Goal: Communication & Community: Ask a question

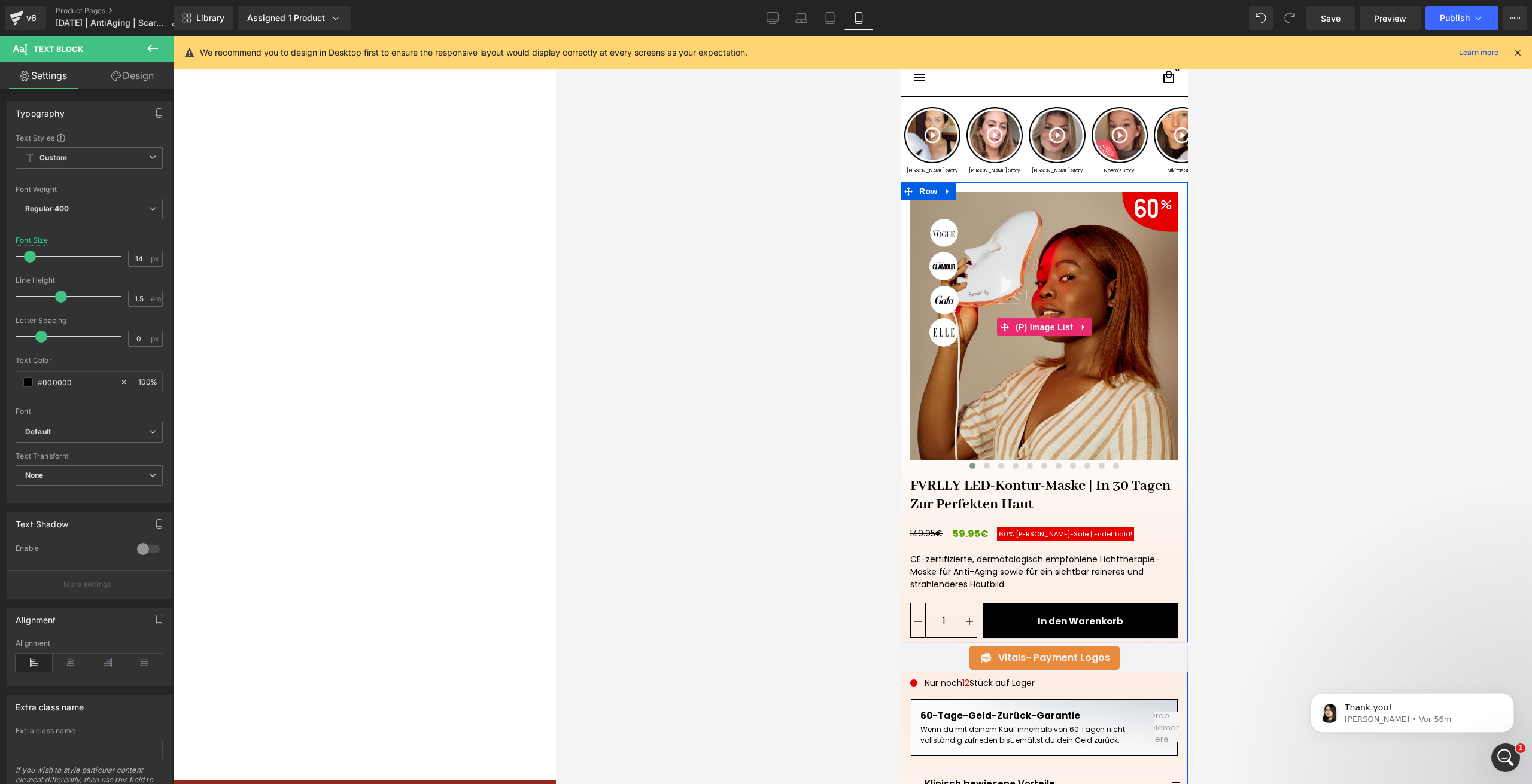
scroll to position [3229, 0]
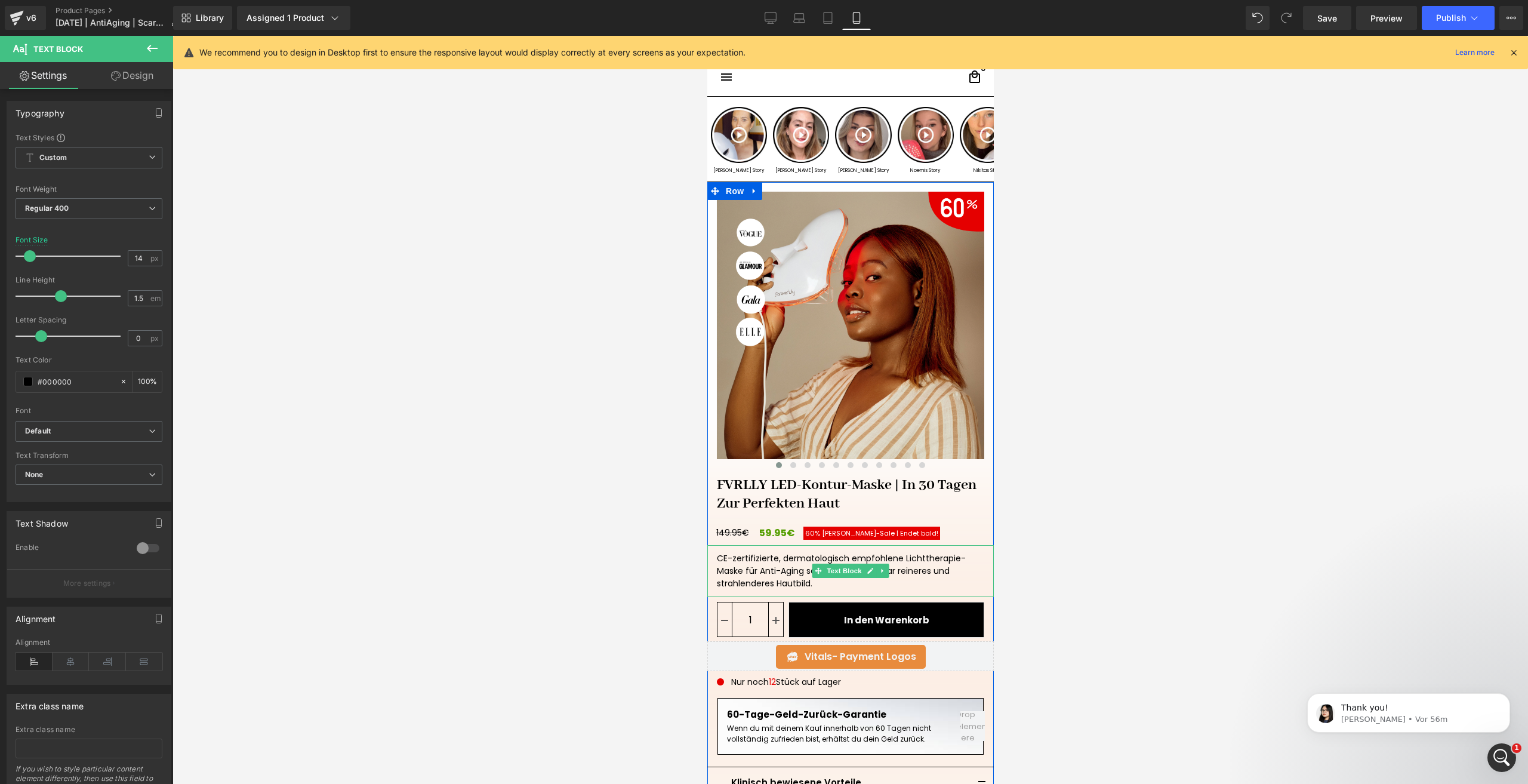
click at [913, 561] on div "CE-zertifizierte, dermatologisch empfohlene Lichttherapie-Maske für Anti-Aging …" at bounding box center [851, 570] width 287 height 52
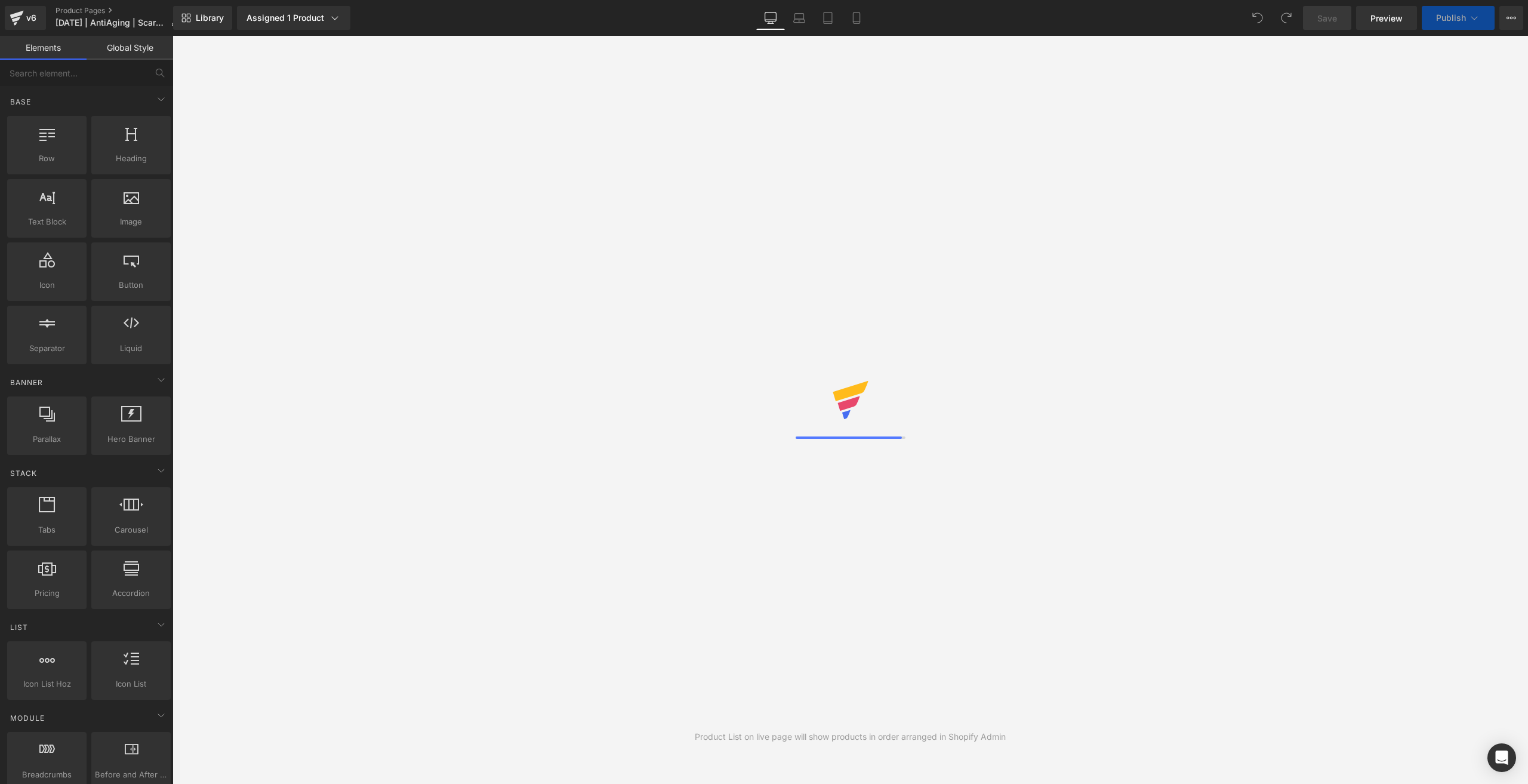
click at [864, 23] on link "Mobile" at bounding box center [856, 17] width 29 height 24
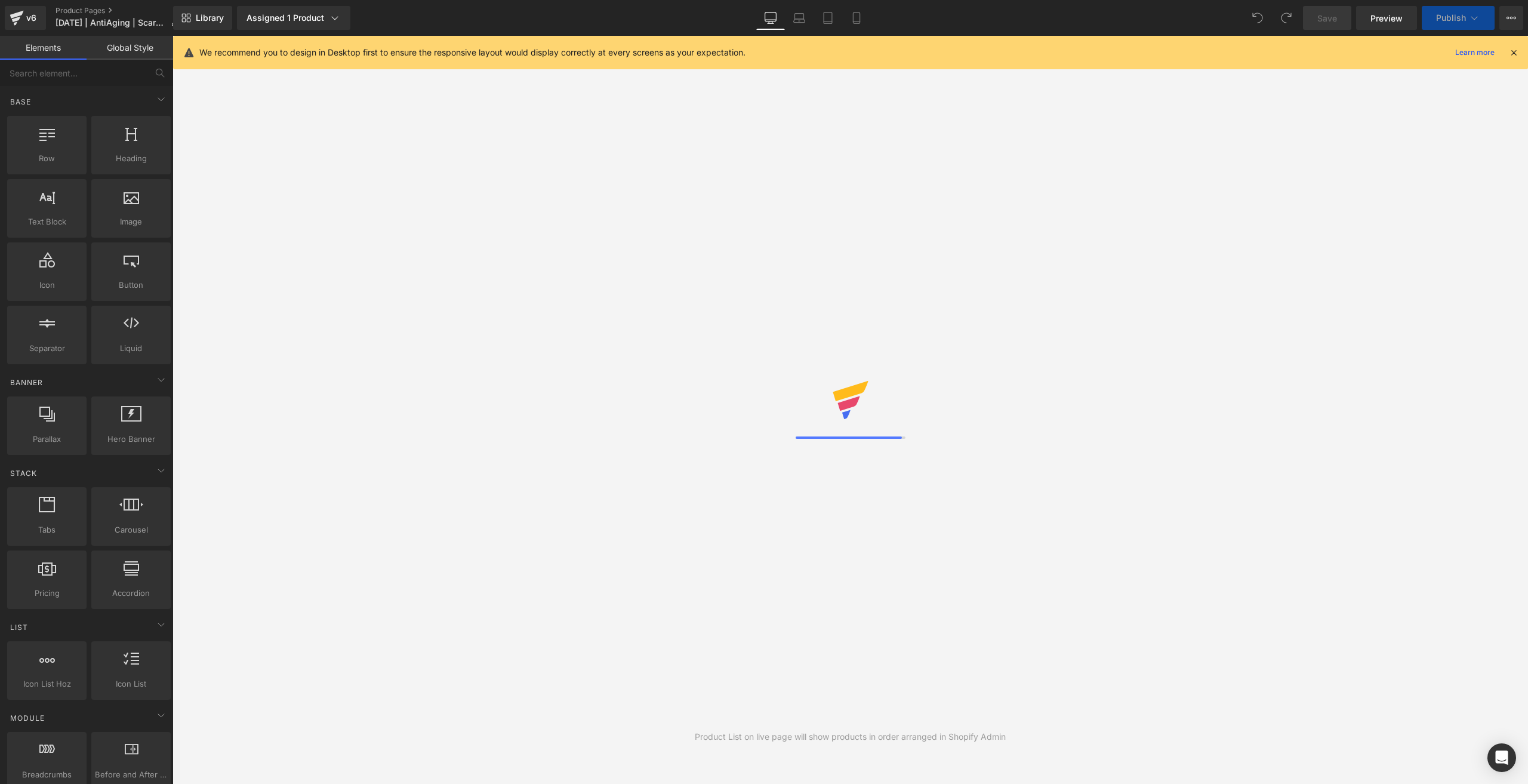
click at [864, 23] on link "Mobile" at bounding box center [856, 17] width 29 height 24
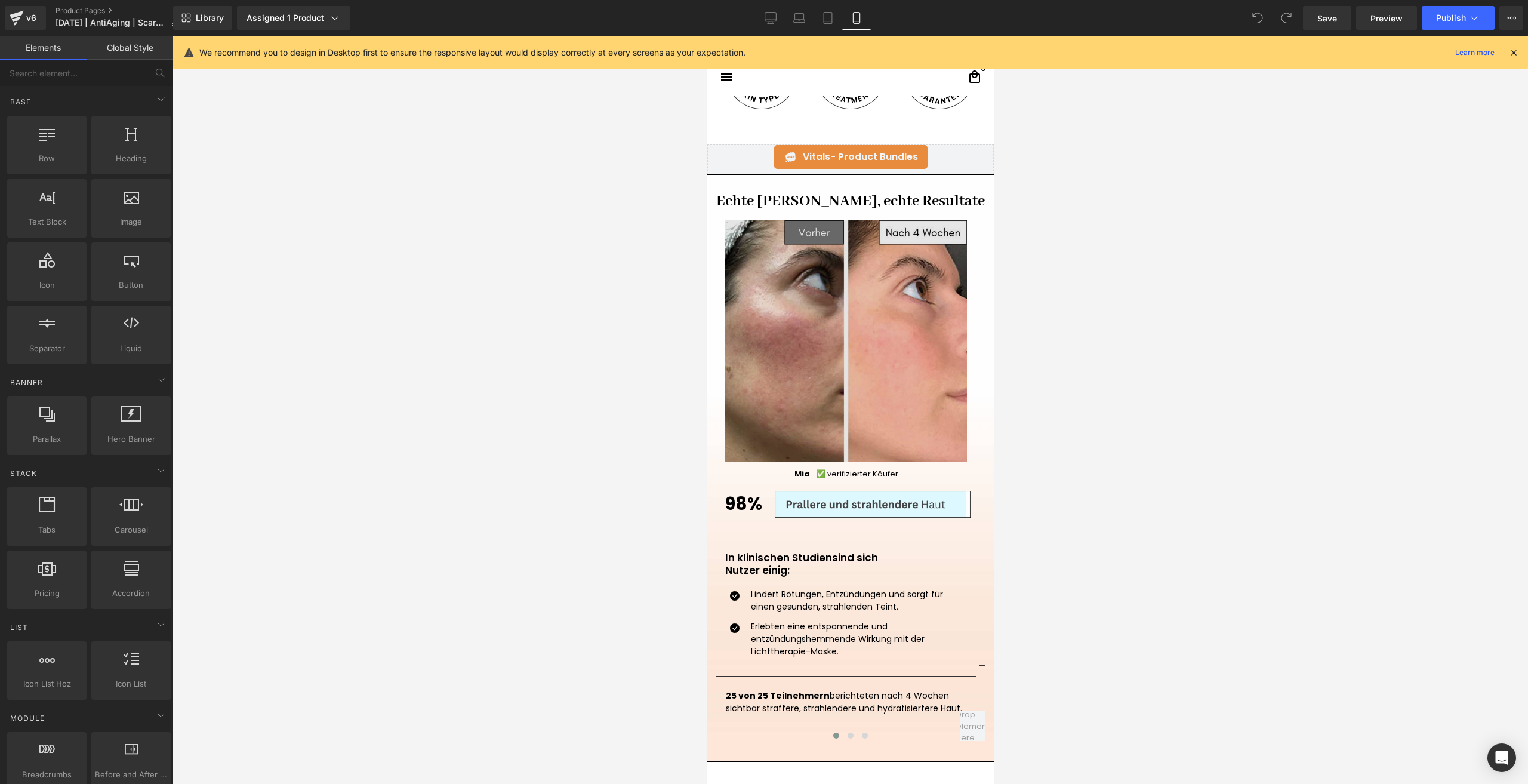
scroll to position [1075, 0]
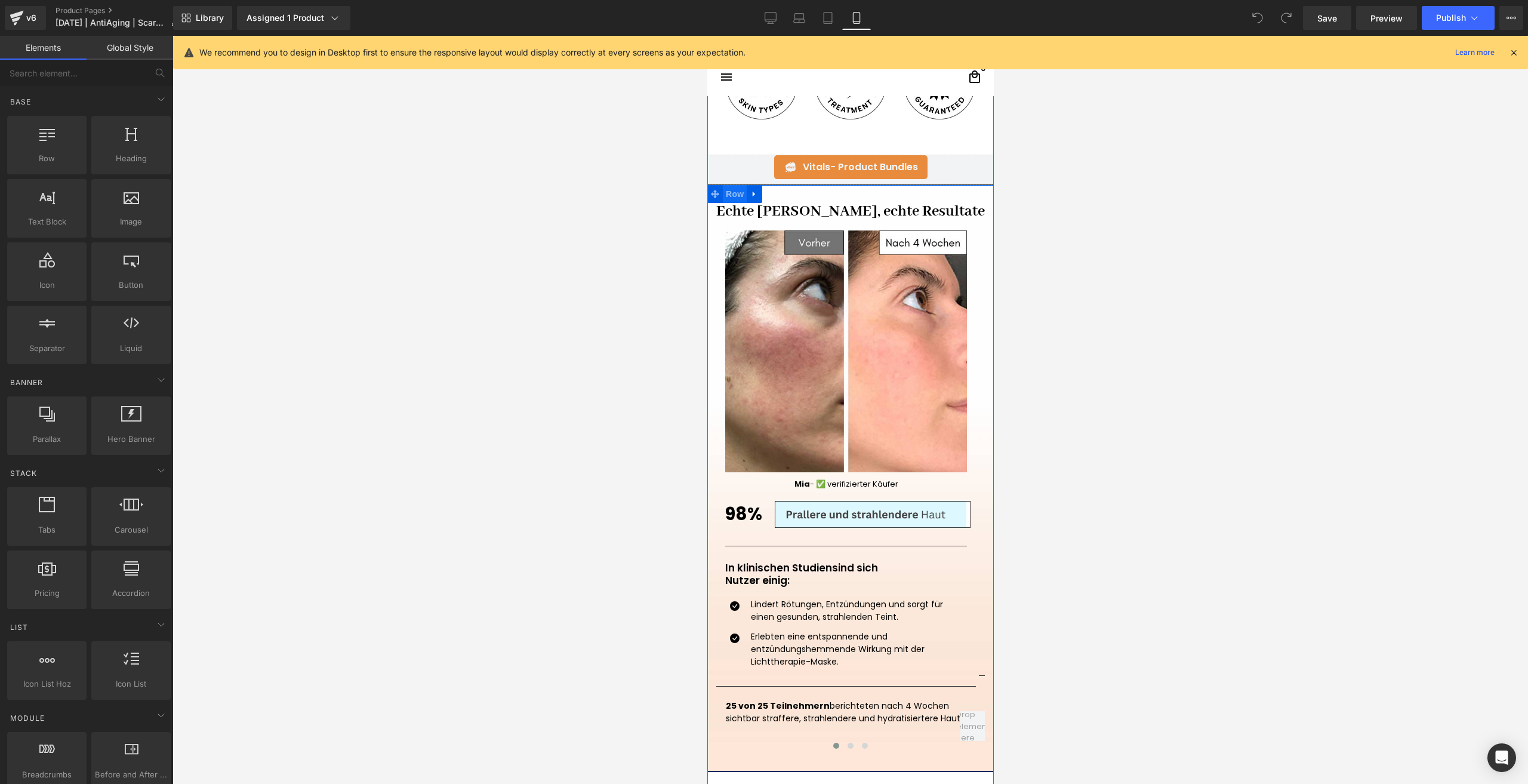
click at [730, 199] on span "Row" at bounding box center [734, 193] width 24 height 18
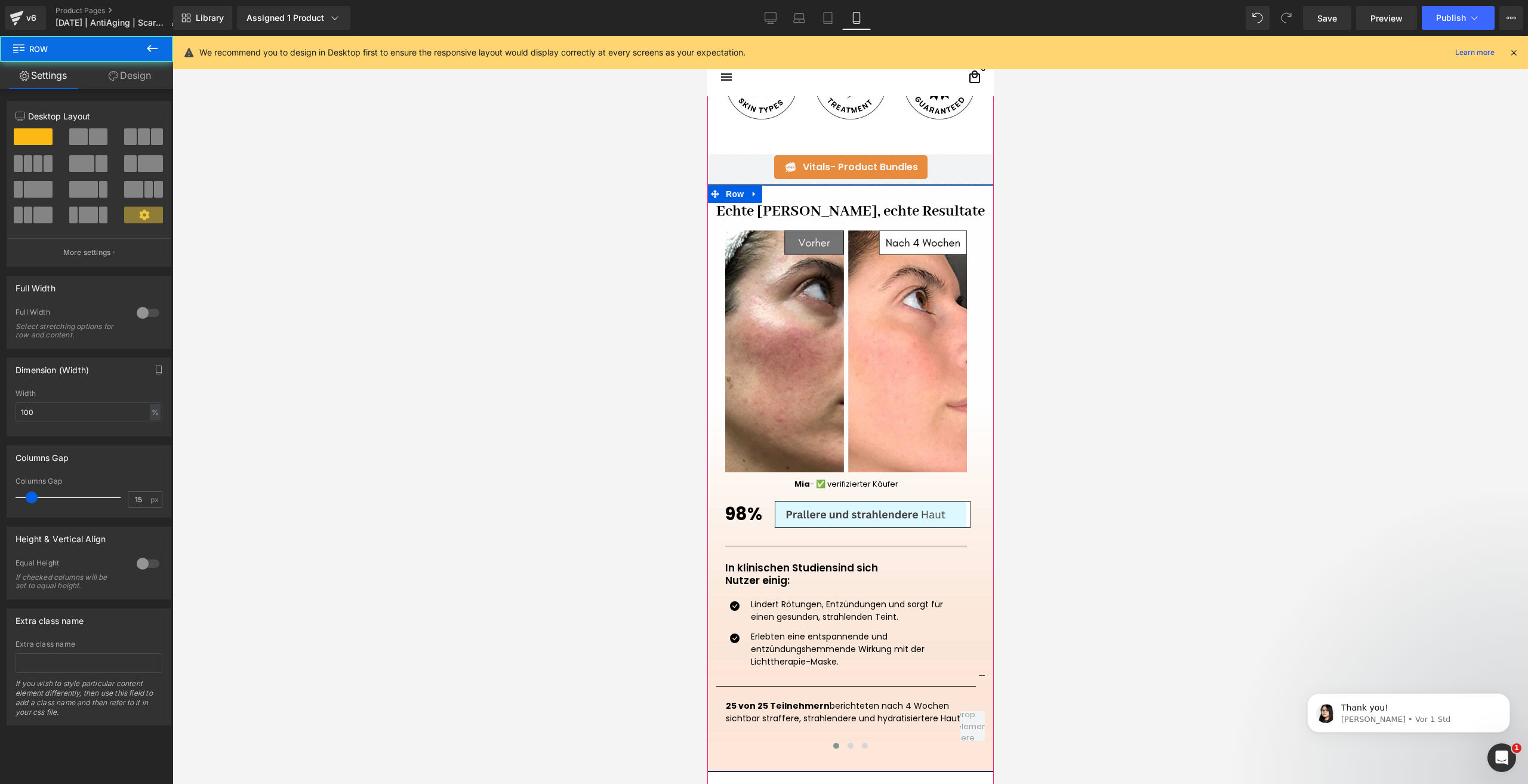
scroll to position [0, 0]
click at [115, 76] on icon at bounding box center [114, 76] width 10 height 10
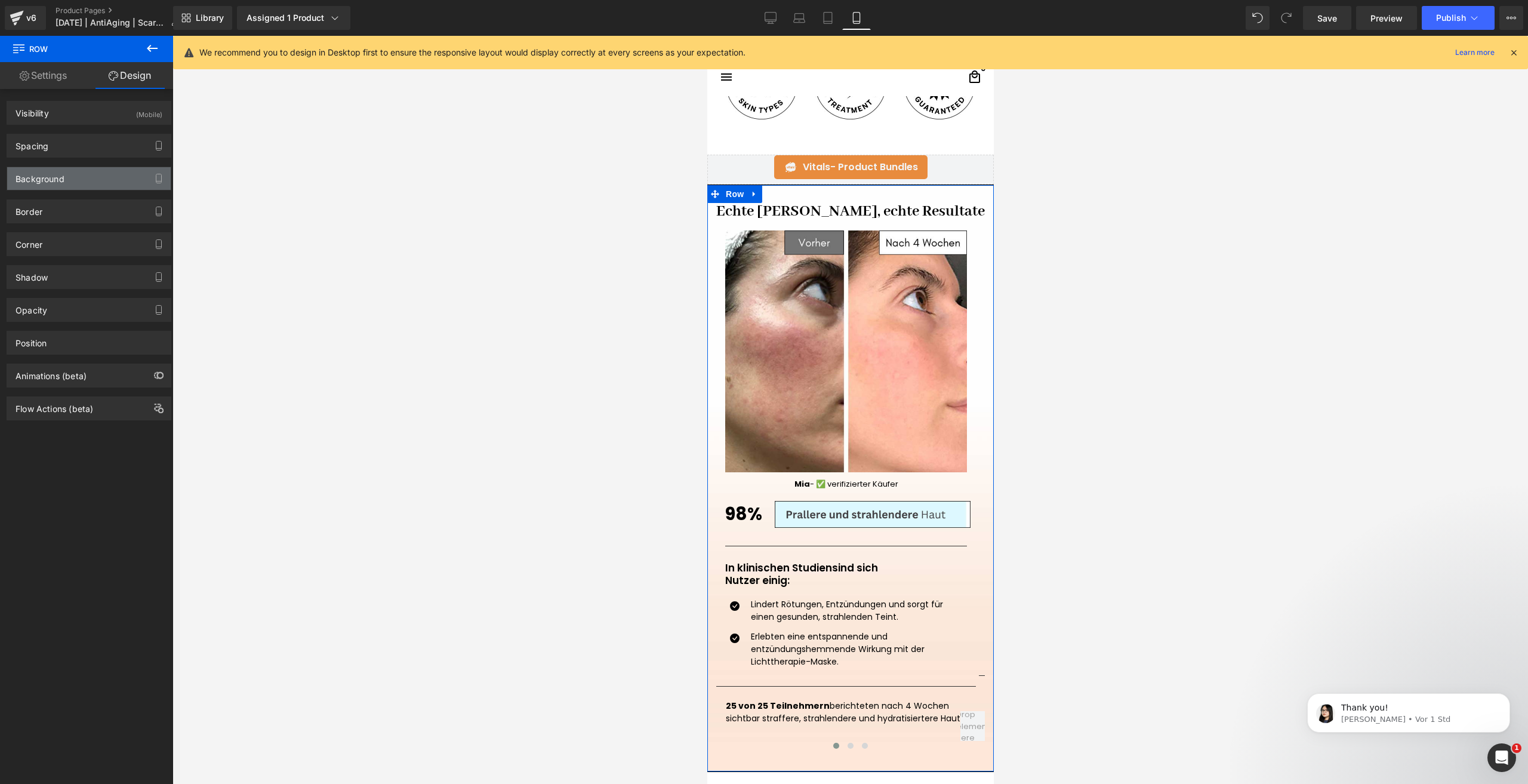
click at [76, 182] on div "Background" at bounding box center [89, 179] width 164 height 23
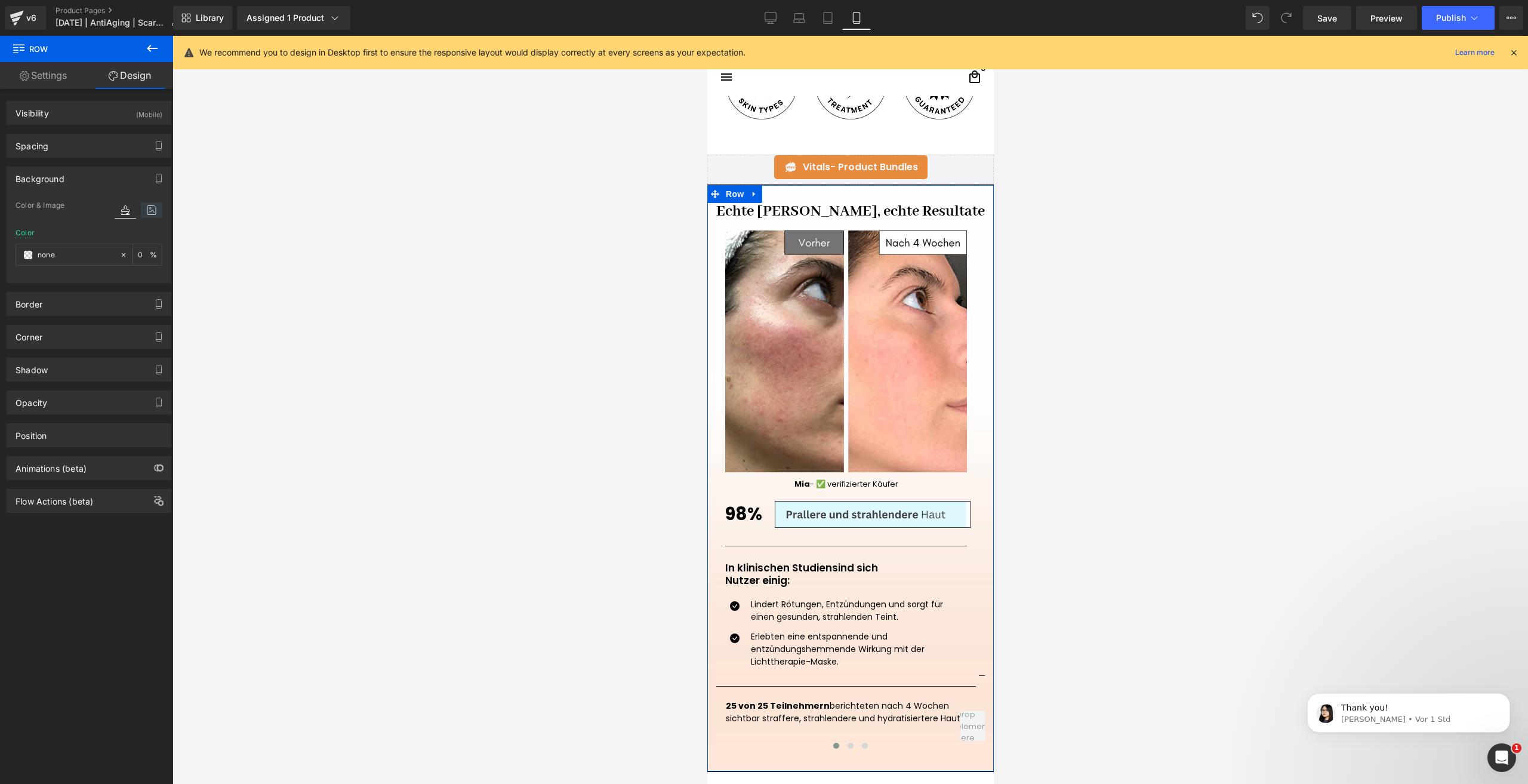
click at [142, 210] on icon at bounding box center [151, 210] width 21 height 15
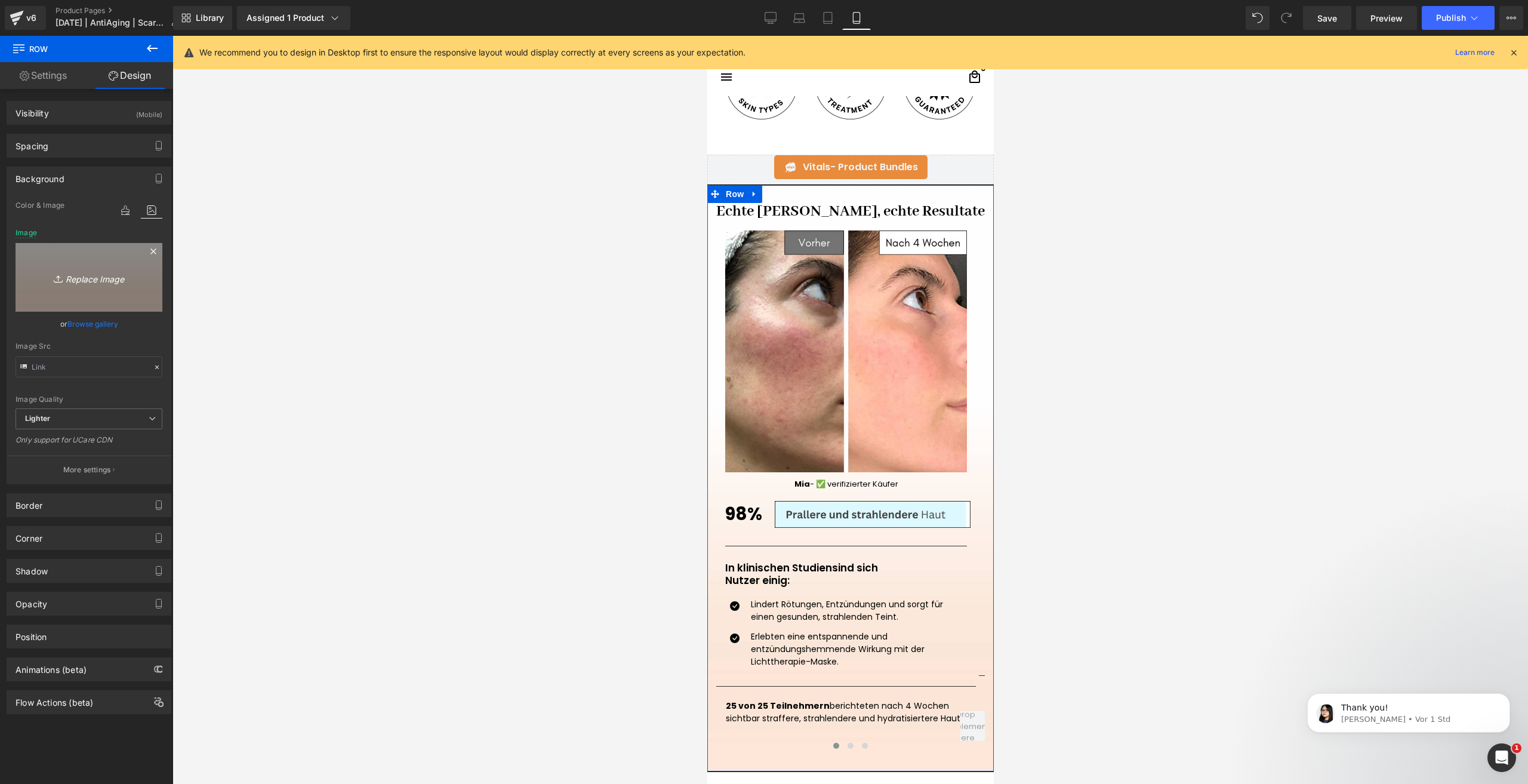
click at [146, 251] on icon at bounding box center [153, 251] width 14 height 14
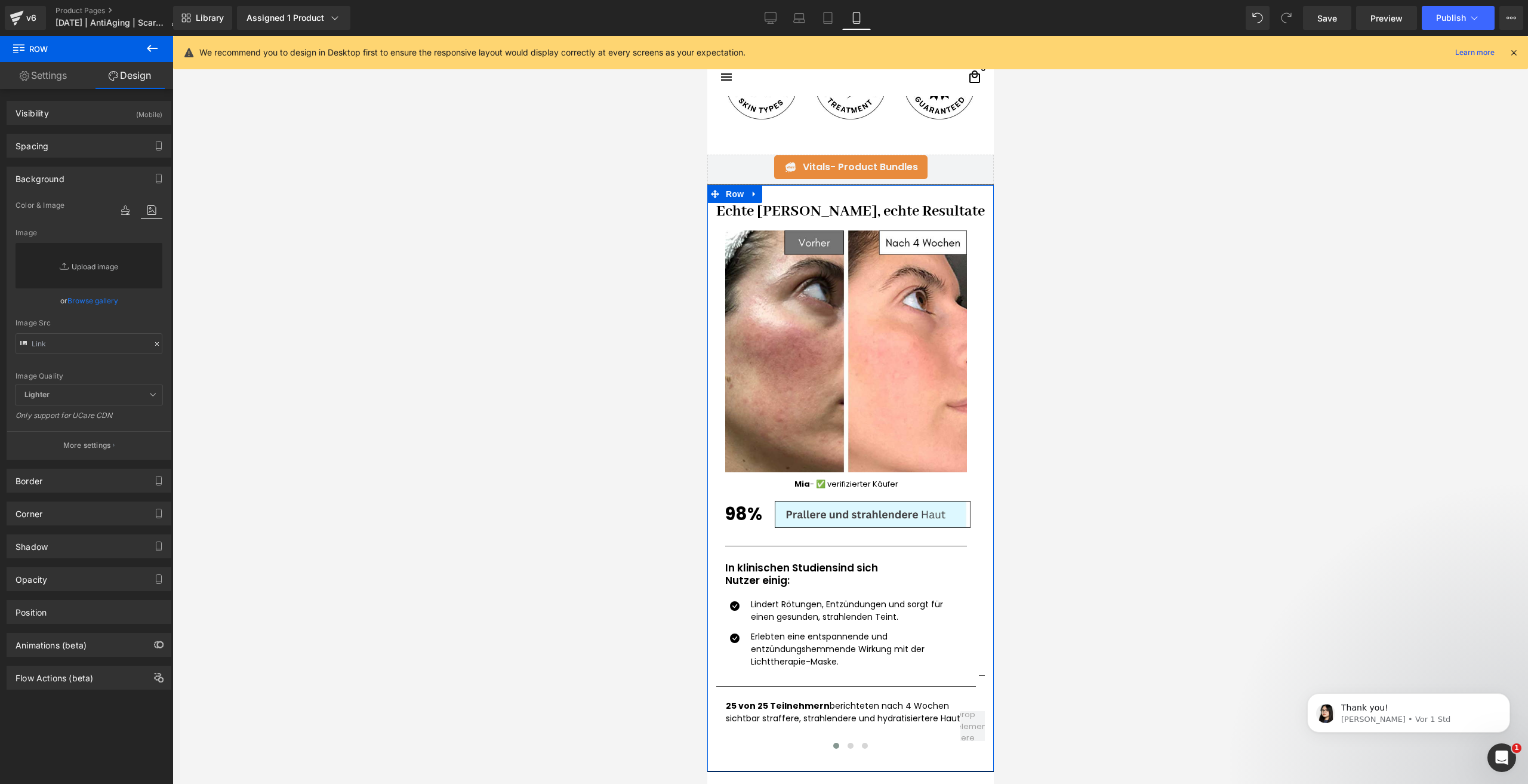
click at [78, 276] on link "Replace Image" at bounding box center [89, 266] width 147 height 45
type input "C:\fakepath\Design ohne Titel.png"
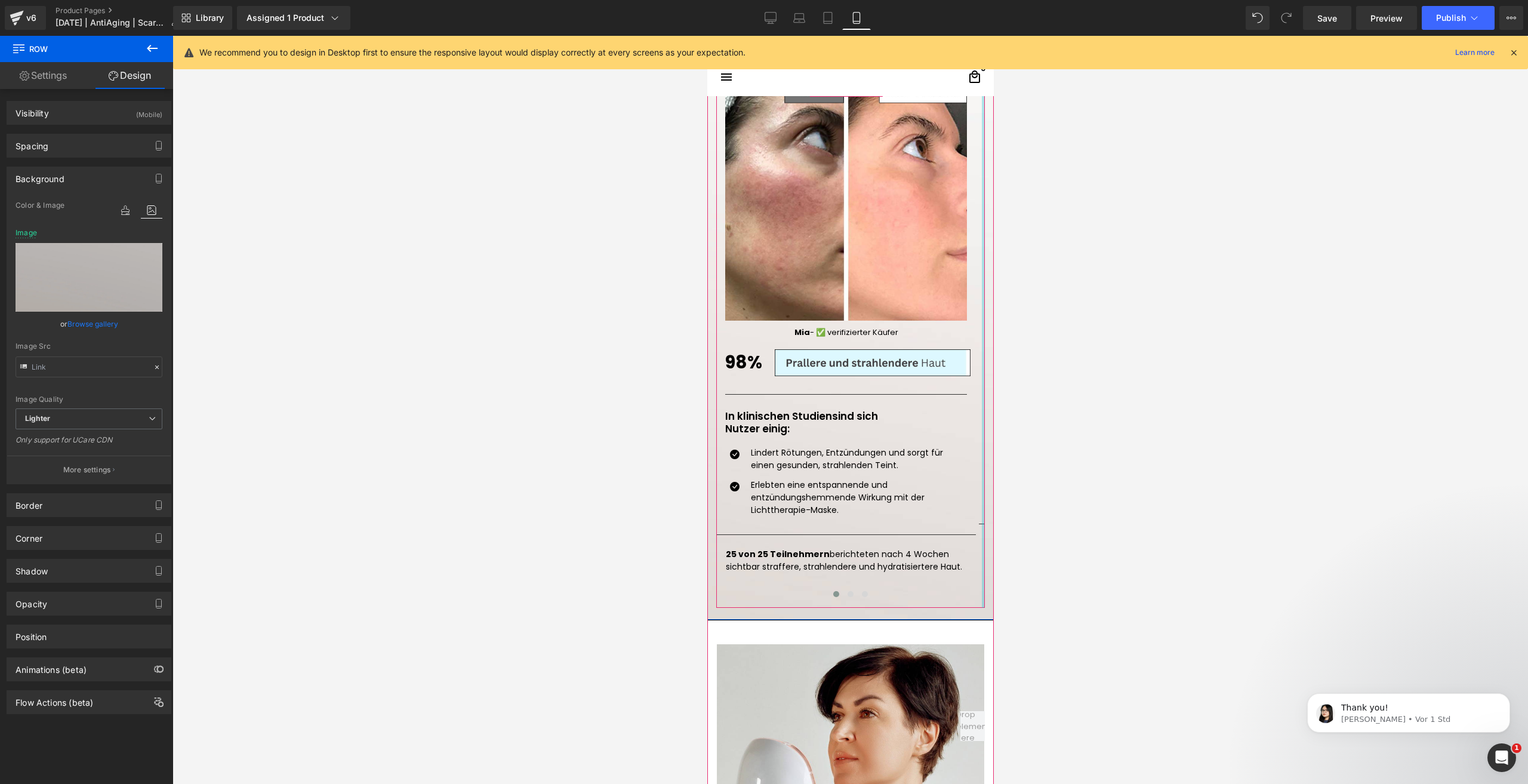
scroll to position [1253, 0]
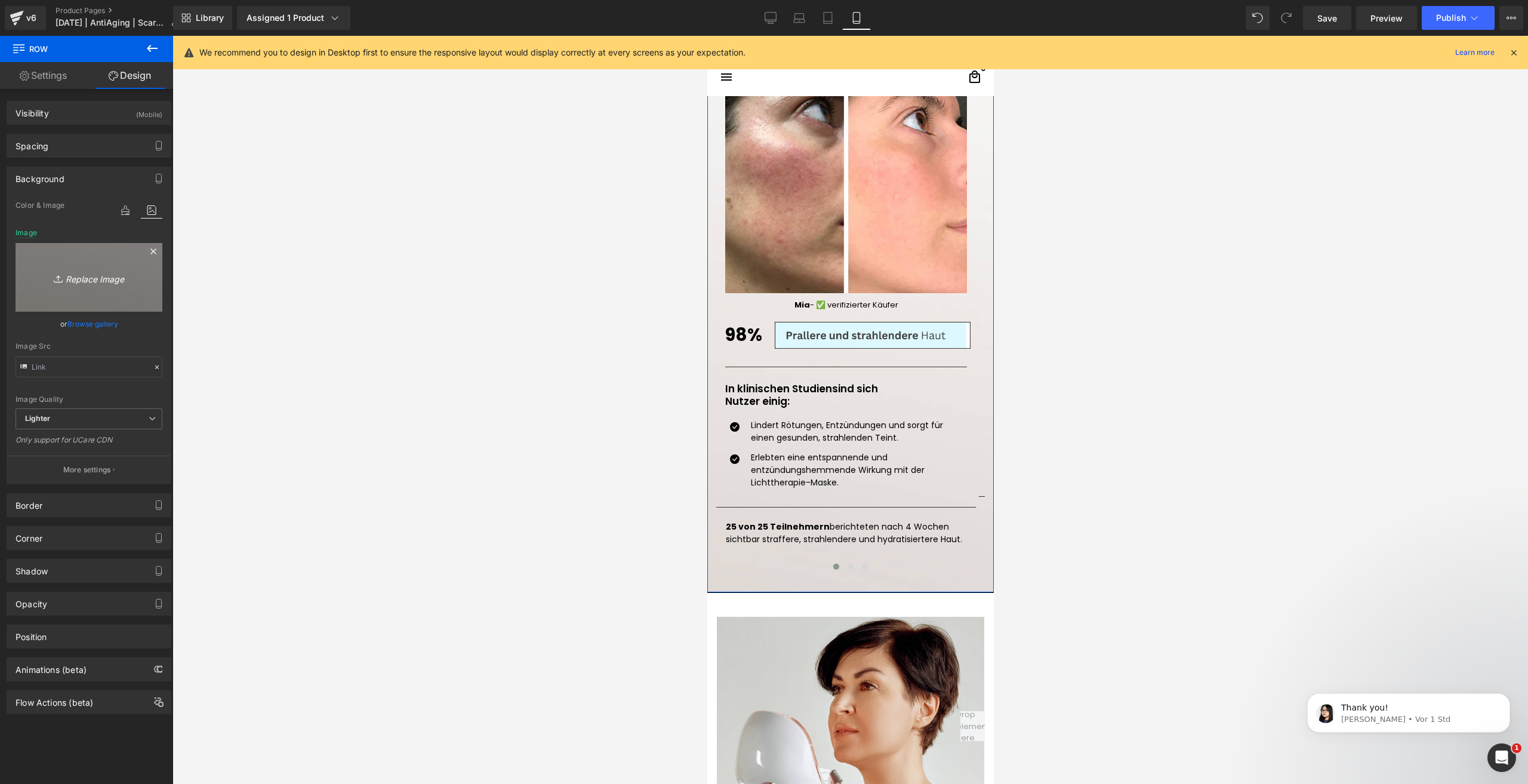
click at [89, 294] on link "Replace Image" at bounding box center [89, 277] width 147 height 68
type input "C:\fakepath\Design ohne Titel (1).png"
click at [105, 461] on button "More settings" at bounding box center [89, 468] width 164 height 28
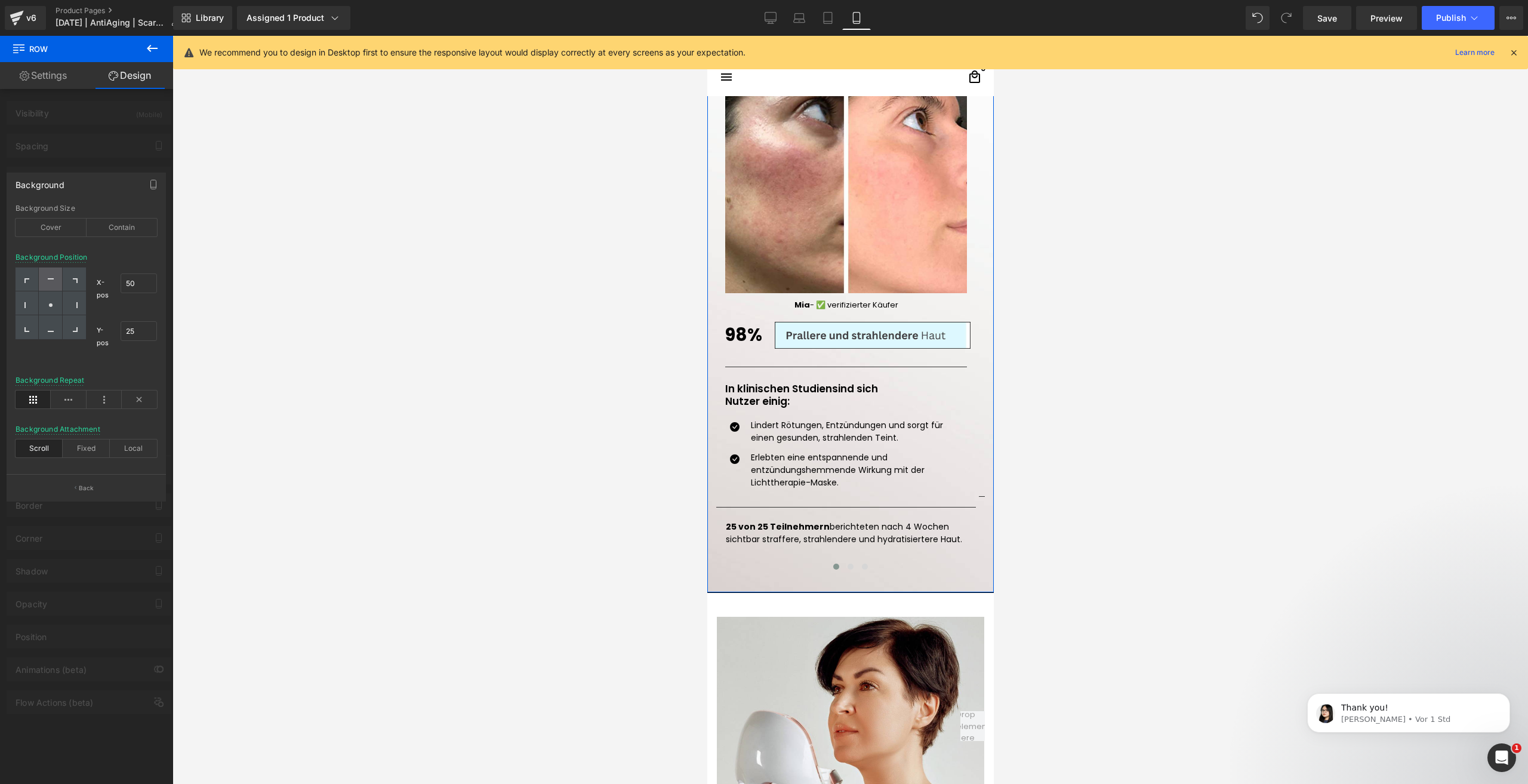
click at [53, 274] on div at bounding box center [50, 279] width 23 height 24
click at [56, 301] on div at bounding box center [50, 303] width 23 height 24
click at [45, 333] on div at bounding box center [50, 327] width 23 height 24
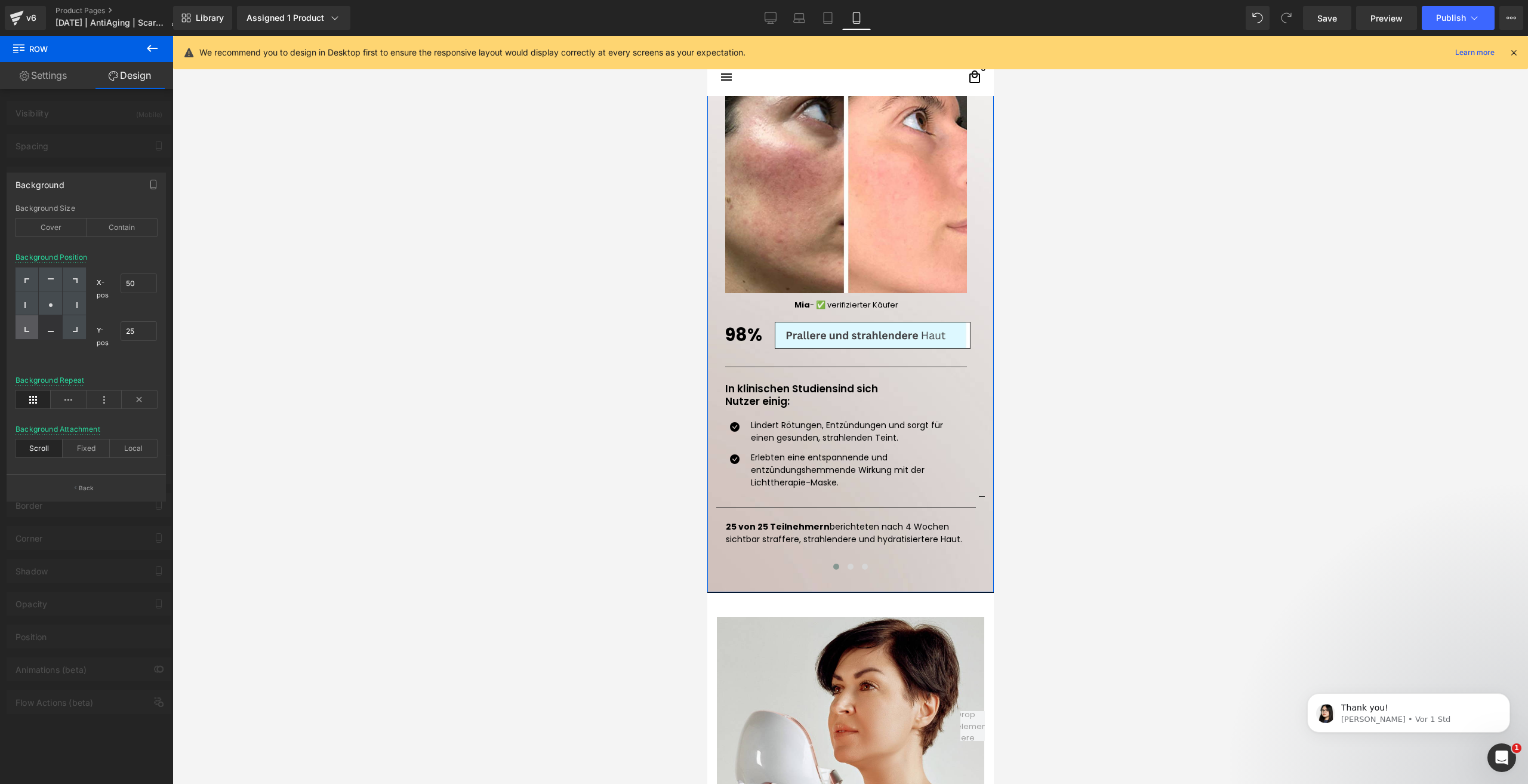
click at [19, 329] on div at bounding box center [27, 327] width 23 height 24
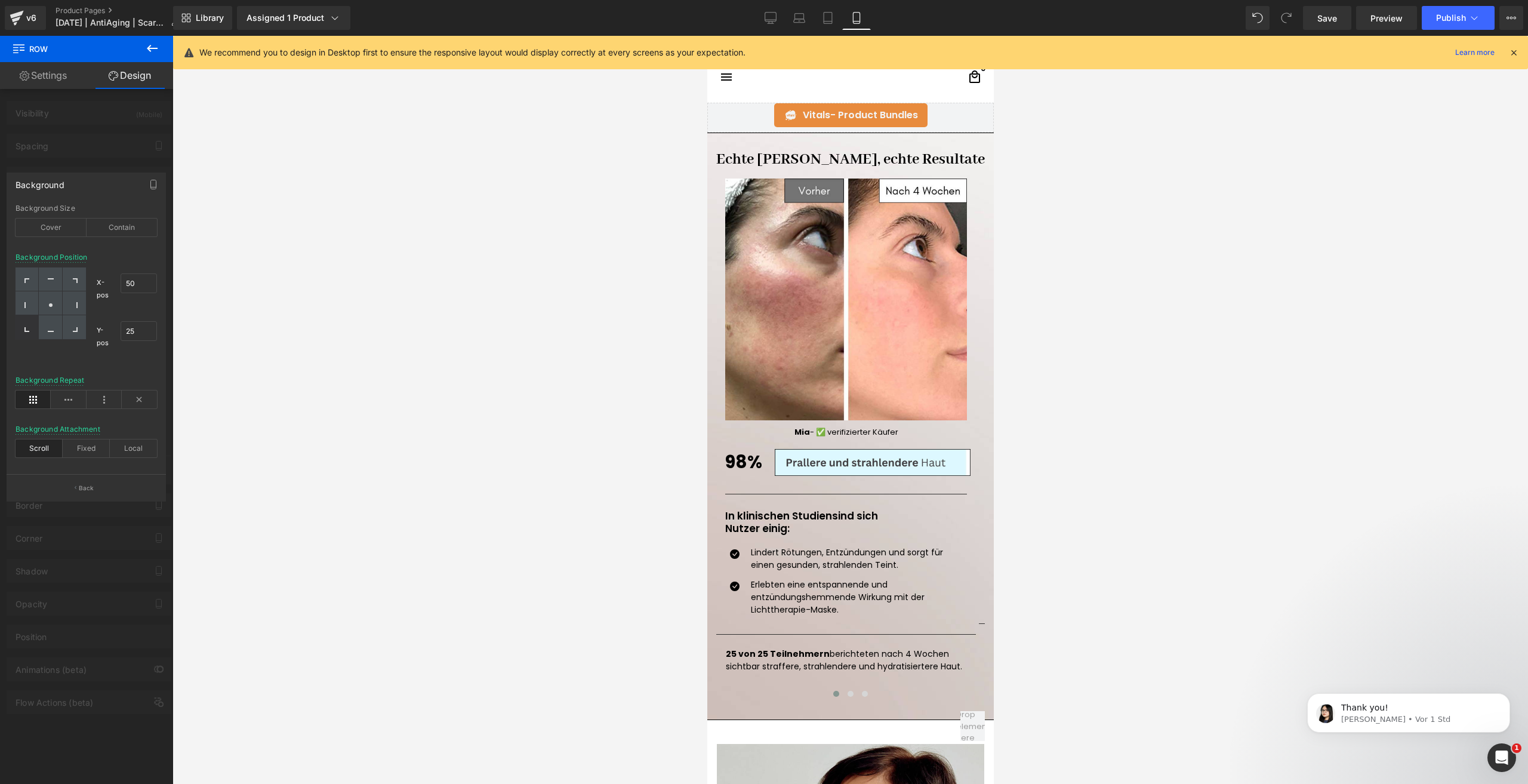
scroll to position [1015, 0]
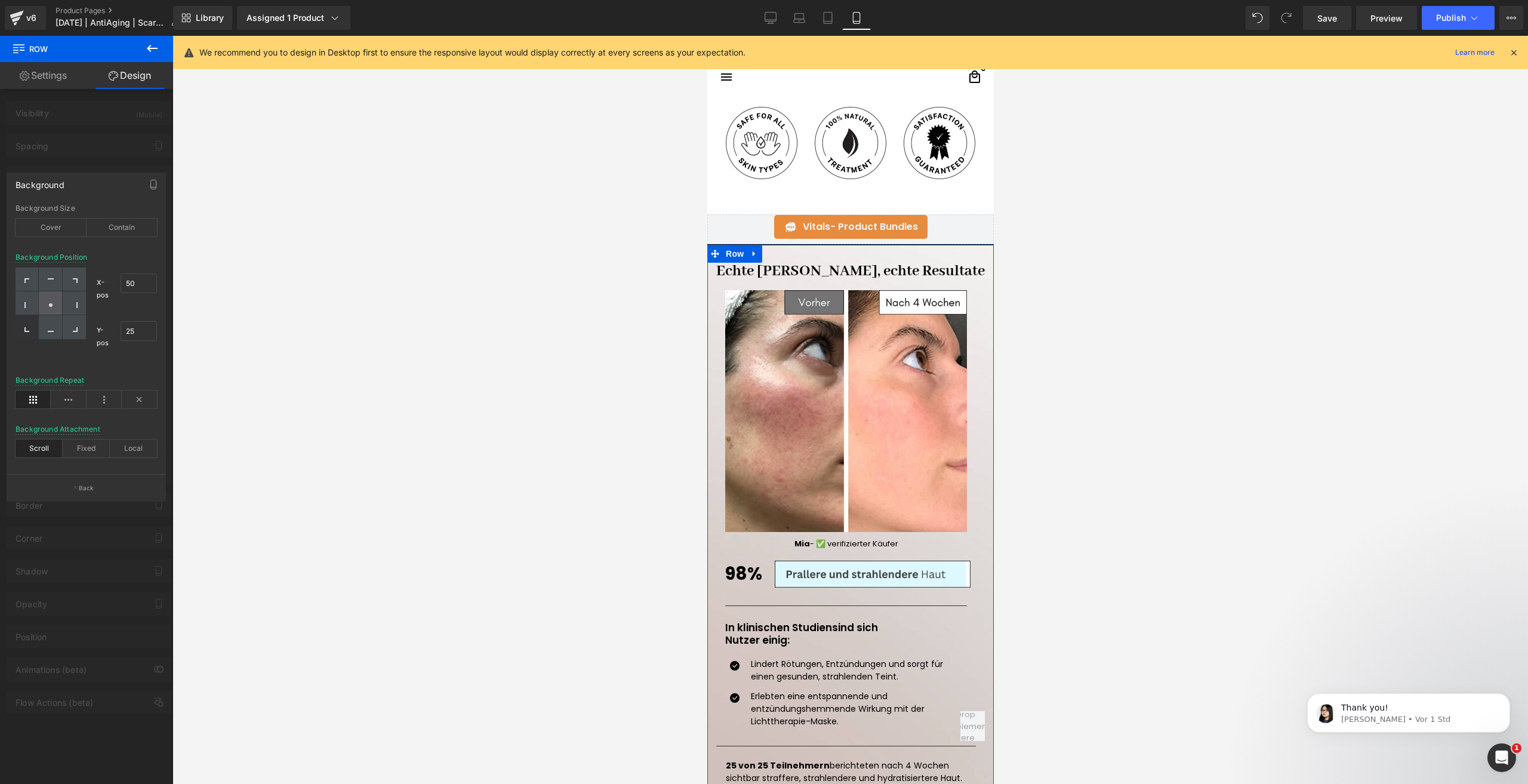
click at [46, 300] on div at bounding box center [50, 303] width 23 height 24
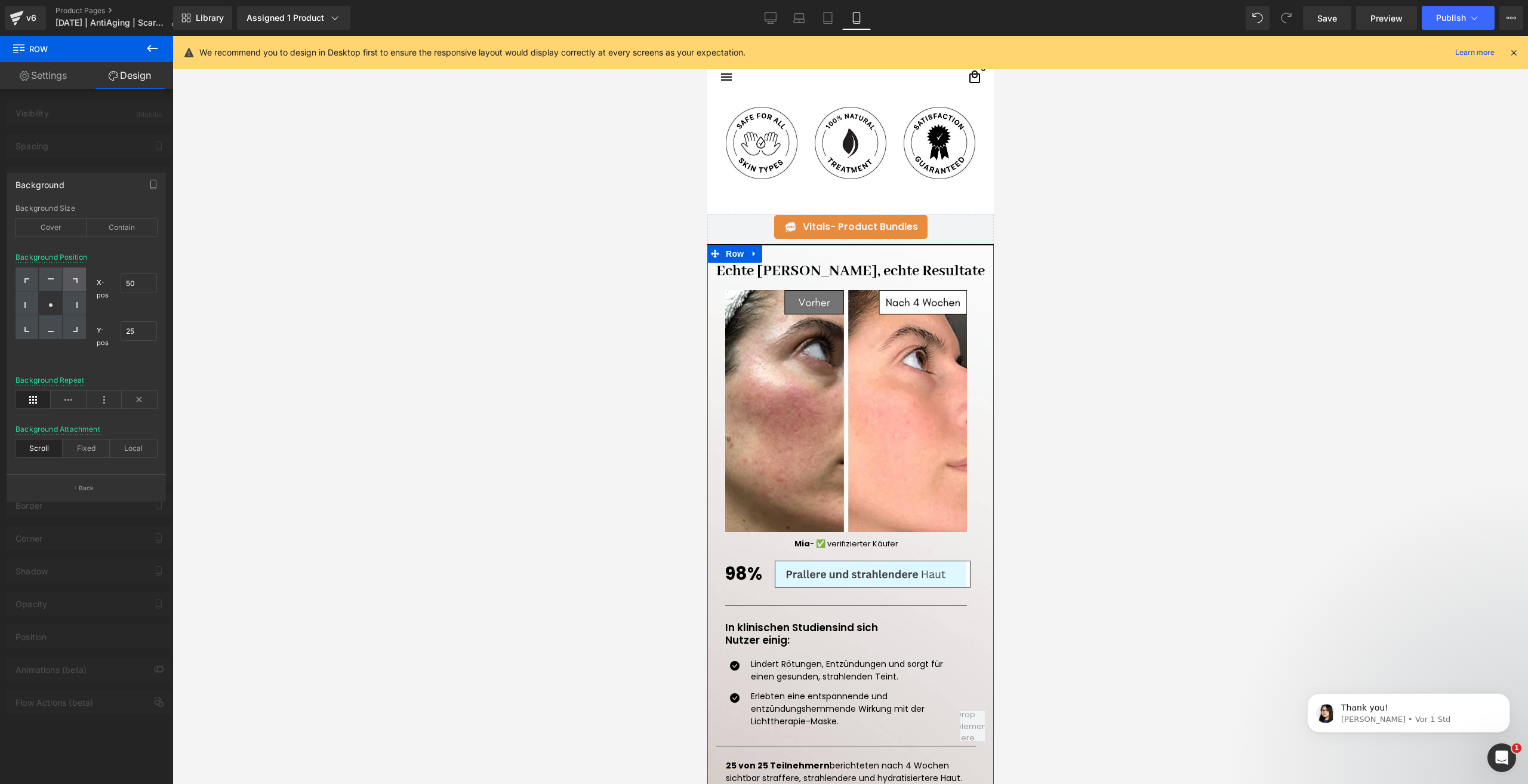
click at [77, 270] on div at bounding box center [74, 279] width 23 height 24
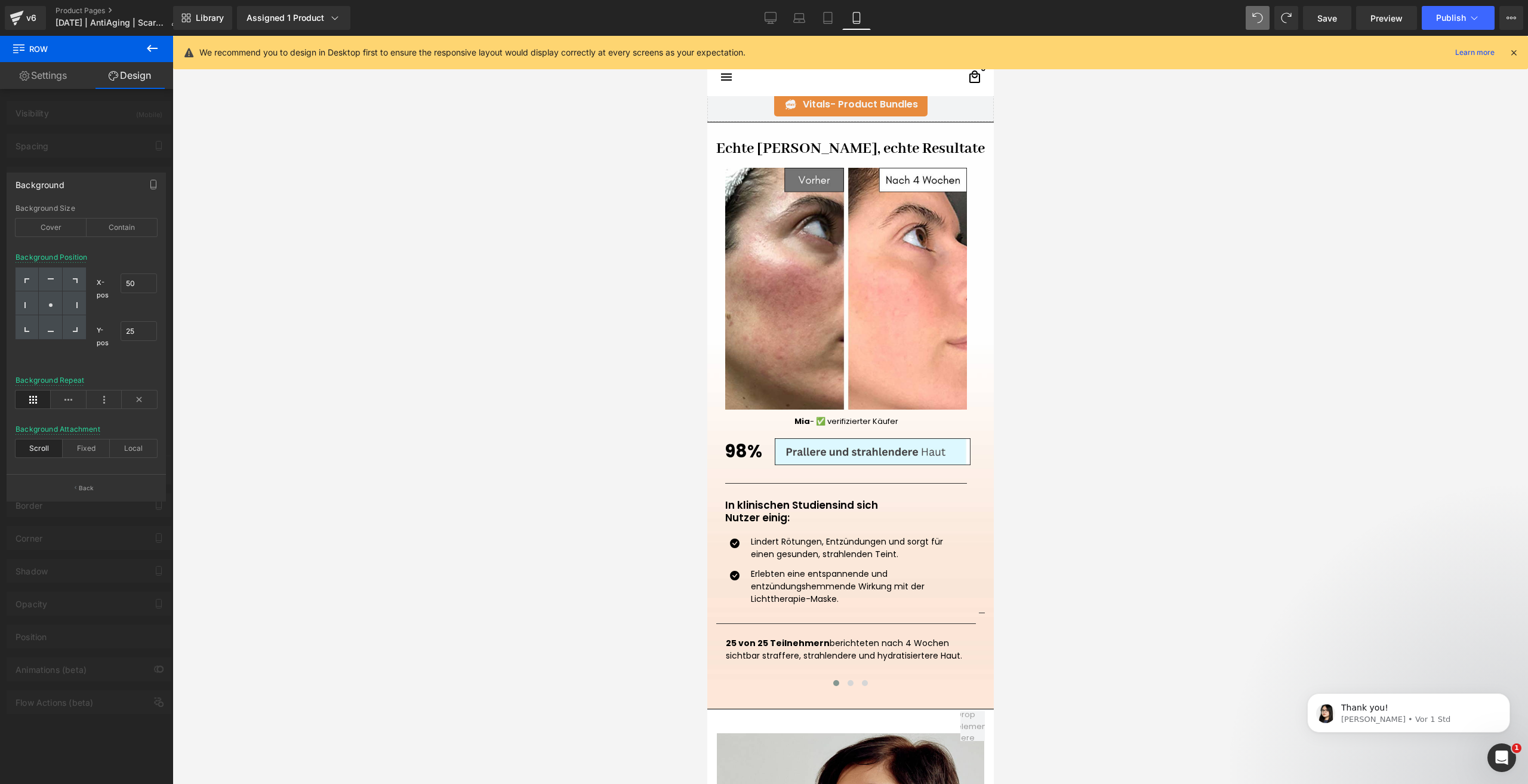
scroll to position [1151, 0]
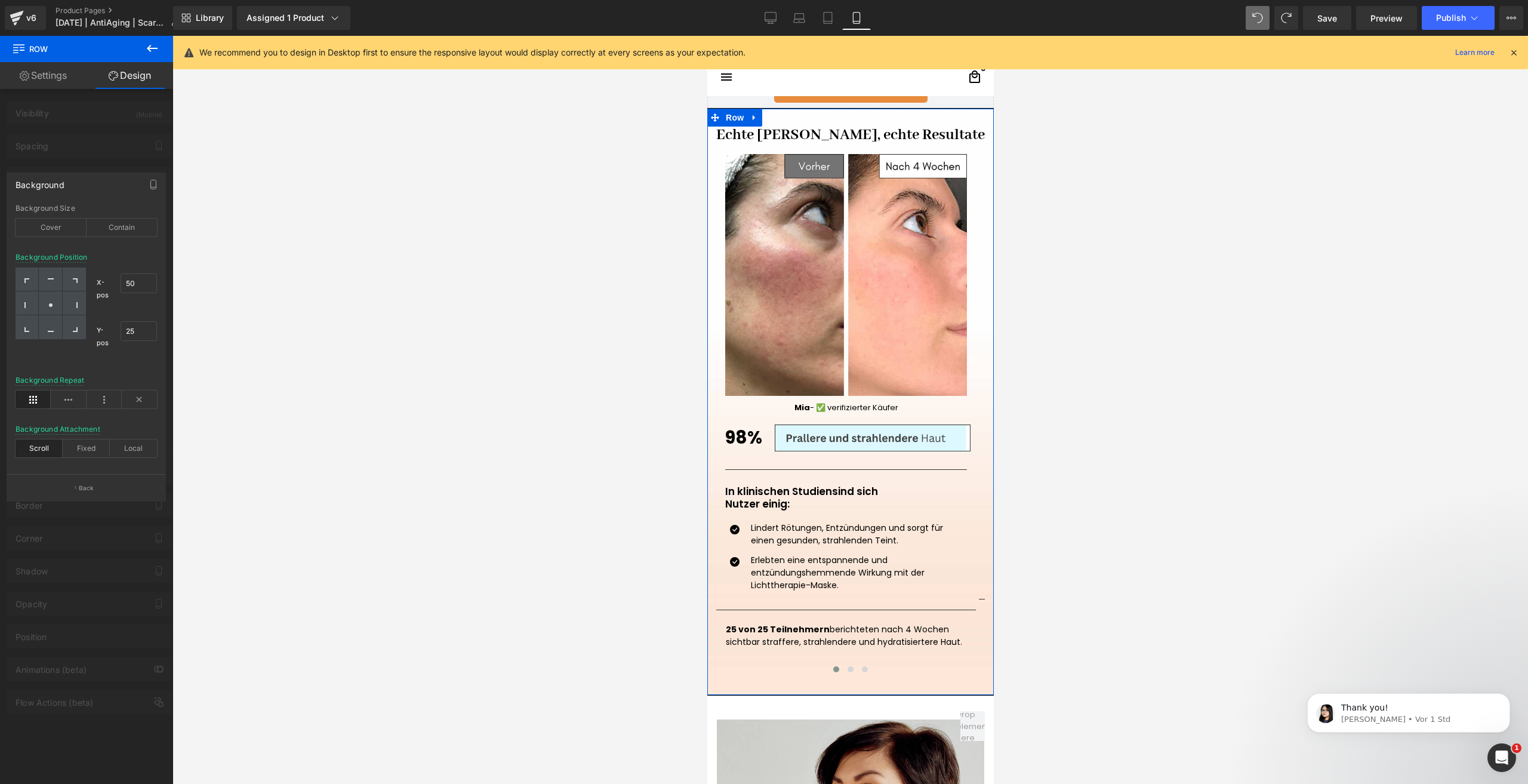
click at [45, 556] on div at bounding box center [87, 413] width 173 height 754
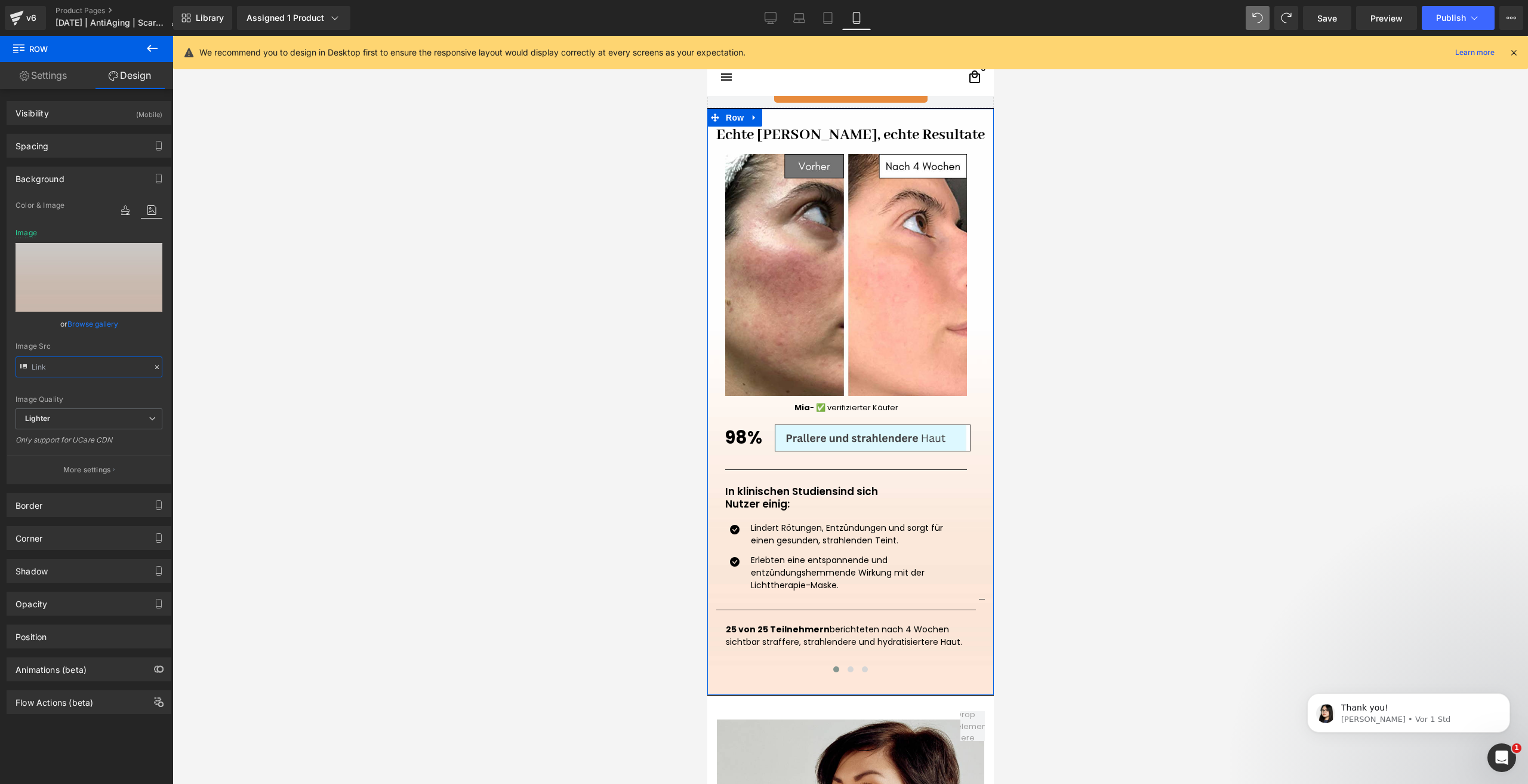
click at [66, 368] on input "text" at bounding box center [89, 367] width 147 height 21
type input "https://ucarecdn.com/407554c0-3a86-41e8-84aa-efea7bd4ec23/-/format/auto/-/previ…"
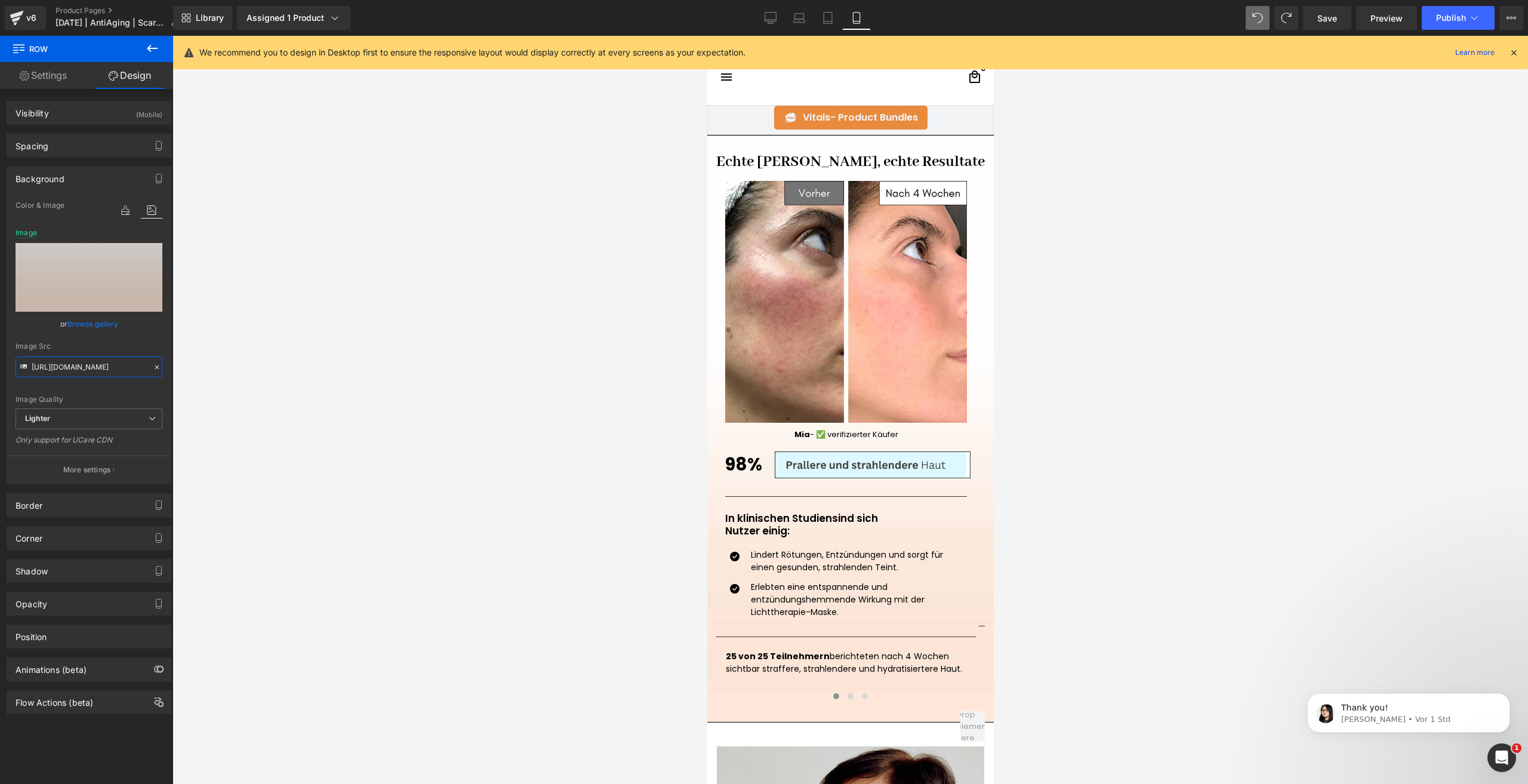
scroll to position [972, 0]
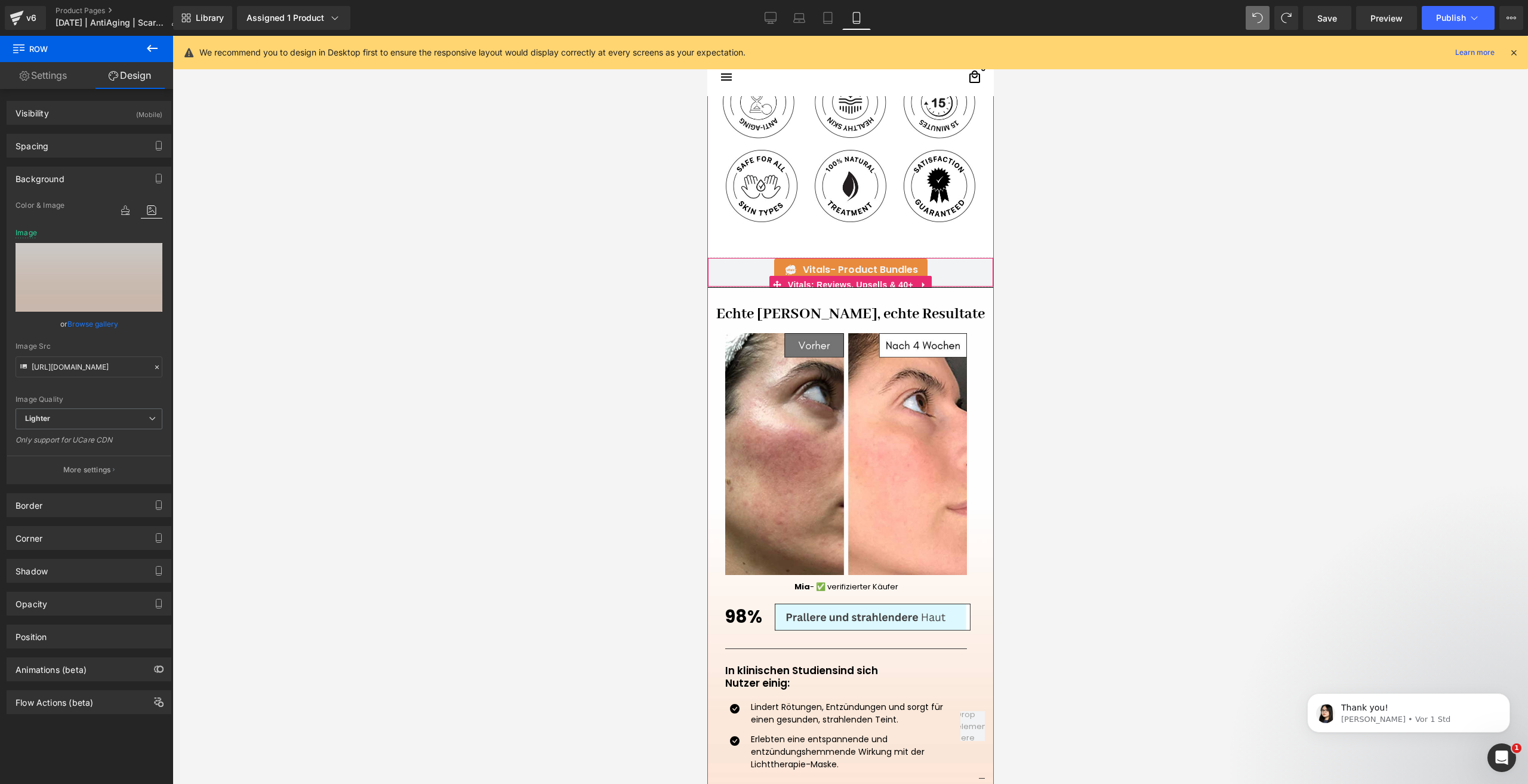
click at [759, 268] on div "Vitals - Product Bundles" at bounding box center [851, 269] width 262 height 24
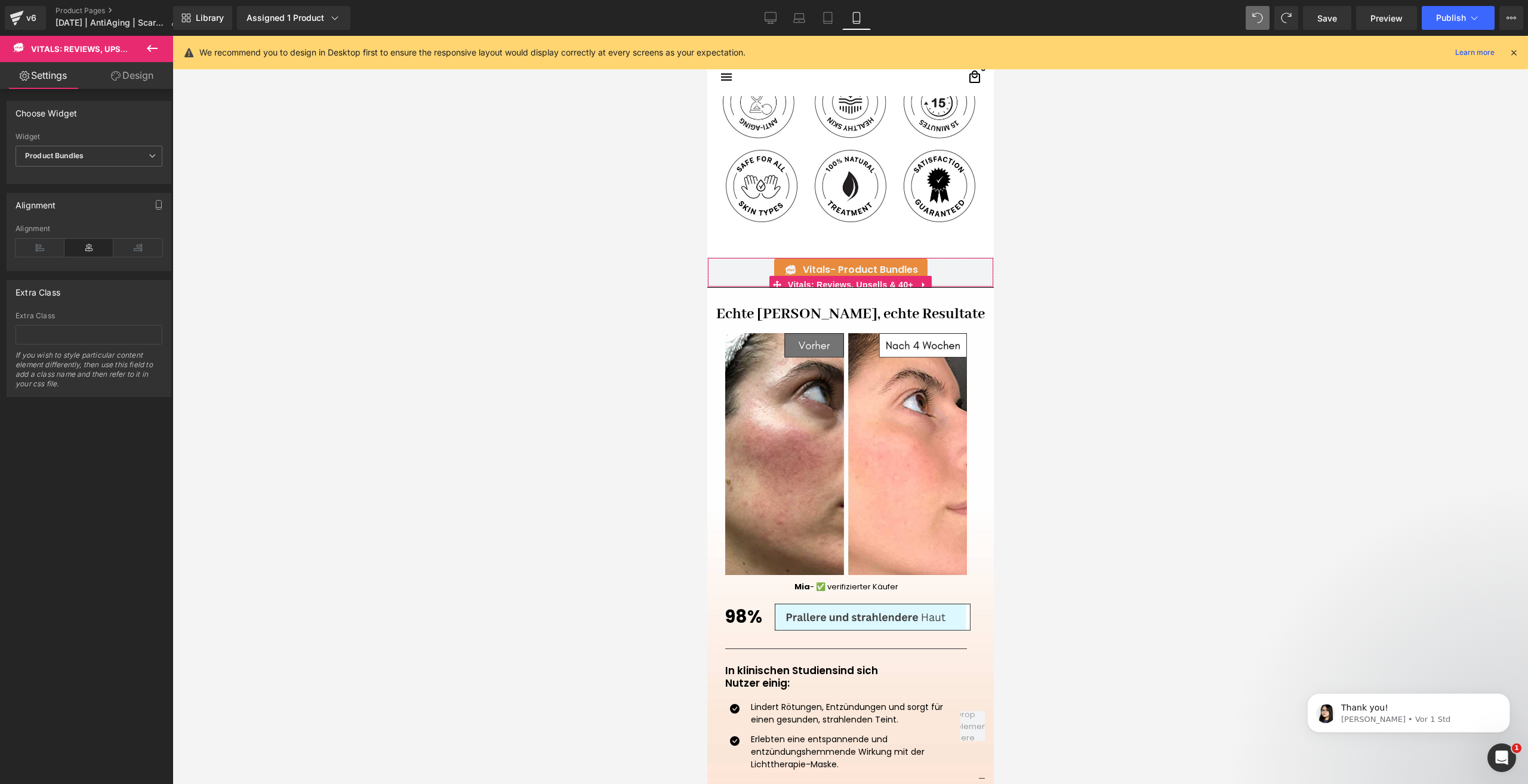
click at [140, 75] on link "Design" at bounding box center [132, 76] width 87 height 27
click at [46, 177] on div "Background" at bounding box center [39, 175] width 49 height 16
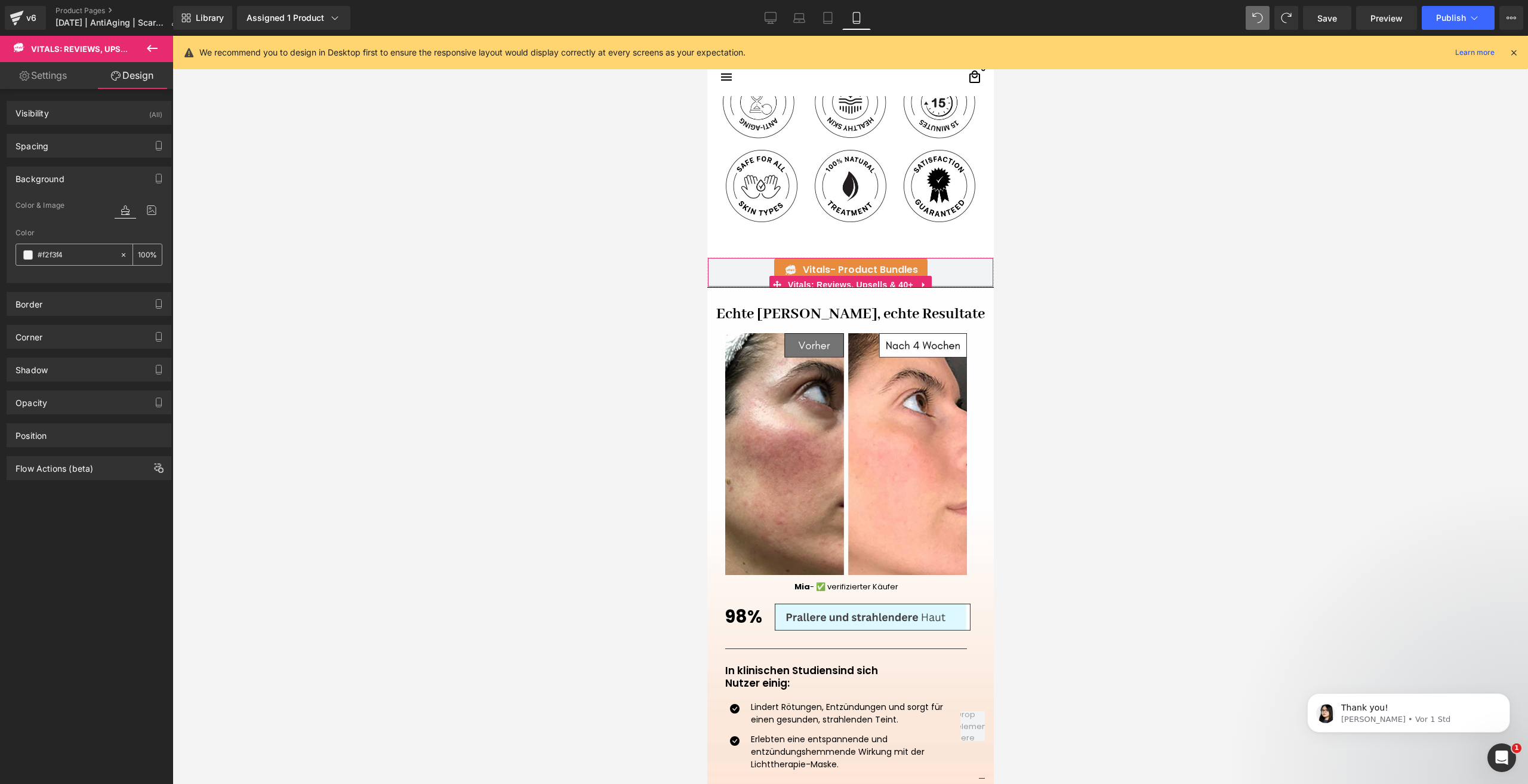
click at [41, 257] on input "#f2f3f4" at bounding box center [75, 255] width 76 height 13
paste input "https://ucarecdn.com/407554c0-3a86-41e8-84aa-efea7bd4ec23/-/format/auto/-/previ…"
type input "https://ucarecdn.com/407554c0-3a86-41e8-84aa-efea7bd4ec23/-/format/auto/-/previ…"
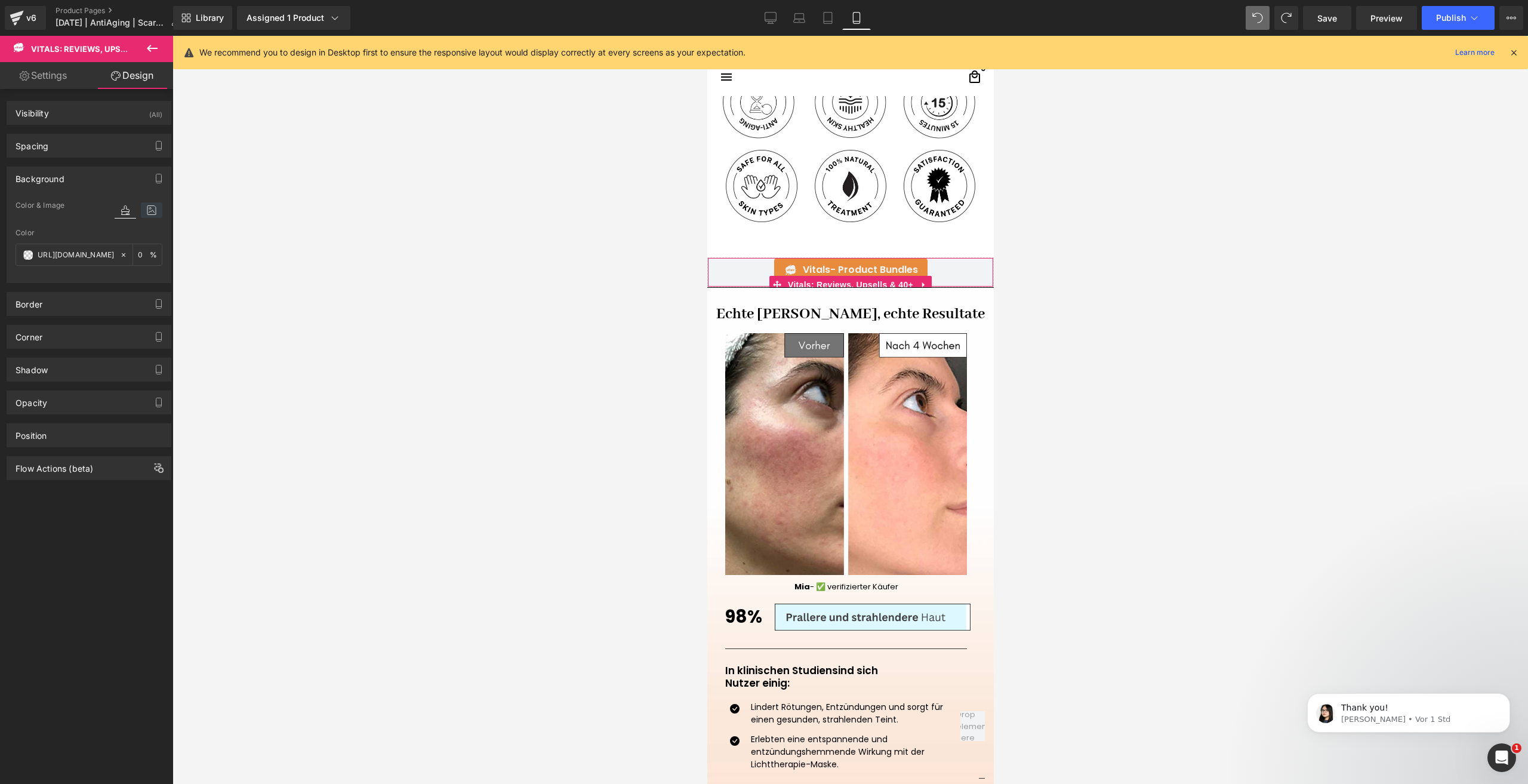
scroll to position [0, 0]
click at [141, 216] on icon at bounding box center [151, 210] width 21 height 15
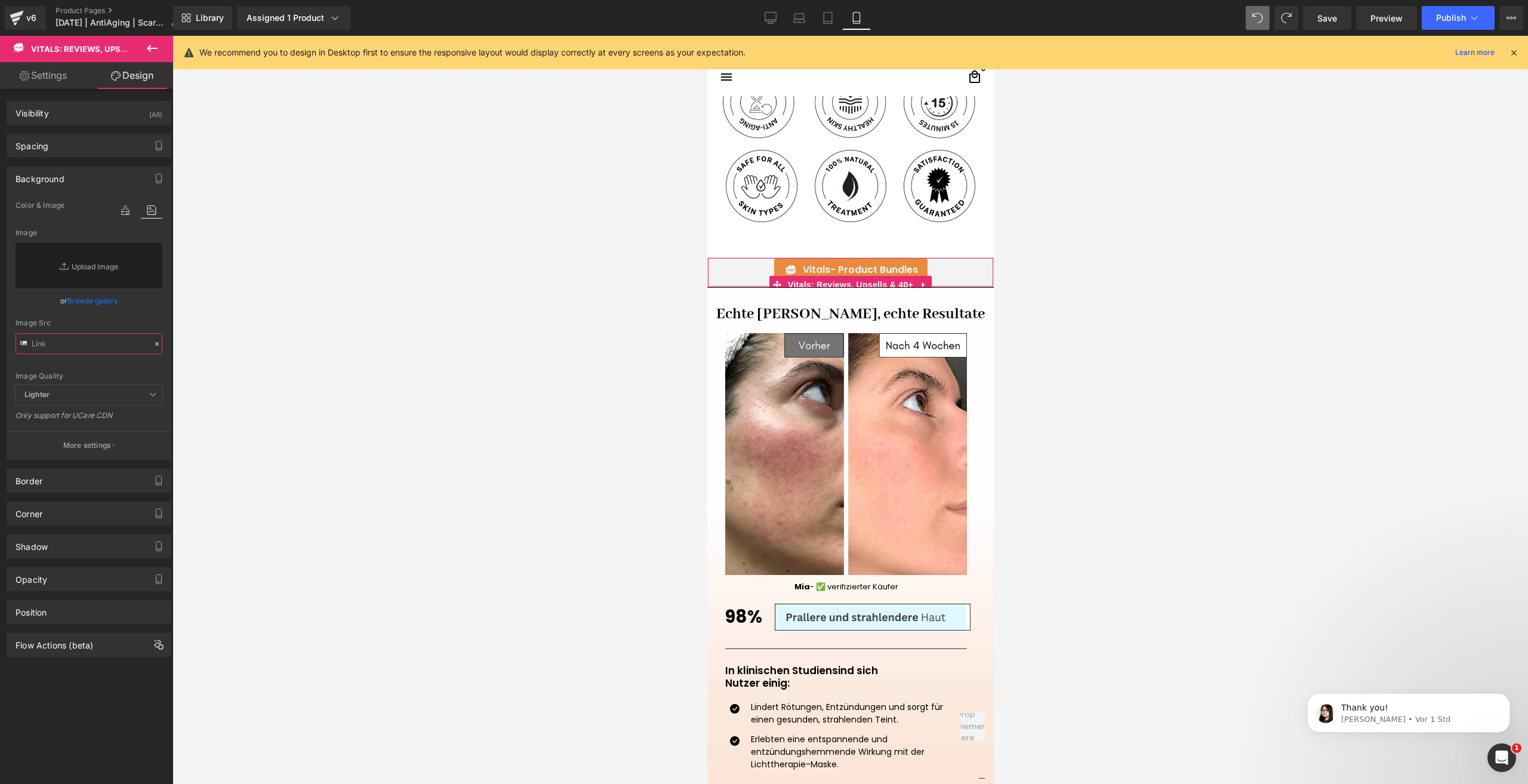
click at [100, 338] on input "text" at bounding box center [89, 343] width 147 height 21
paste input "https://ucarecdn.com/407554c0-3a86-41e8-84aa-efea7bd4ec23/-/format/auto/-/previ…"
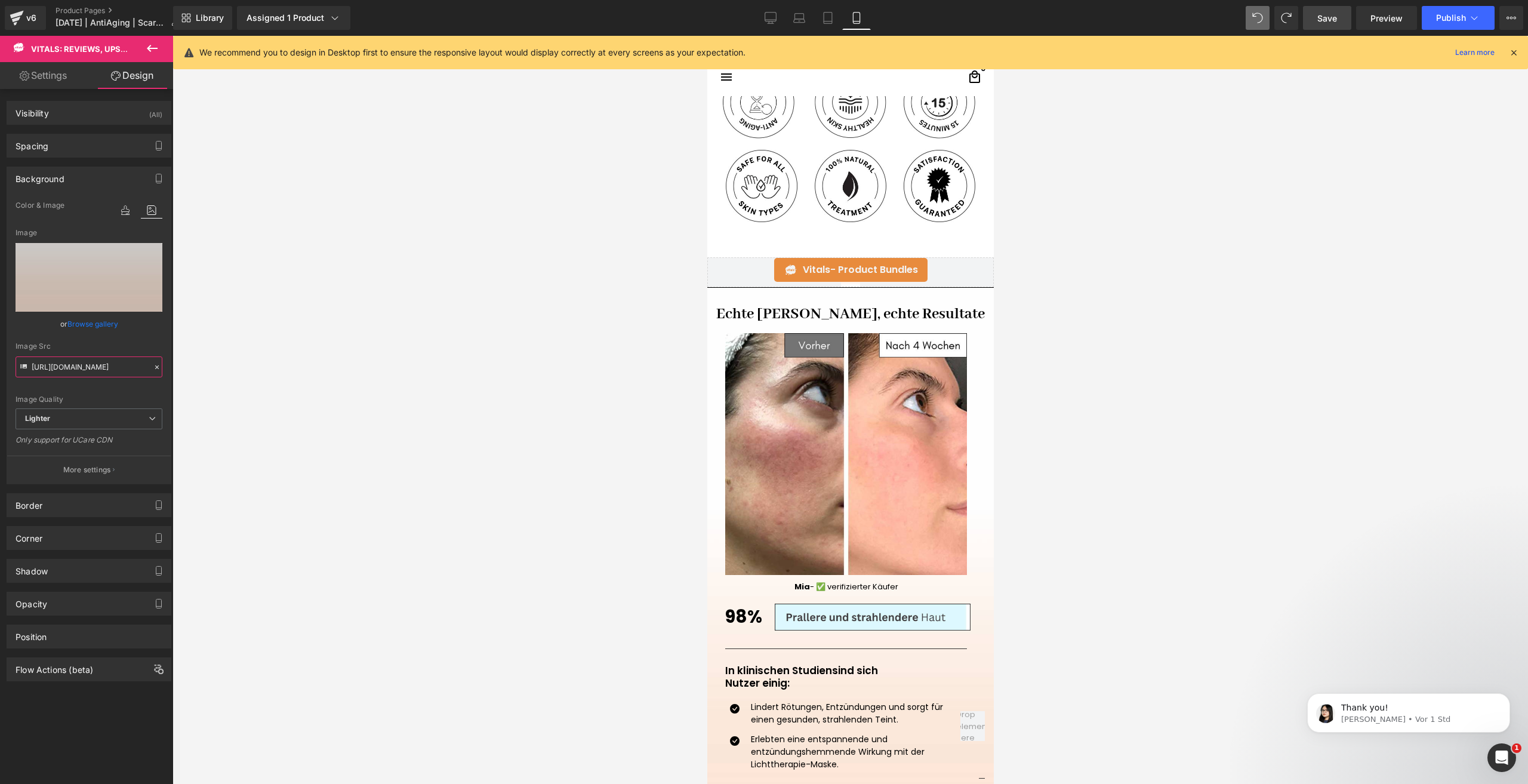
type input "https://ucarecdn.com/407554c0-3a86-41e8-84aa-efea7bd4ec23/-/format/auto/-/previ…"
click at [1318, 28] on link "Save" at bounding box center [1327, 17] width 48 height 24
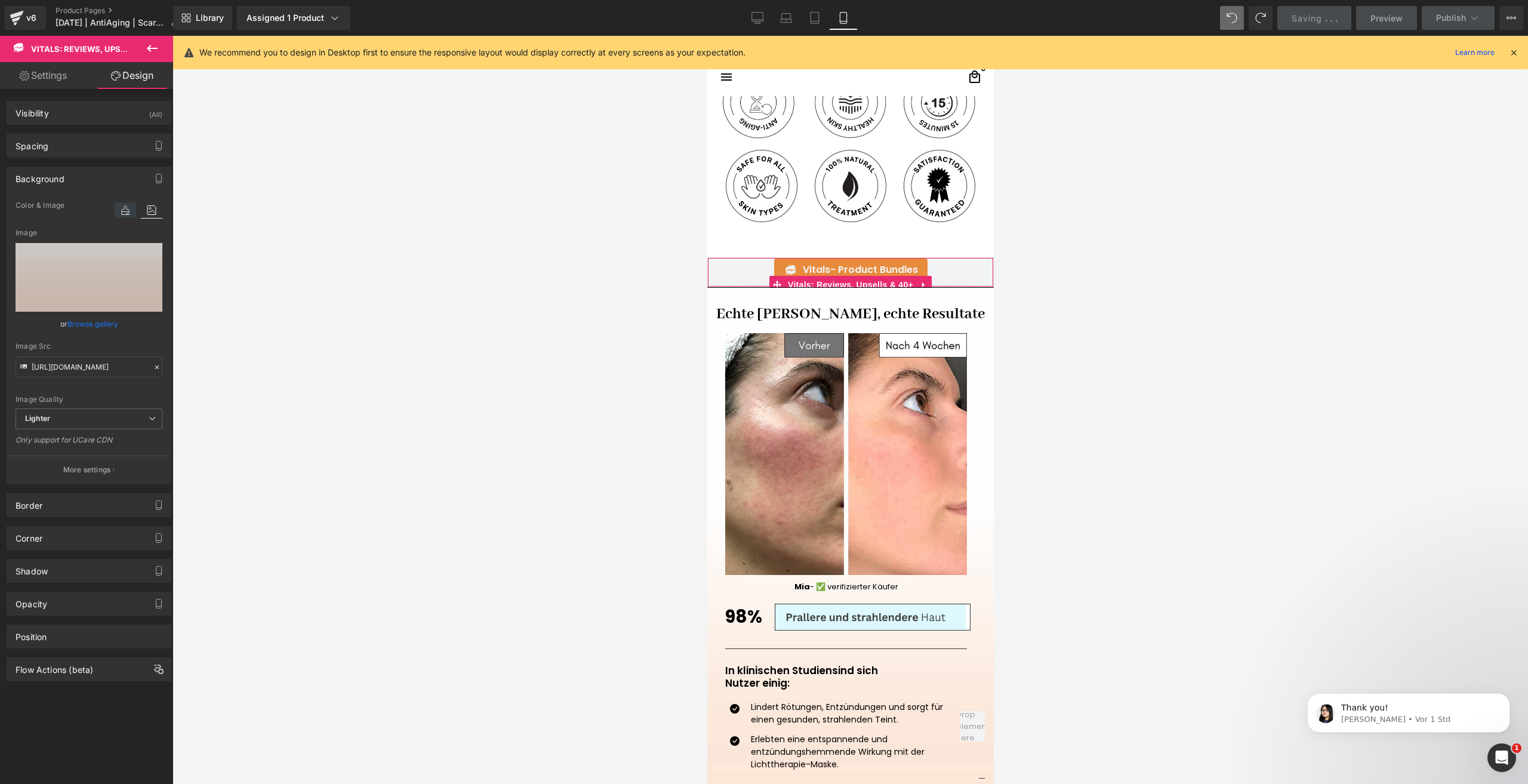
click at [116, 205] on icon at bounding box center [125, 210] width 21 height 15
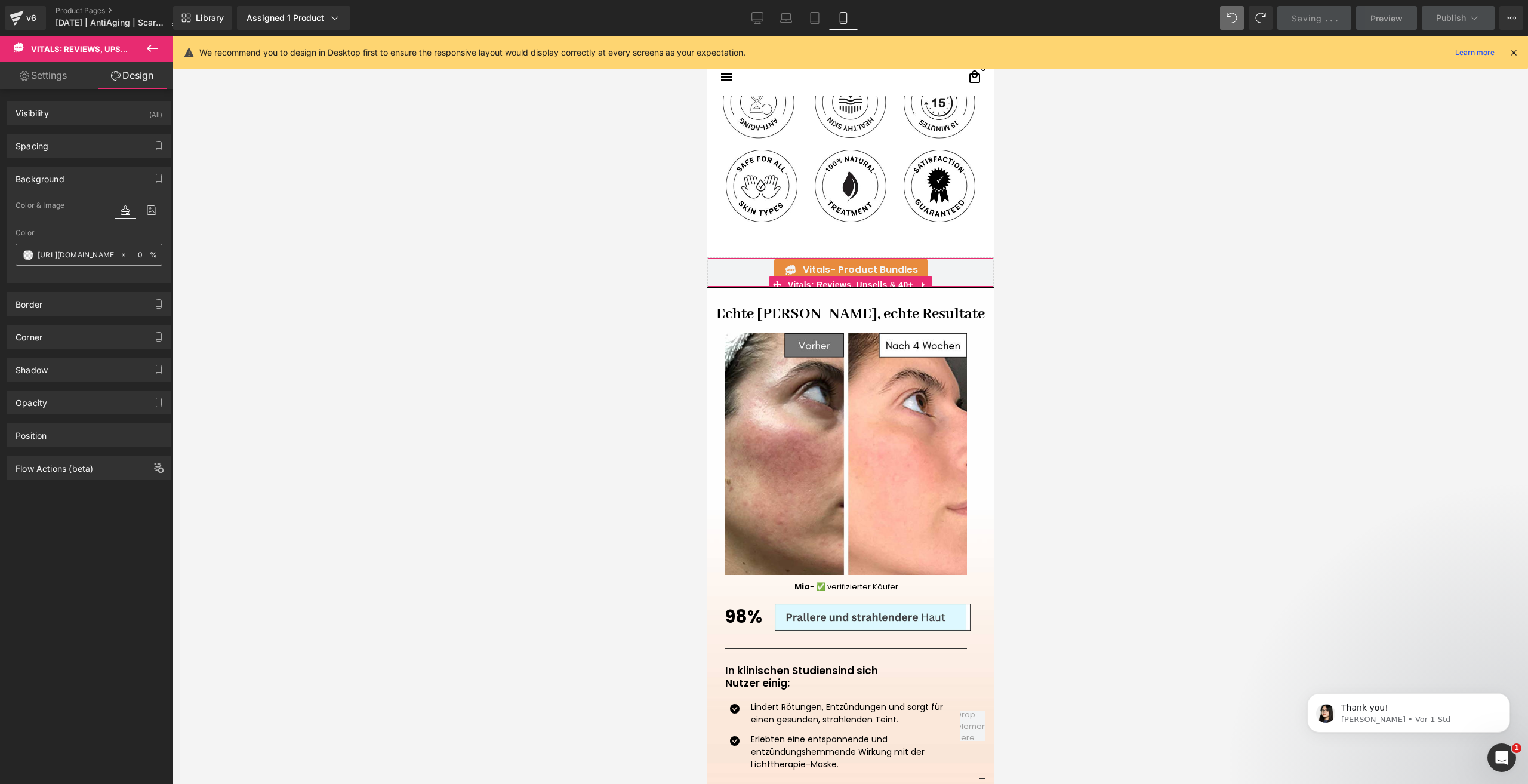
click at [119, 257] on icon at bounding box center [123, 255] width 9 height 9
click at [141, 215] on icon at bounding box center [151, 210] width 21 height 15
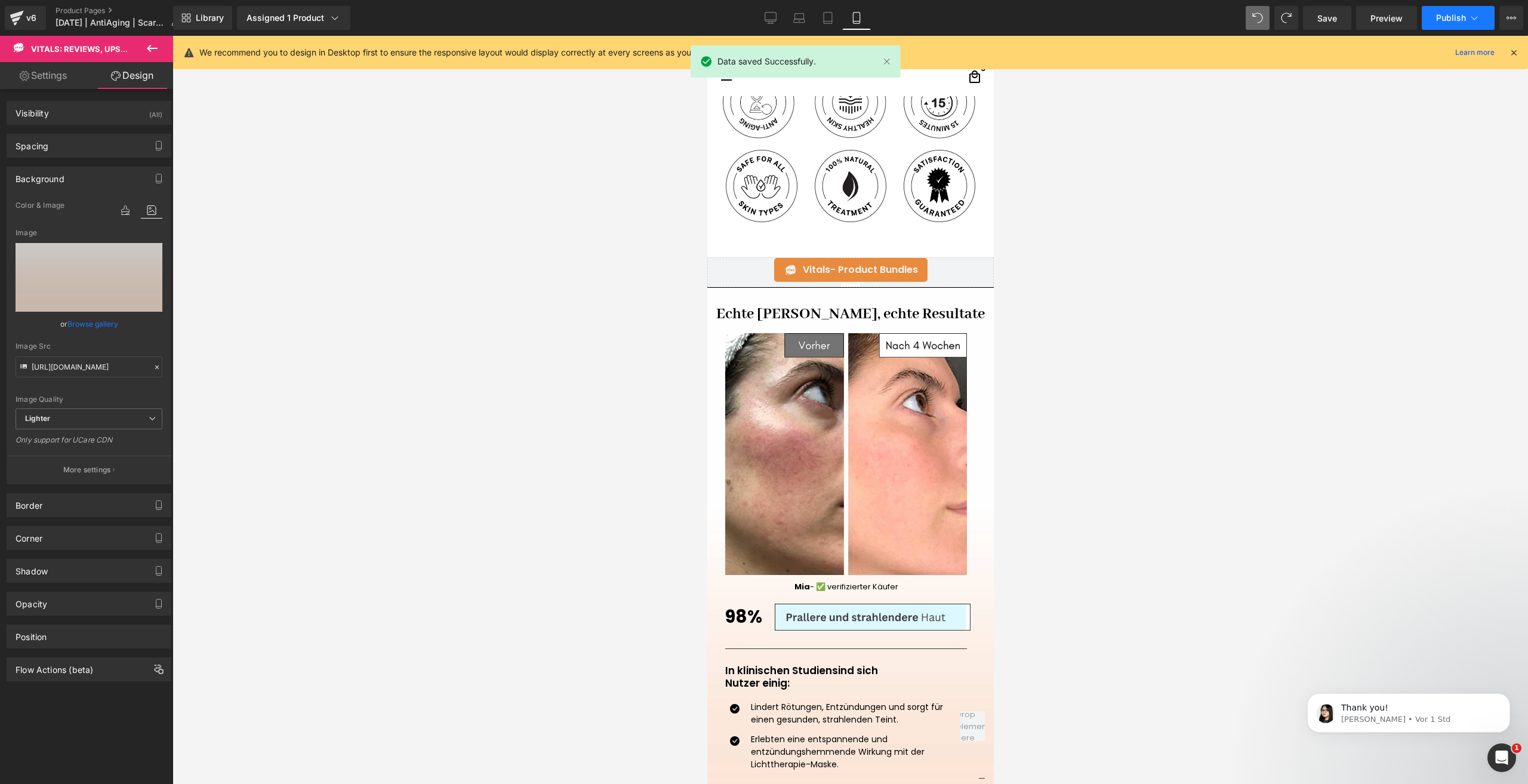
click at [1456, 19] on span "Publish" at bounding box center [1451, 18] width 30 height 10
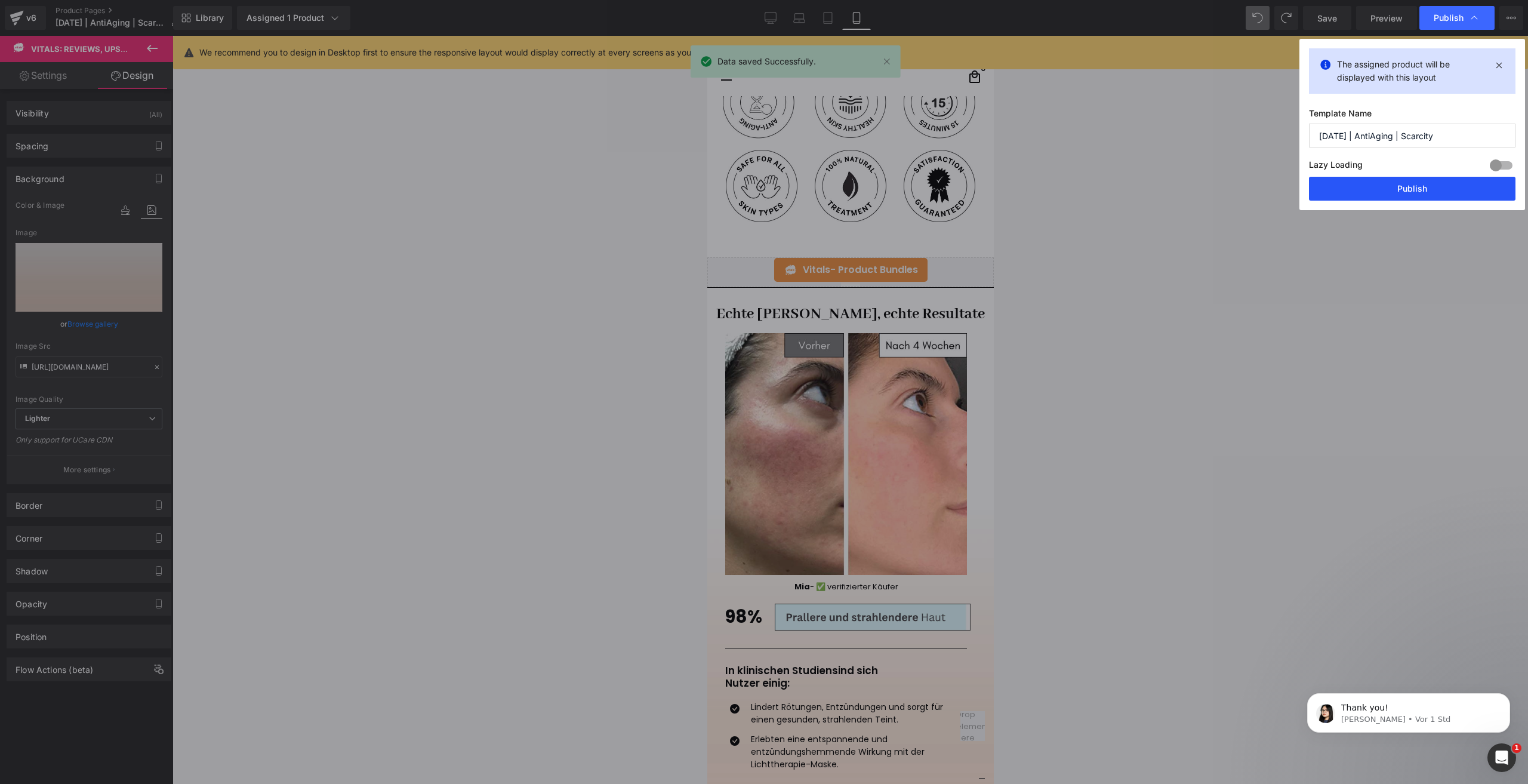
click at [1344, 192] on button "Publish" at bounding box center [1413, 189] width 207 height 24
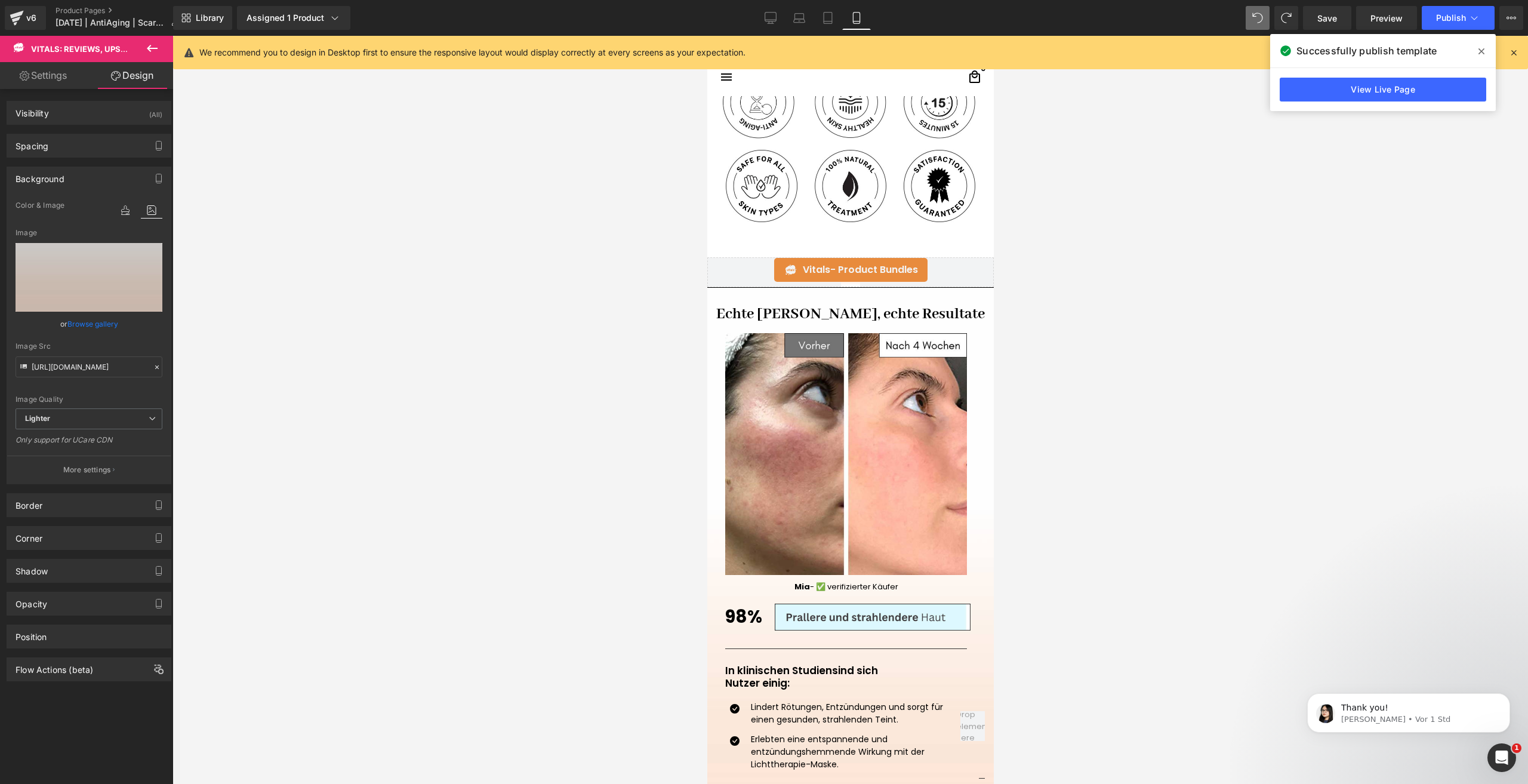
click at [150, 54] on icon at bounding box center [152, 48] width 14 height 14
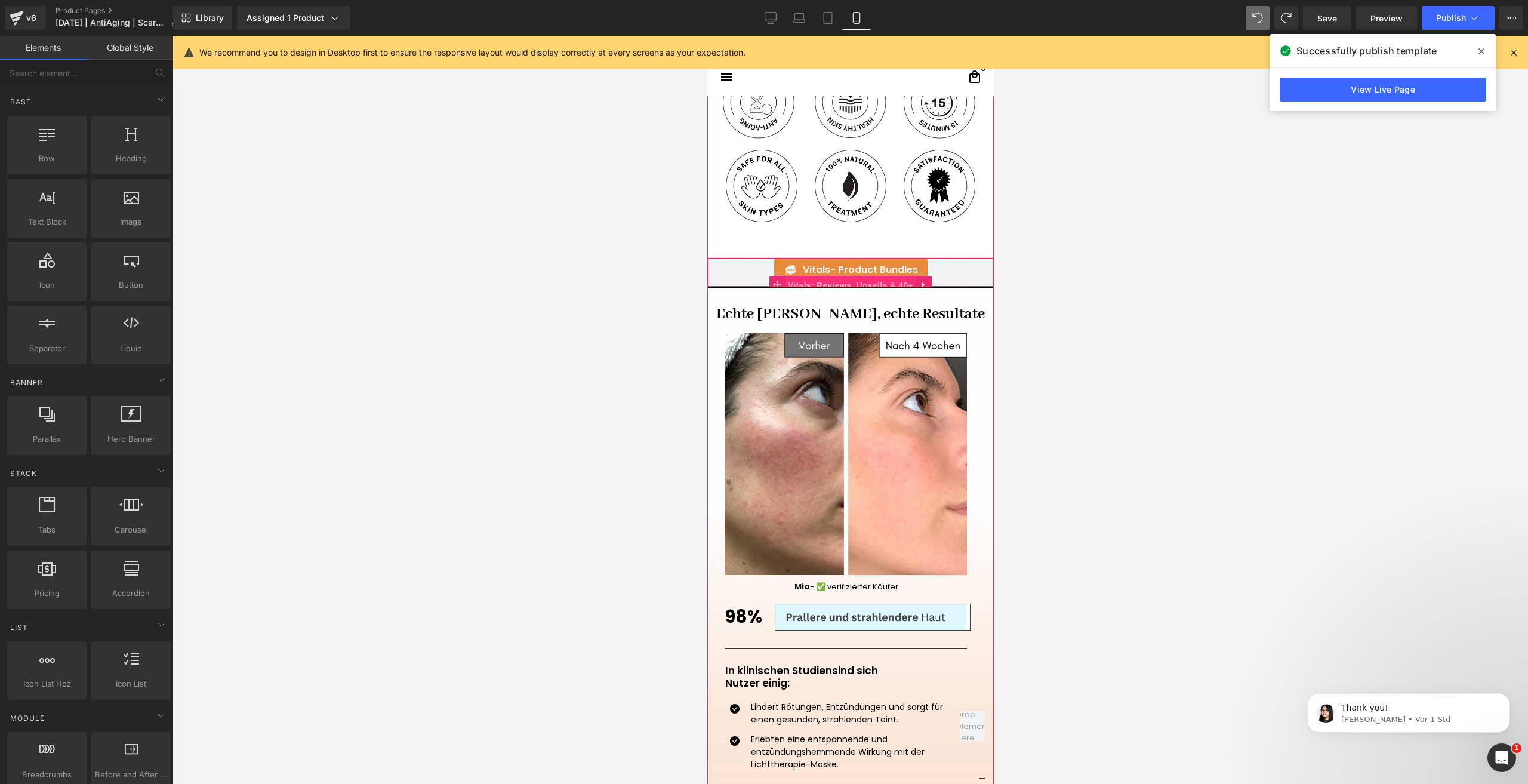
click at [837, 277] on span "Vitals: Reviews, Upsells & 40+" at bounding box center [850, 285] width 132 height 18
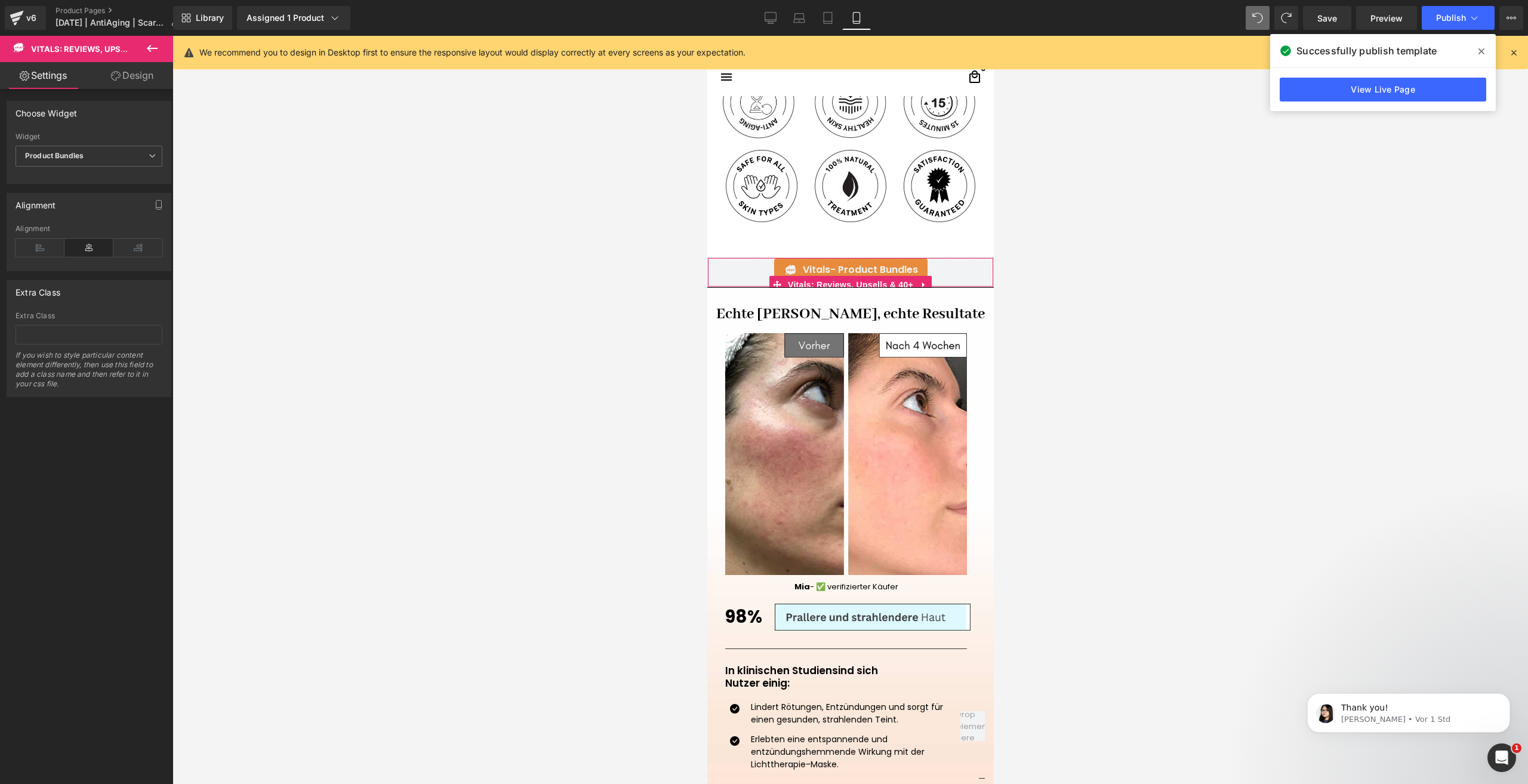
click at [137, 76] on link "Design" at bounding box center [132, 76] width 87 height 27
click at [58, 174] on div "Background" at bounding box center [39, 175] width 49 height 16
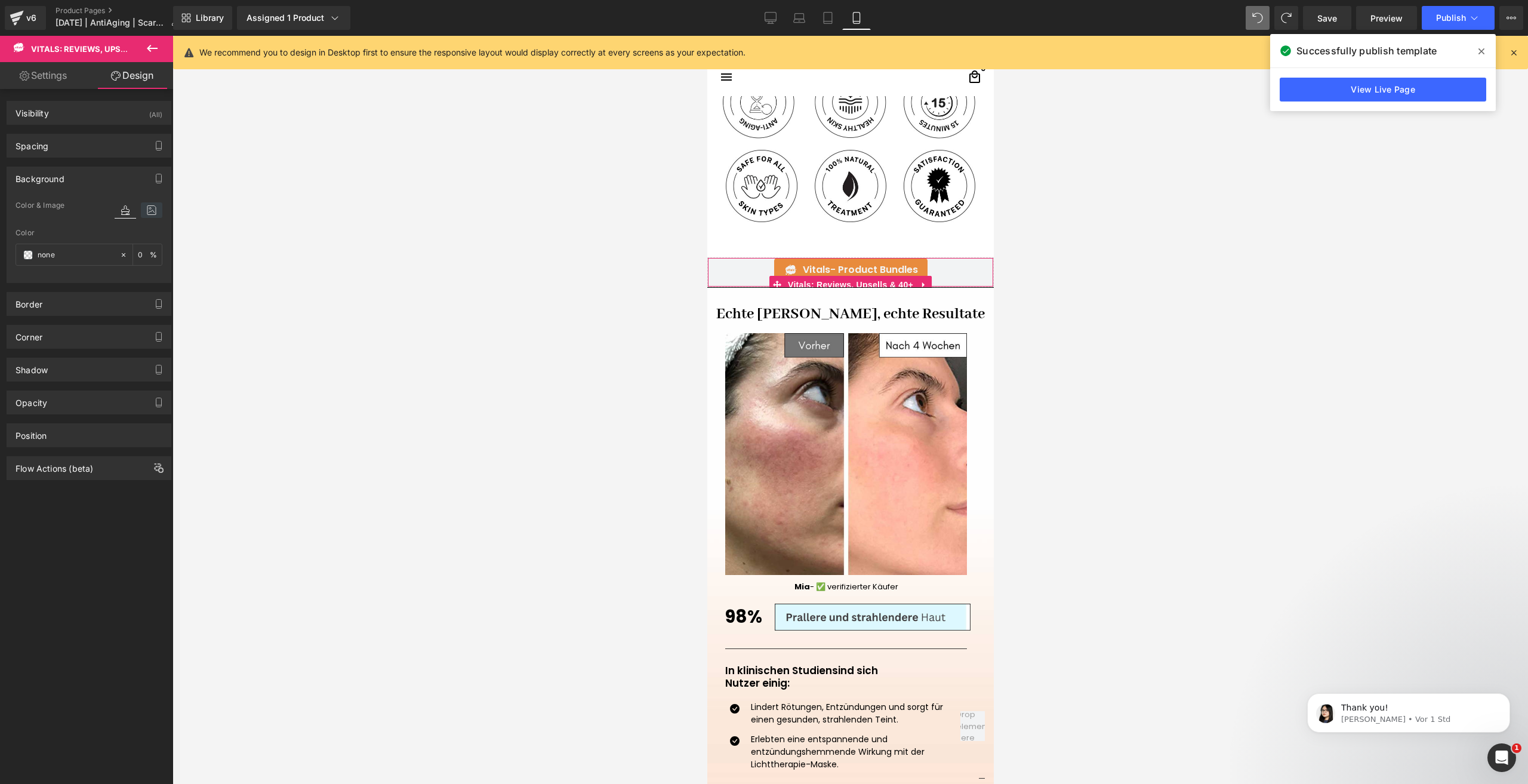
click at [147, 205] on icon at bounding box center [151, 210] width 21 height 15
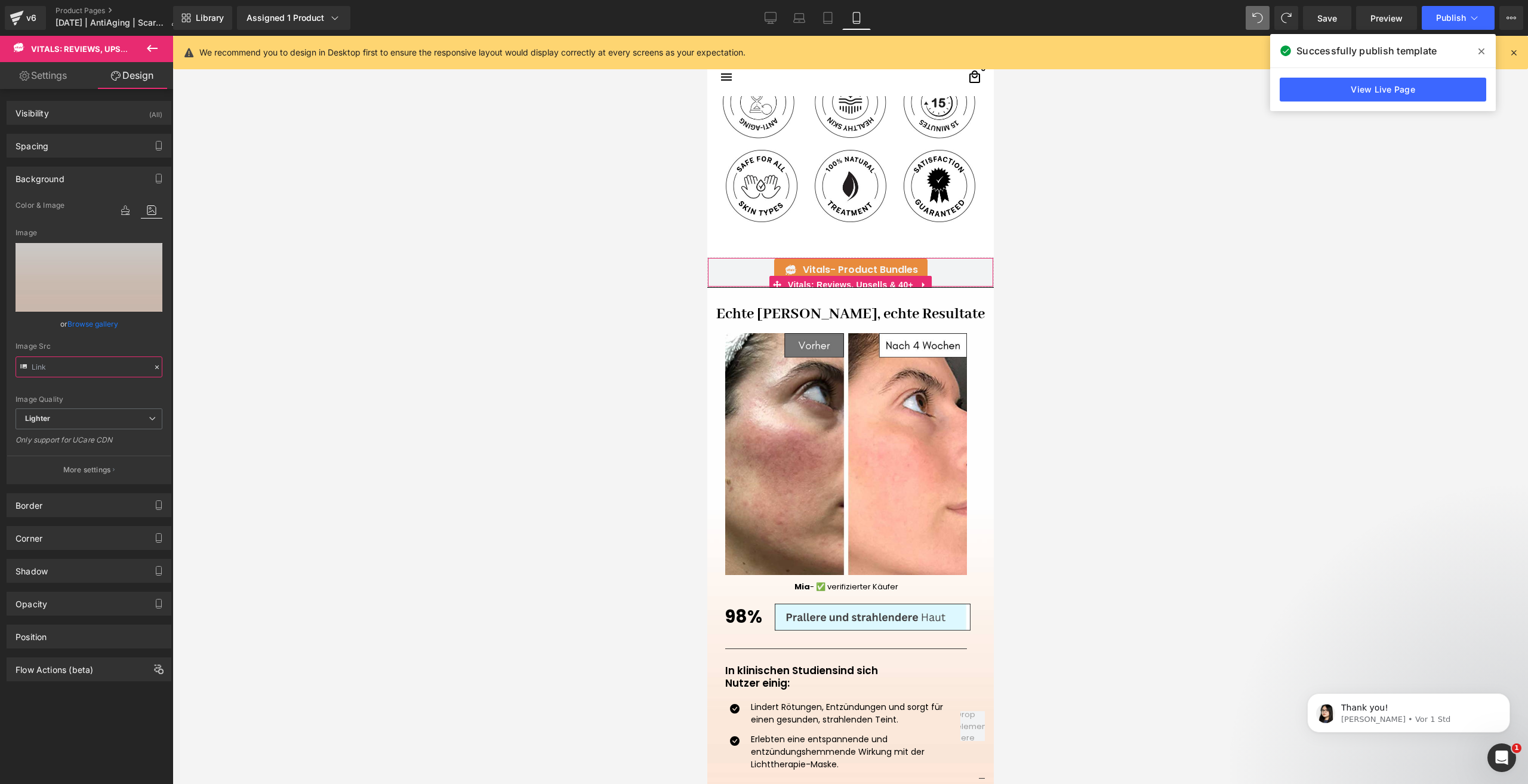
click at [81, 368] on input "text" at bounding box center [89, 367] width 147 height 21
type input "https://ucarecdn.com/407554c0-3a86-41e8-84aa-efea7bd4ec23/-/format/auto/-/previ…"
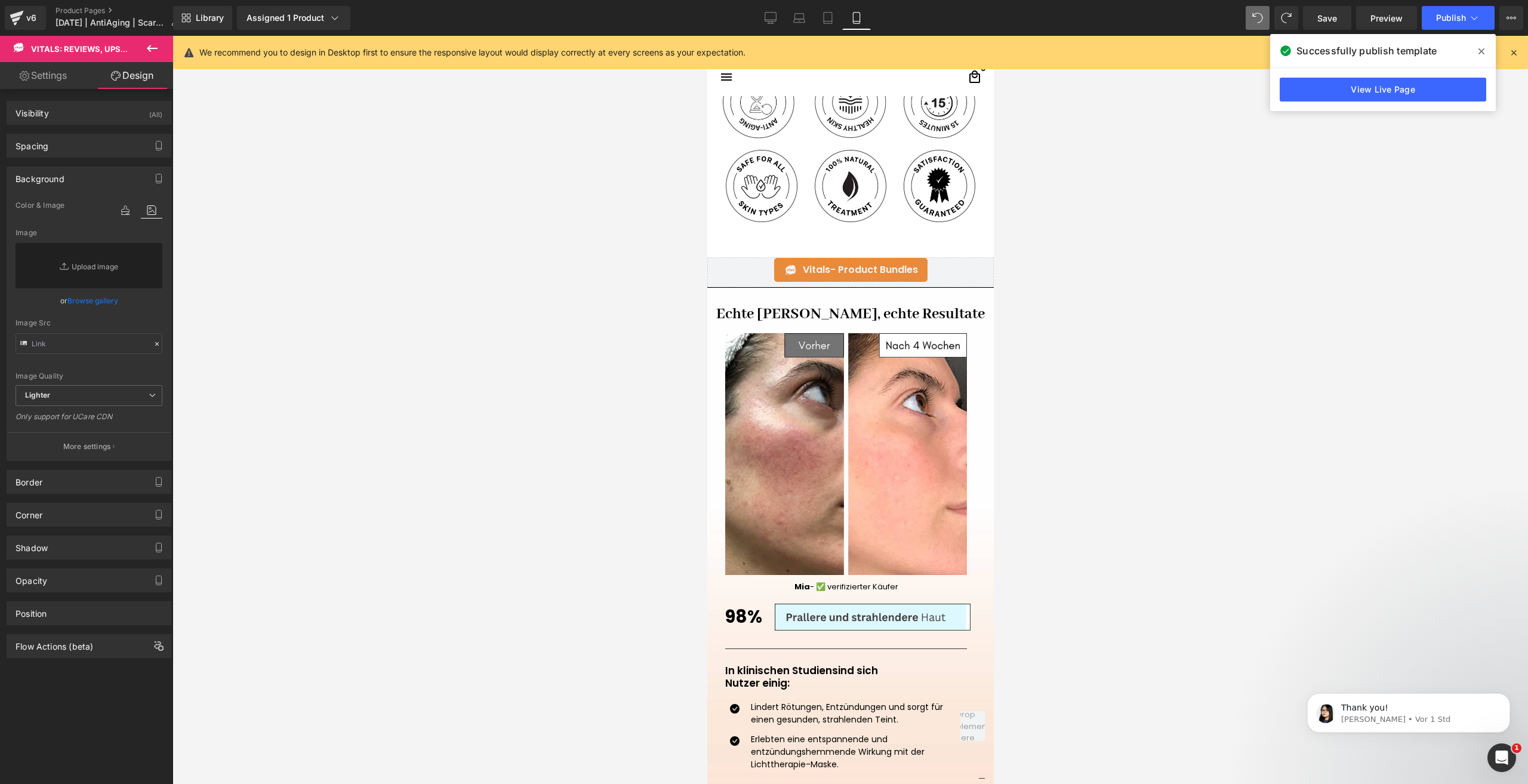
click at [153, 53] on icon at bounding box center [152, 48] width 14 height 14
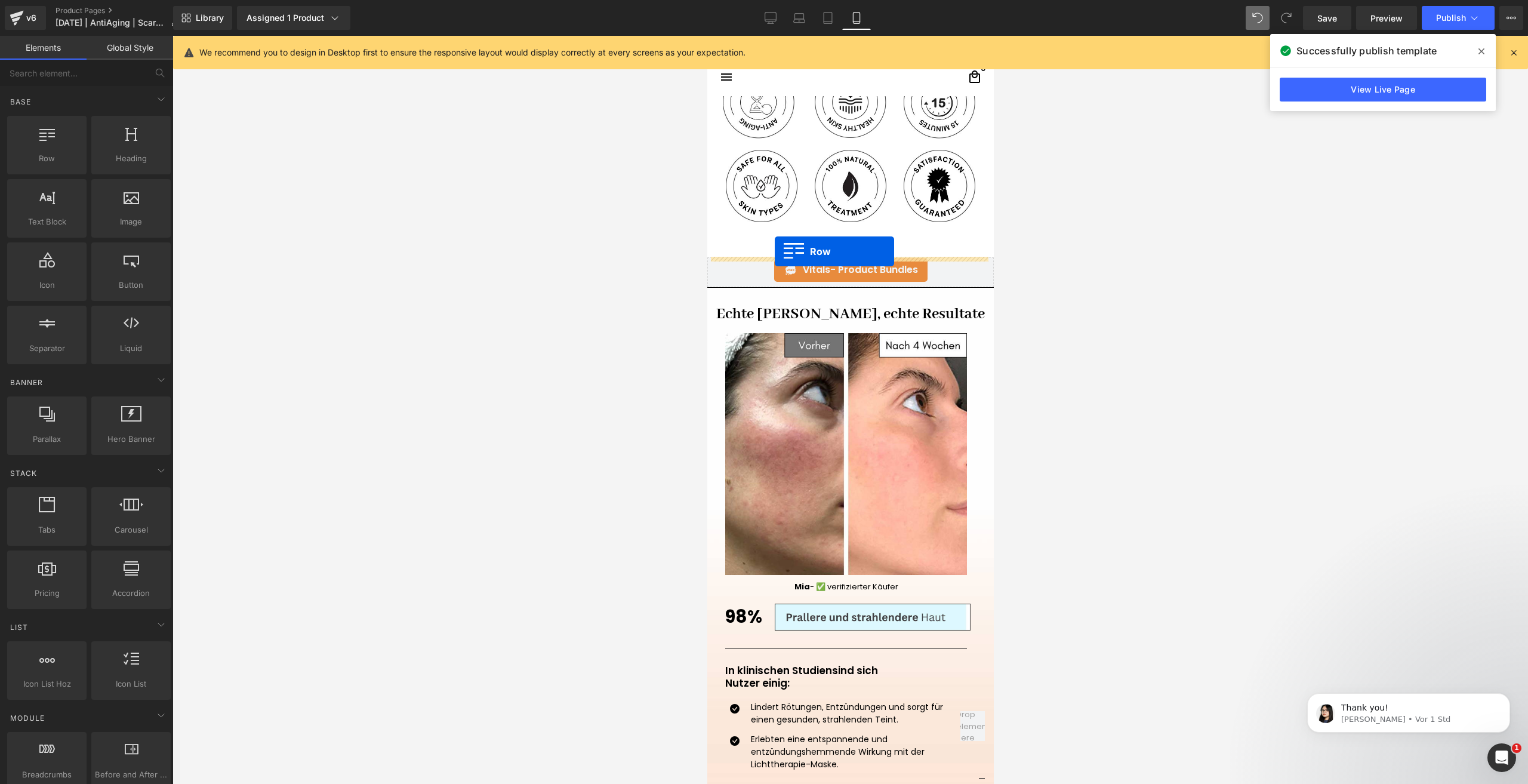
drag, startPoint x: 756, startPoint y: 184, endPoint x: 772, endPoint y: 251, distance: 68.9
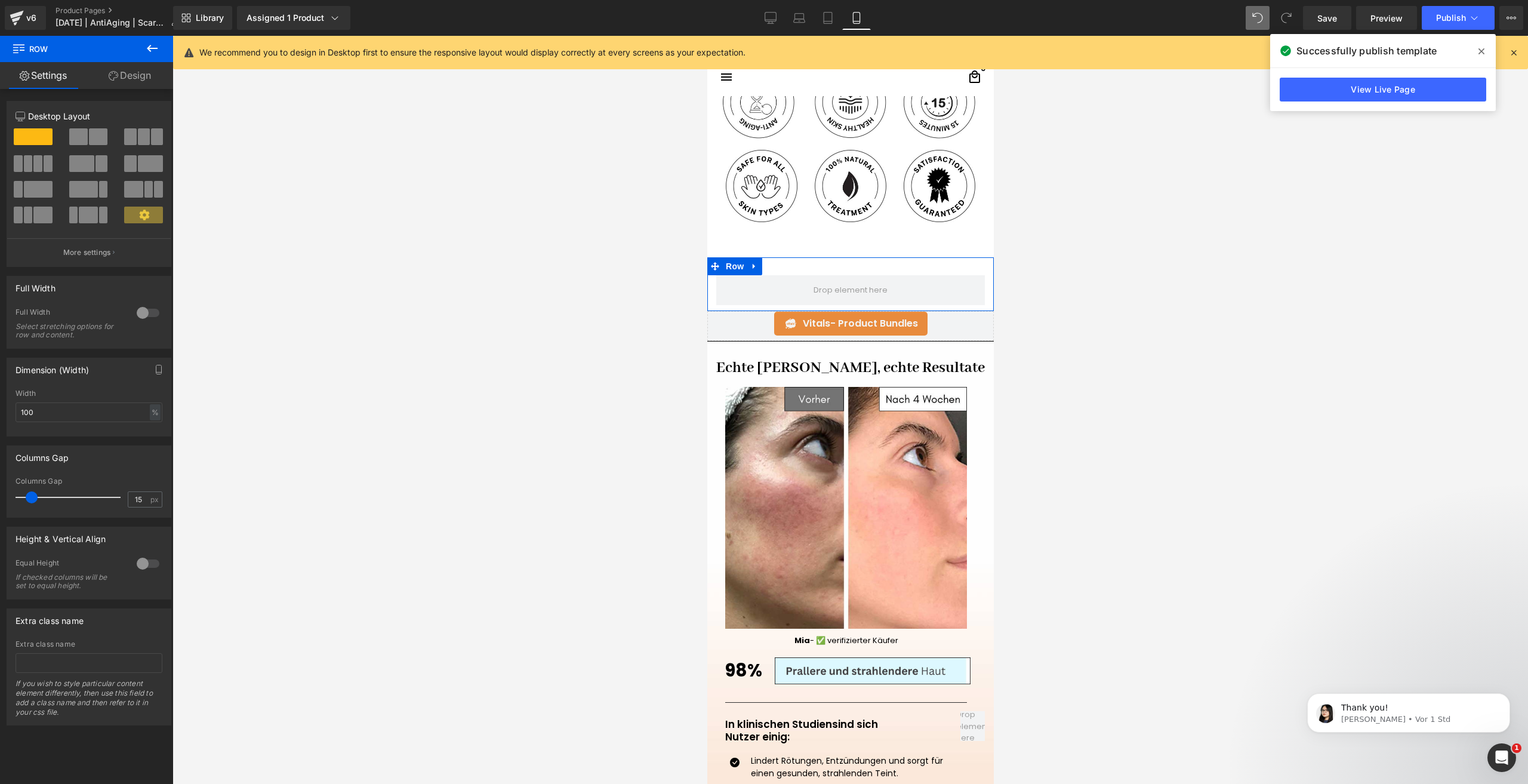
click at [140, 316] on div at bounding box center [148, 313] width 29 height 19
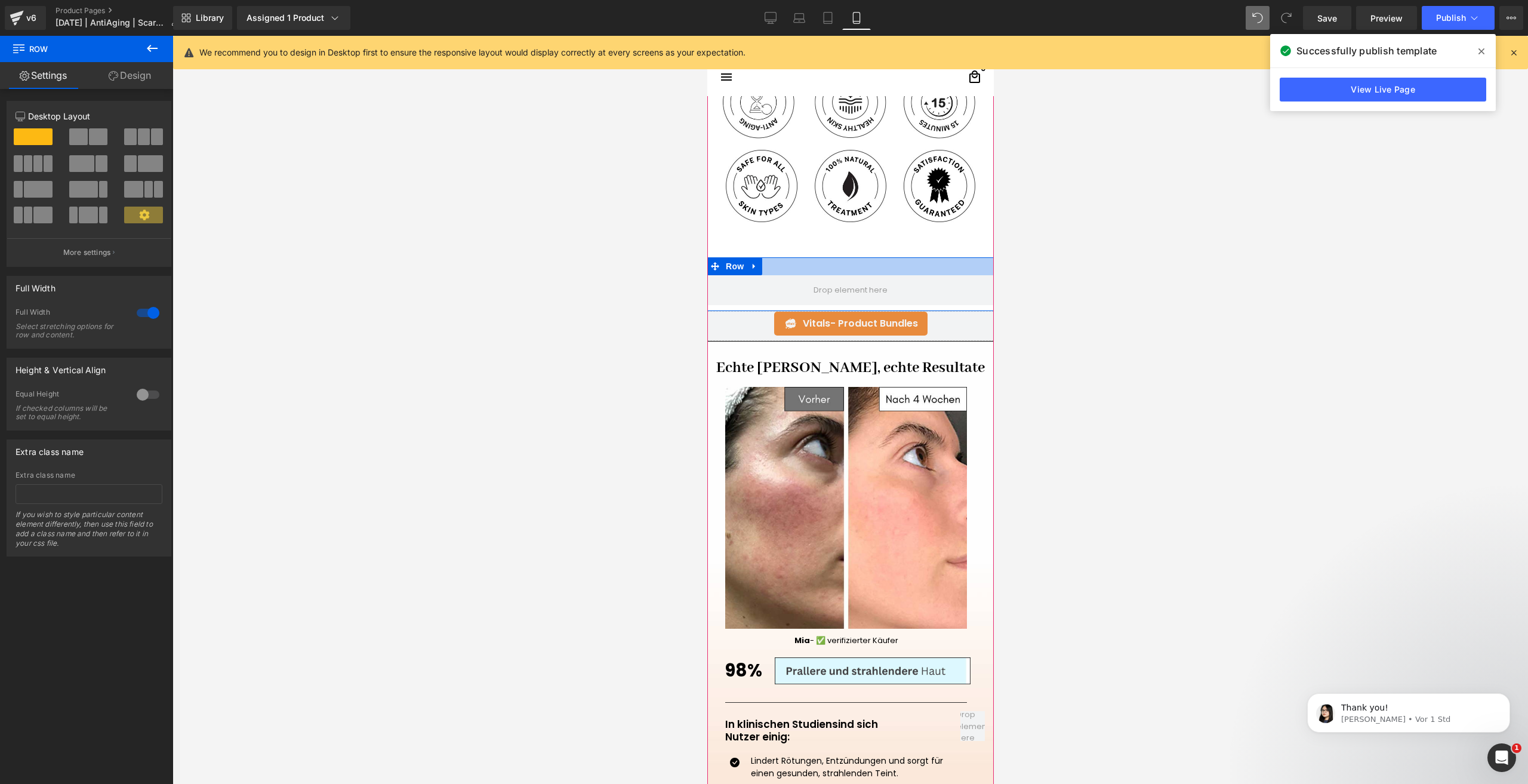
drag, startPoint x: 777, startPoint y: 261, endPoint x: 803, endPoint y: 224, distance: 45.2
click at [795, 214] on div at bounding box center [851, 354] width 287 height 2288
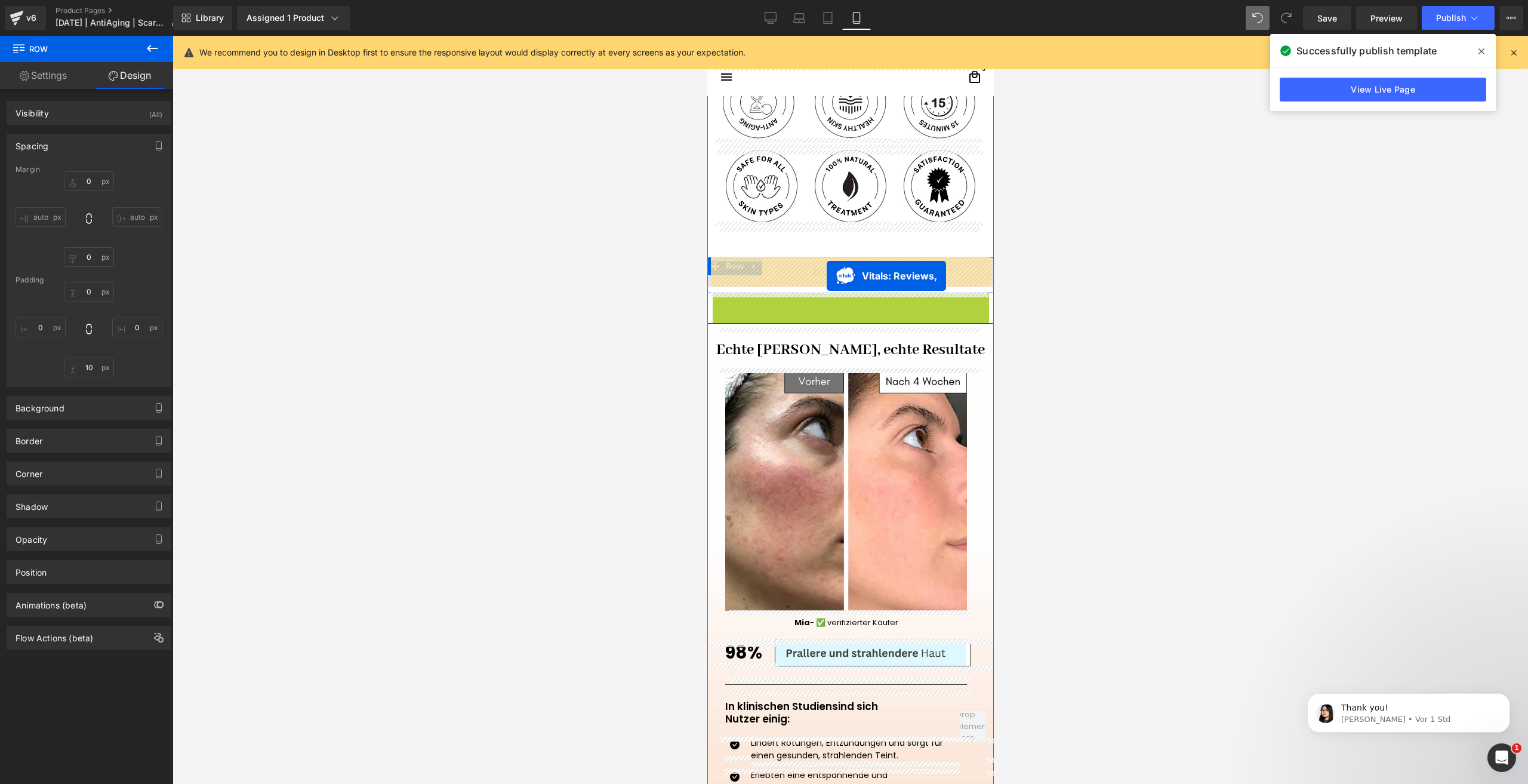
drag, startPoint x: 836, startPoint y: 316, endPoint x: 827, endPoint y: 276, distance: 41.0
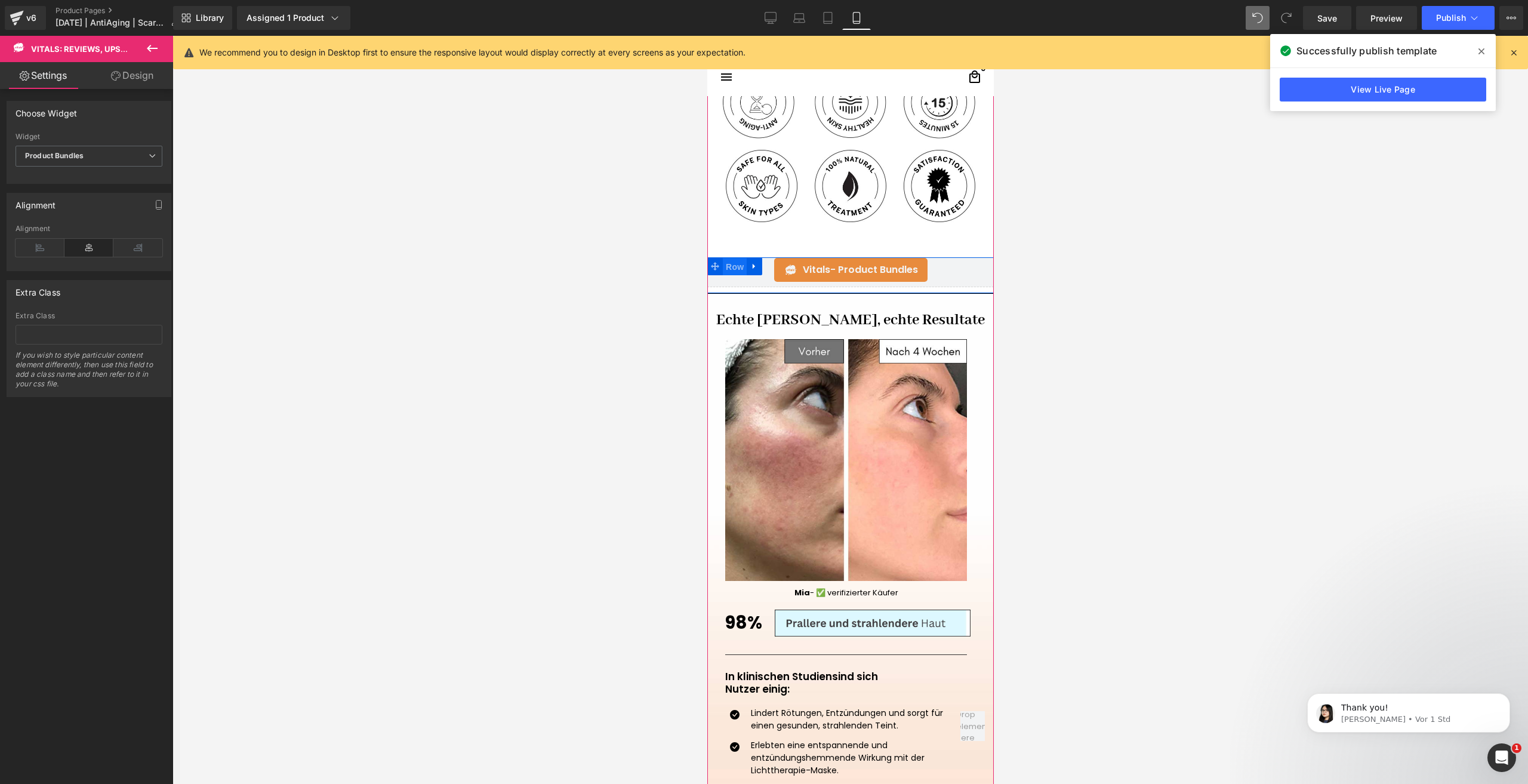
click at [726, 265] on span "Row" at bounding box center [734, 266] width 24 height 18
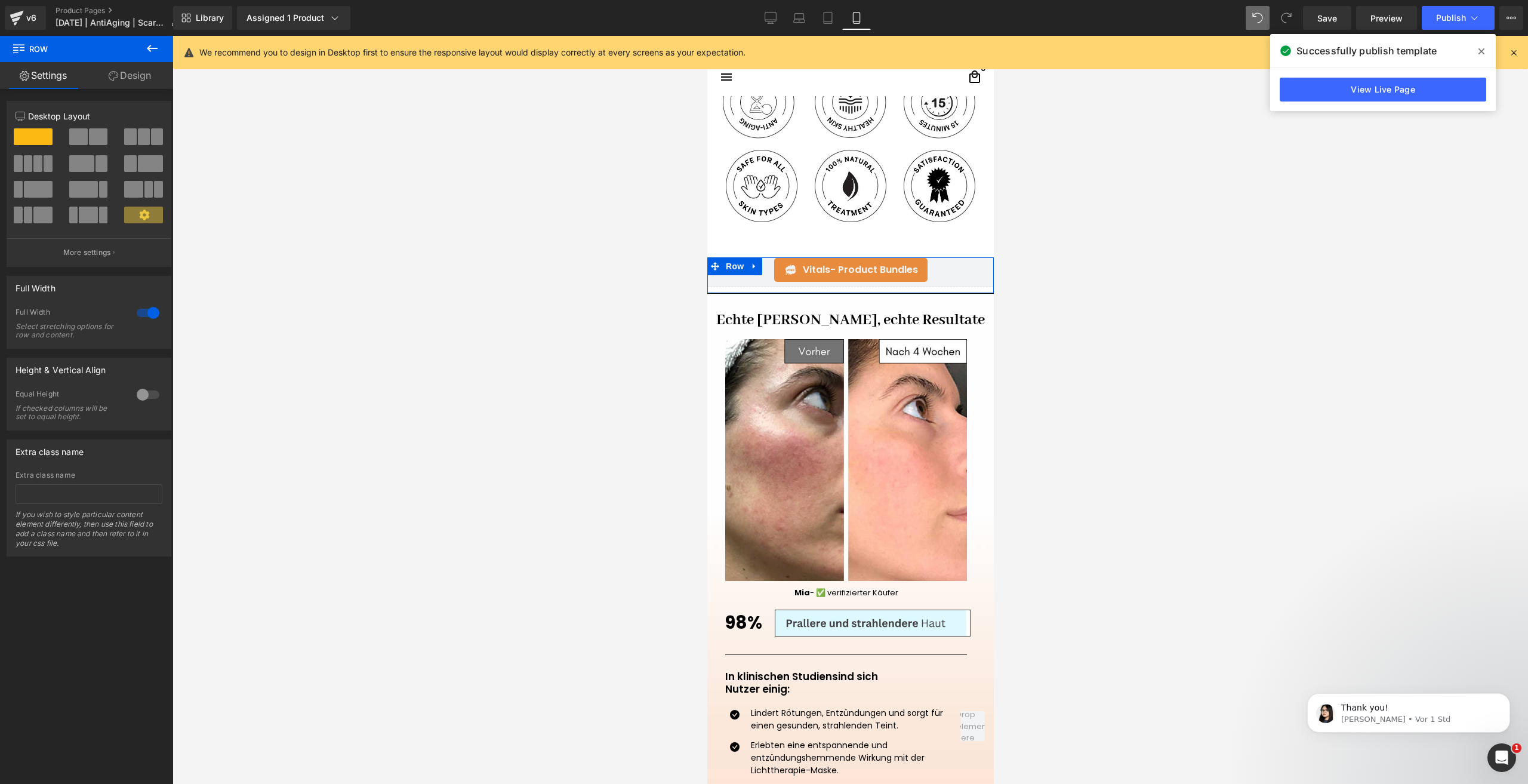
click at [144, 76] on link "Design" at bounding box center [130, 76] width 87 height 27
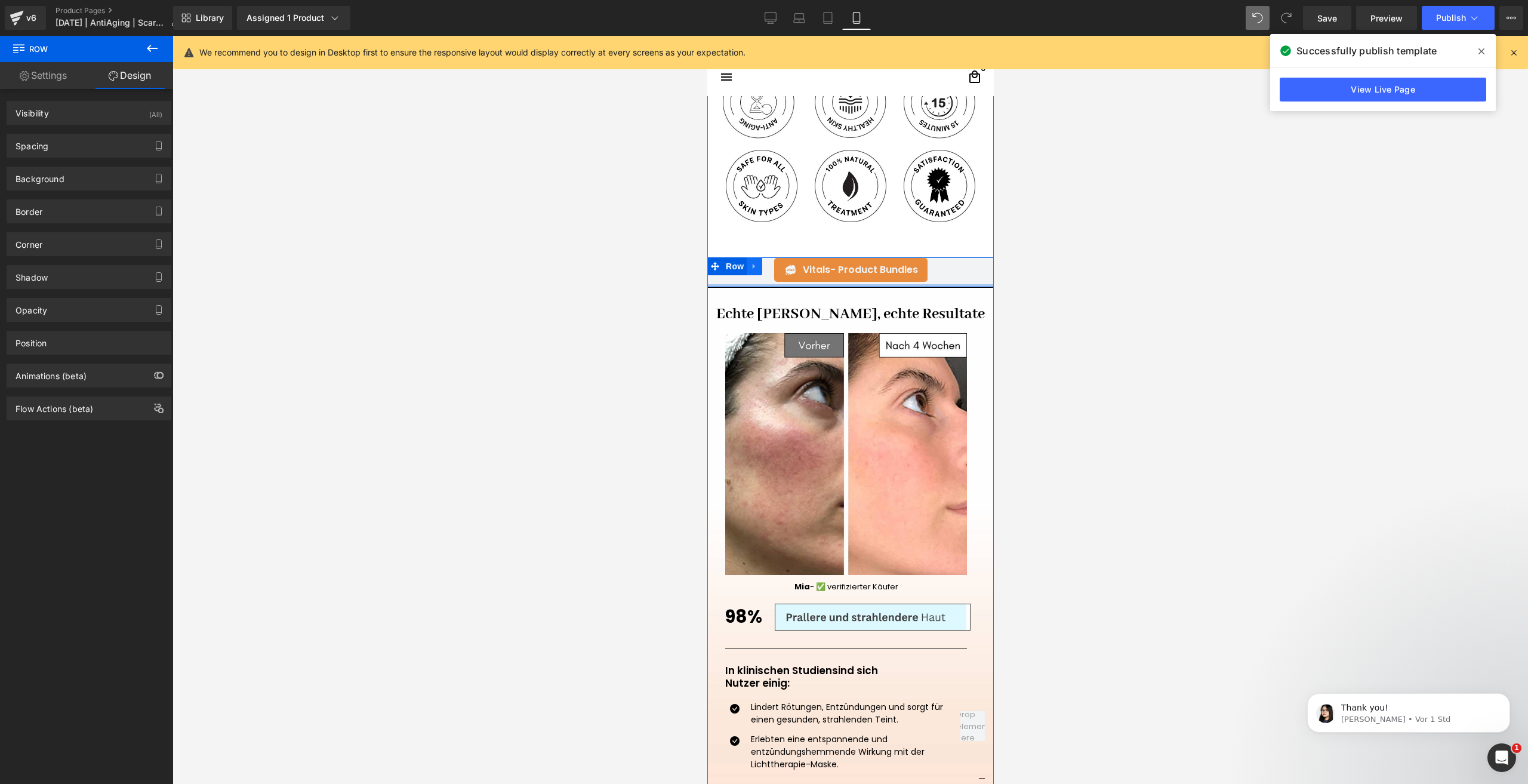
drag, startPoint x: 773, startPoint y: 287, endPoint x: 755, endPoint y: 263, distance: 30.0
click at [764, 268] on div "Vitals - Product Bundles Vitals: Reviews, Upsells & 40+ Row" at bounding box center [851, 271] width 287 height 30
click at [734, 260] on span "Row" at bounding box center [734, 266] width 24 height 18
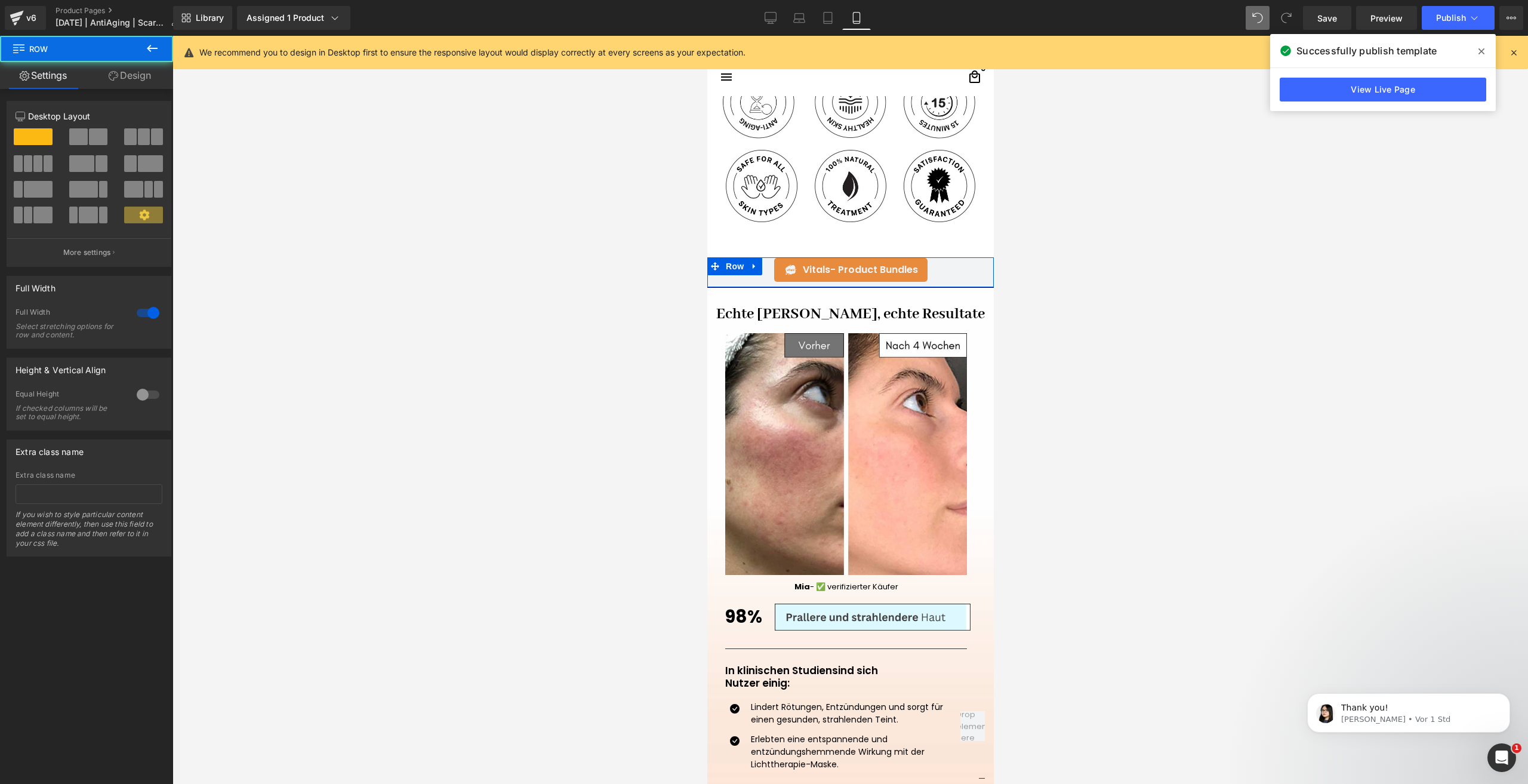
click at [140, 73] on link "Design" at bounding box center [130, 76] width 87 height 27
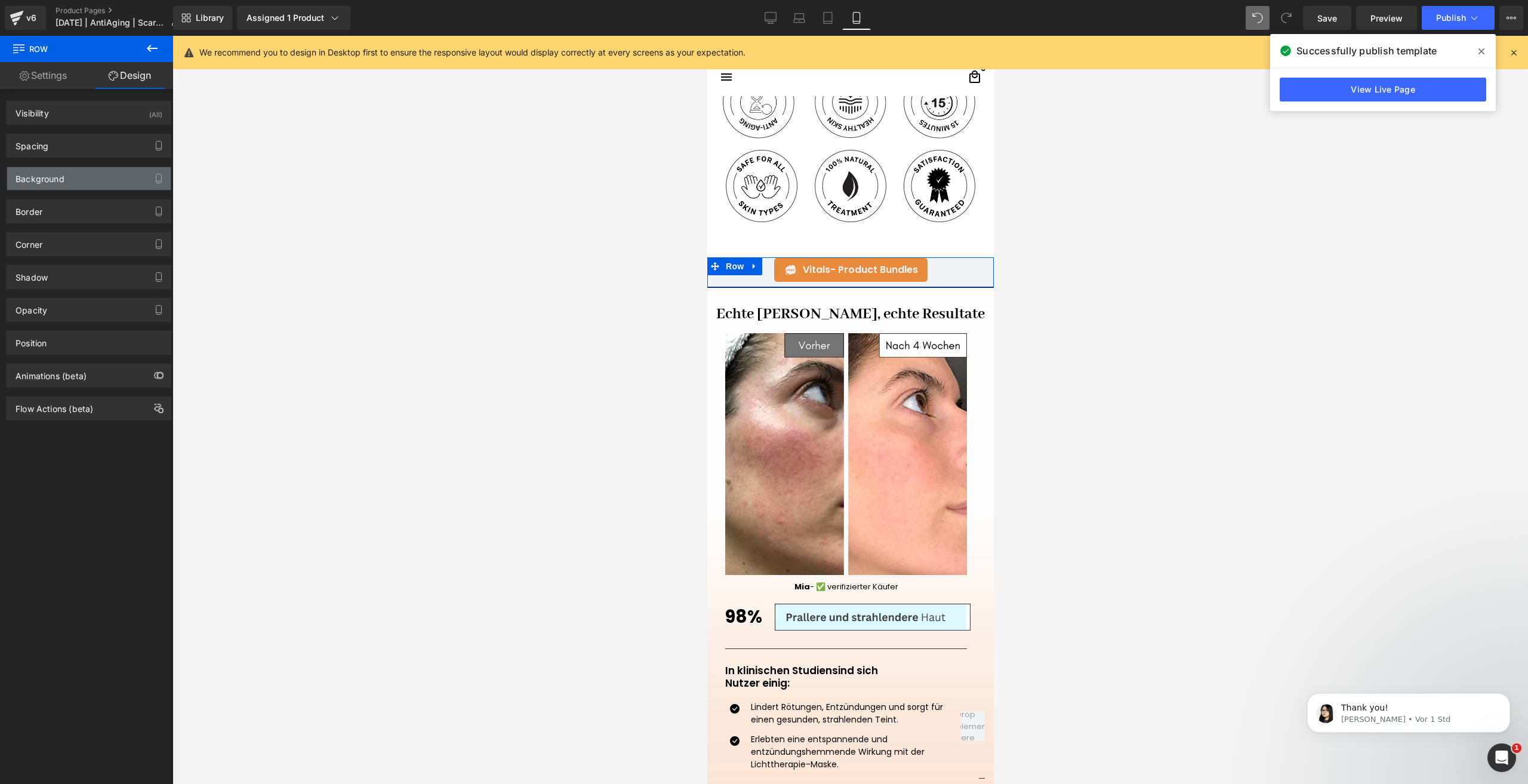
click at [80, 177] on div "Background" at bounding box center [89, 179] width 164 height 23
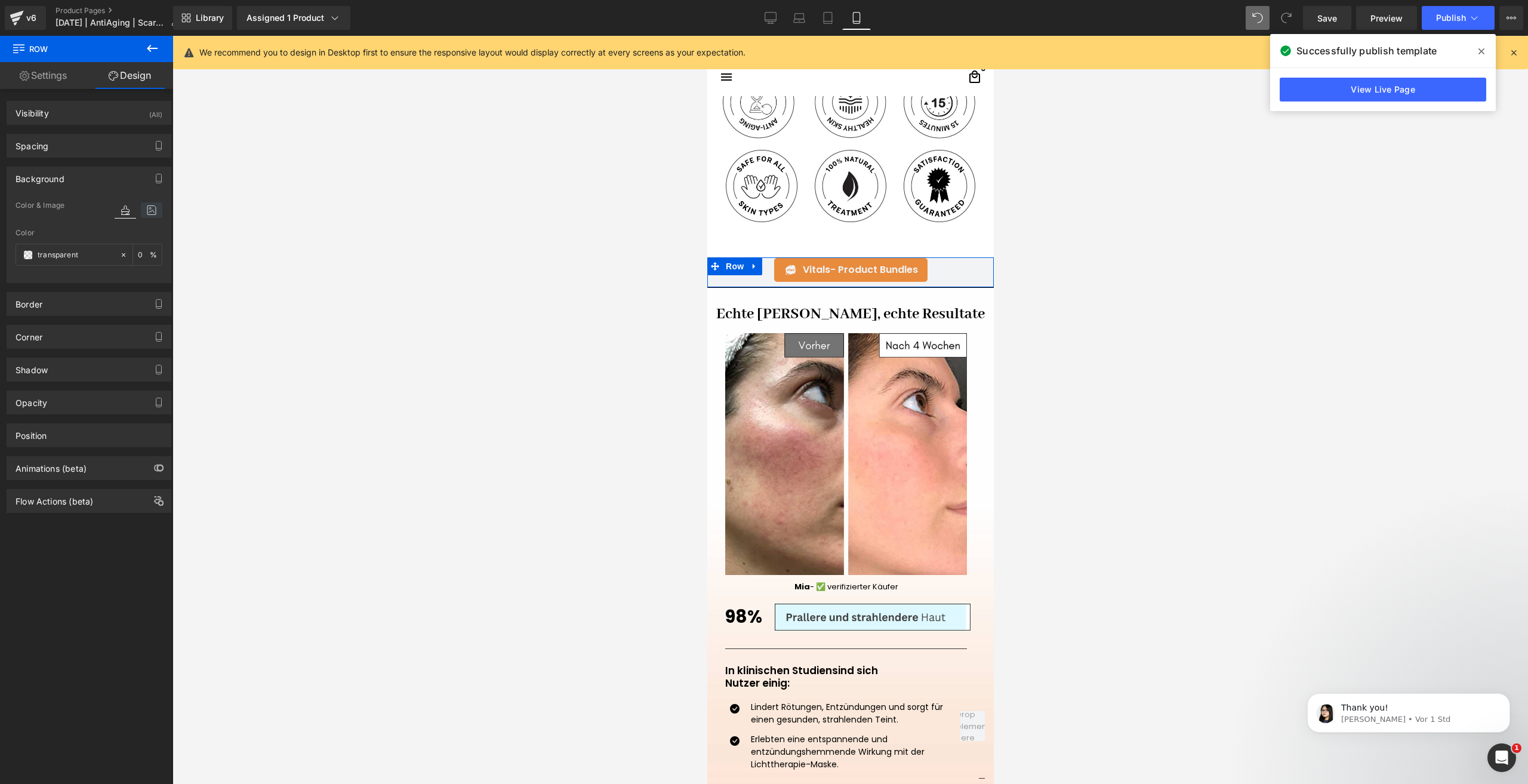
click at [143, 215] on icon at bounding box center [151, 210] width 21 height 15
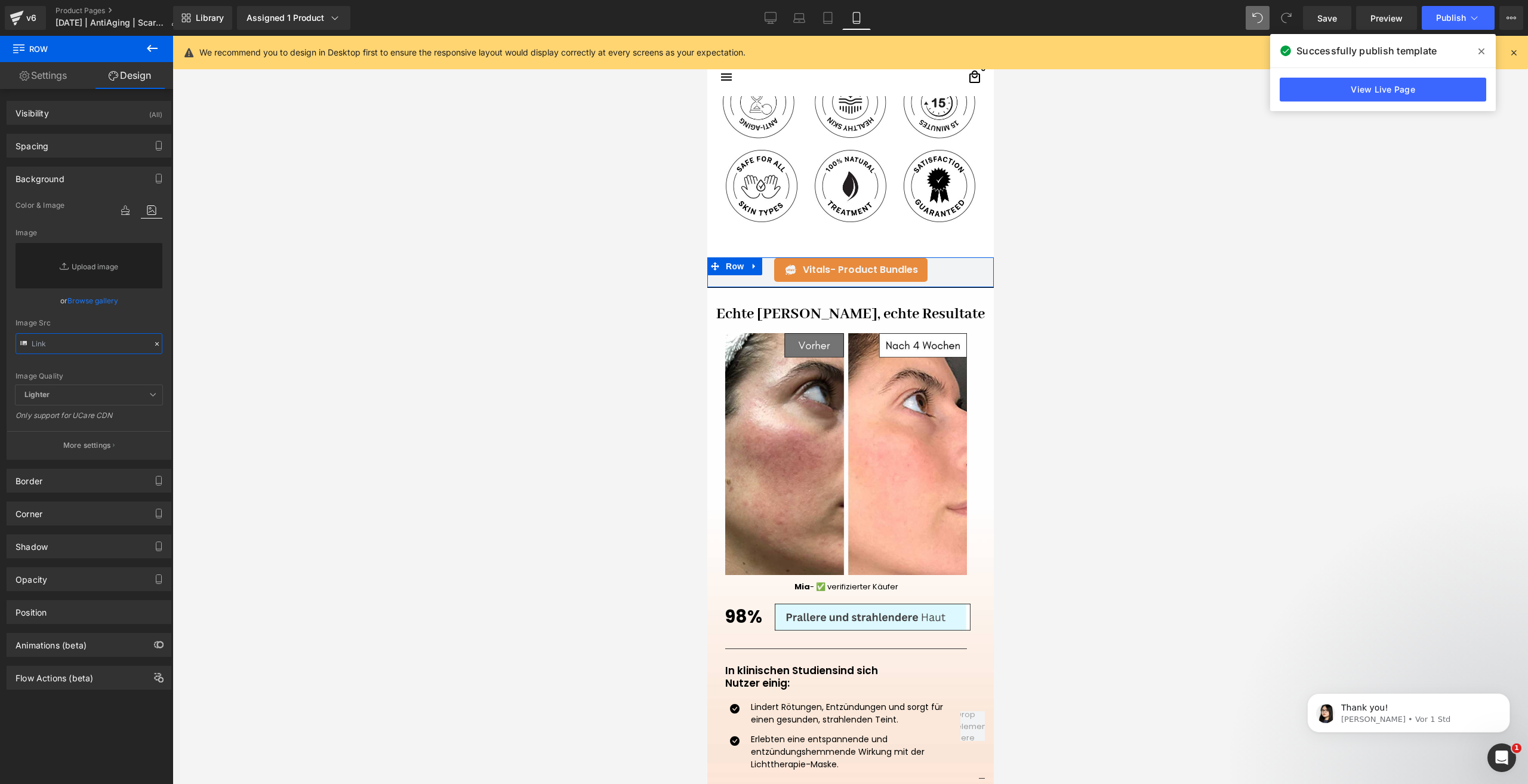
click at [45, 343] on input "text" at bounding box center [89, 343] width 147 height 21
paste input "https://ucarecdn.com/407554c0-3a86-41e8-84aa-efea7bd4ec23/-/format/auto/-/previ…"
type input "https://ucarecdn.com/407554c0-3a86-41e8-84aa-efea7bd4ec23/-/format/auto/-/previ…"
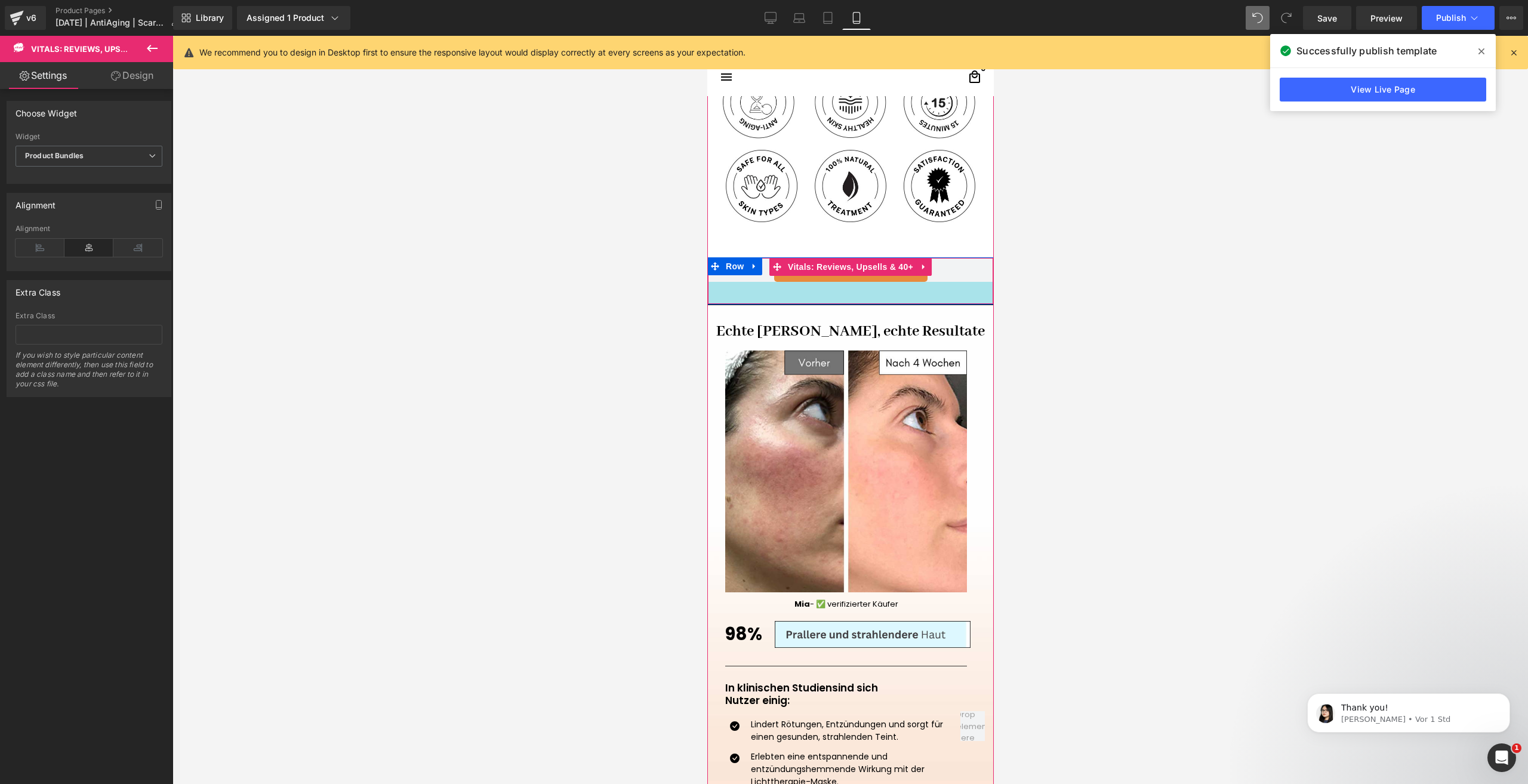
drag, startPoint x: 755, startPoint y: 283, endPoint x: 763, endPoint y: 305, distance: 23.4
click at [763, 305] on div at bounding box center [851, 336] width 287 height 2251
click at [1115, 306] on div at bounding box center [850, 409] width 1356 height 747
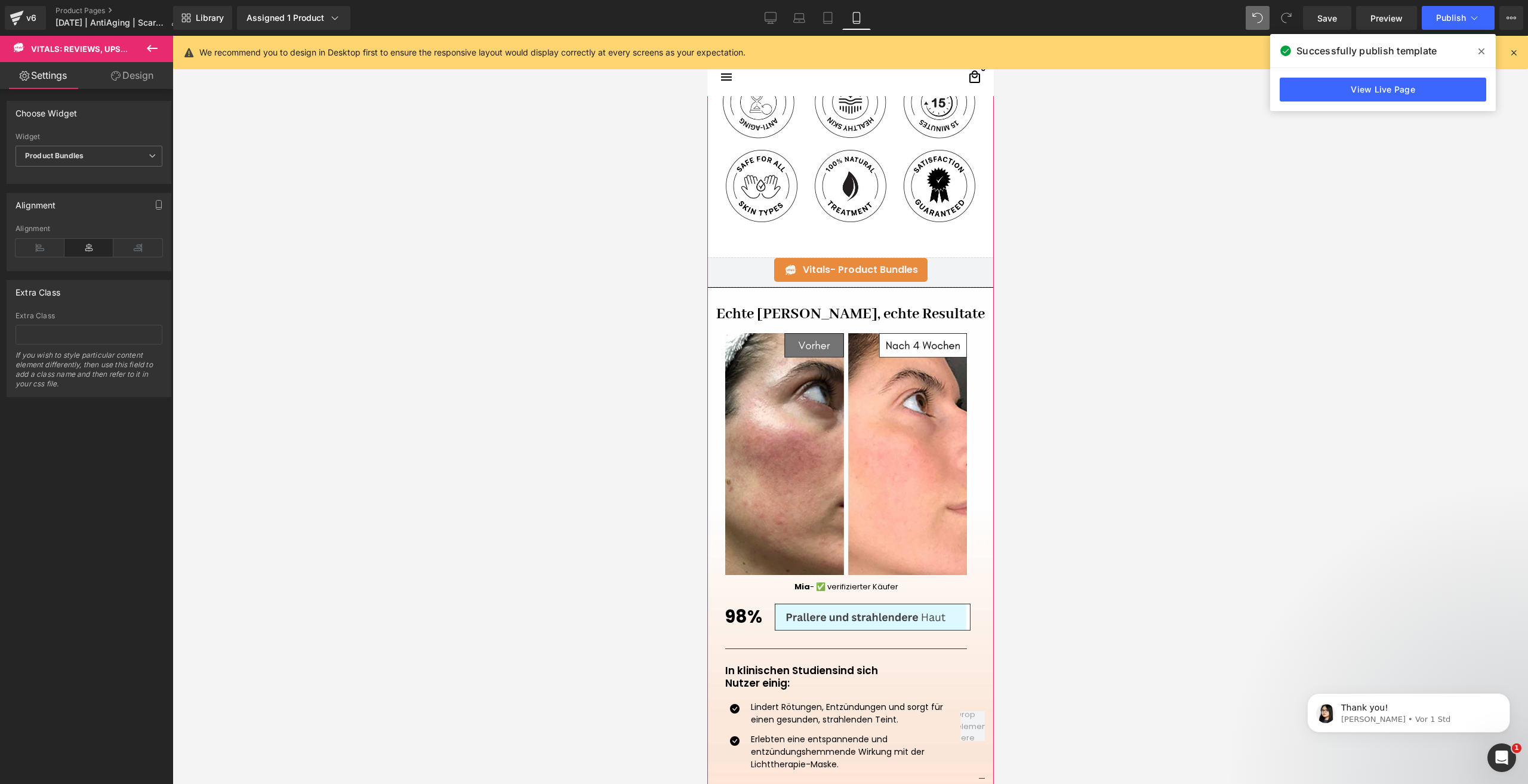
drag, startPoint x: 856, startPoint y: 297, endPoint x: 877, endPoint y: 243, distance: 57.9
click at [893, 251] on div at bounding box center [851, 327] width 287 height 2234
click at [739, 268] on span "Row" at bounding box center [734, 266] width 24 height 18
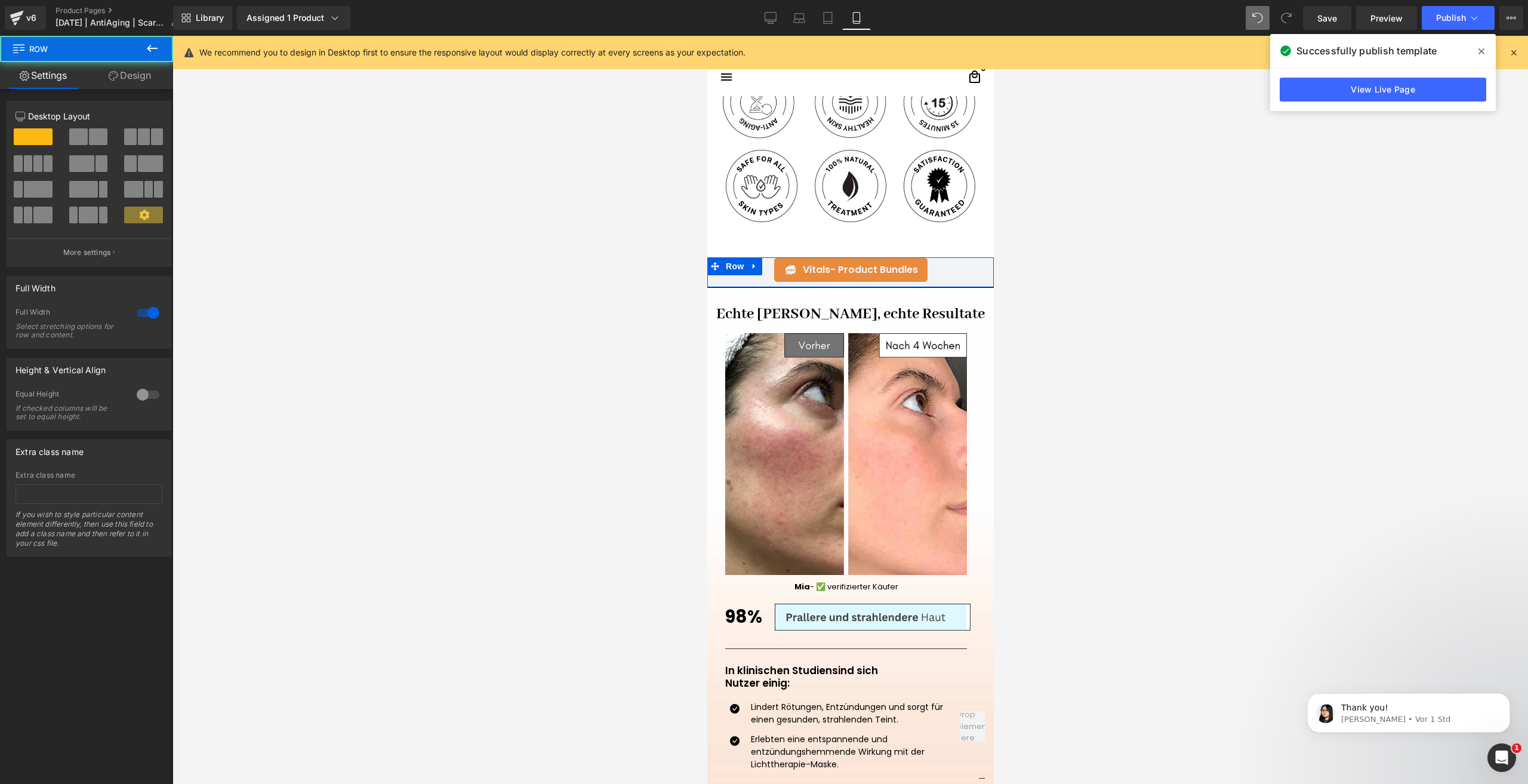
click at [144, 75] on link "Design" at bounding box center [130, 76] width 87 height 27
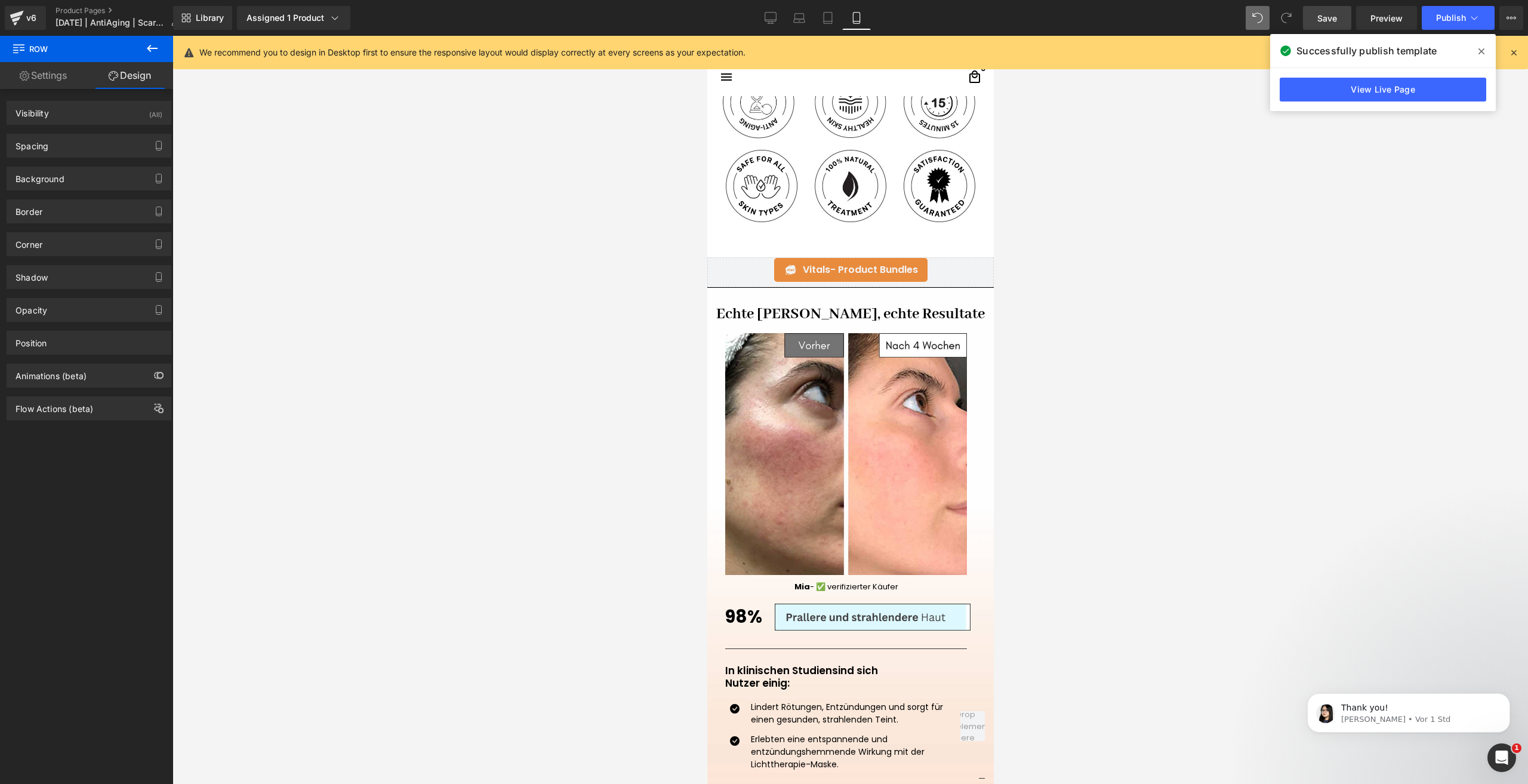
click at [1315, 16] on link "Save" at bounding box center [1327, 17] width 48 height 24
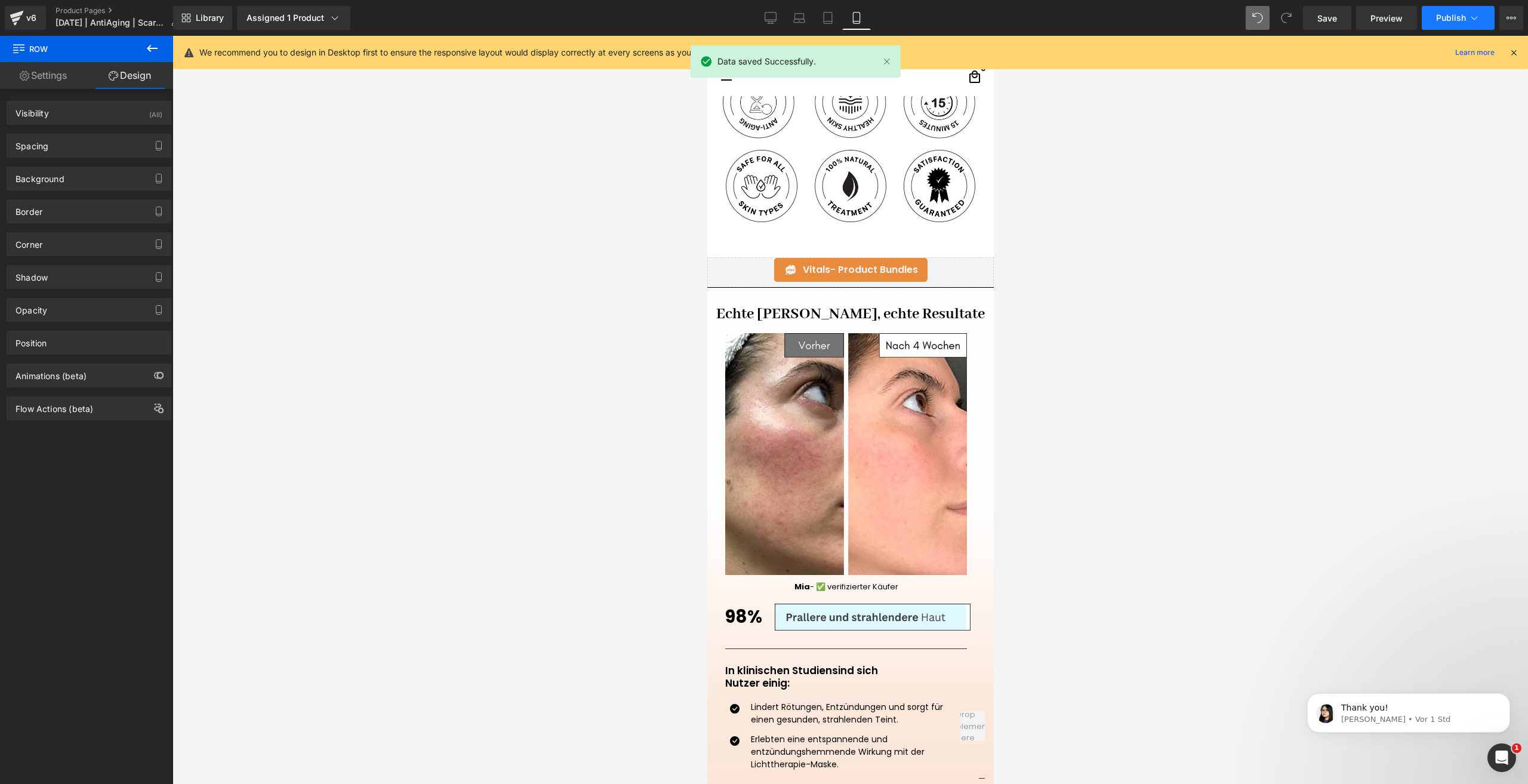
click at [1445, 19] on span "Publish" at bounding box center [1451, 18] width 30 height 10
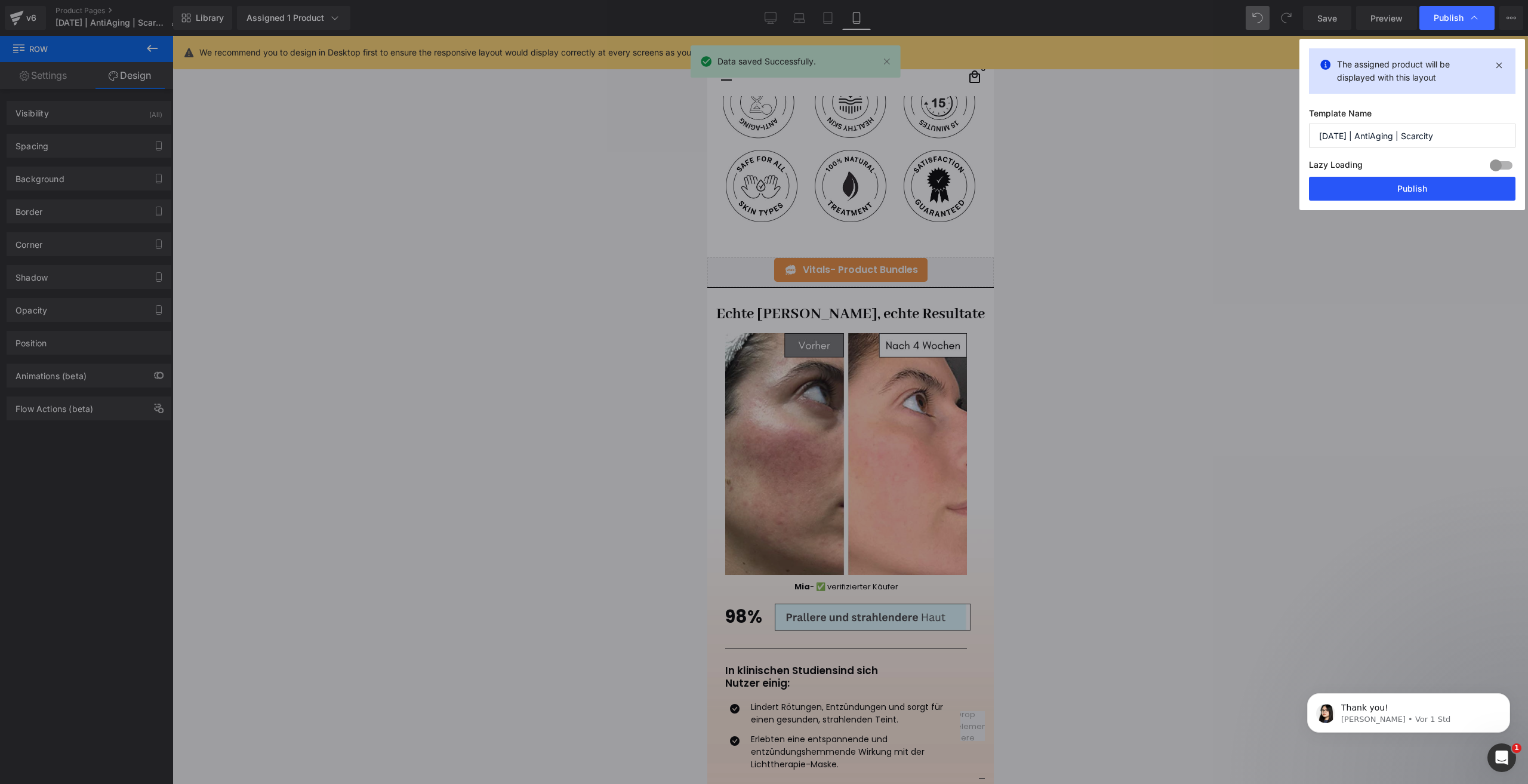
click at [1350, 186] on button "Publish" at bounding box center [1413, 189] width 207 height 24
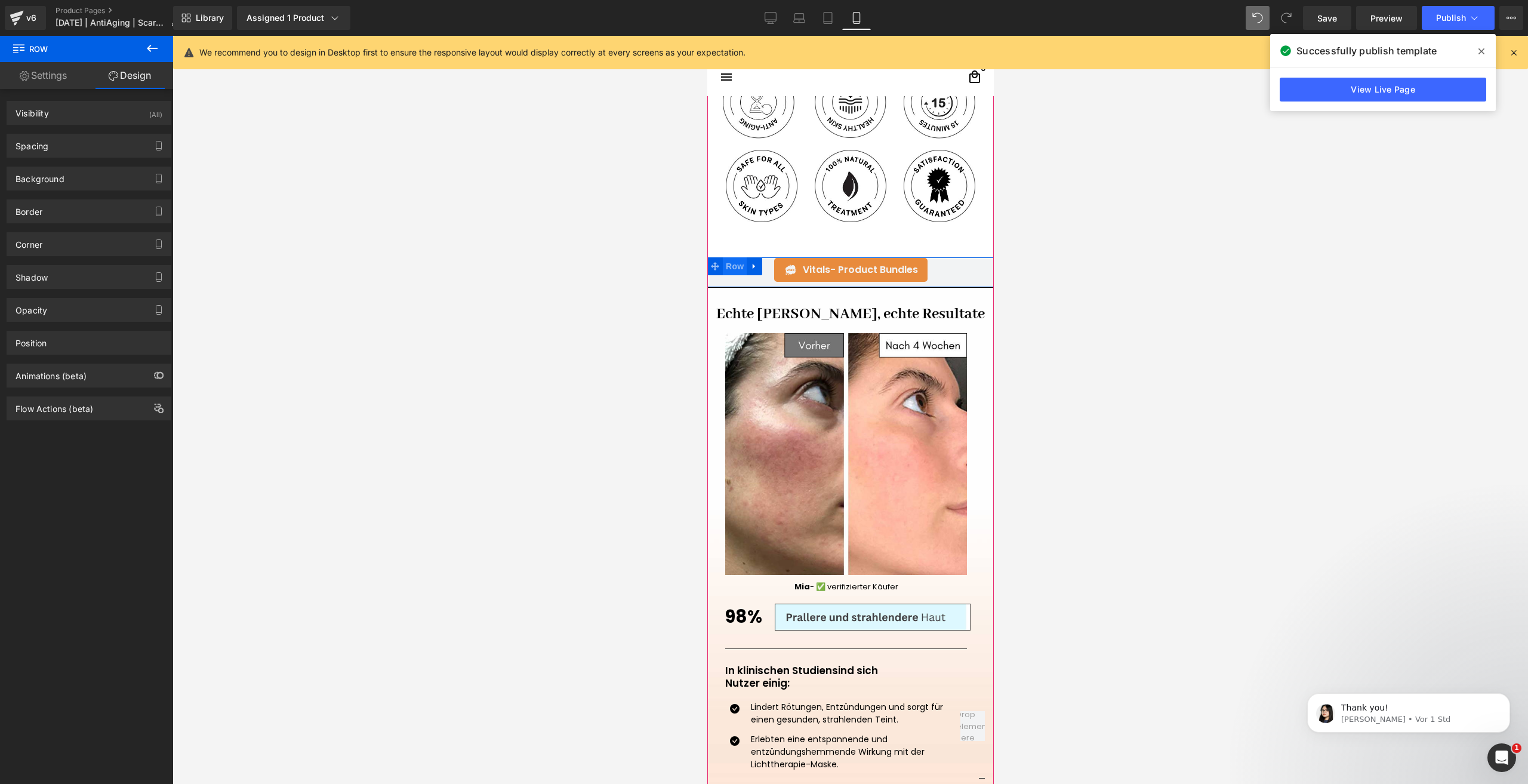
click at [731, 261] on span "Row" at bounding box center [734, 266] width 24 height 18
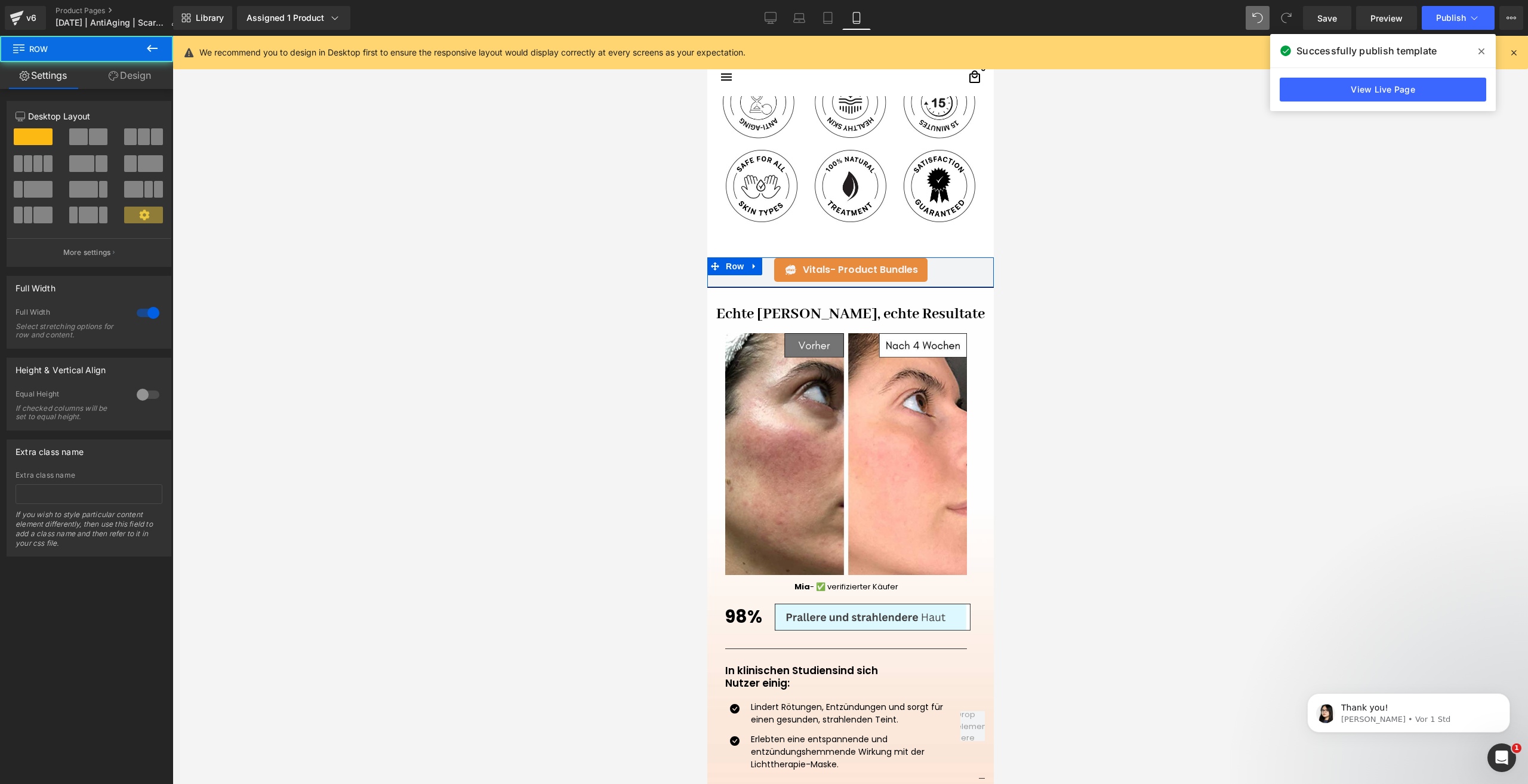
click at [123, 80] on link "Design" at bounding box center [130, 76] width 87 height 27
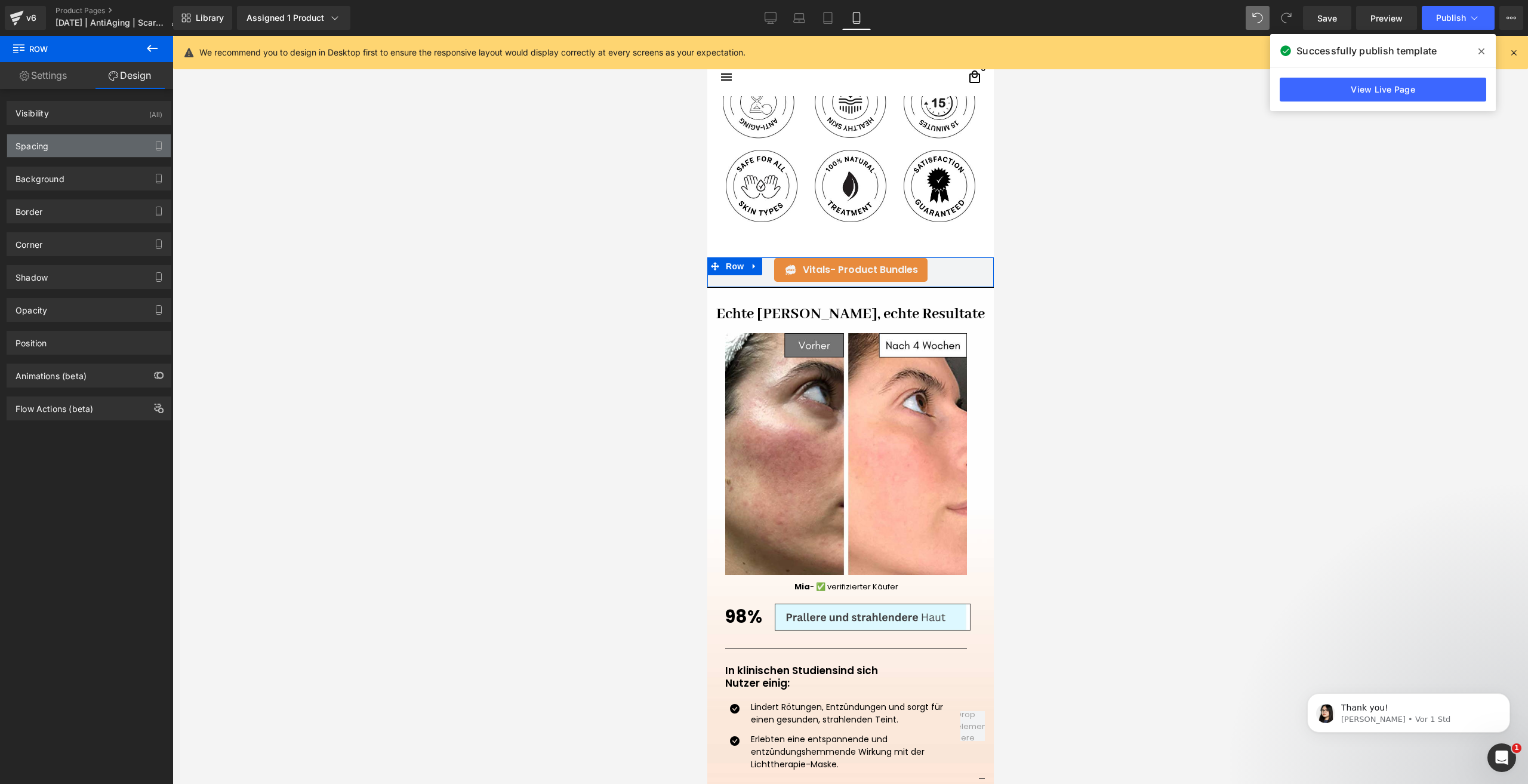
click at [53, 148] on div "Spacing" at bounding box center [89, 146] width 164 height 23
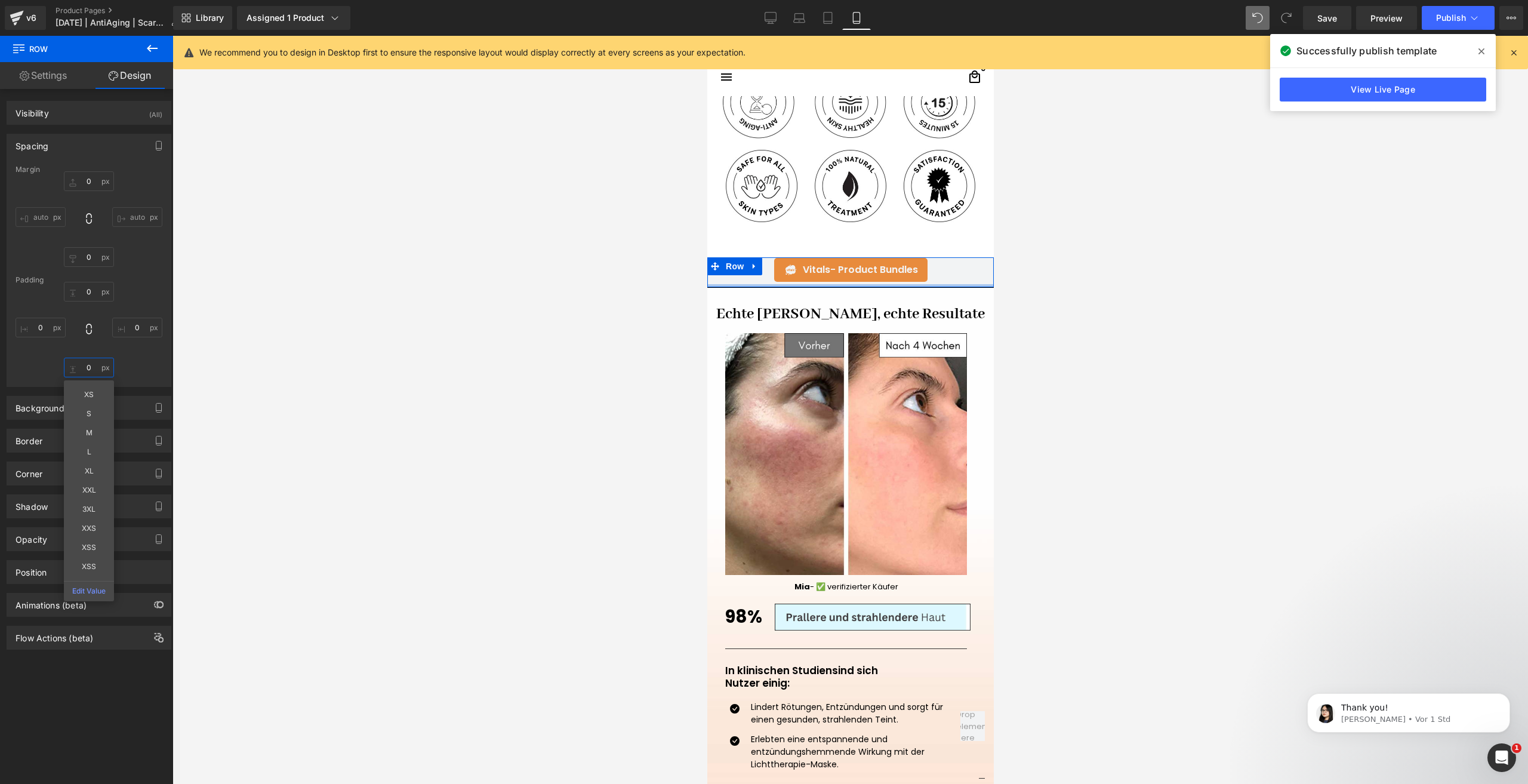
click at [92, 373] on input "0" at bounding box center [89, 367] width 50 height 19
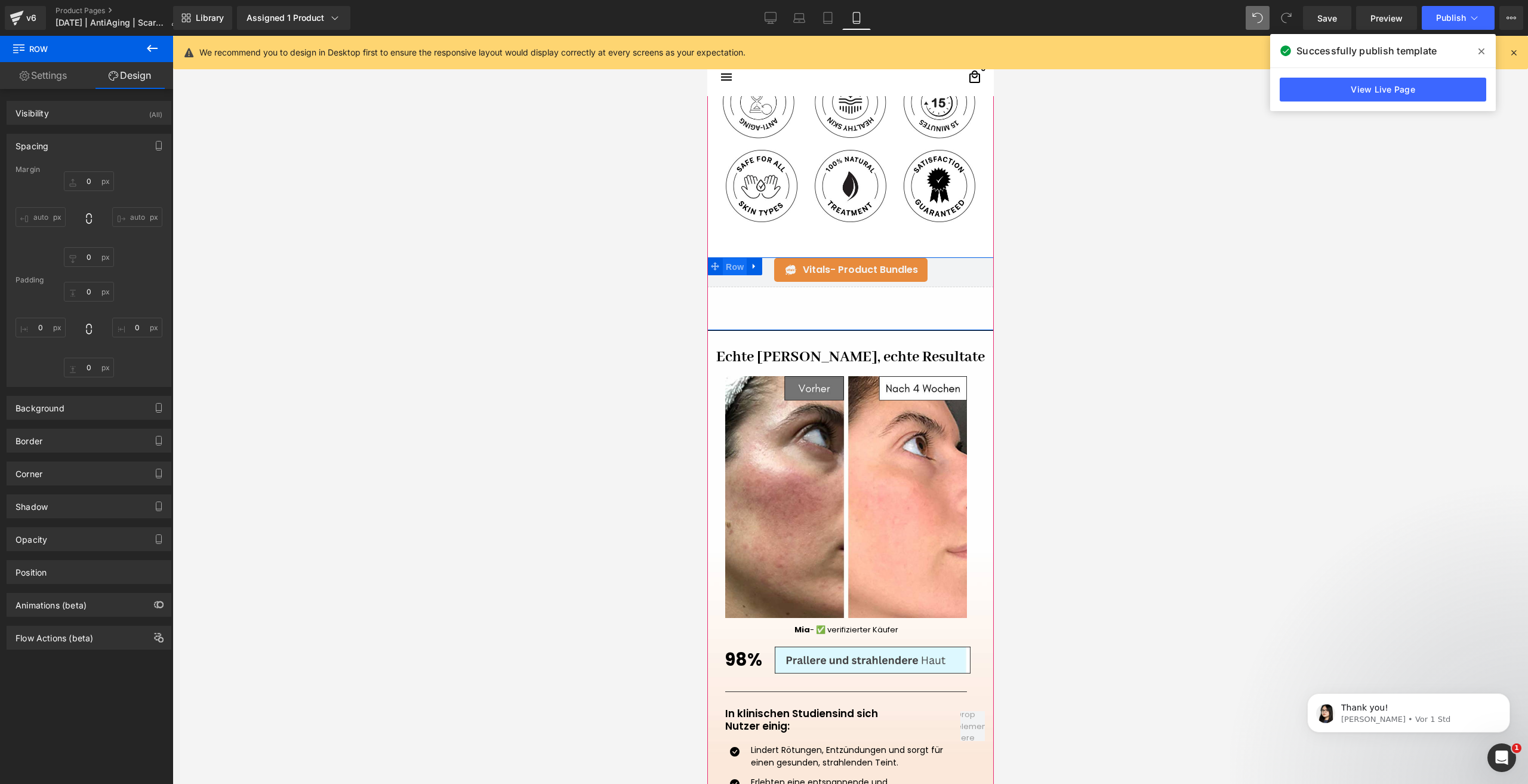
click at [729, 266] on span "Row" at bounding box center [734, 266] width 24 height 18
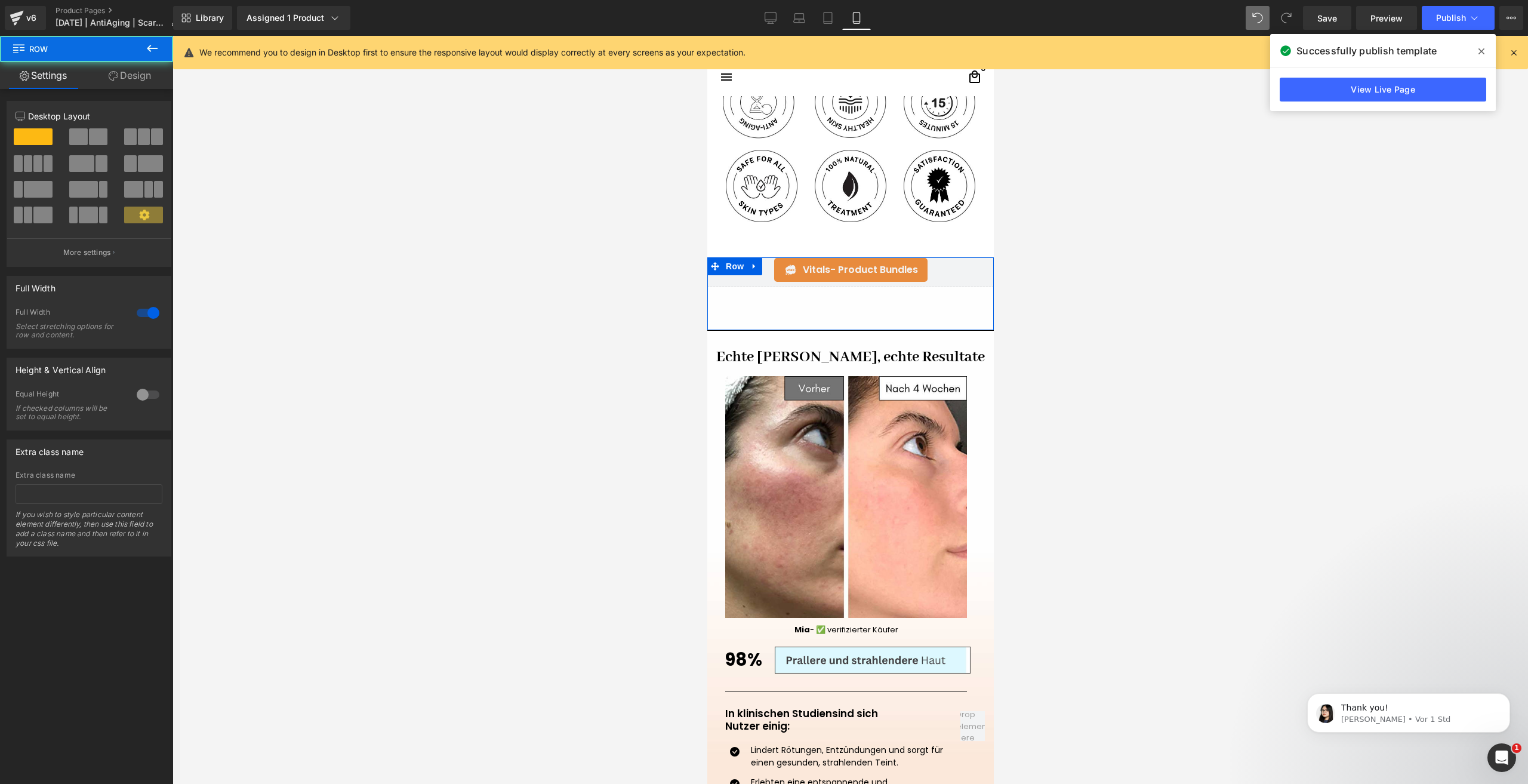
click at [134, 83] on link "Design" at bounding box center [130, 76] width 87 height 27
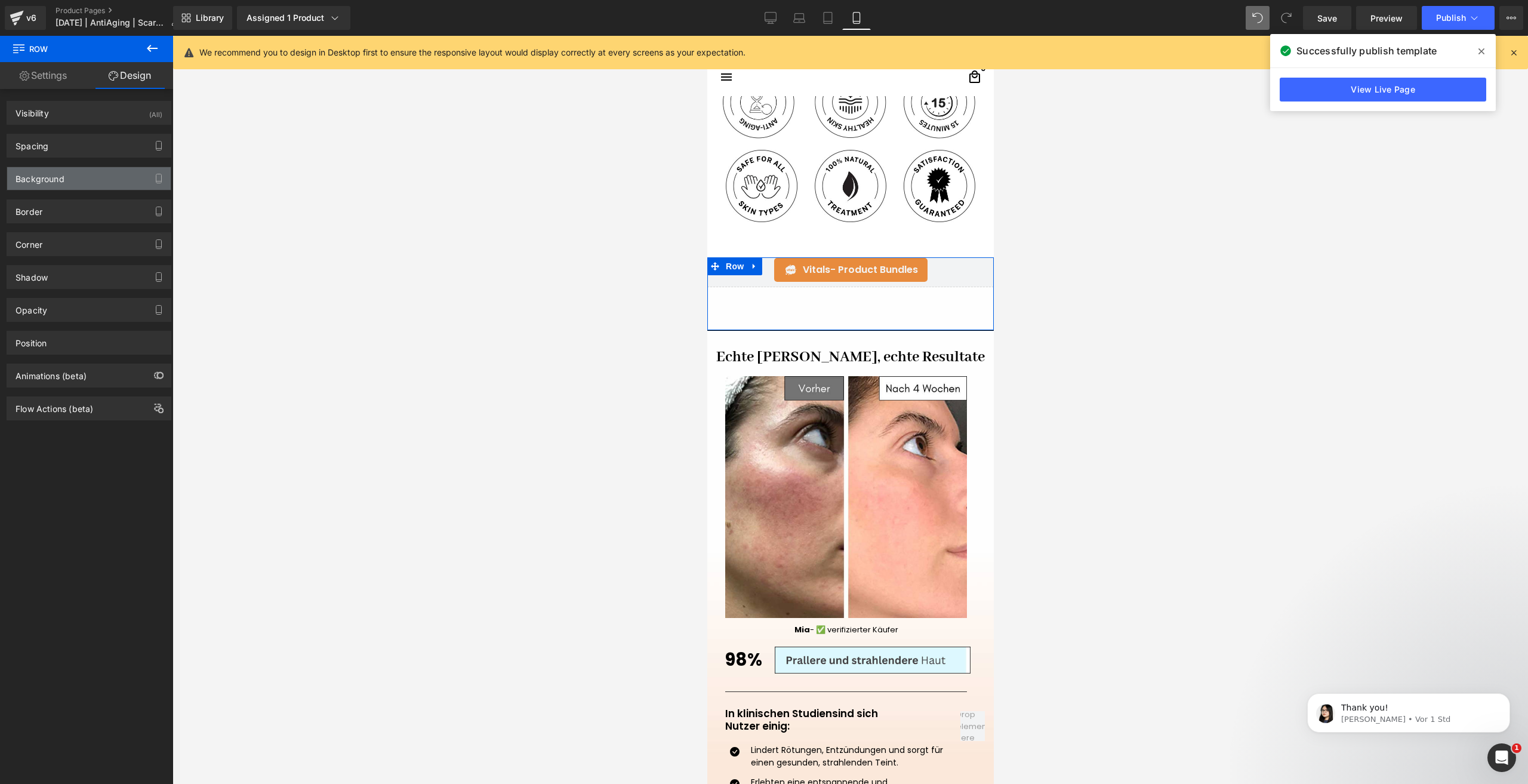
click at [72, 182] on div "Background" at bounding box center [89, 179] width 164 height 23
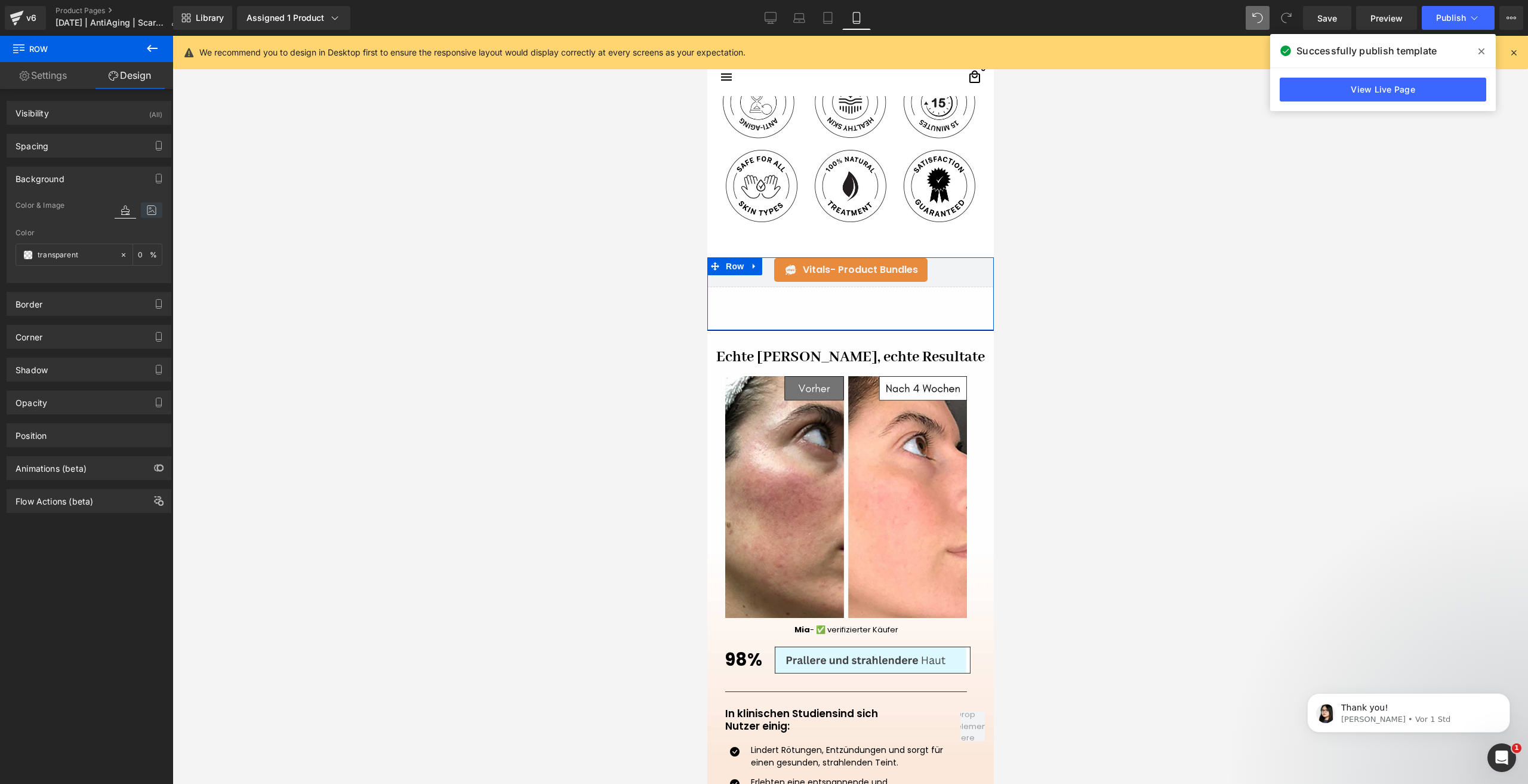
click at [147, 210] on icon at bounding box center [151, 210] width 21 height 15
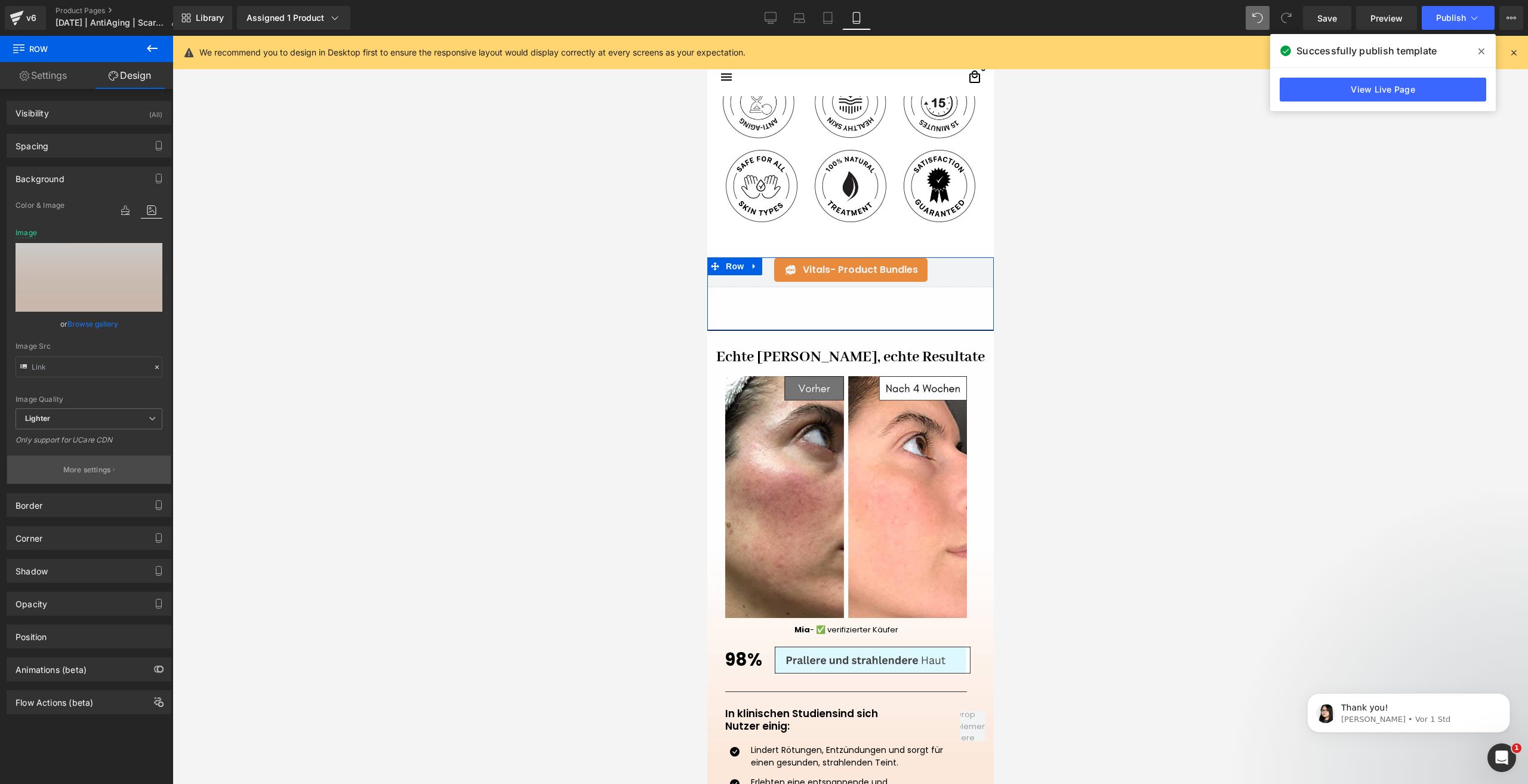
click at [81, 476] on button "More settings" at bounding box center [89, 468] width 164 height 28
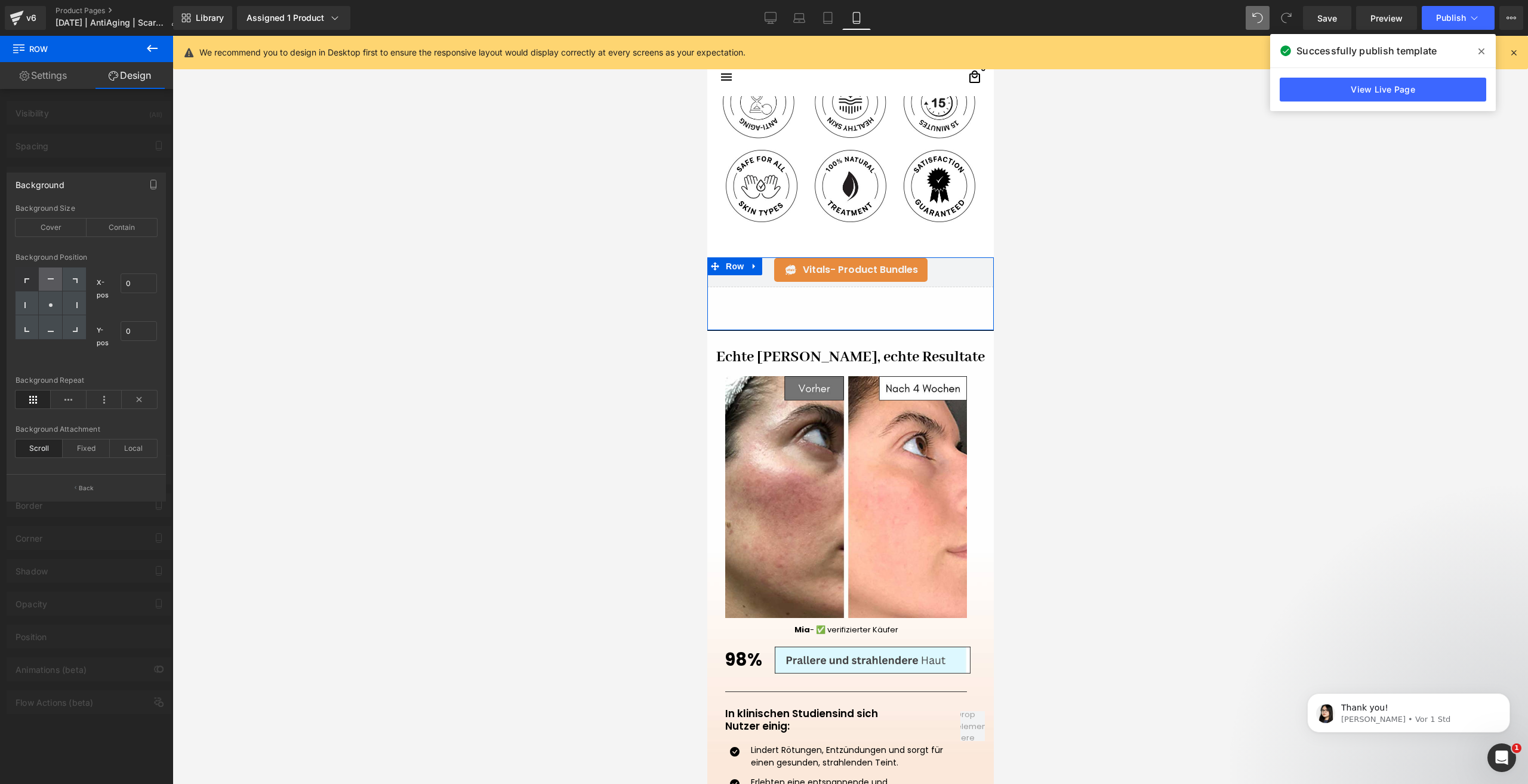
click at [56, 277] on div at bounding box center [50, 279] width 23 height 24
click at [49, 310] on div at bounding box center [50, 303] width 23 height 24
click at [50, 329] on icon at bounding box center [51, 329] width 6 height 6
click at [49, 299] on div at bounding box center [50, 303] width 23 height 24
click at [83, 303] on div at bounding box center [74, 303] width 23 height 24
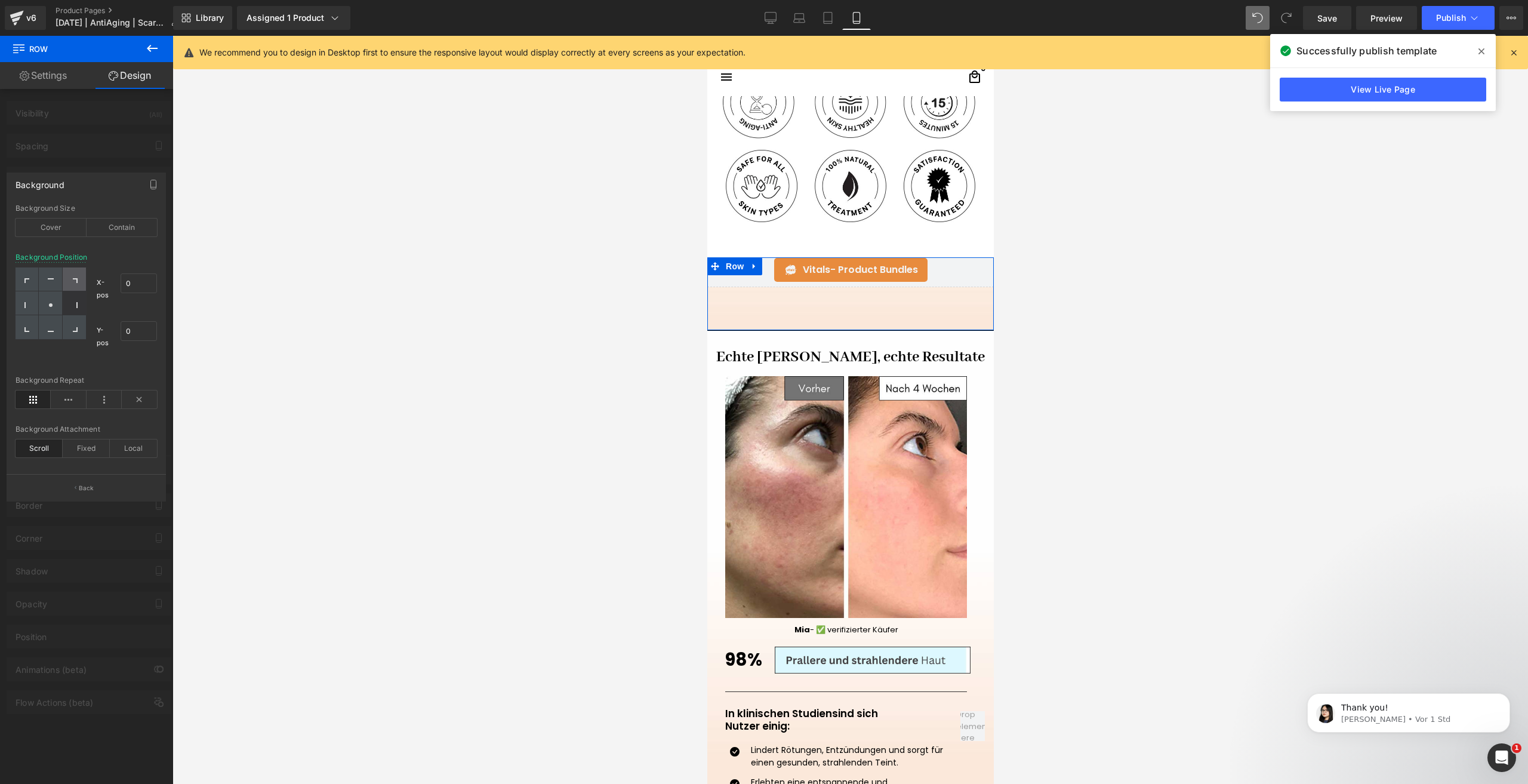
click at [75, 272] on div at bounding box center [74, 279] width 23 height 24
click at [51, 306] on circle at bounding box center [51, 305] width 4 height 4
click at [131, 287] on input "0" at bounding box center [139, 283] width 37 height 19
type input "3"
type input "2"
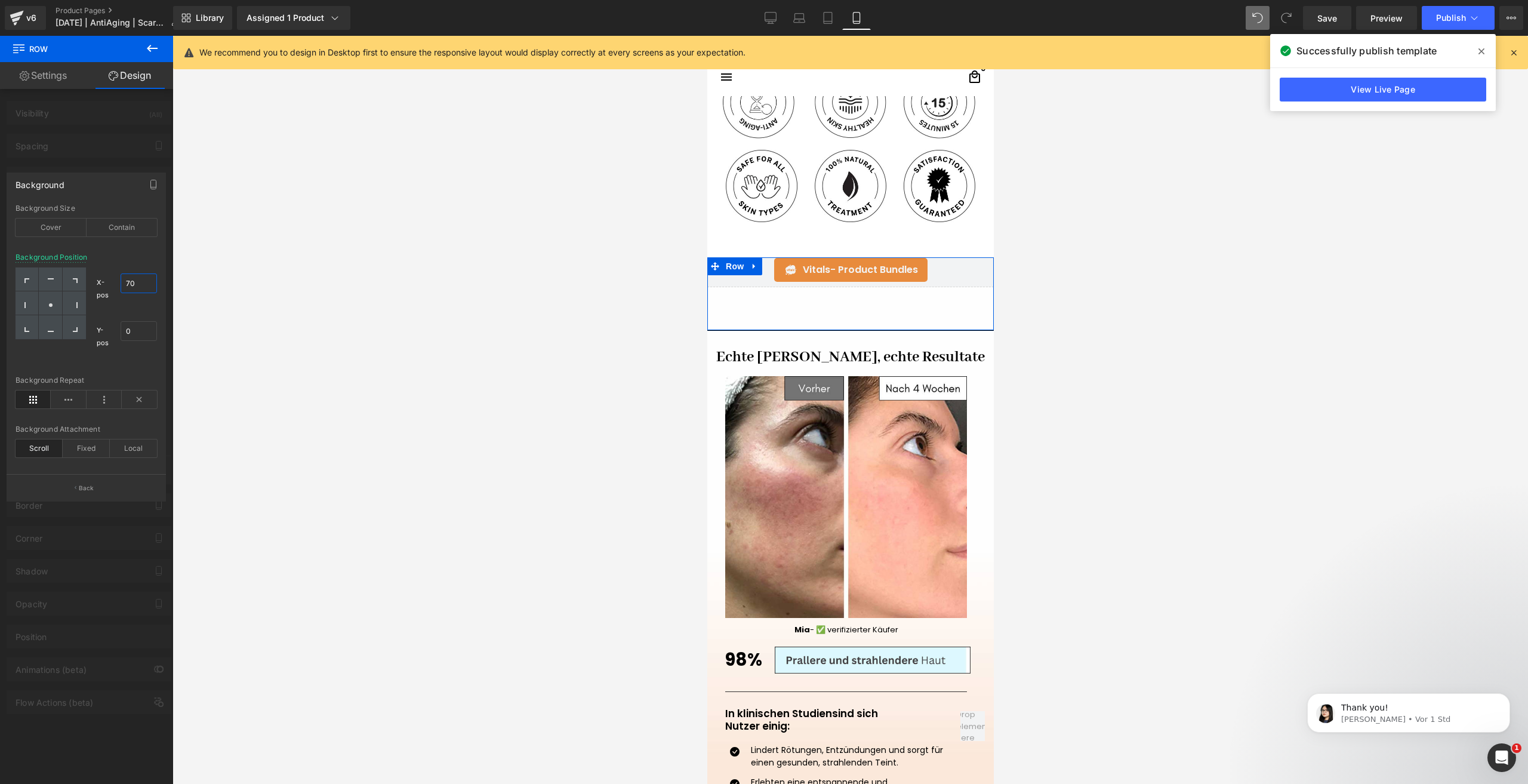
type input "7"
type input "0"
type input "5"
click at [135, 335] on input "0" at bounding box center [139, 331] width 37 height 19
type input "4"
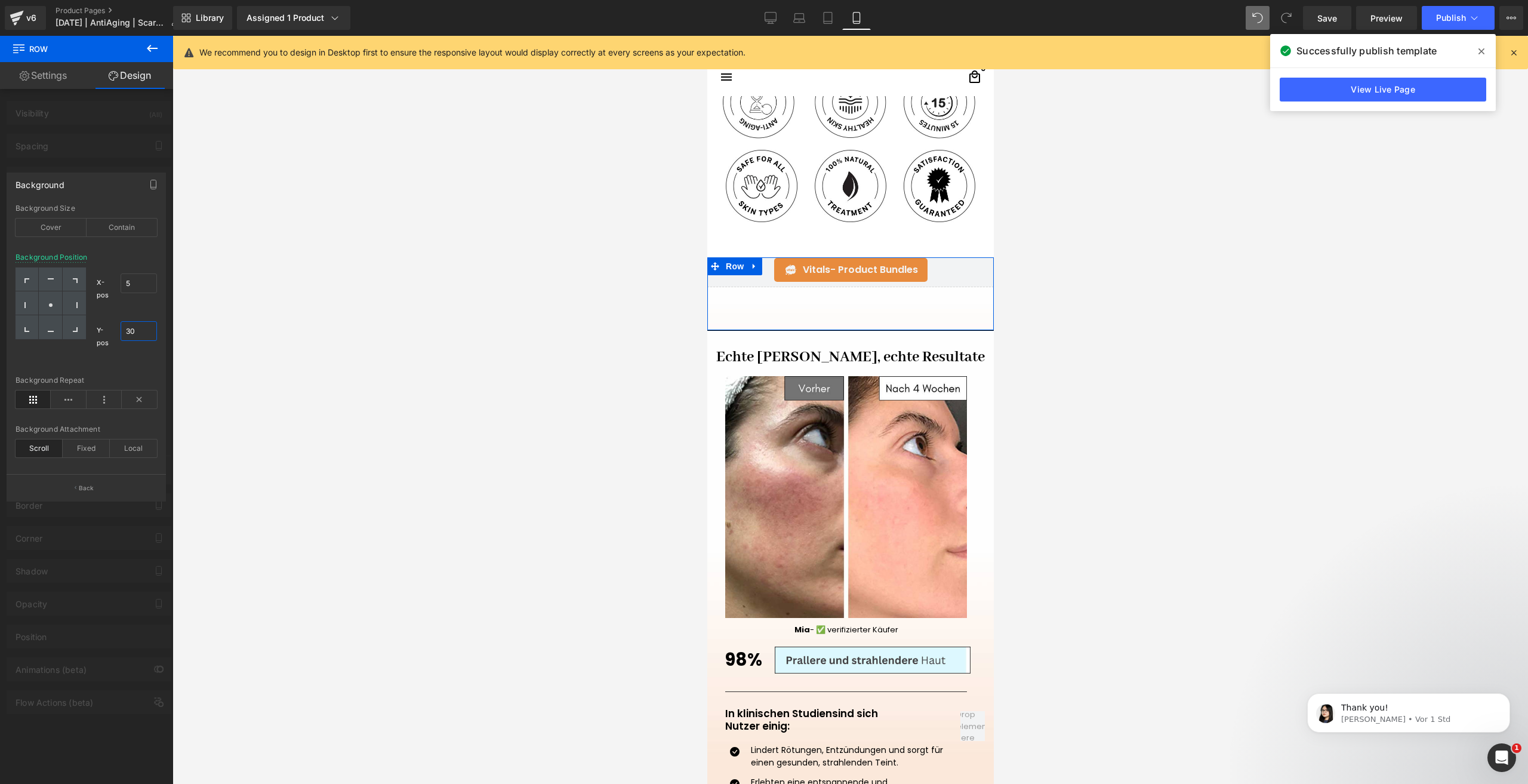
type input "3"
type input "40"
click at [138, 279] on input "5" at bounding box center [139, 283] width 37 height 19
type input "6"
type input "1"
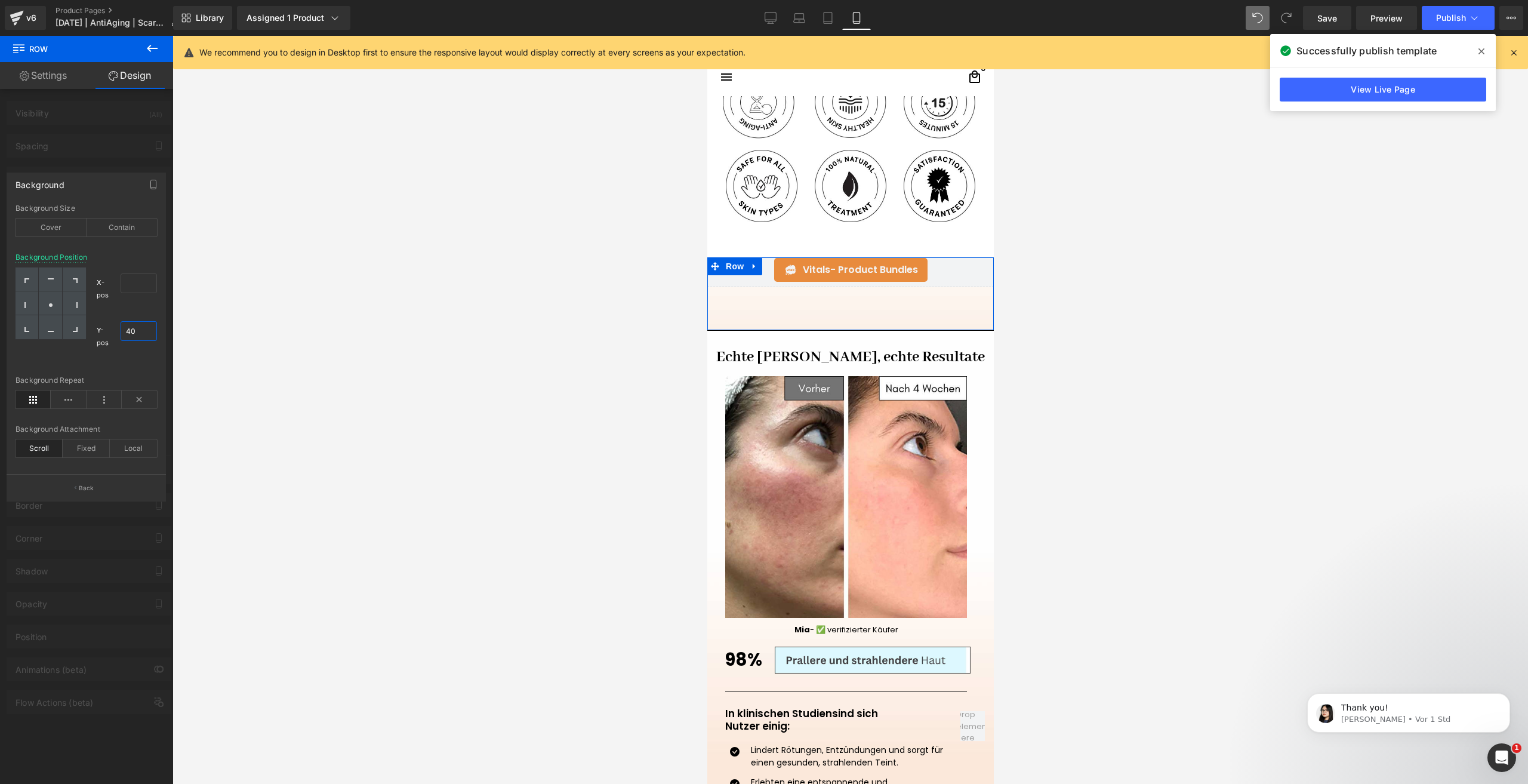
click at [134, 334] on input "40" at bounding box center [139, 331] width 37 height 19
type input "3"
type input "10"
click at [143, 283] on input "text" at bounding box center [139, 283] width 37 height 19
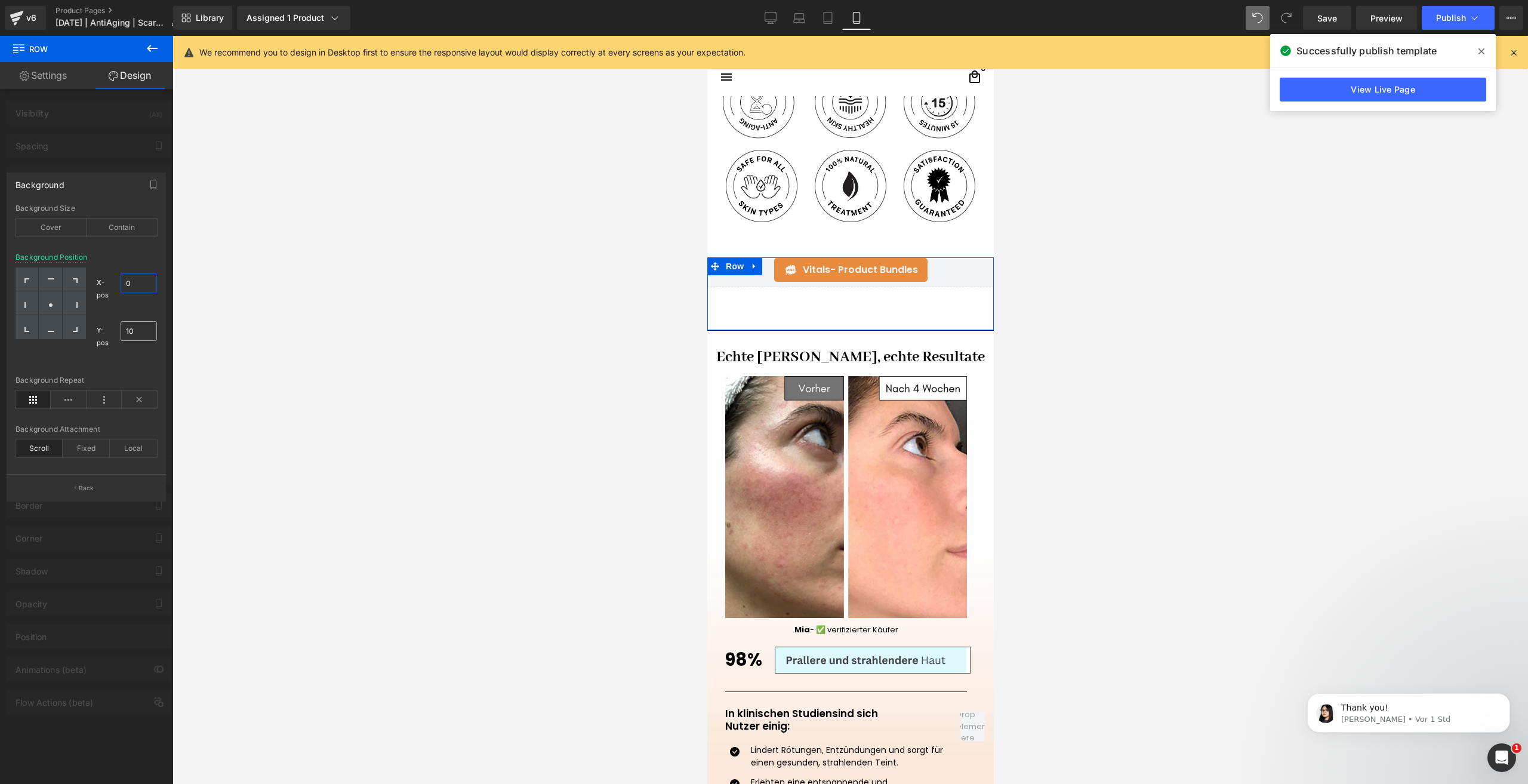
type input "0"
click at [126, 324] on input "10" at bounding box center [139, 331] width 37 height 19
type input "35"
click at [1327, 20] on span "Save" at bounding box center [1327, 17] width 19 height 13
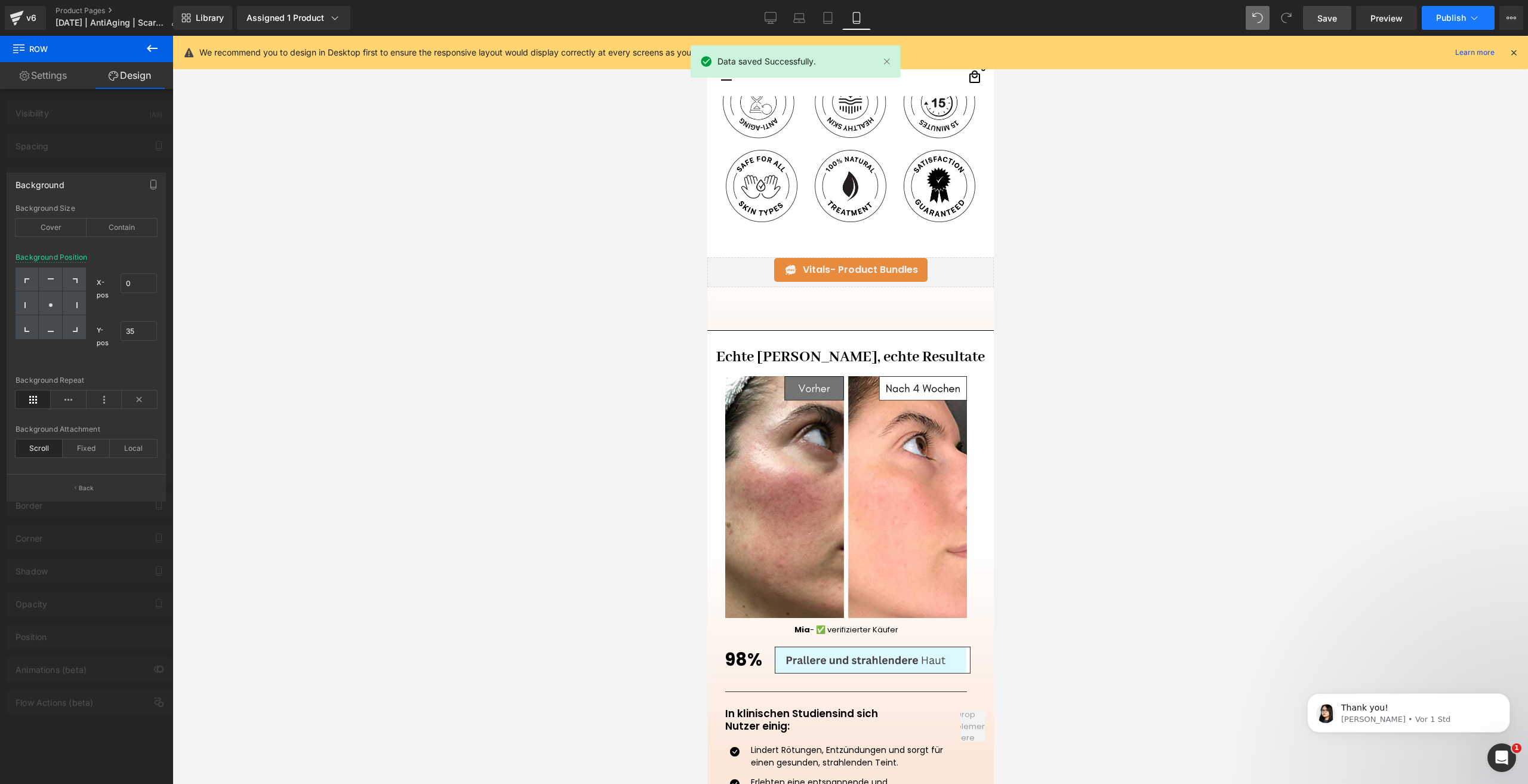
click at [1437, 19] on span "Publish" at bounding box center [1451, 18] width 30 height 10
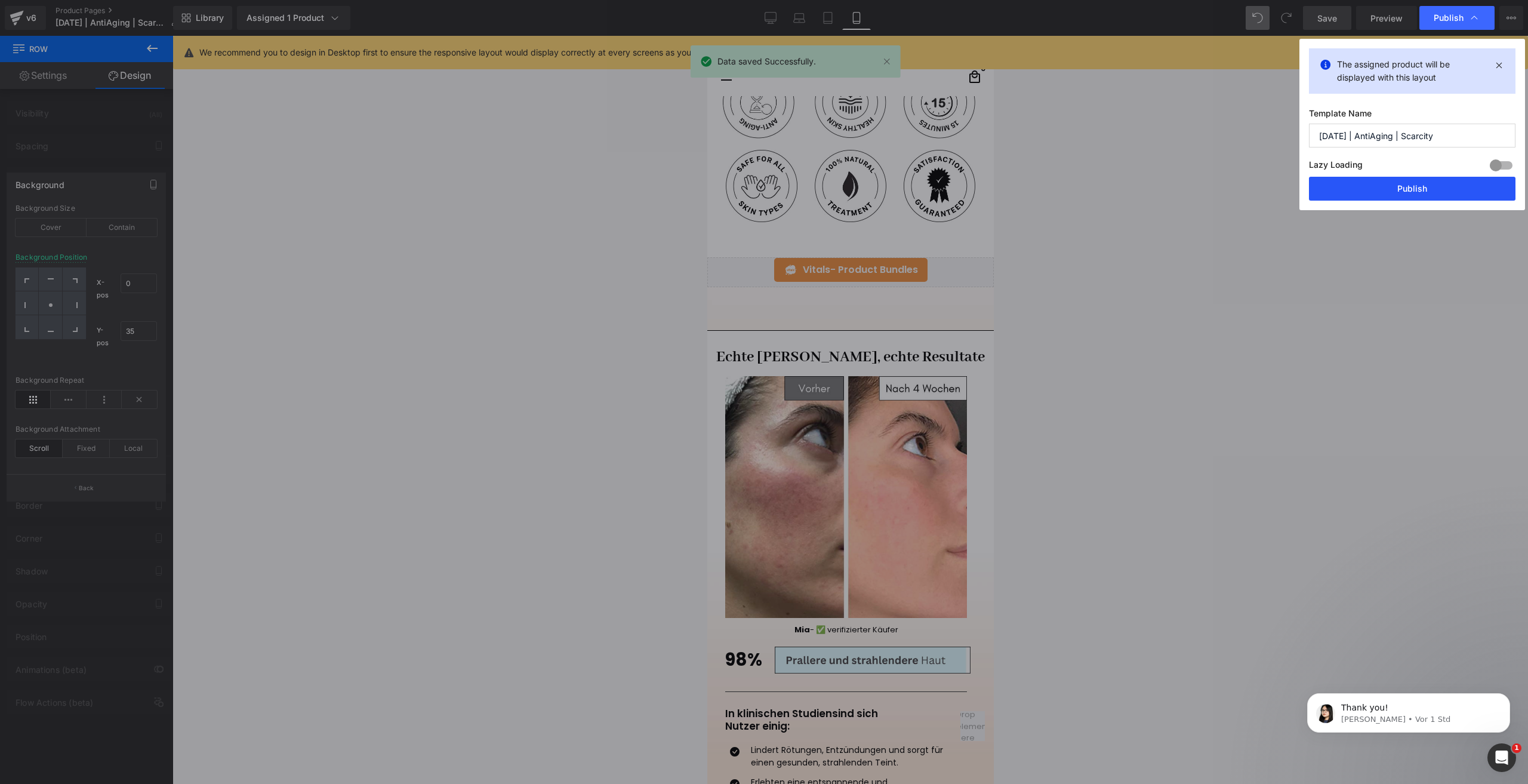
click at [1362, 196] on button "Publish" at bounding box center [1413, 189] width 207 height 24
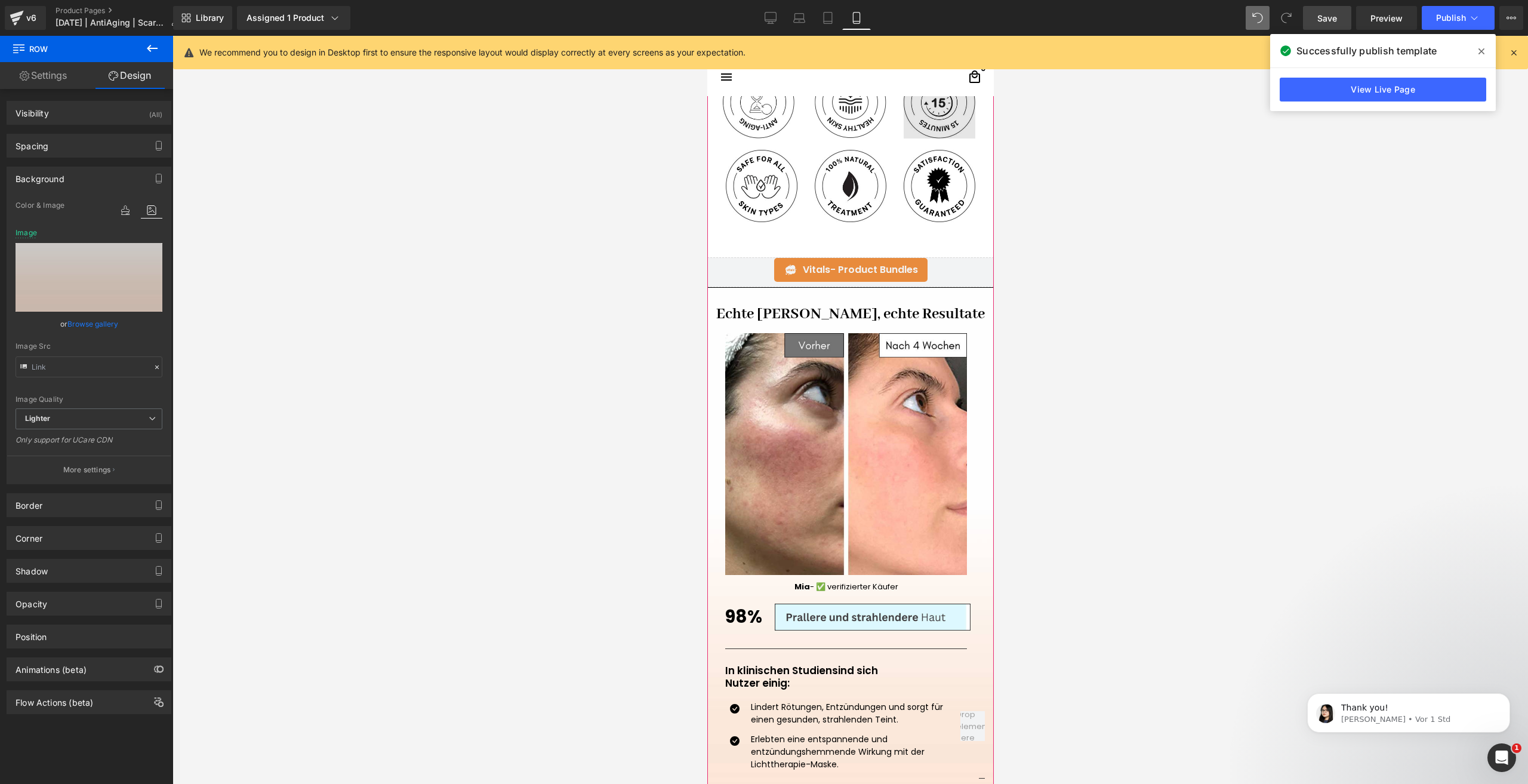
drag, startPoint x: 803, startPoint y: 328, endPoint x: 921, endPoint y: 106, distance: 251.4
click at [839, 190] on div at bounding box center [851, 327] width 287 height 2234
click at [1315, 15] on link "Save" at bounding box center [1327, 17] width 48 height 24
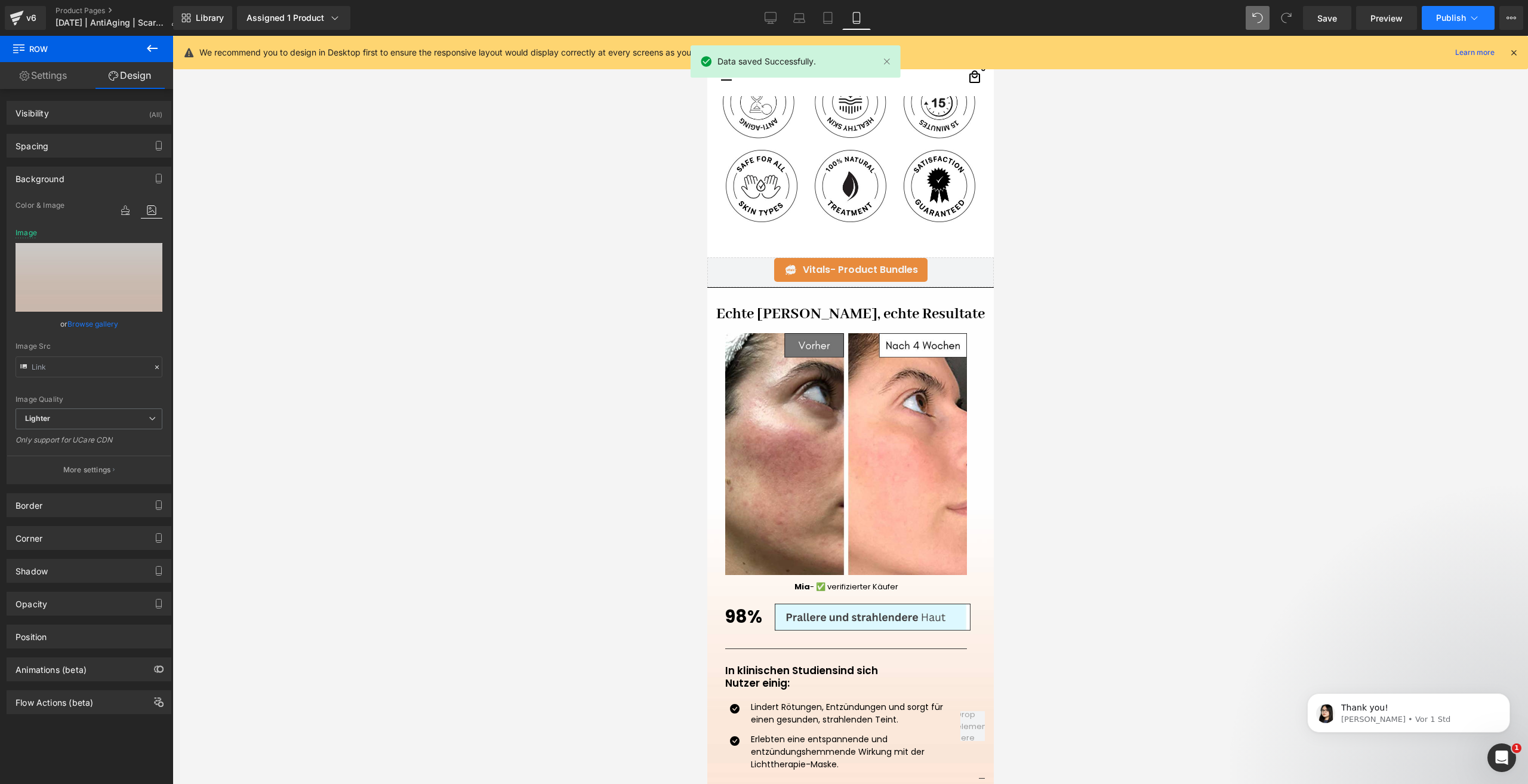
click at [1453, 16] on span "Publish" at bounding box center [1451, 18] width 30 height 10
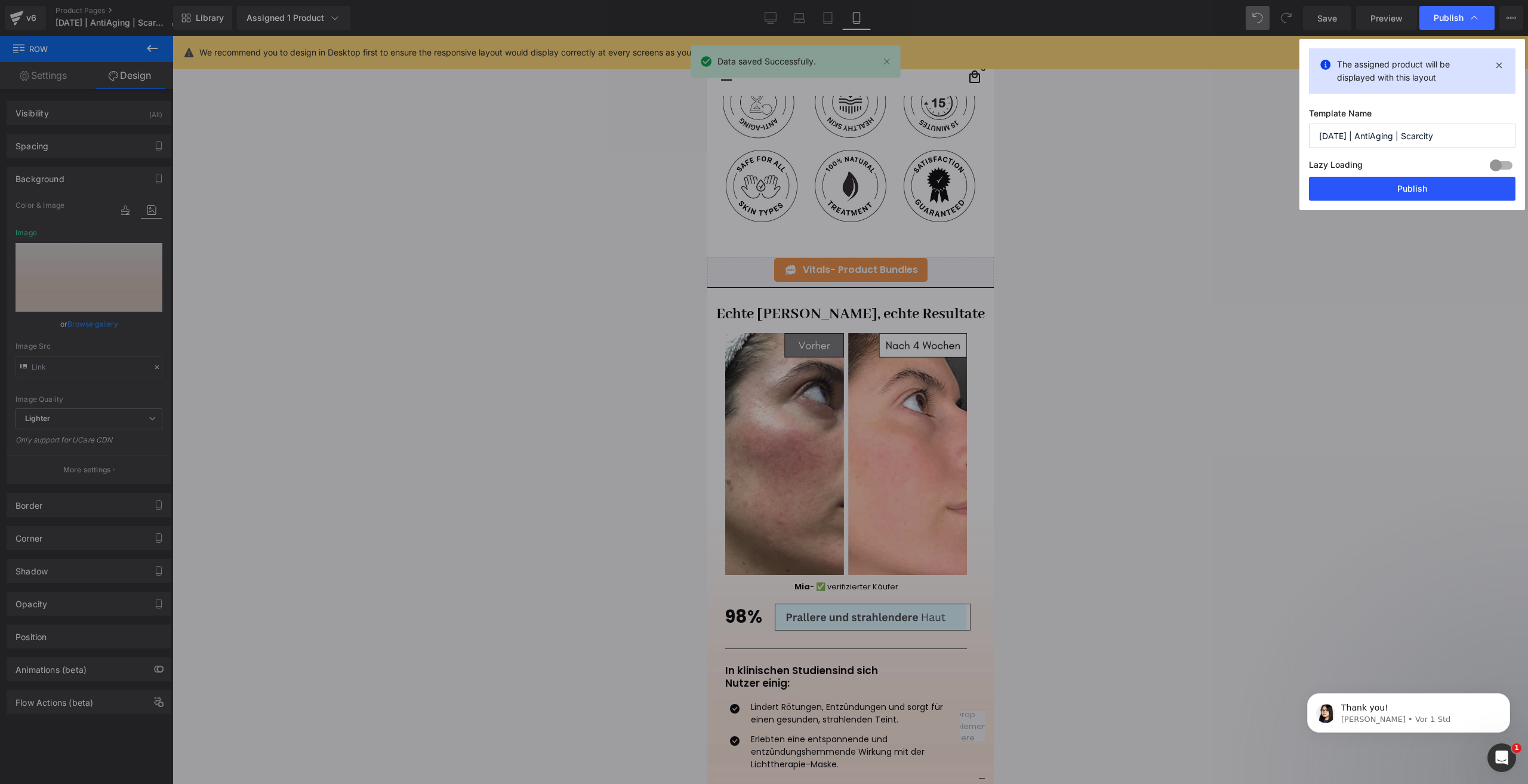
click at [1378, 188] on button "Publish" at bounding box center [1413, 189] width 207 height 24
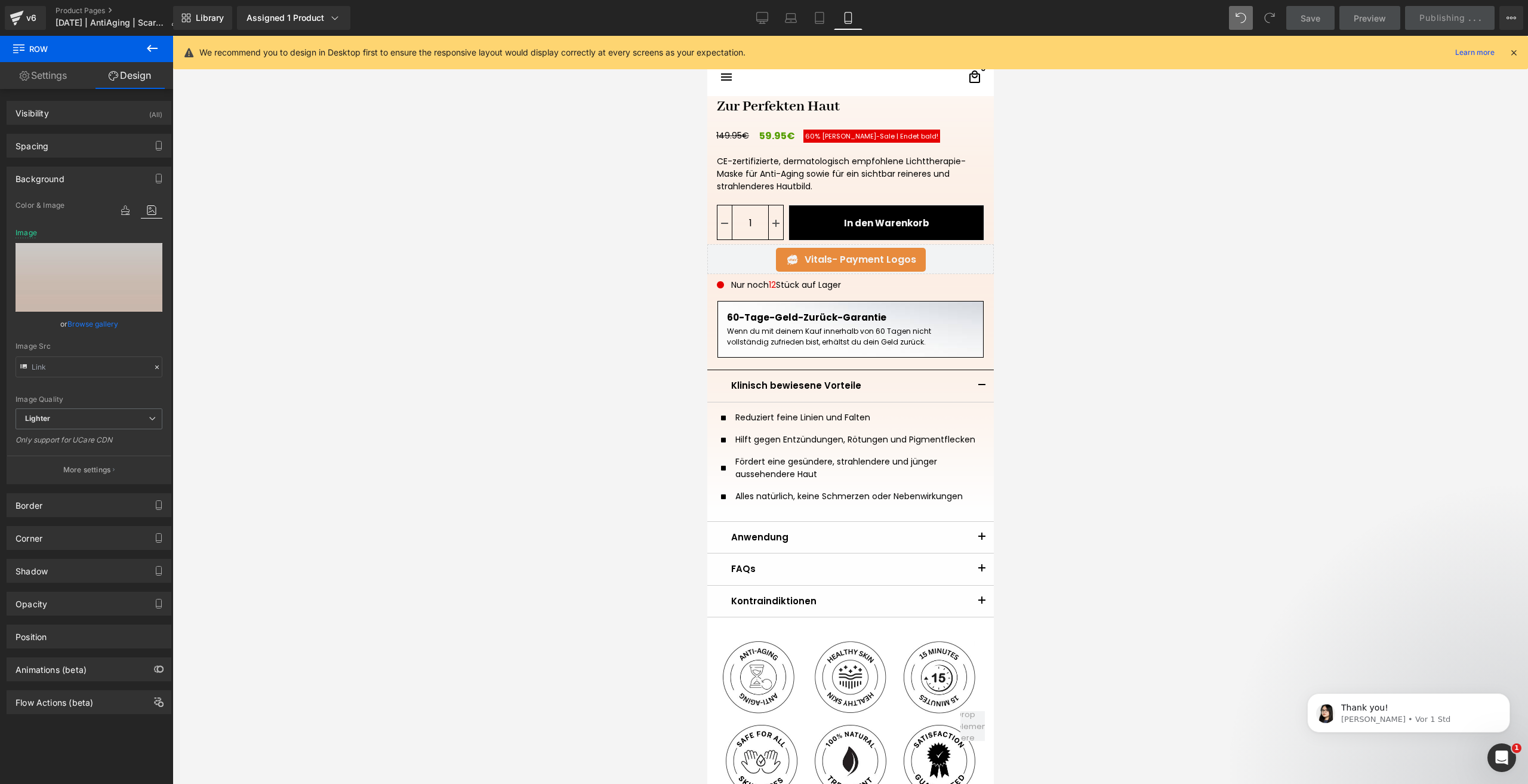
scroll to position [375, 0]
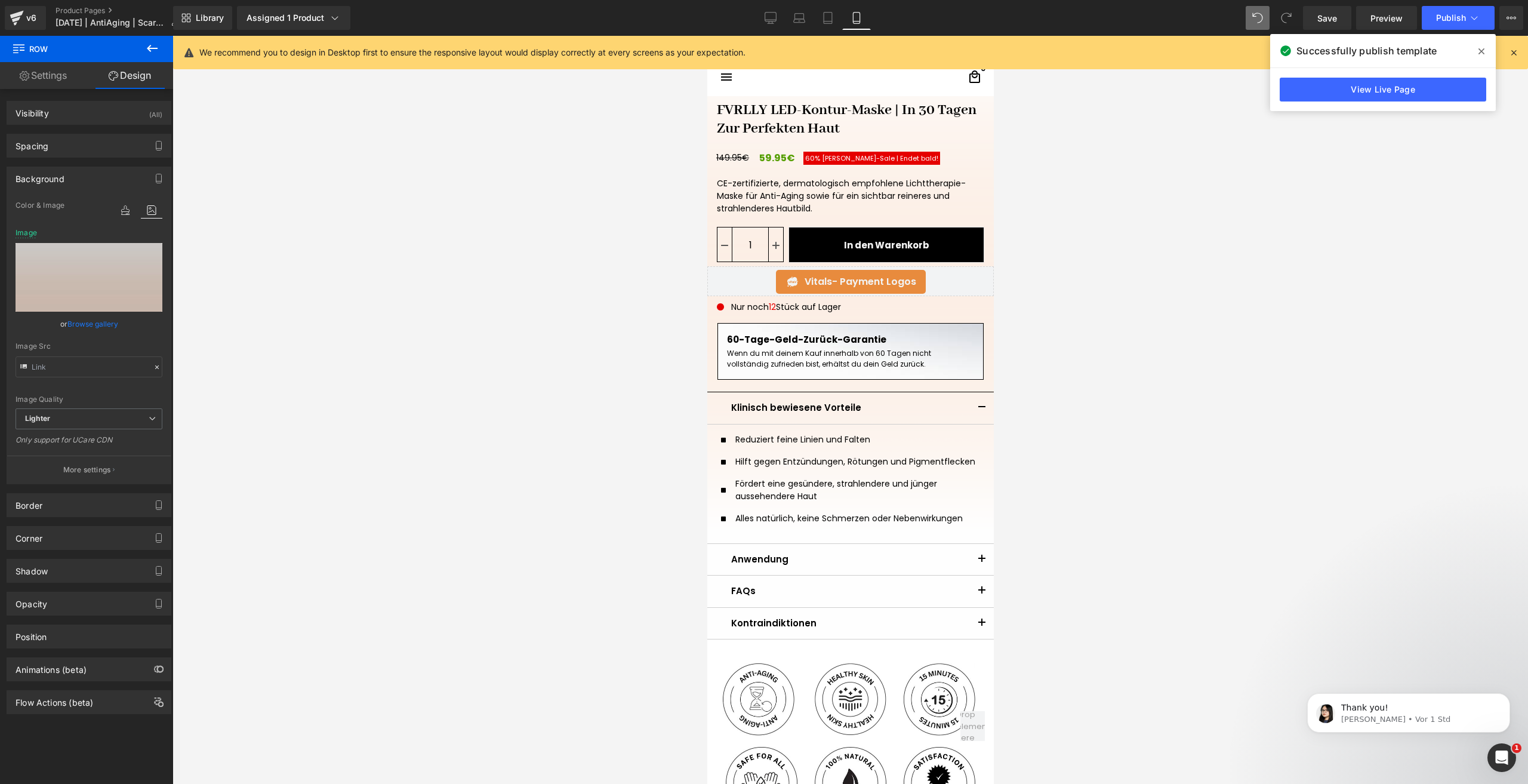
click at [154, 362] on div at bounding box center [157, 367] width 11 height 13
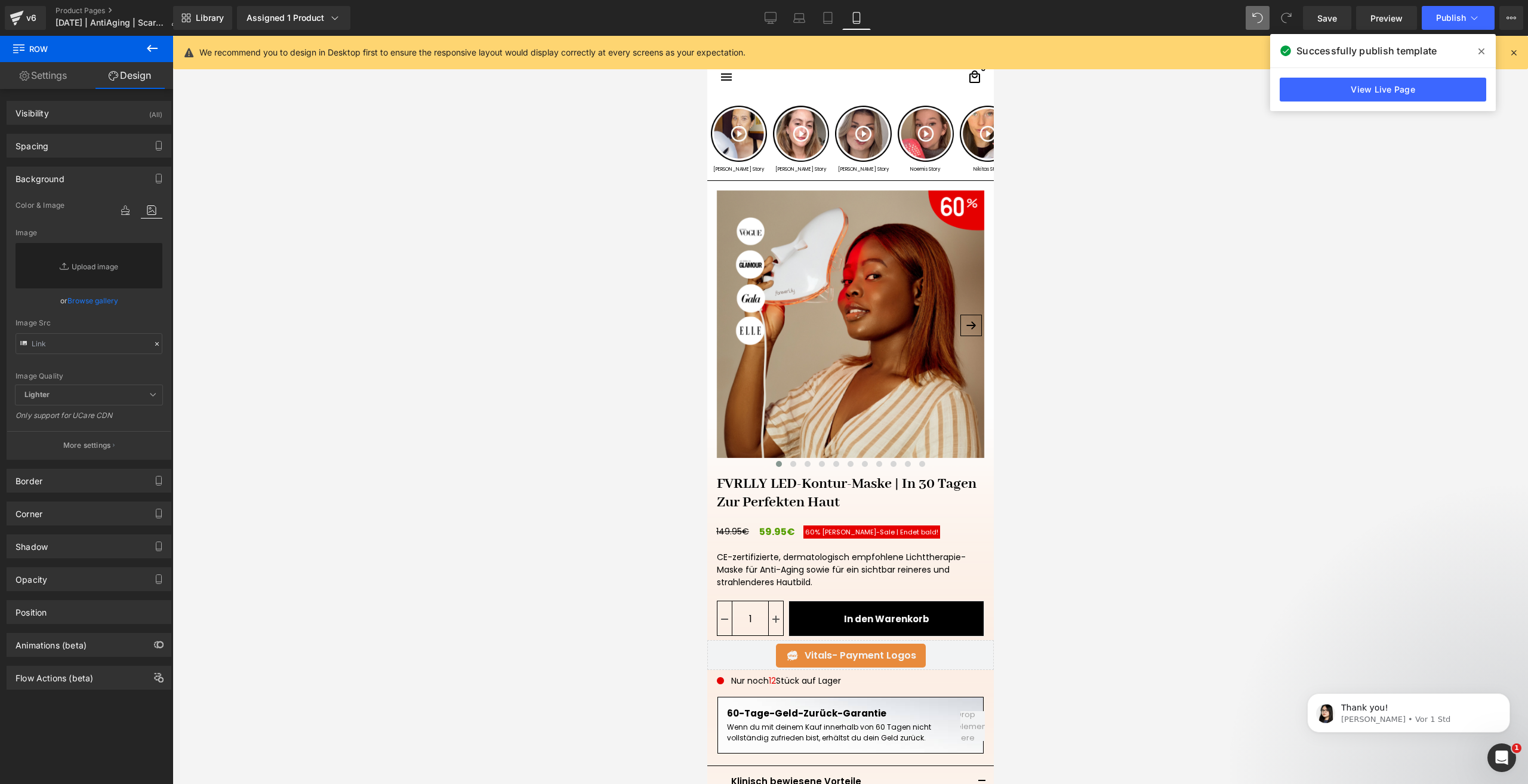
scroll to position [0, 0]
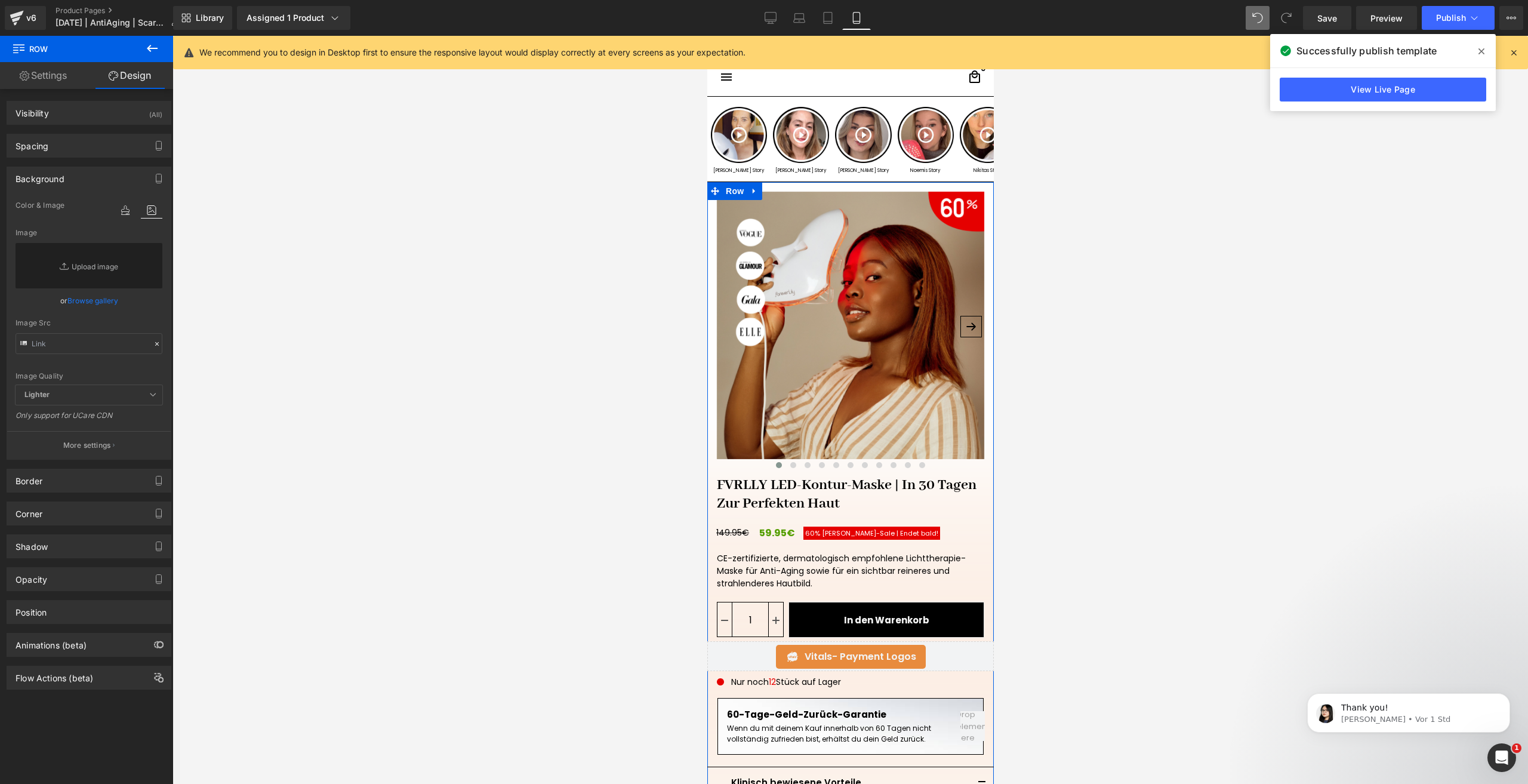
click at [731, 200] on li "Row" at bounding box center [726, 190] width 39 height 18
click at [732, 191] on span "Row" at bounding box center [734, 190] width 24 height 18
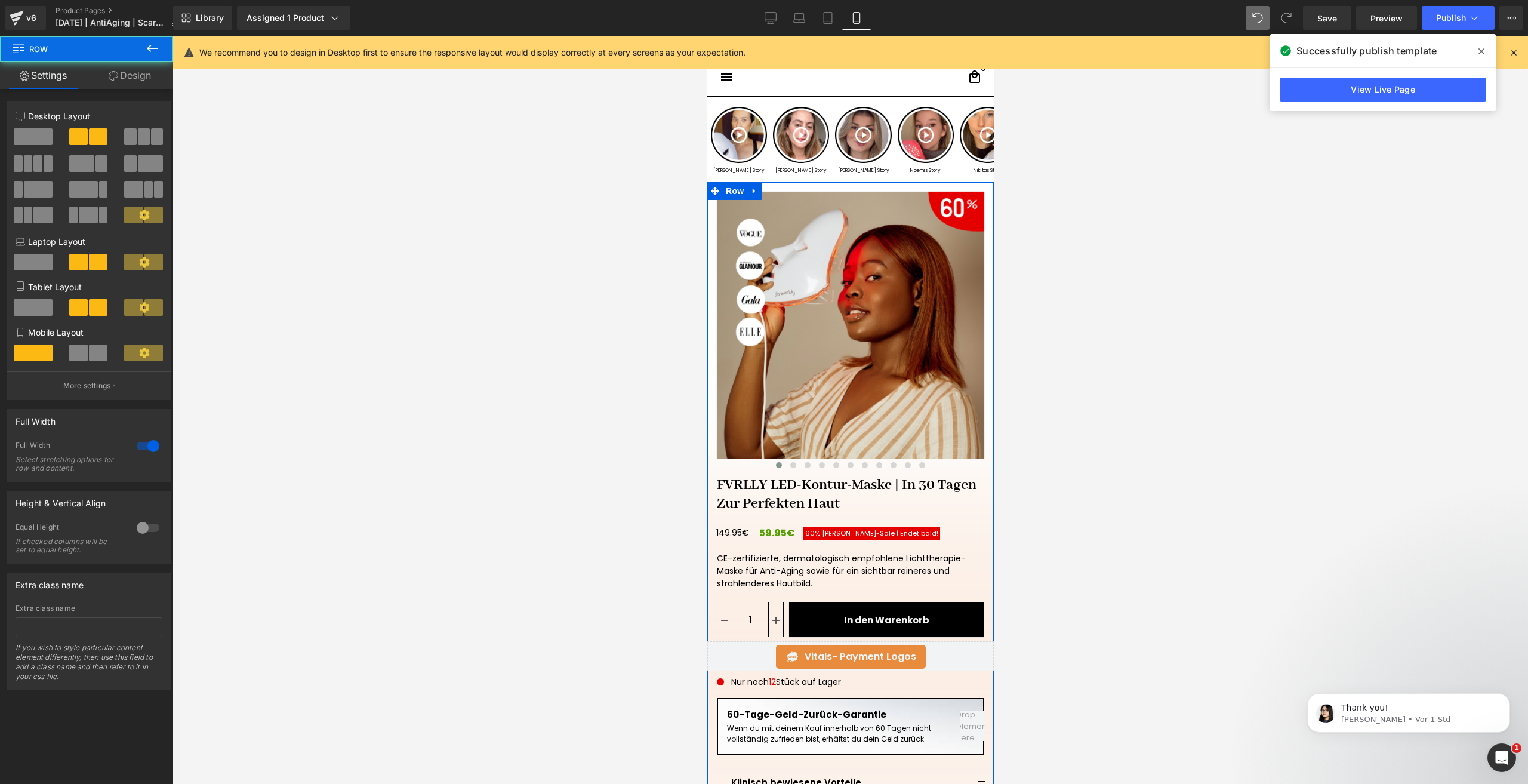
click at [140, 74] on link "Design" at bounding box center [130, 76] width 87 height 27
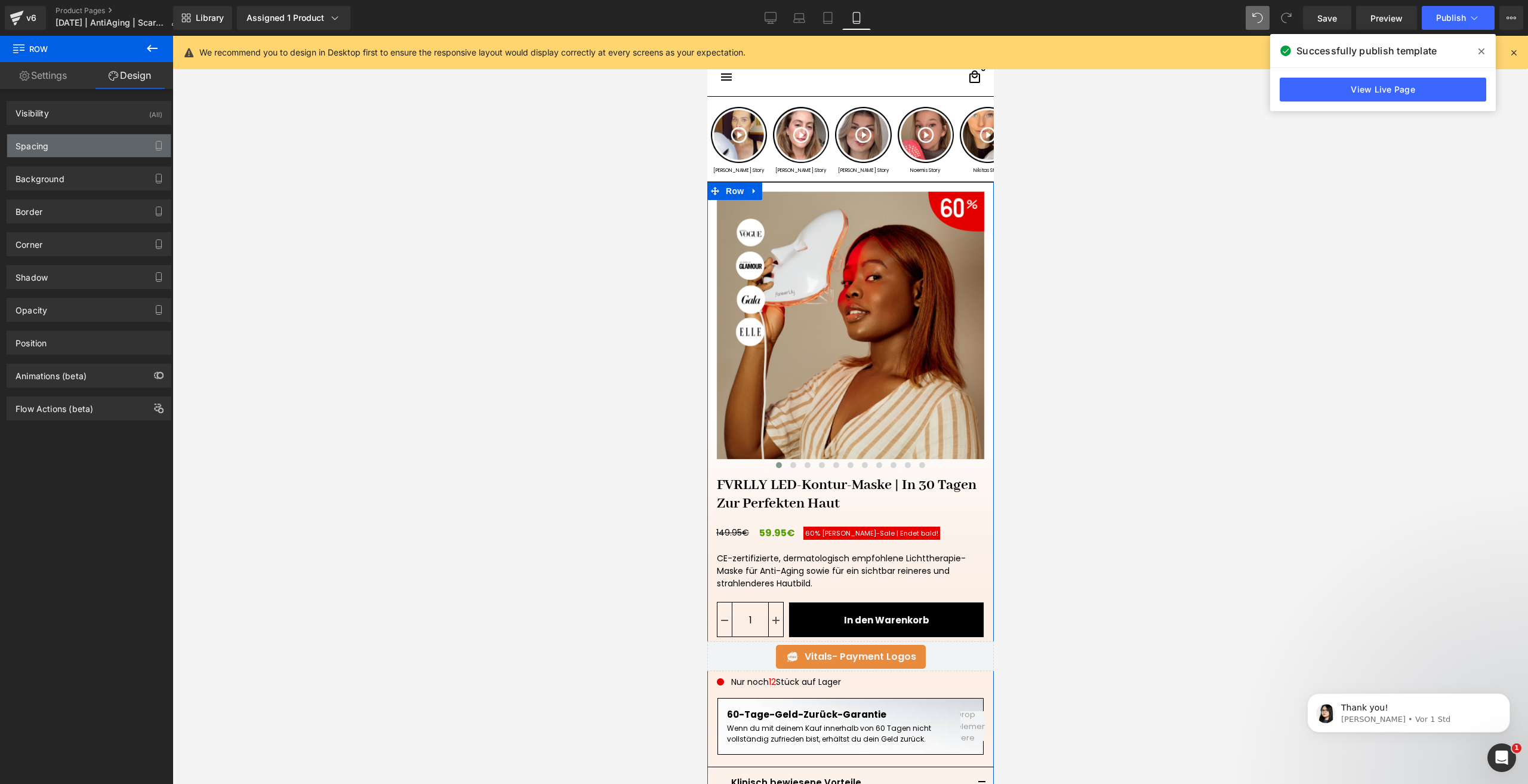
click at [72, 152] on div "Spacing" at bounding box center [89, 146] width 164 height 23
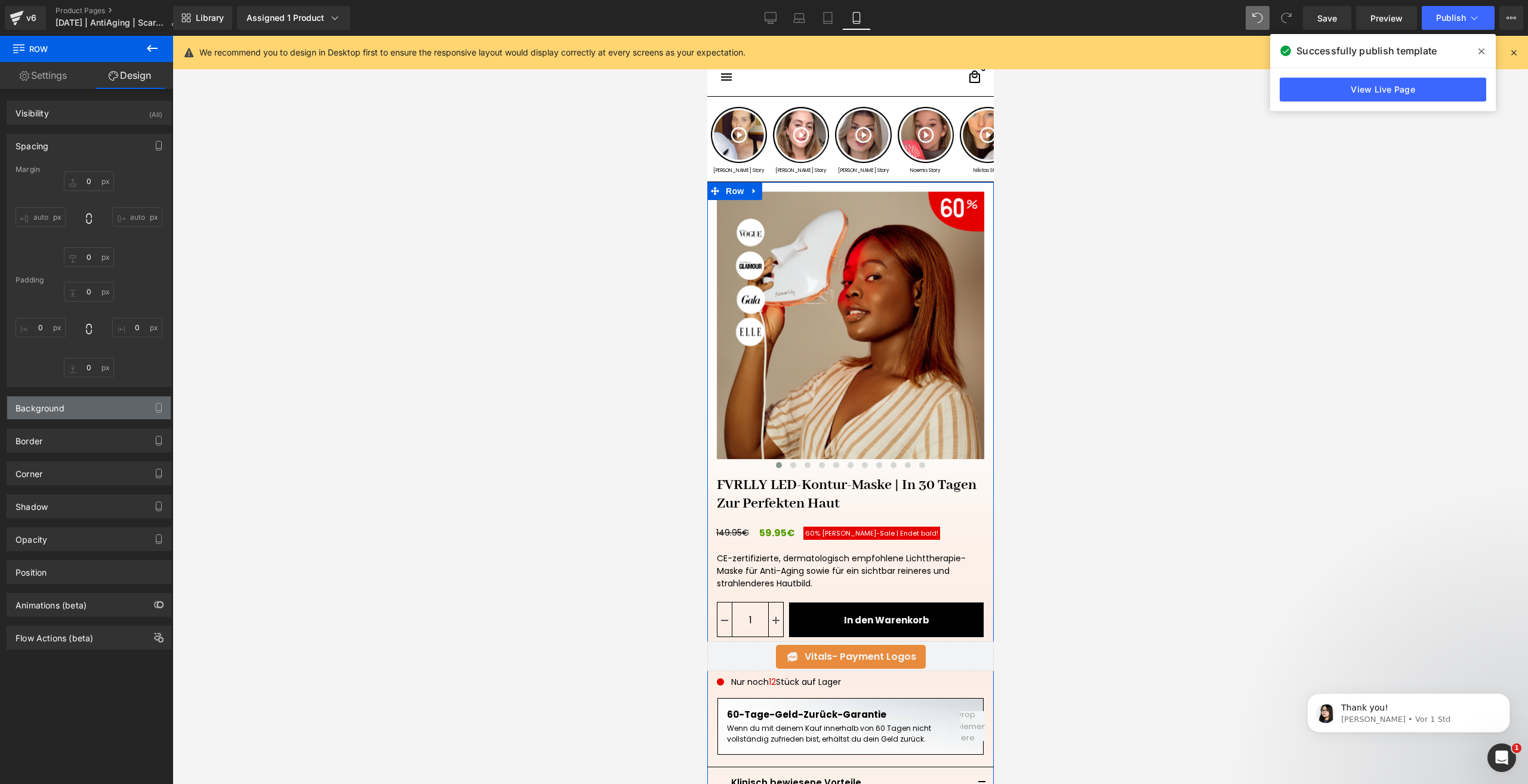
click at [78, 417] on div "Background" at bounding box center [89, 408] width 164 height 23
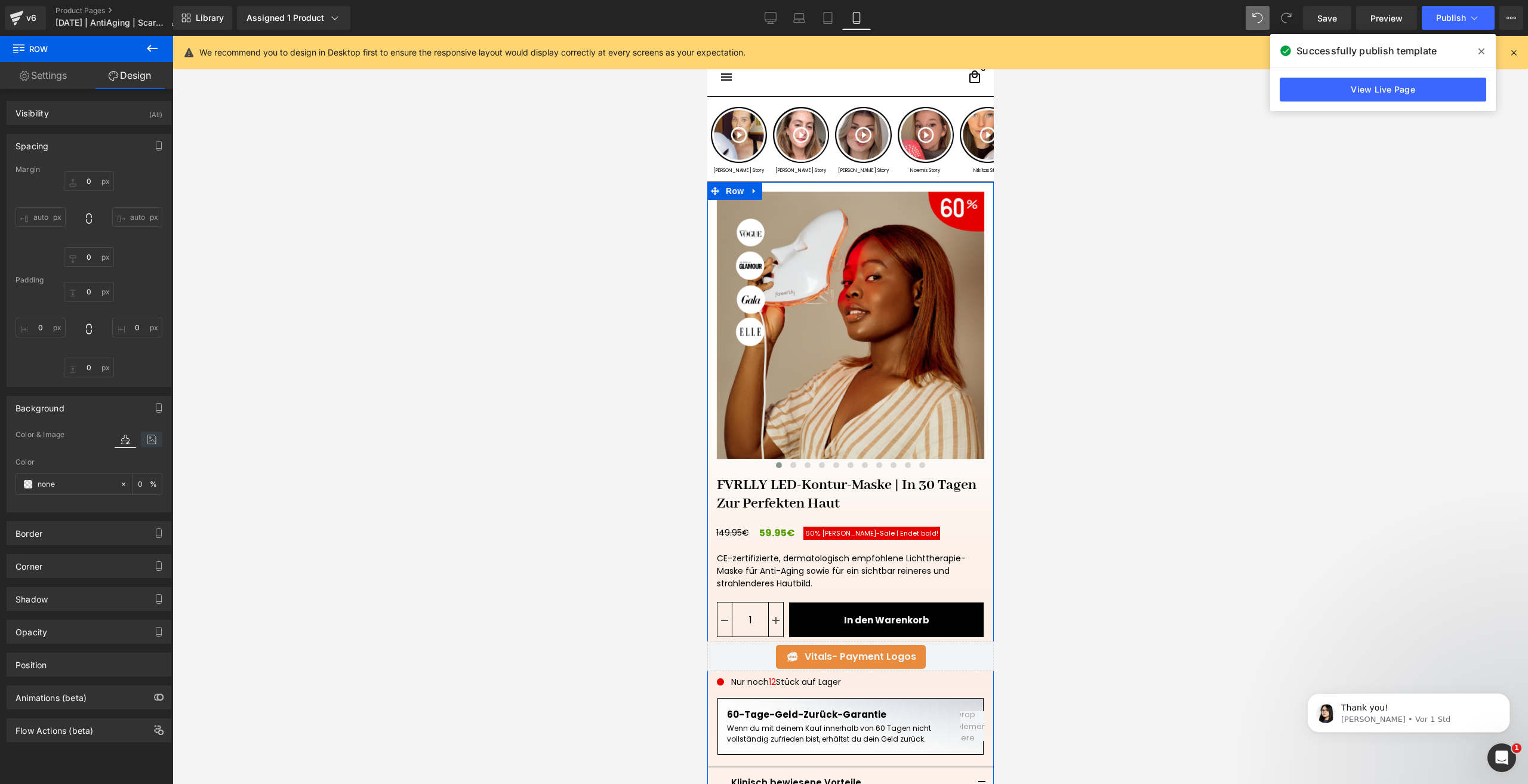
click at [150, 435] on icon at bounding box center [151, 440] width 21 height 15
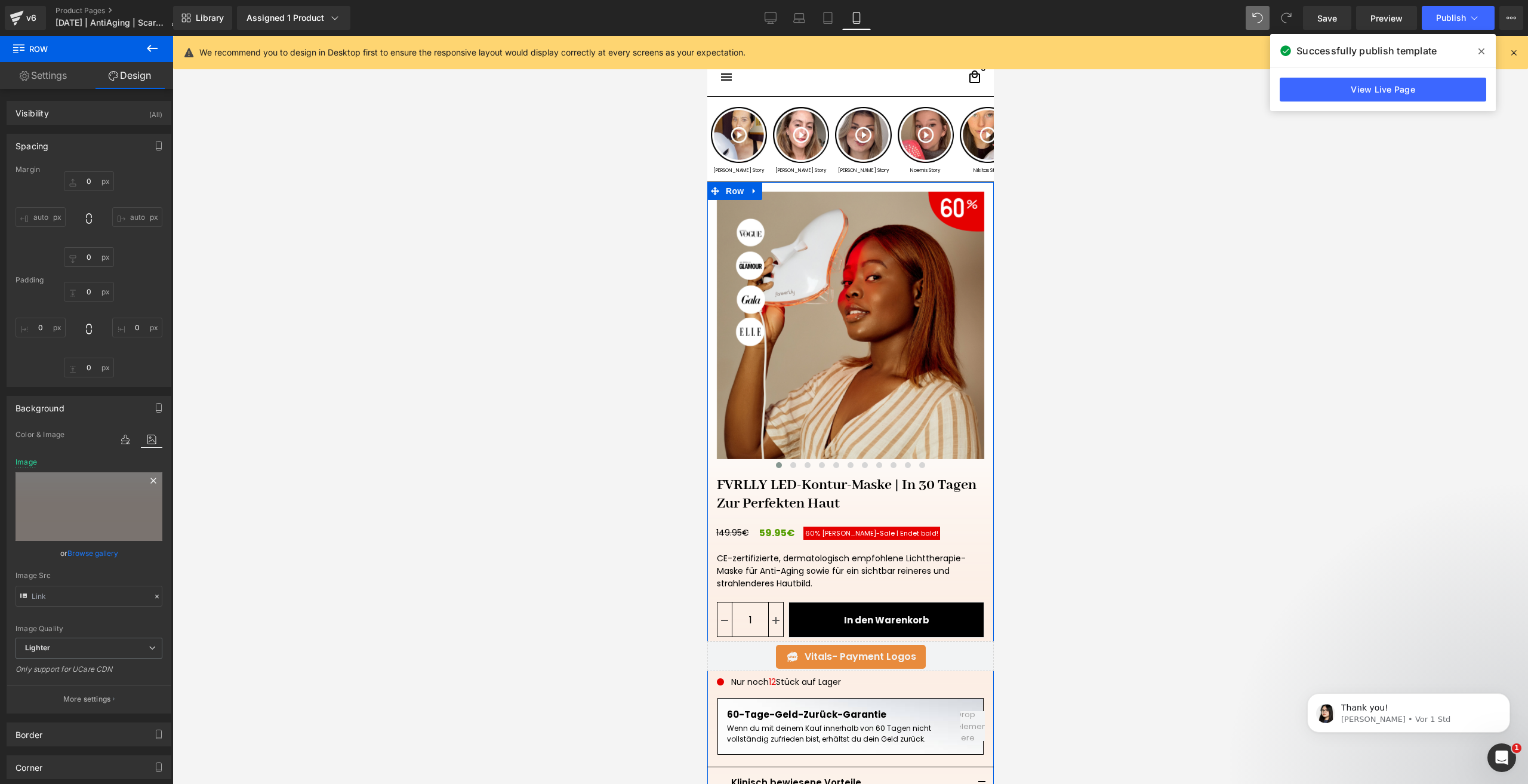
click at [150, 481] on icon at bounding box center [153, 480] width 6 height 6
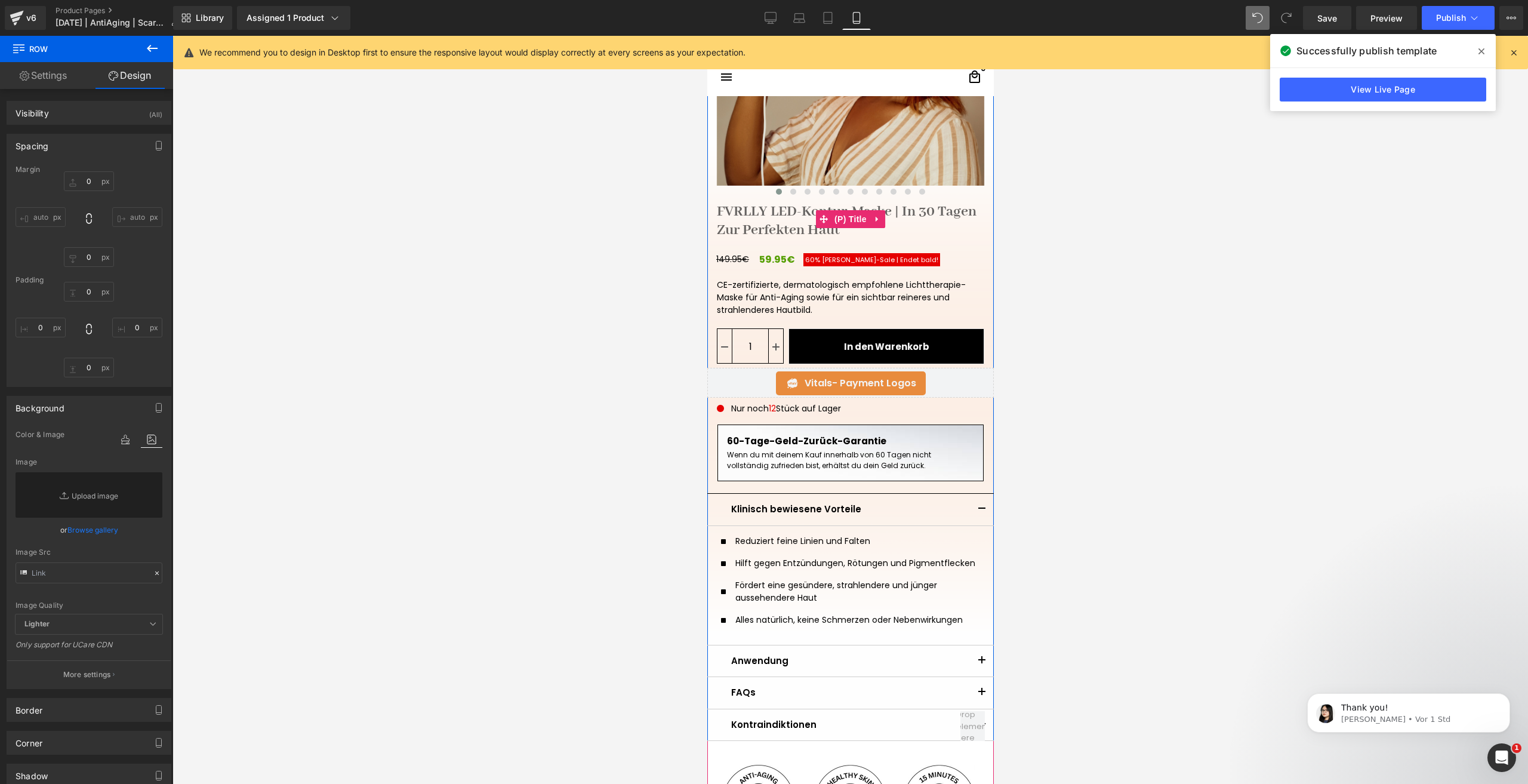
scroll to position [298, 0]
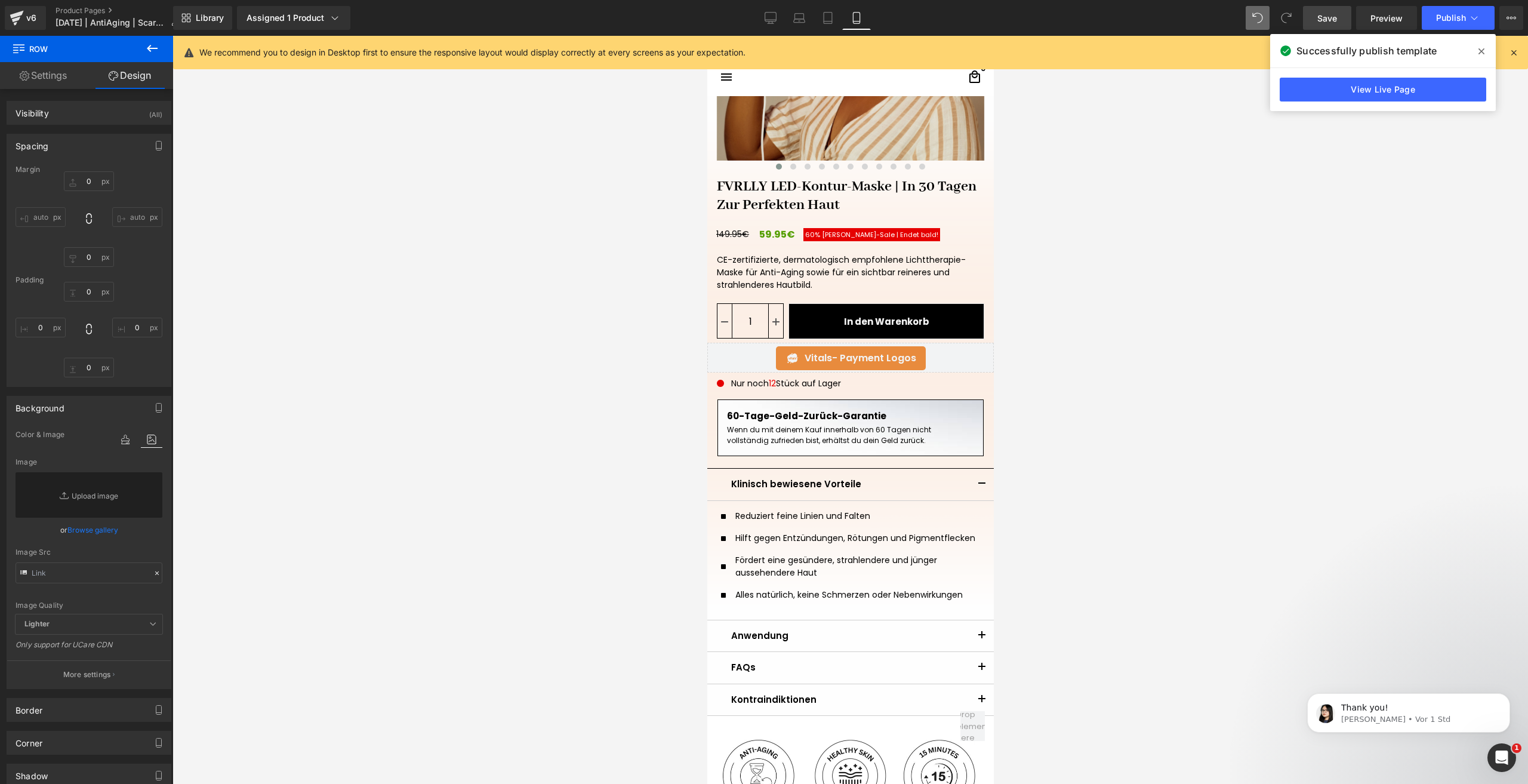
click at [1318, 14] on span "Save" at bounding box center [1327, 17] width 19 height 13
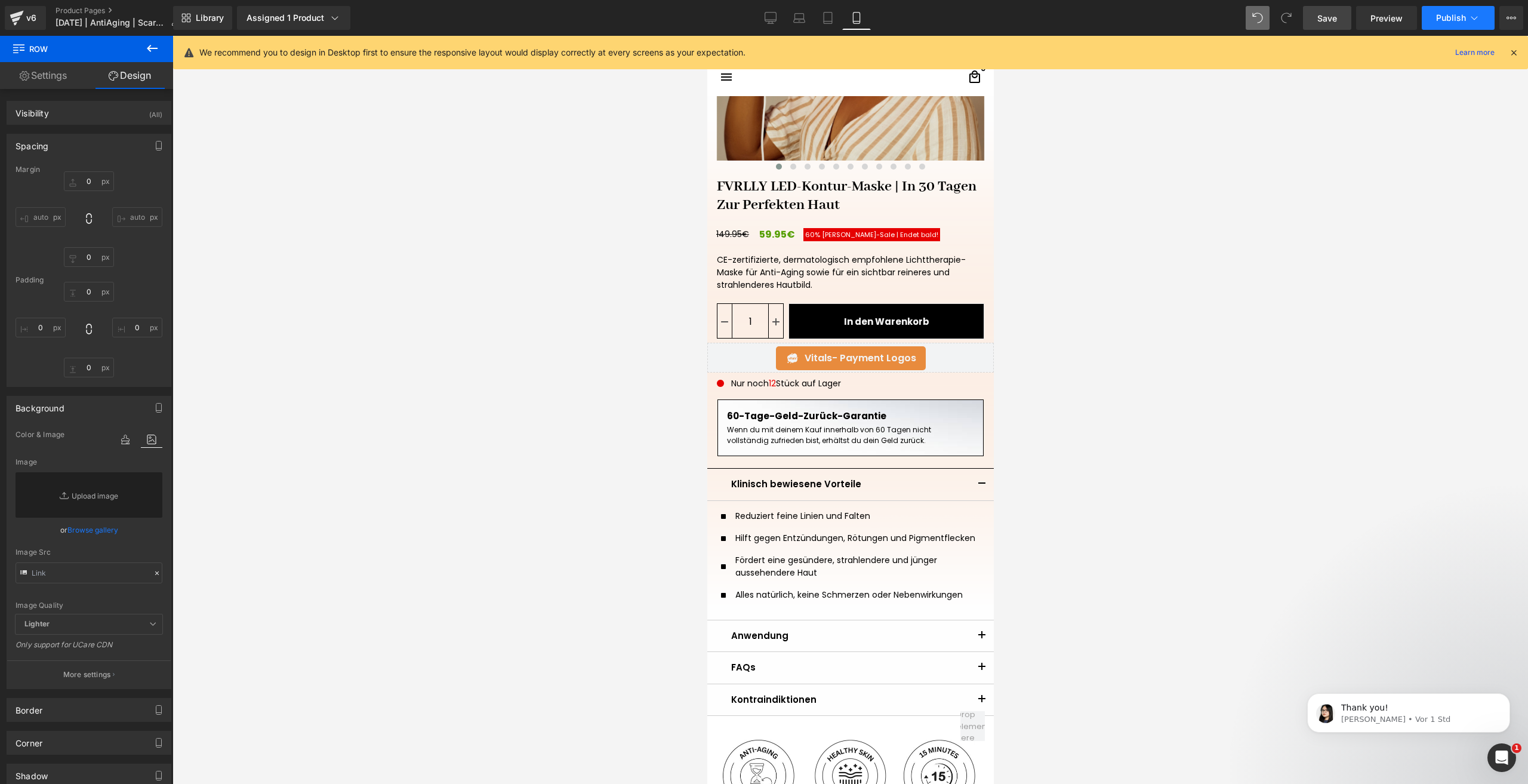
click at [1437, 12] on button "Publish" at bounding box center [1459, 17] width 73 height 24
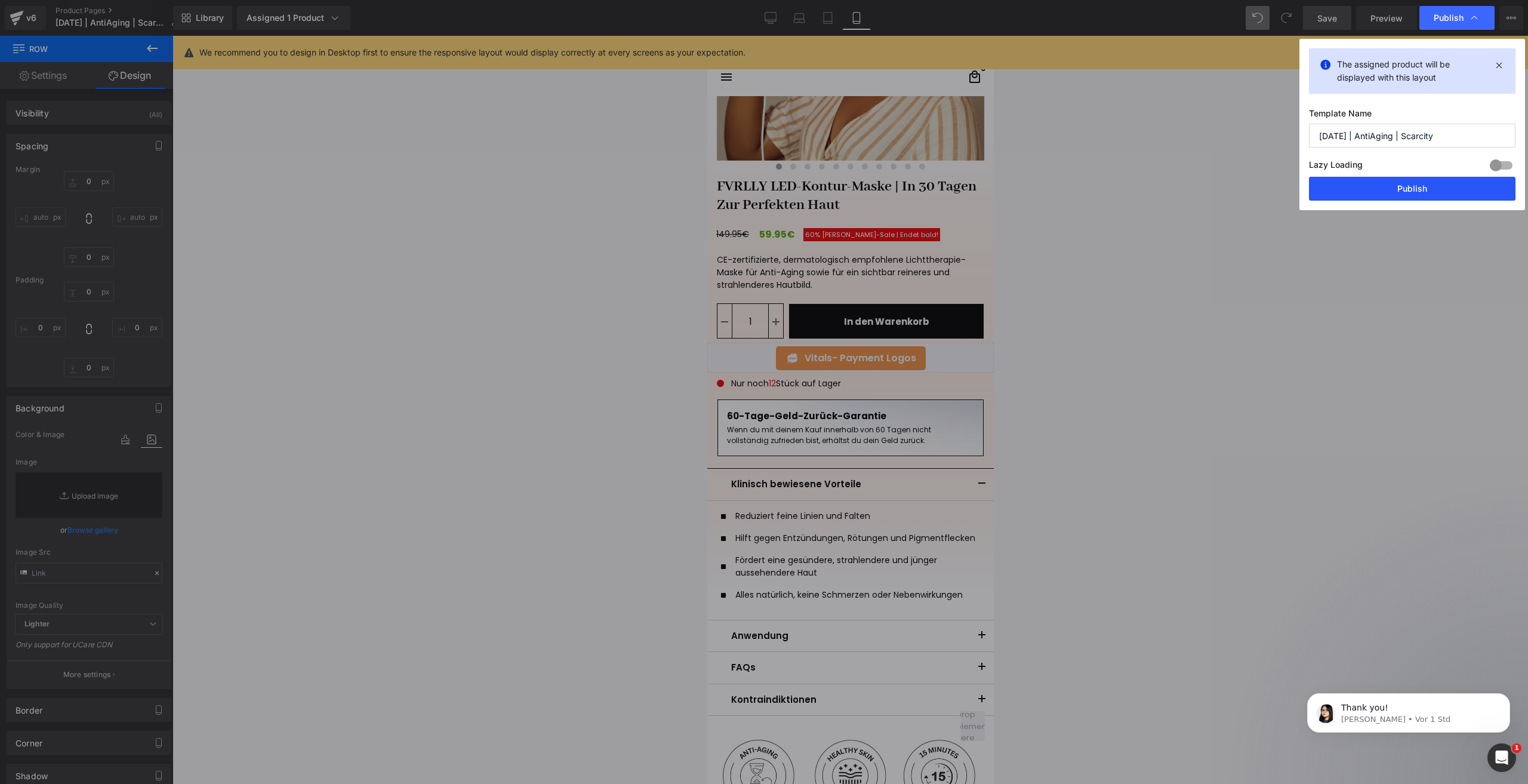
click at [1378, 185] on button "Publish" at bounding box center [1413, 189] width 207 height 24
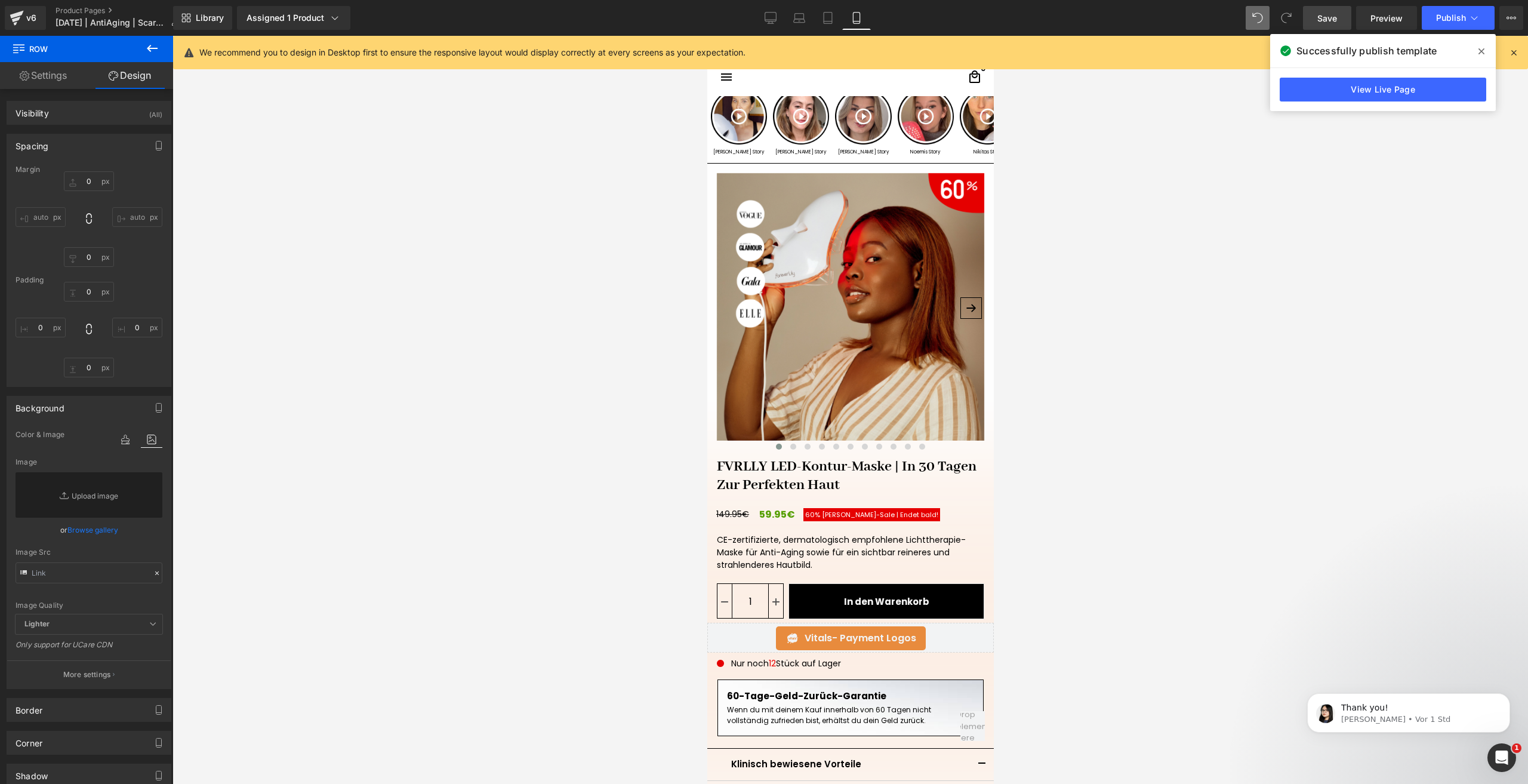
scroll to position [0, 0]
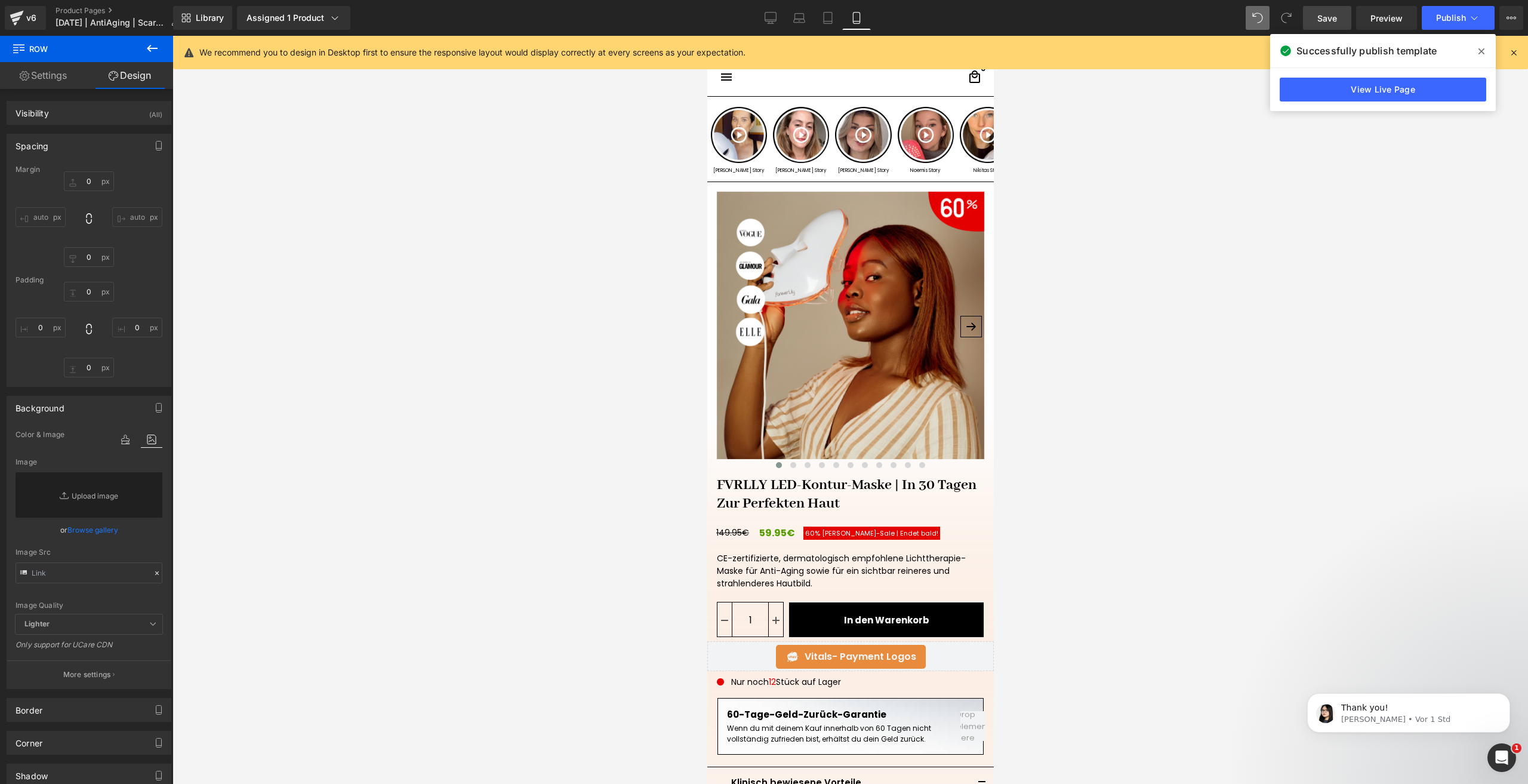
click at [787, 279] on img at bounding box center [851, 325] width 267 height 267
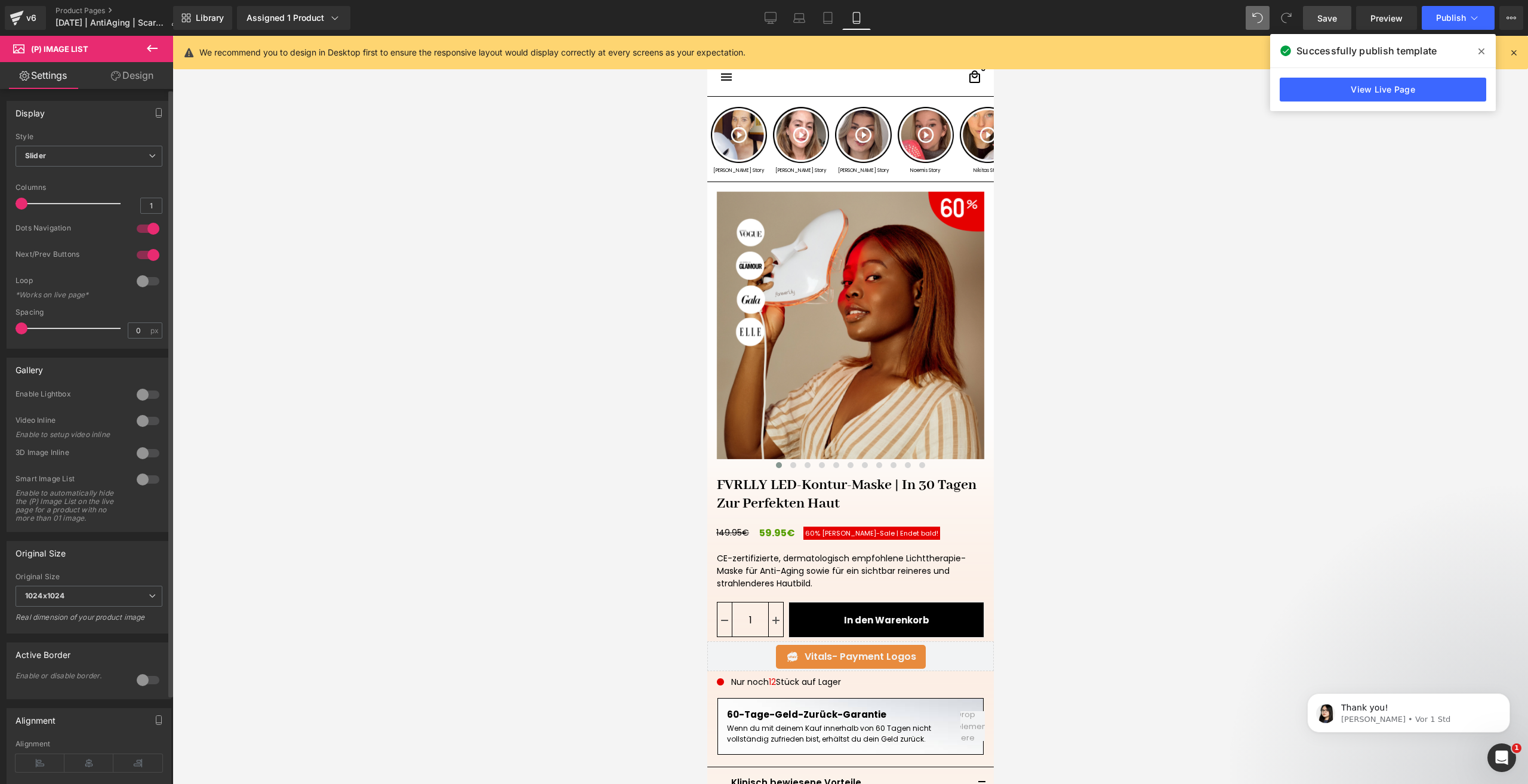
click at [153, 227] on div at bounding box center [148, 229] width 29 height 19
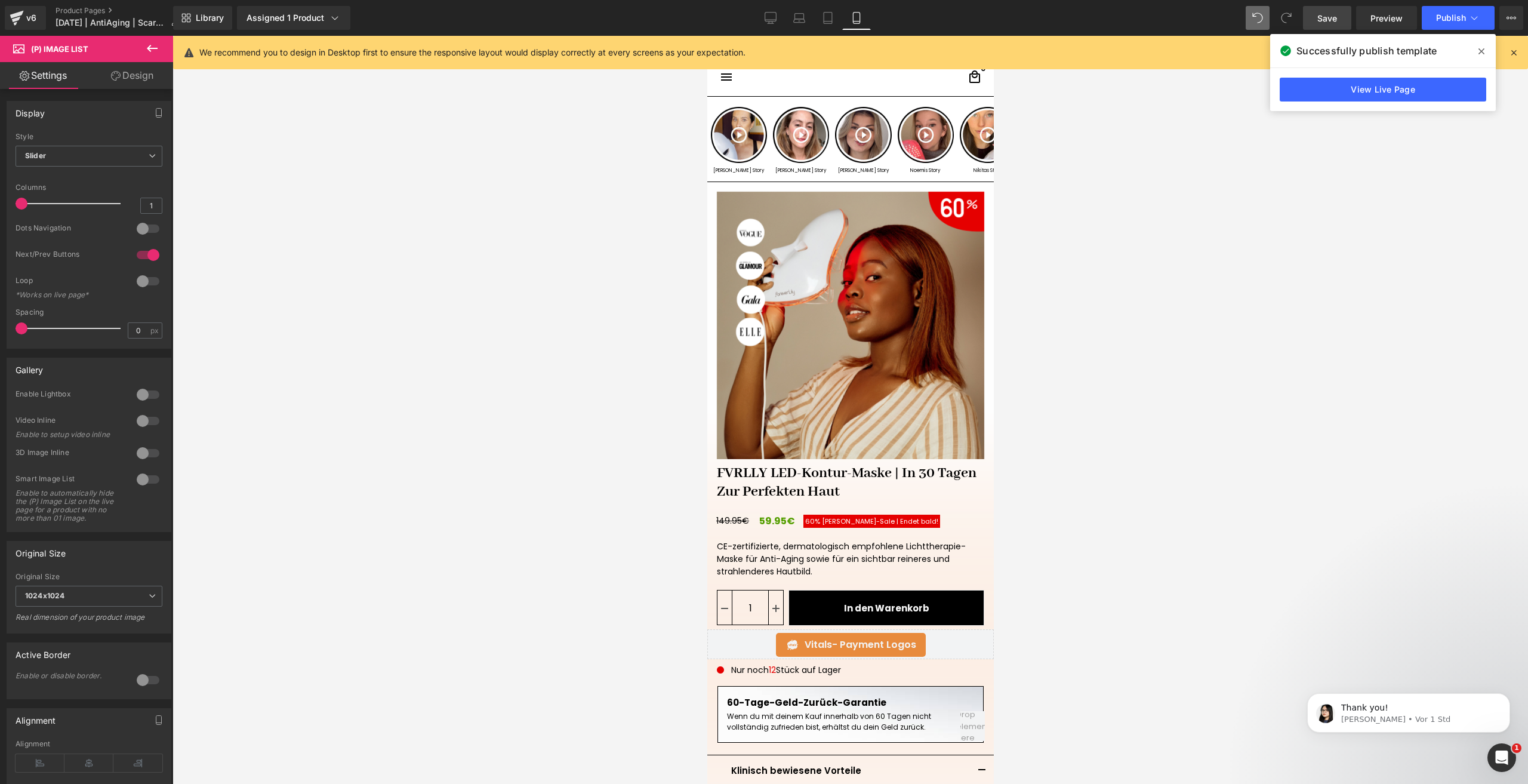
click at [1341, 29] on link "Save" at bounding box center [1327, 17] width 48 height 24
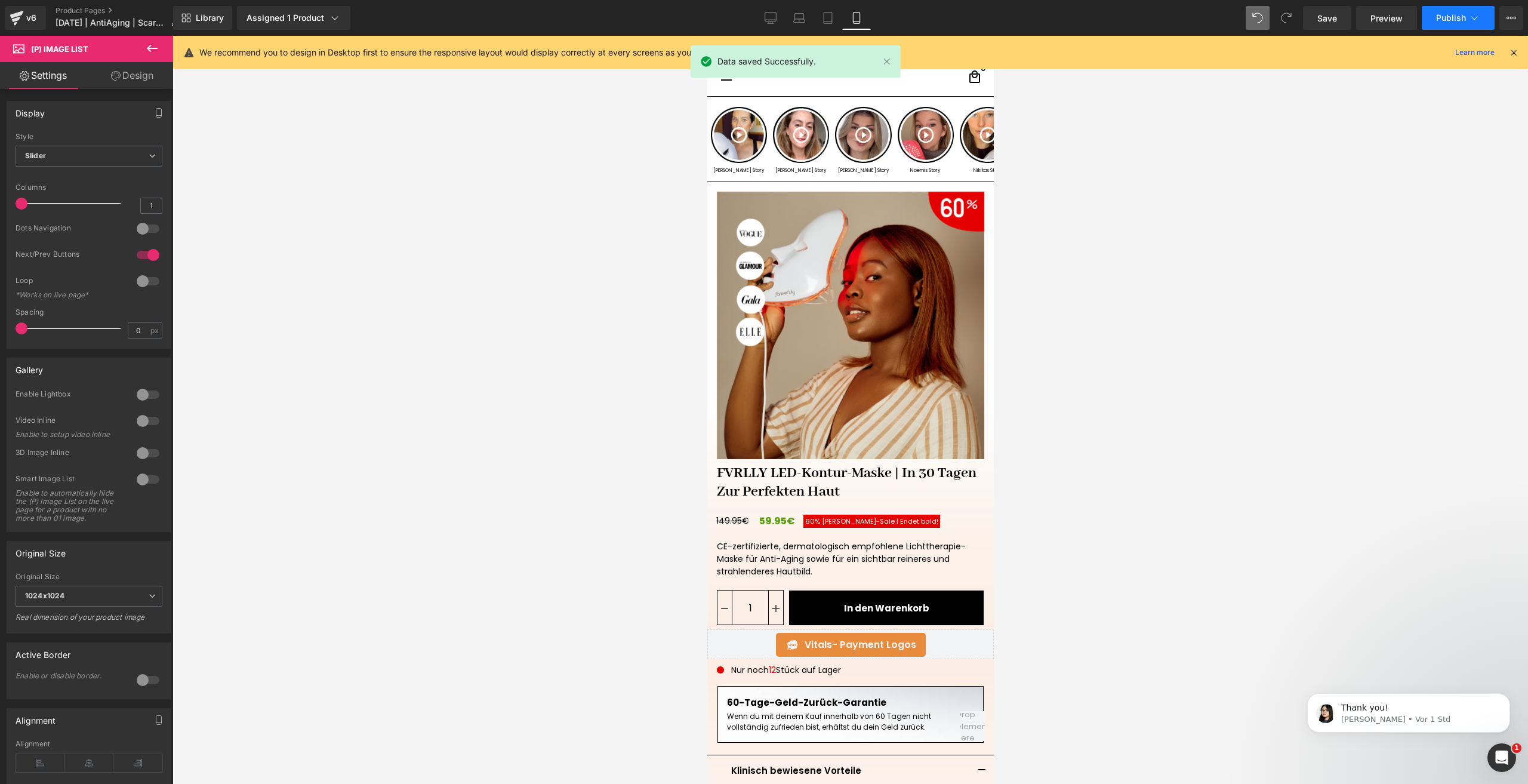
click at [1441, 16] on span "Publish" at bounding box center [1451, 18] width 30 height 10
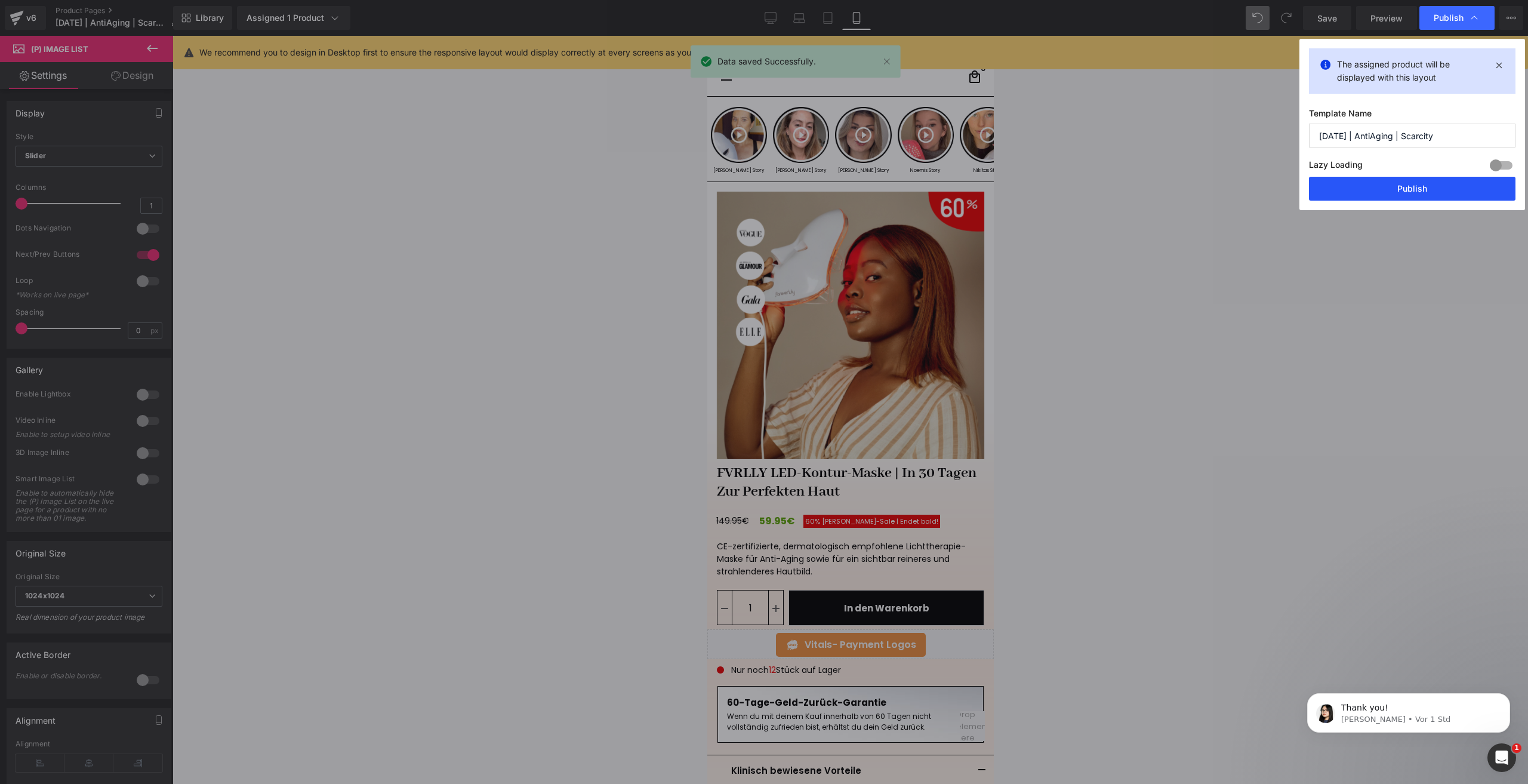
click at [1389, 193] on button "Publish" at bounding box center [1413, 189] width 207 height 24
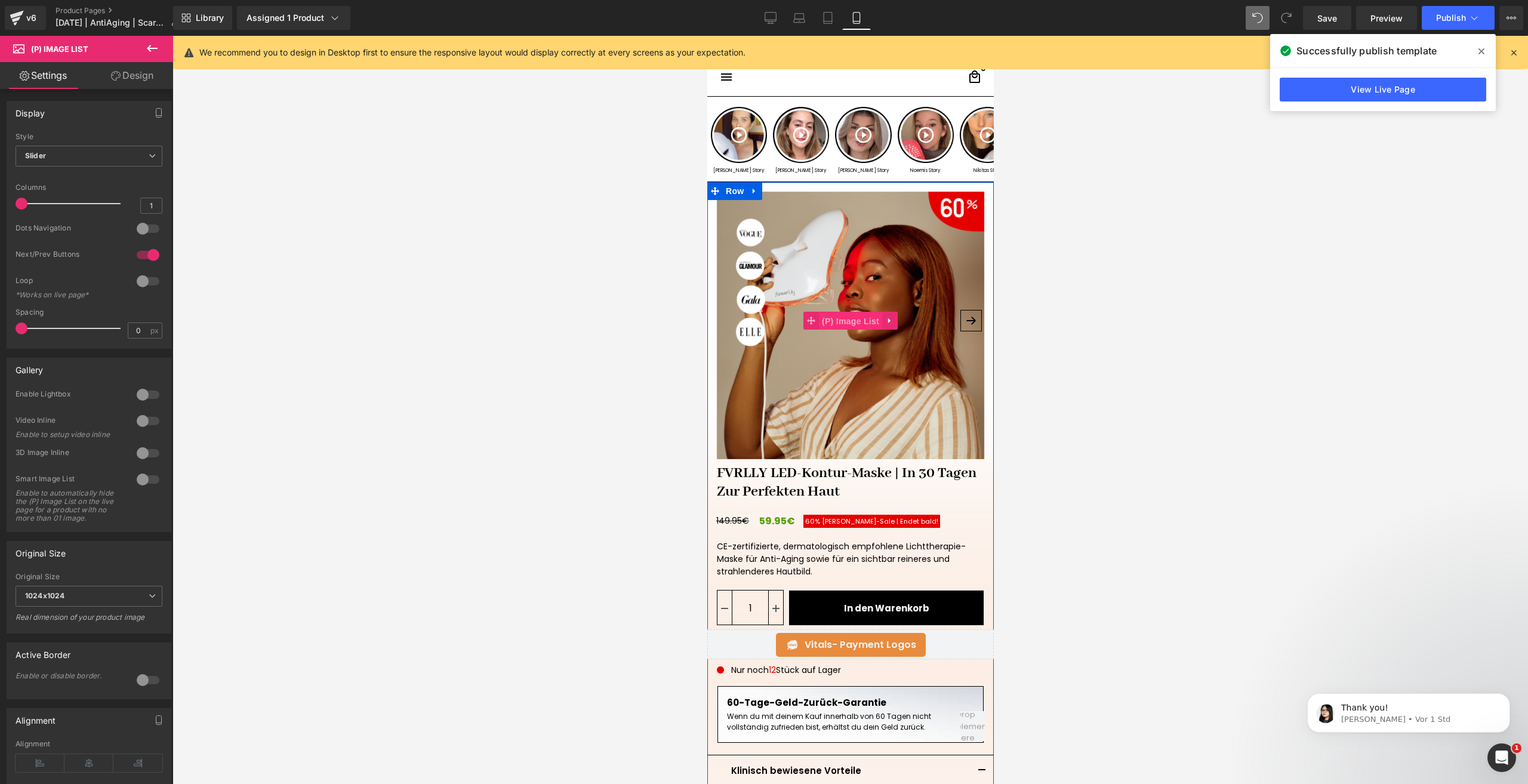
click at [834, 314] on span "(P) Image List" at bounding box center [851, 321] width 64 height 18
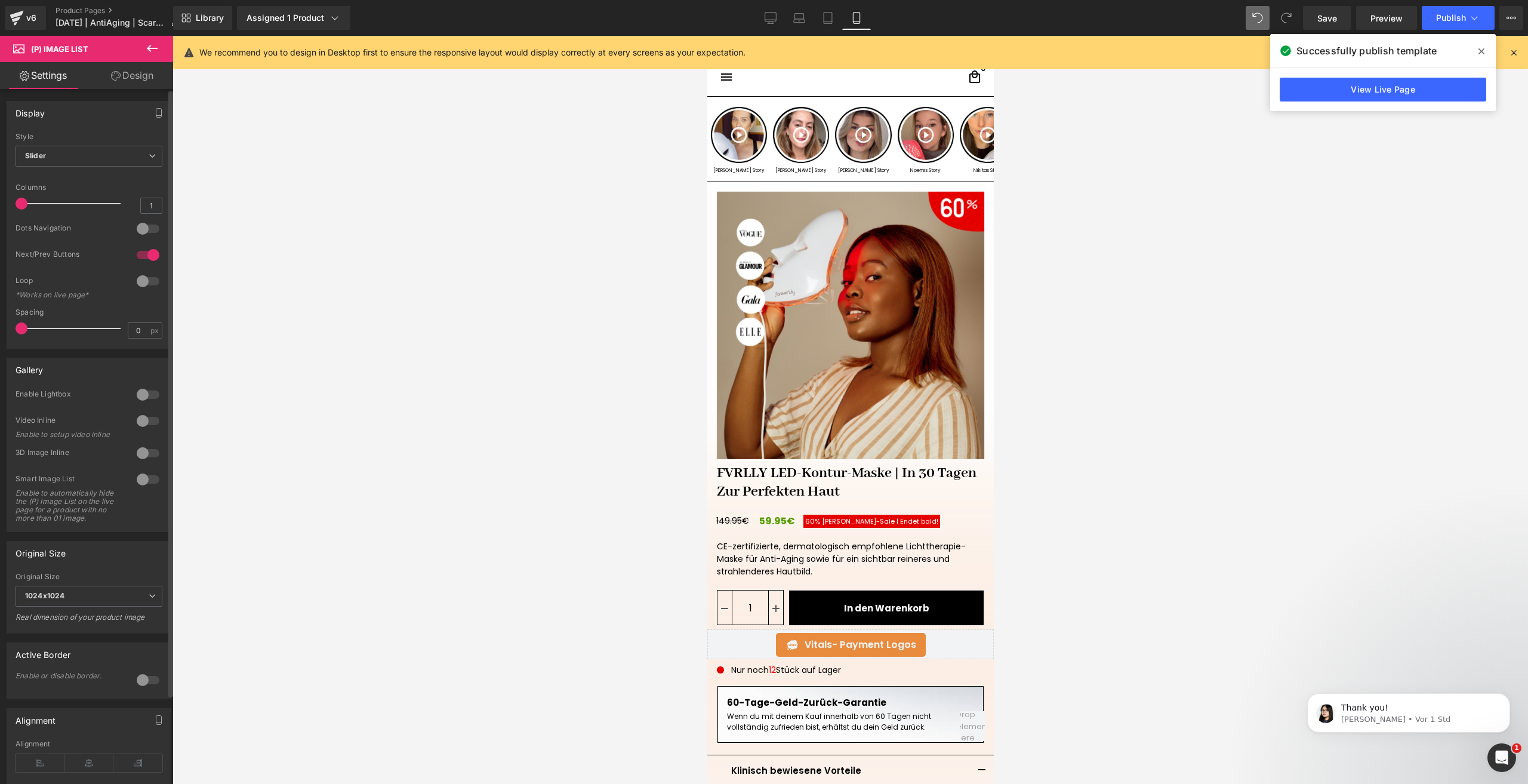
click at [141, 224] on div at bounding box center [148, 229] width 29 height 19
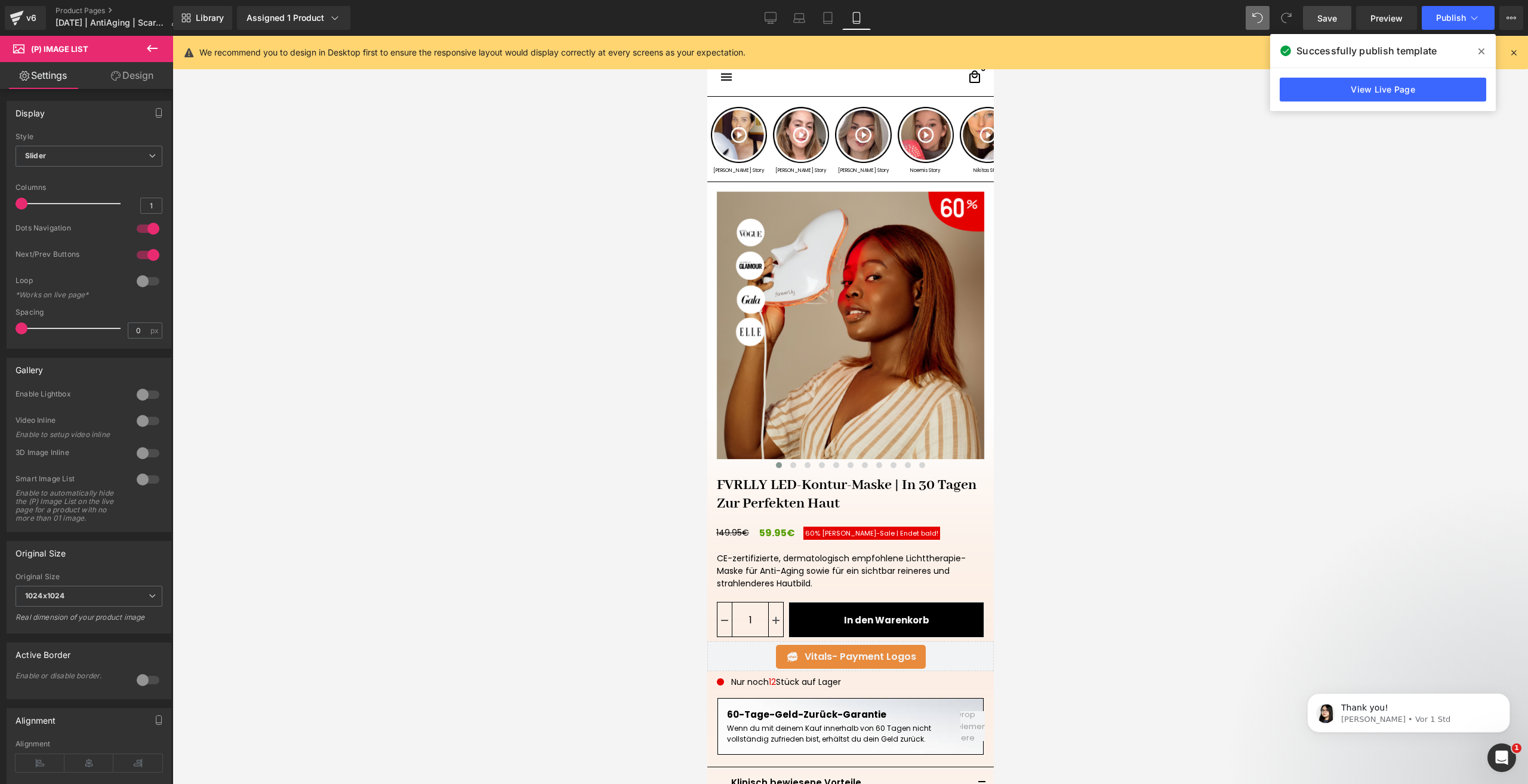
click at [1324, 13] on span "Save" at bounding box center [1327, 17] width 19 height 13
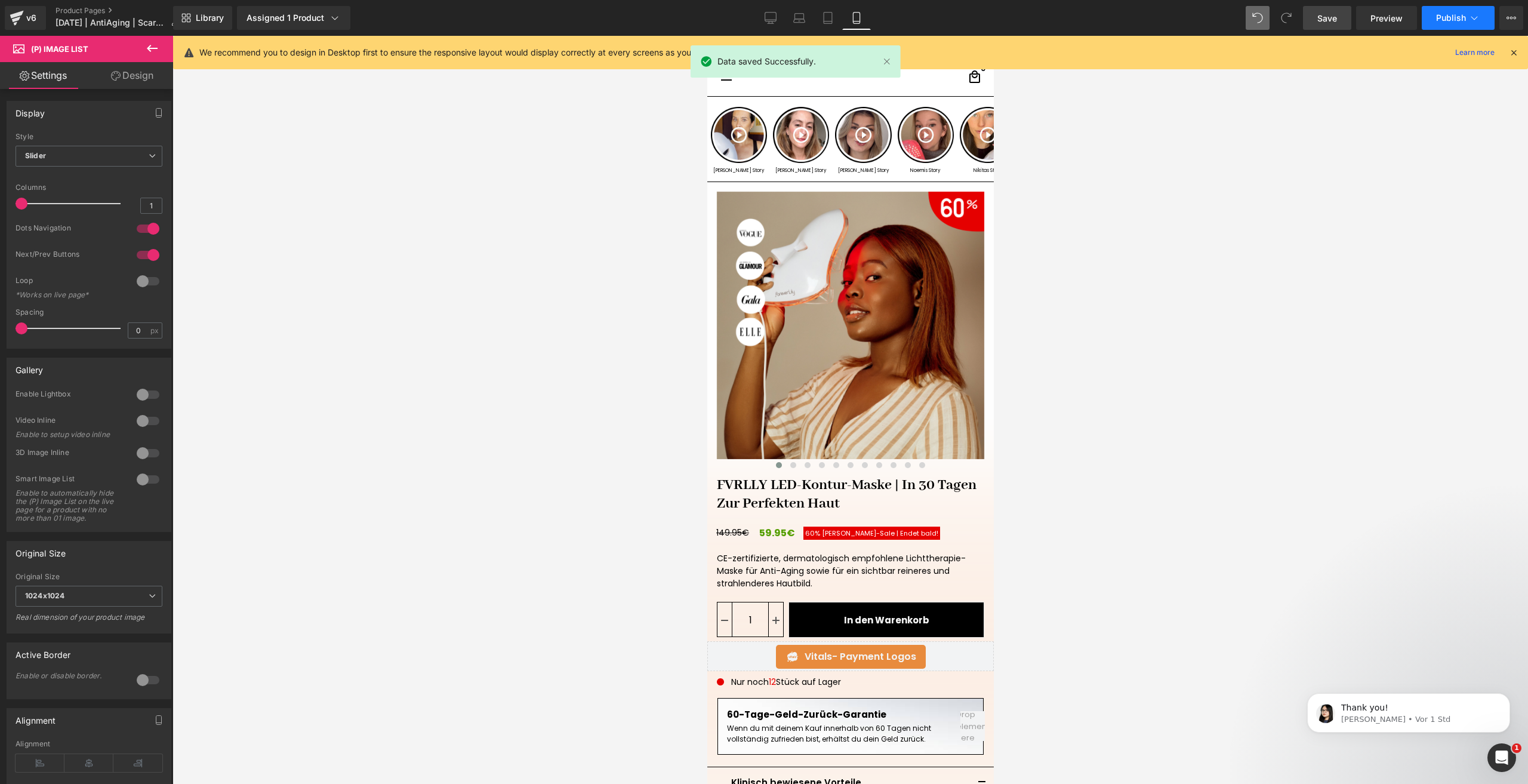
click at [1437, 16] on span "Publish" at bounding box center [1451, 18] width 30 height 10
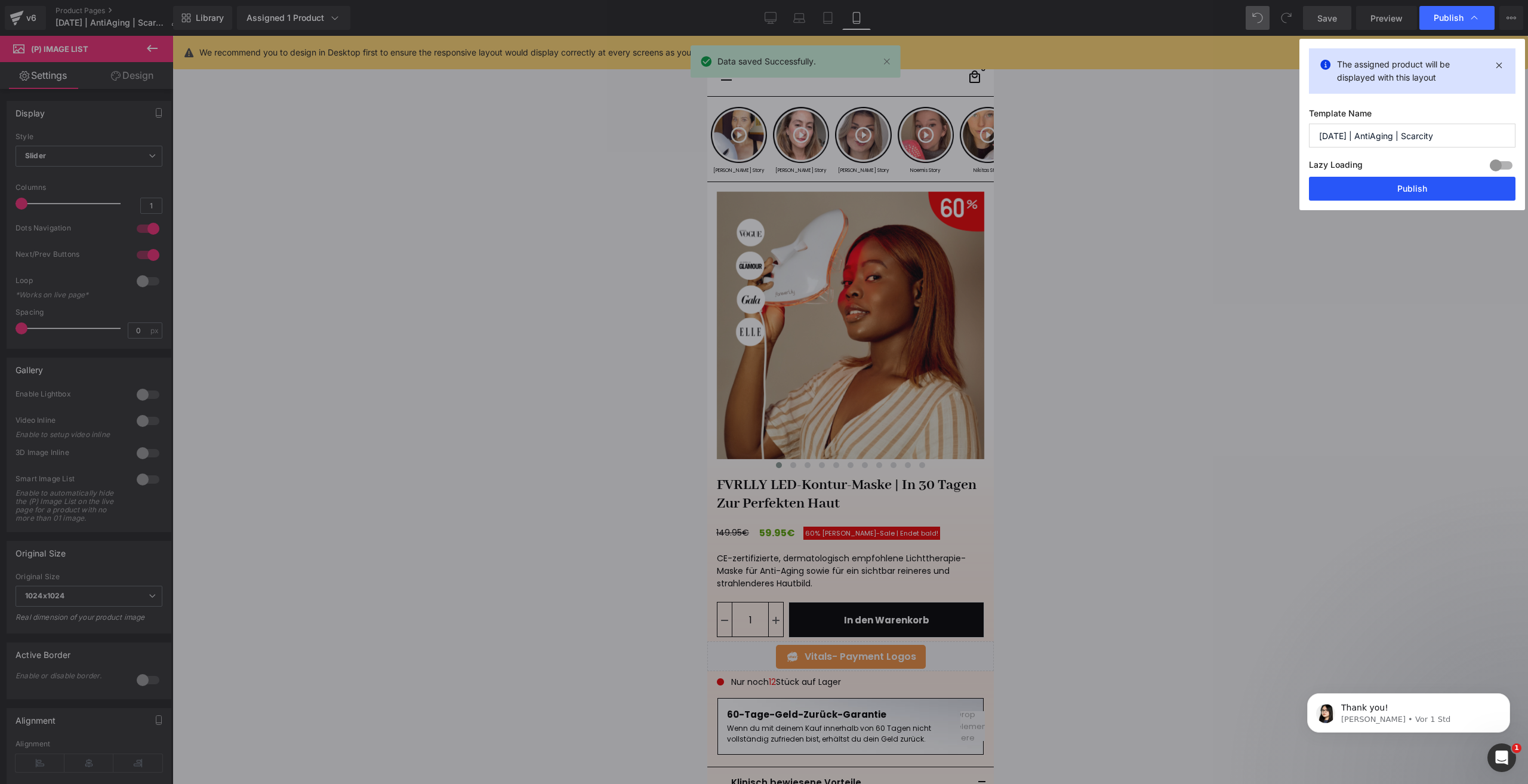
click at [1378, 184] on button "Publish" at bounding box center [1413, 189] width 207 height 24
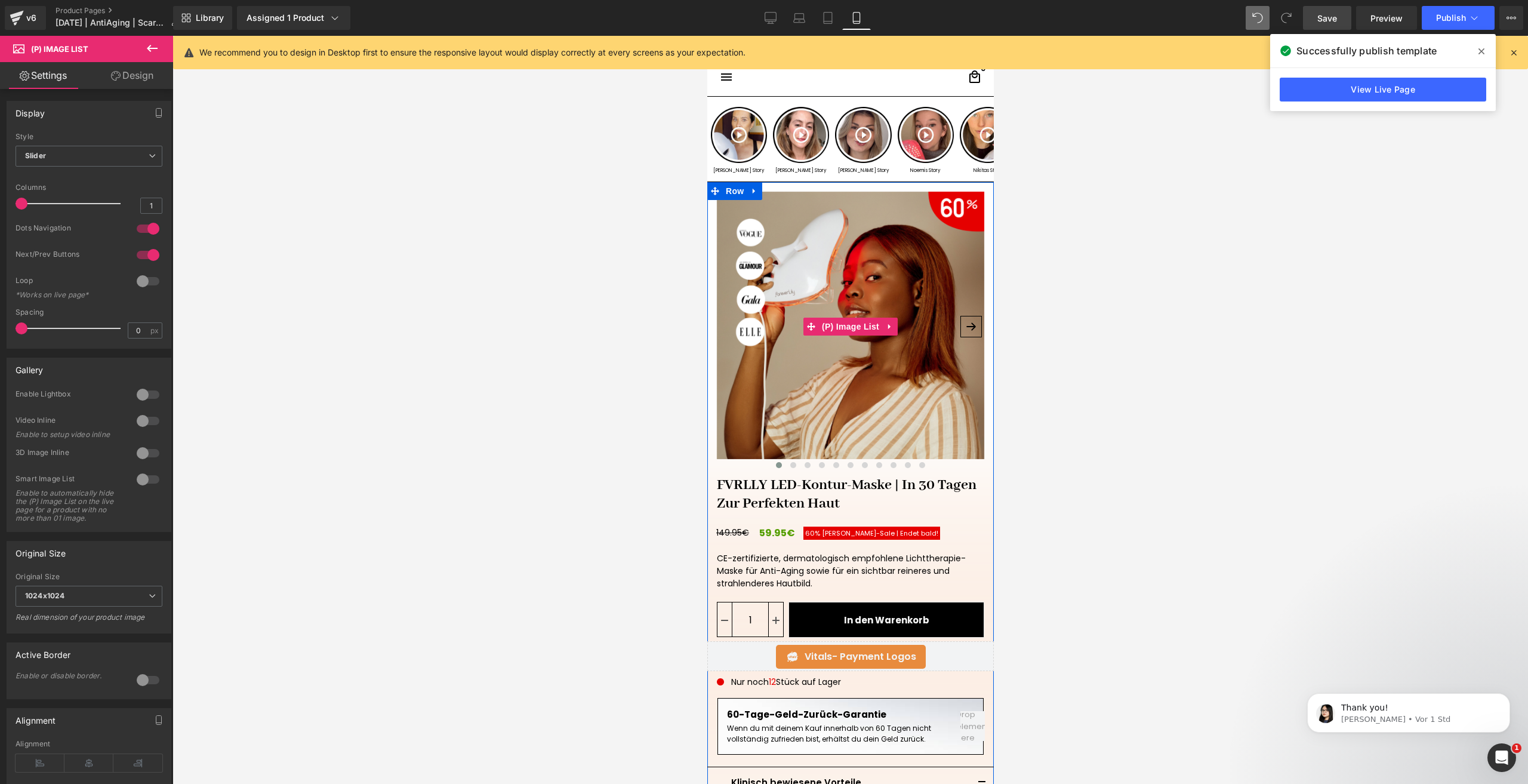
click at [866, 361] on img at bounding box center [851, 325] width 267 height 267
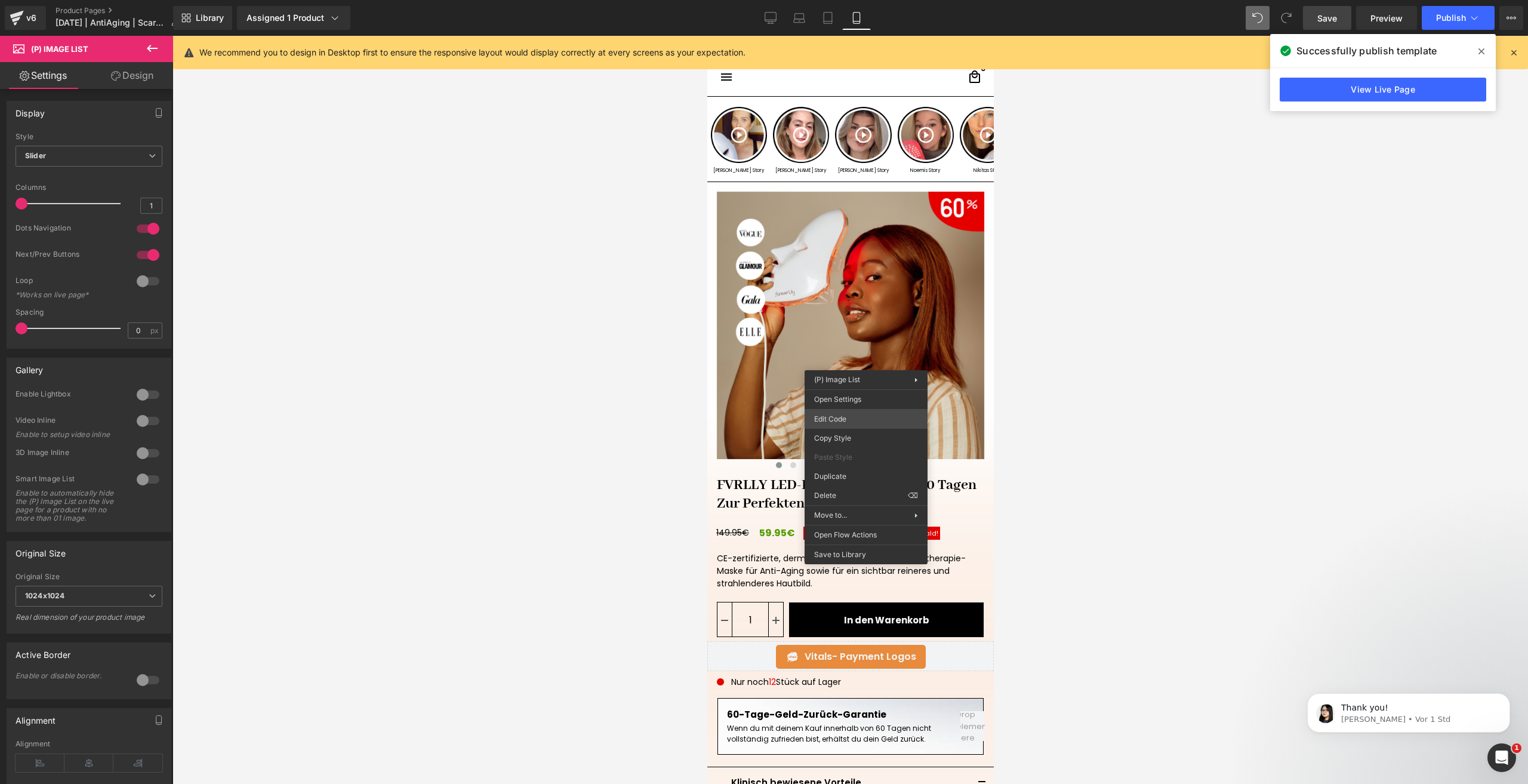
click at [851, 0] on div "(P) Image List You are previewing how the will restyle your page. You can not e…" at bounding box center [764, 0] width 1528 height 0
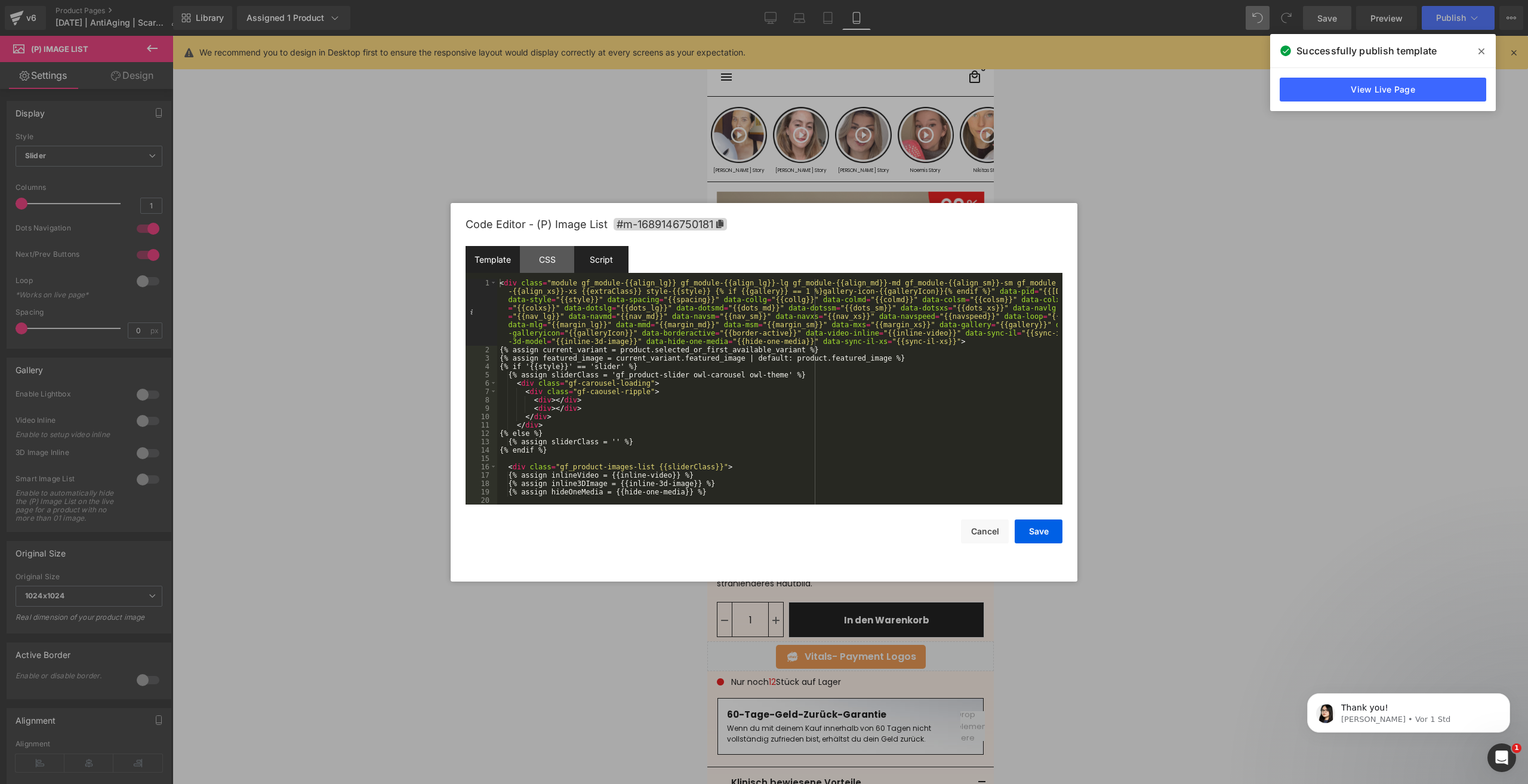
click at [611, 265] on div "Script" at bounding box center [601, 260] width 54 height 27
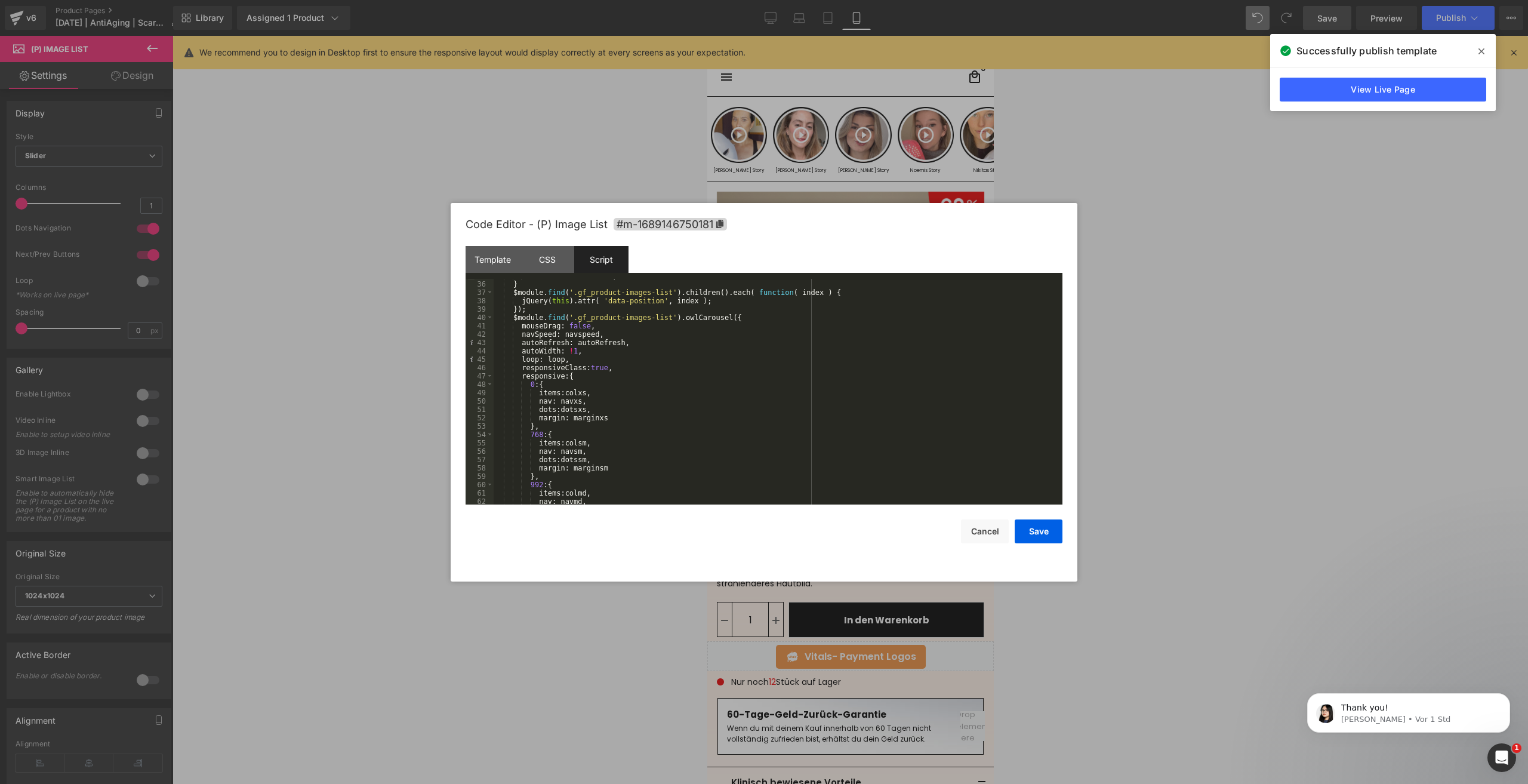
scroll to position [435, 0]
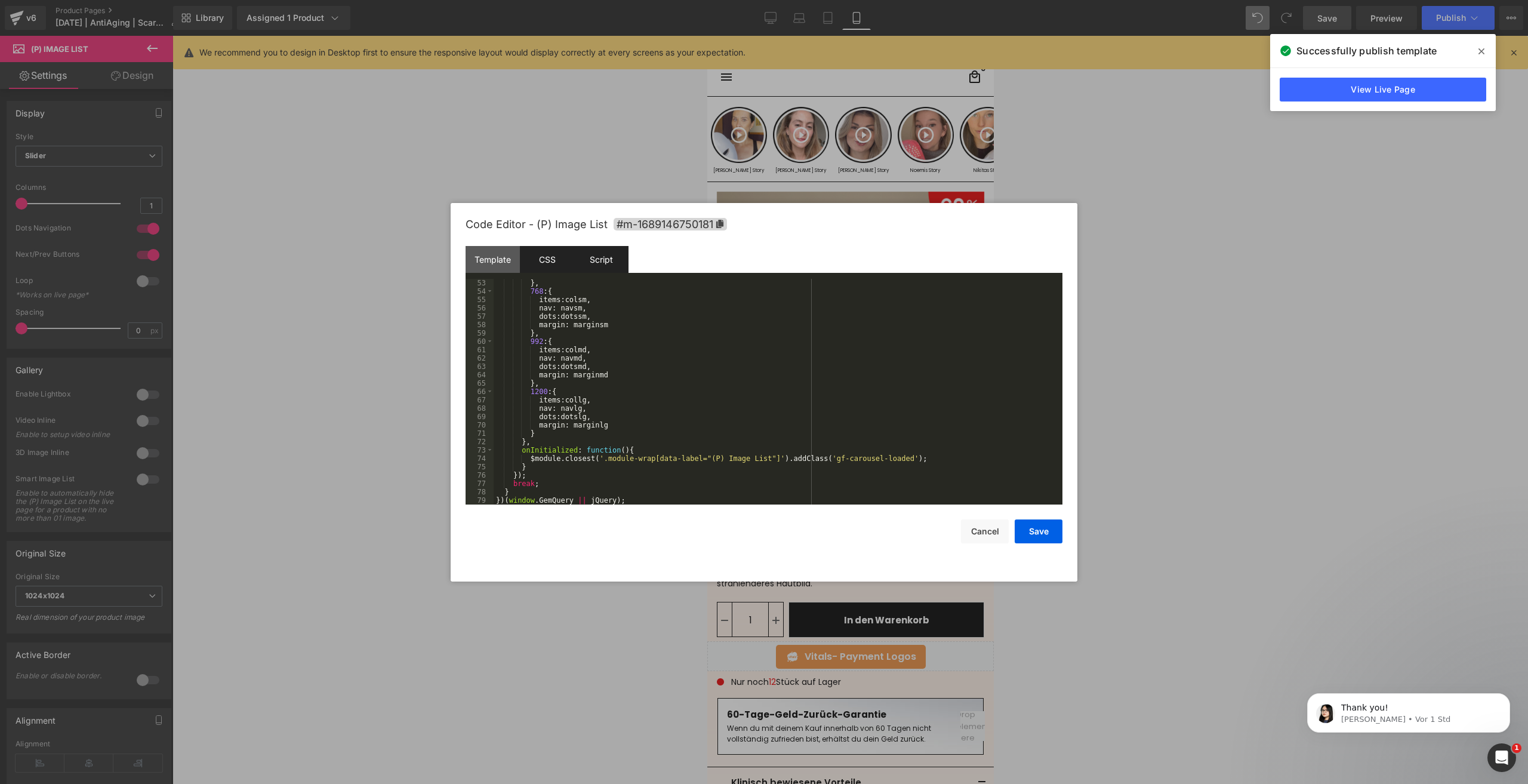
click at [559, 256] on div "CSS" at bounding box center [547, 260] width 54 height 27
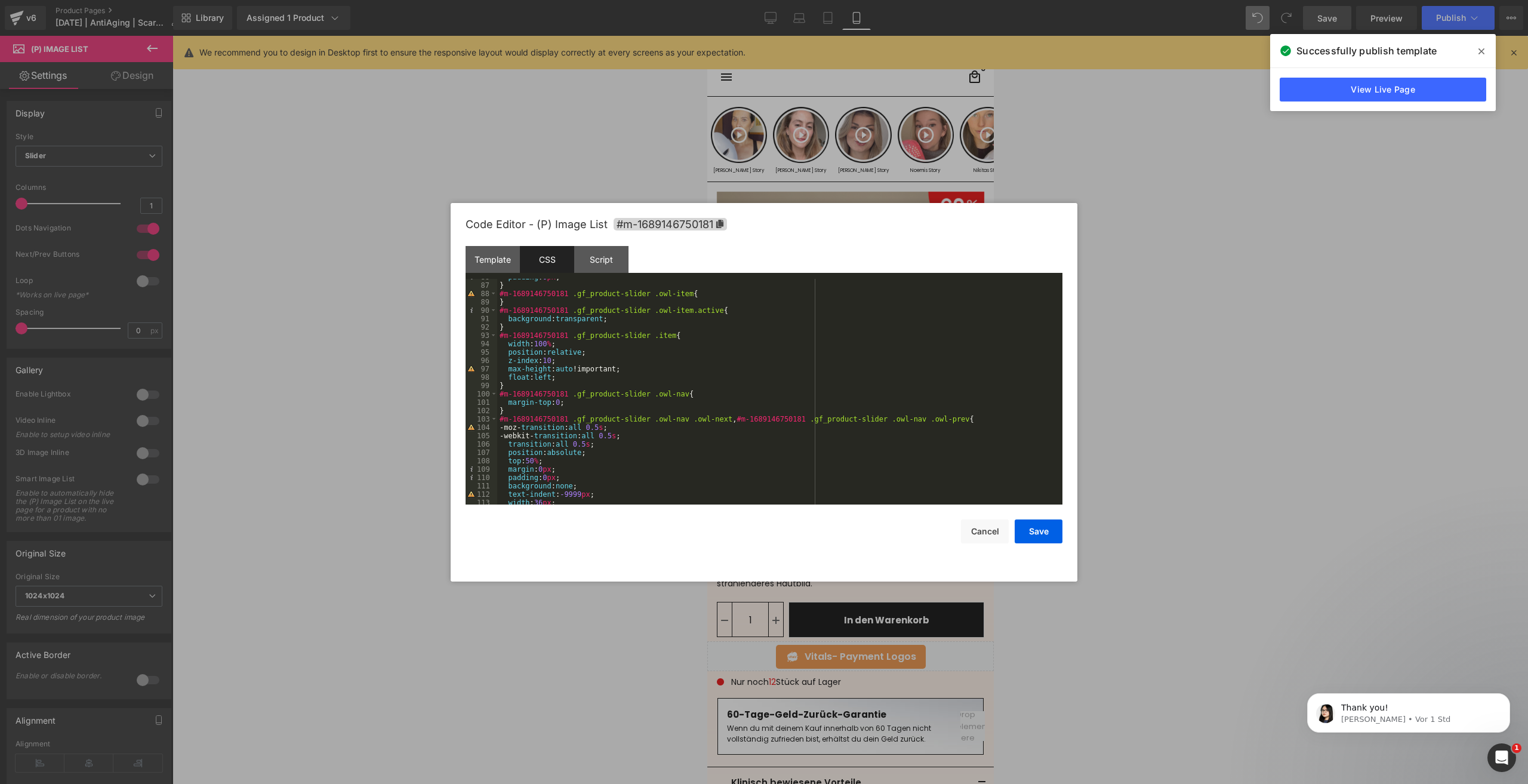
scroll to position [788, 0]
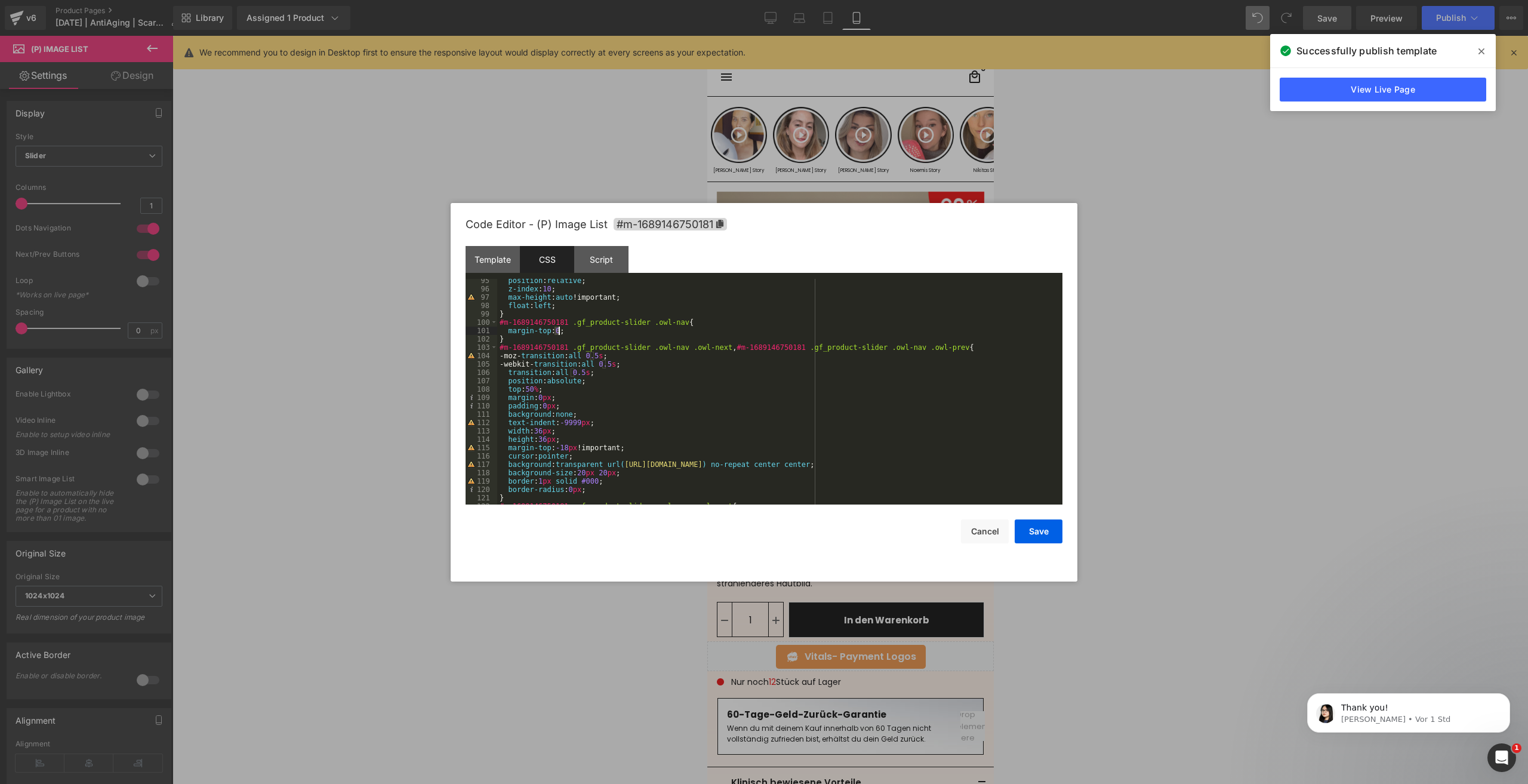
click at [557, 333] on div "position : relative ; z-index : 10 ; max-height : auto !important; float : left…" at bounding box center [777, 397] width 561 height 242
click at [1038, 532] on button "Save" at bounding box center [1039, 531] width 48 height 24
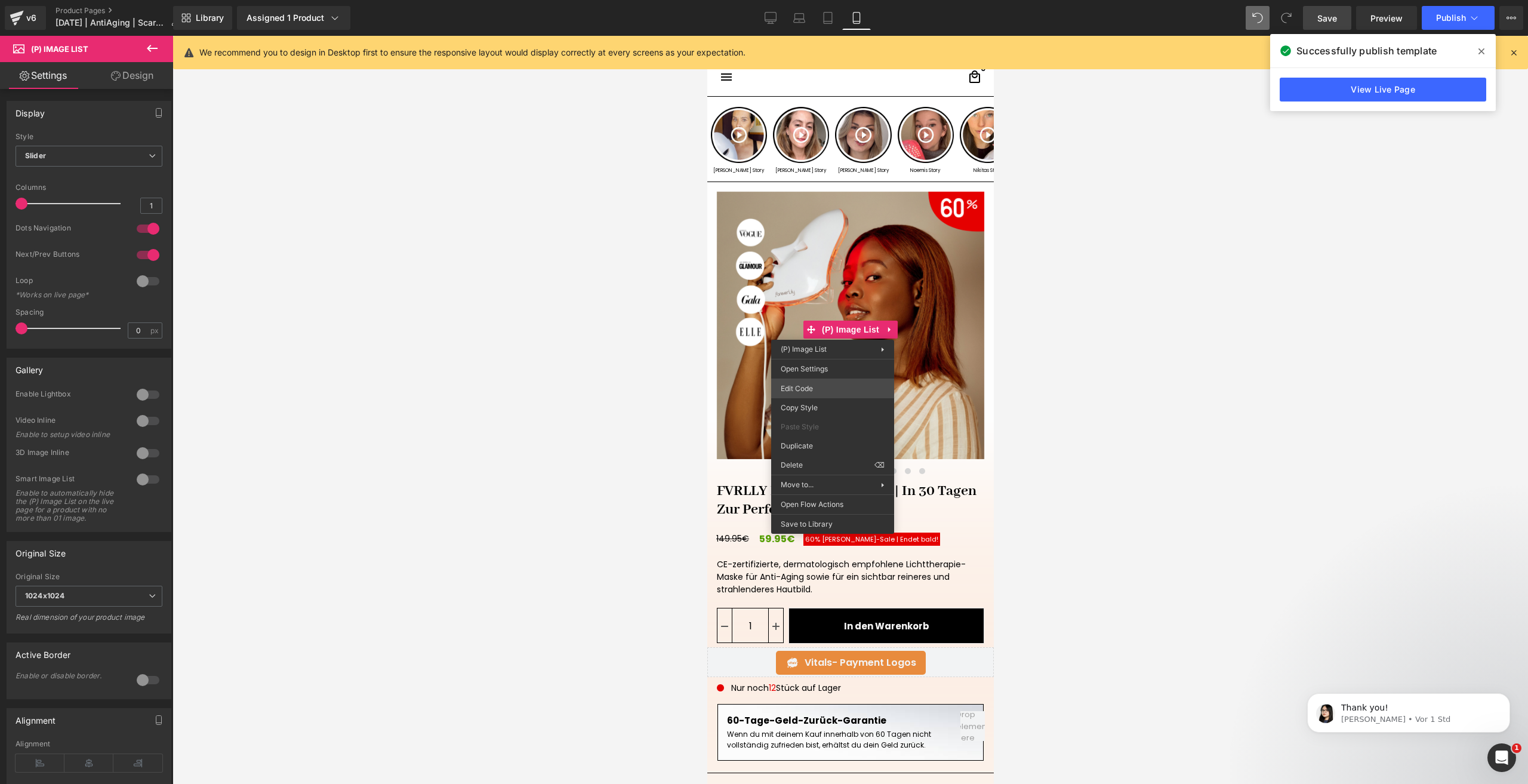
click at [811, 0] on div "(P) Image List You are previewing how the will restyle your page. You can not e…" at bounding box center [764, 0] width 1528 height 0
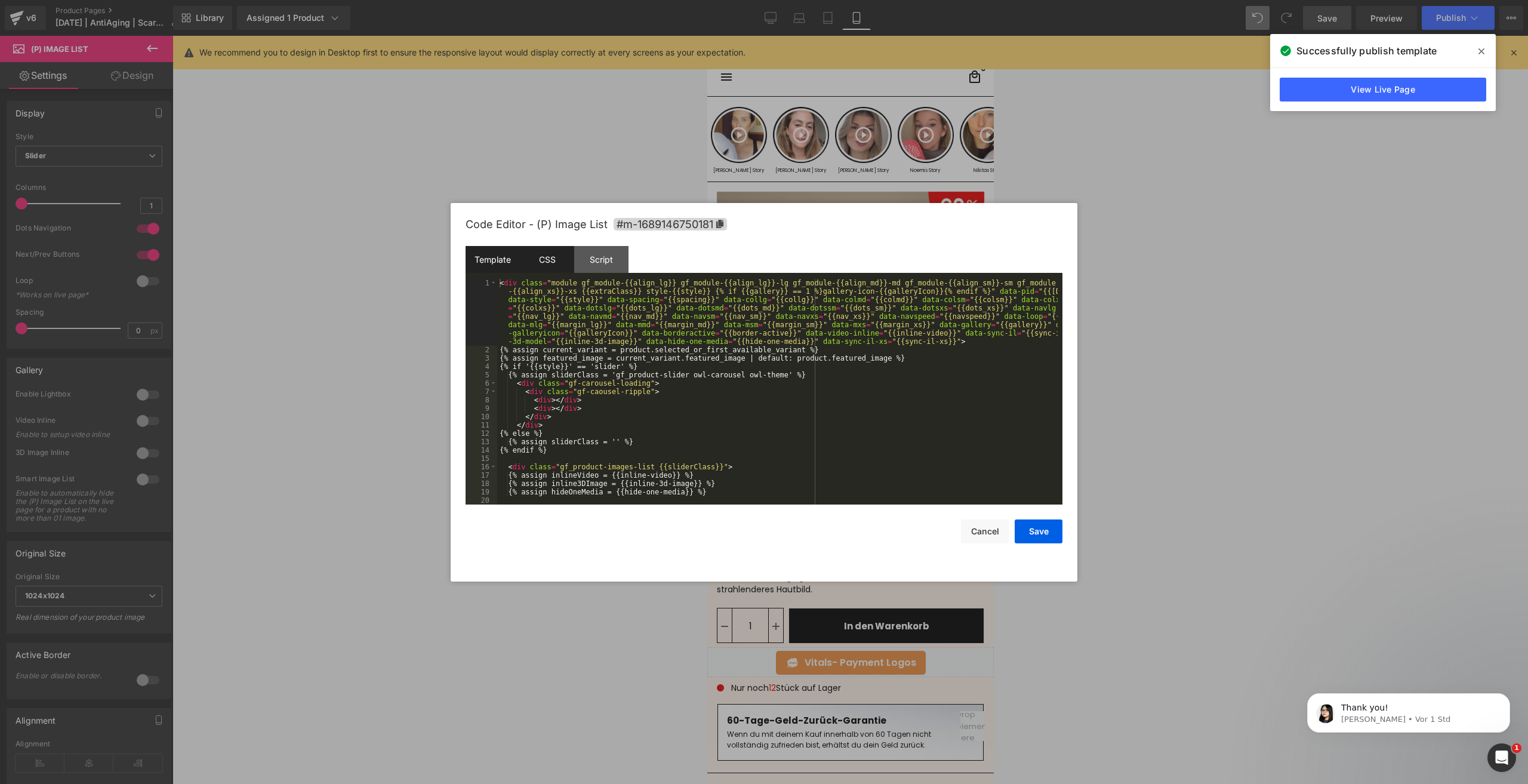
click at [544, 262] on div "CSS" at bounding box center [547, 260] width 54 height 27
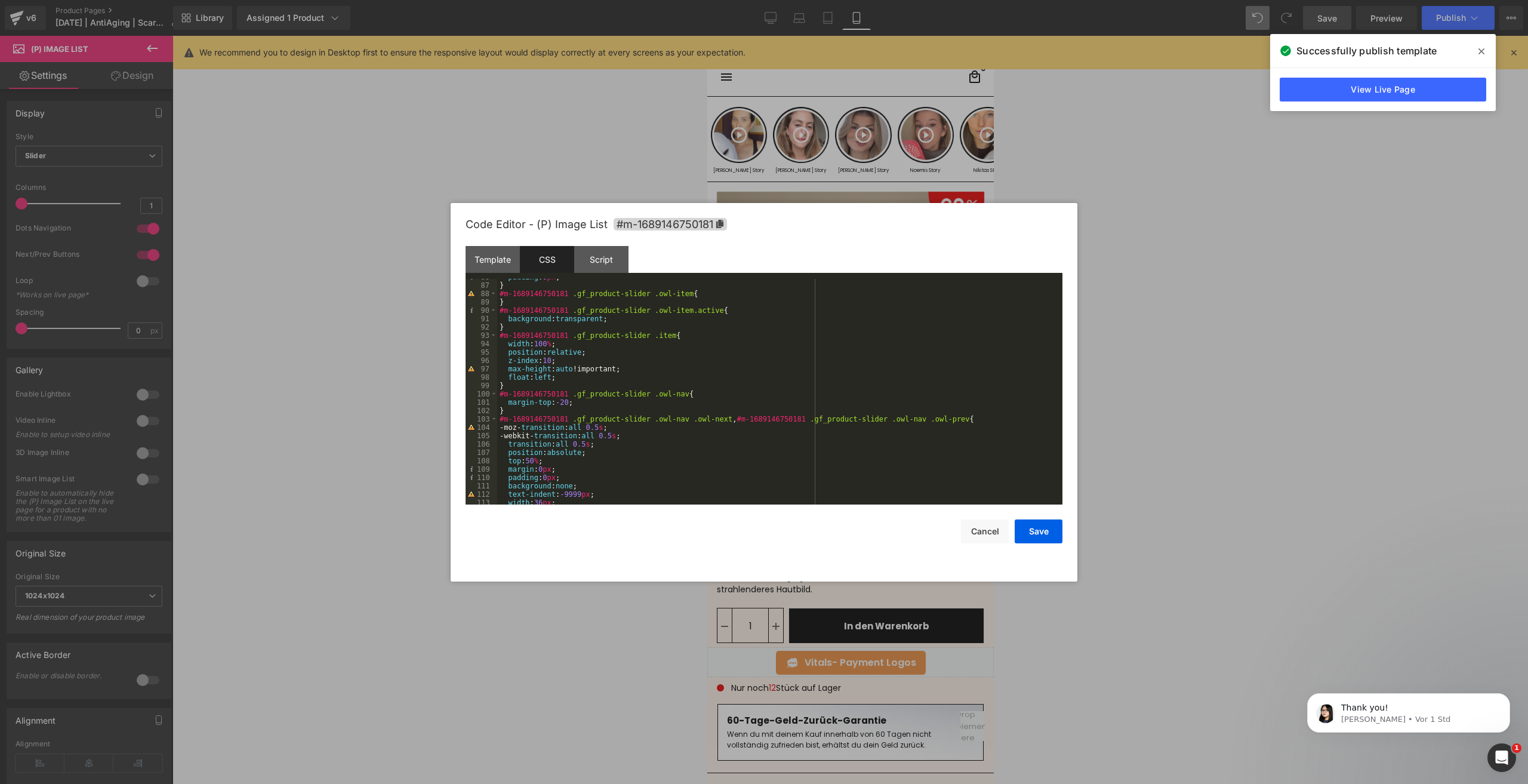
scroll to position [717, 0]
drag, startPoint x: 567, startPoint y: 402, endPoint x: 560, endPoint y: 400, distance: 7.3
click at [560, 400] on div "padding : 0 px ; } #m-1689146750181 .gf_product-slider .owl-item { } #m-1689146…" at bounding box center [777, 394] width 561 height 242
click at [527, 409] on div "padding : 0 px ; } #m-1689146750181 .gf_product-slider .owl-item { } #m-1689146…" at bounding box center [777, 394] width 561 height 242
click at [527, 406] on div "padding : 0 px ; } #m-1689146750181 .gf_product-slider .owl-item { } #m-1689146…" at bounding box center [777, 394] width 561 height 242
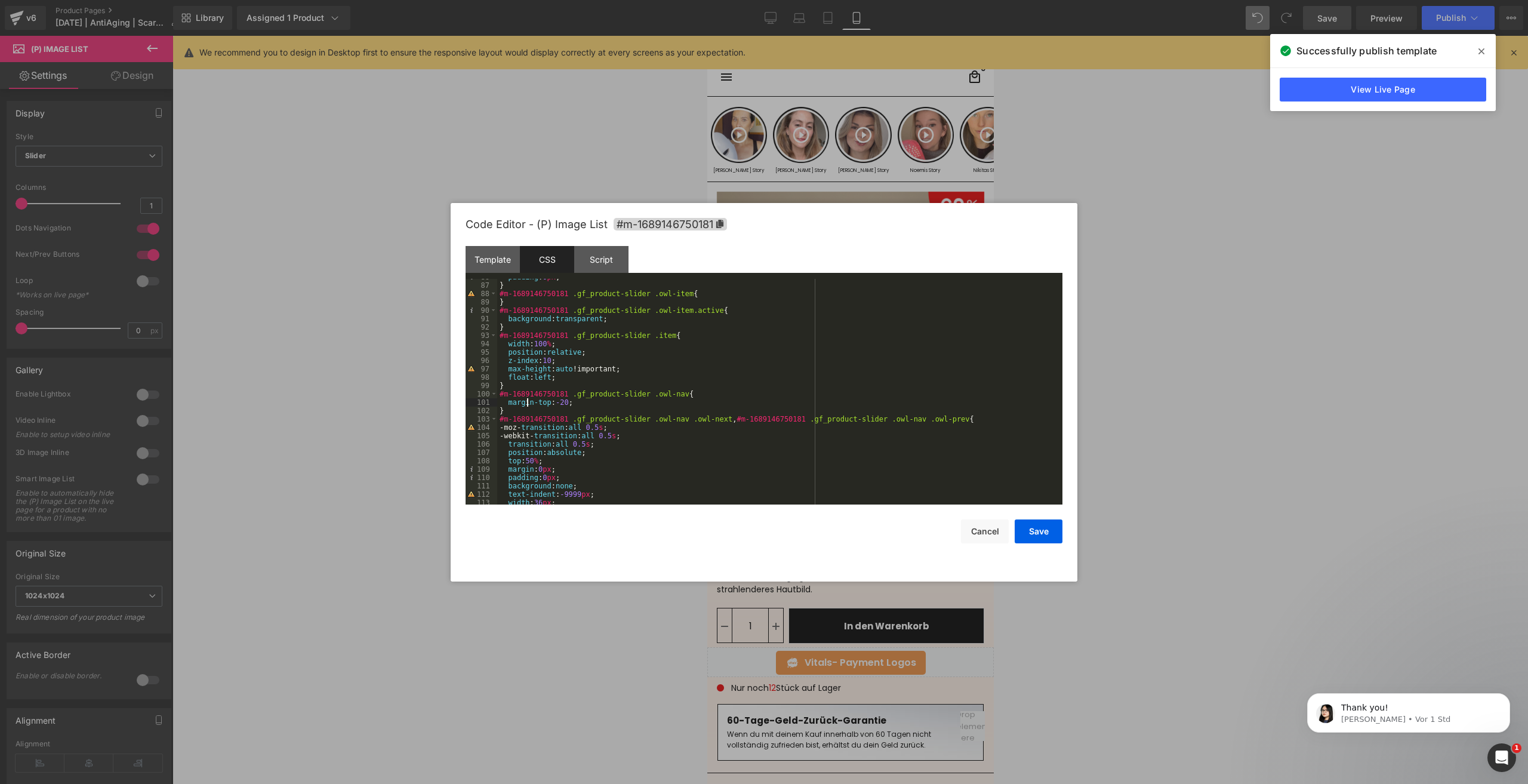
click at [527, 406] on div "padding : 0 px ; } #m-1689146750181 .gf_product-slider .owl-item { } #m-1689146…" at bounding box center [777, 394] width 561 height 242
click at [531, 403] on div "padding : 0 px ; } #m-1689146750181 .gf_product-slider .owl-item { } #m-1689146…" at bounding box center [777, 392] width 561 height 226
click at [531, 403] on div "padding : 0 px ; } #m-1689146750181 .gf_product-slider .owl-item { } #m-1689146…" at bounding box center [777, 394] width 561 height 242
click at [548, 404] on div "padding : 0 px ; } #m-1689146750181 .gf_product-slider .owl-item { } #m-1689146…" at bounding box center [777, 392] width 561 height 226
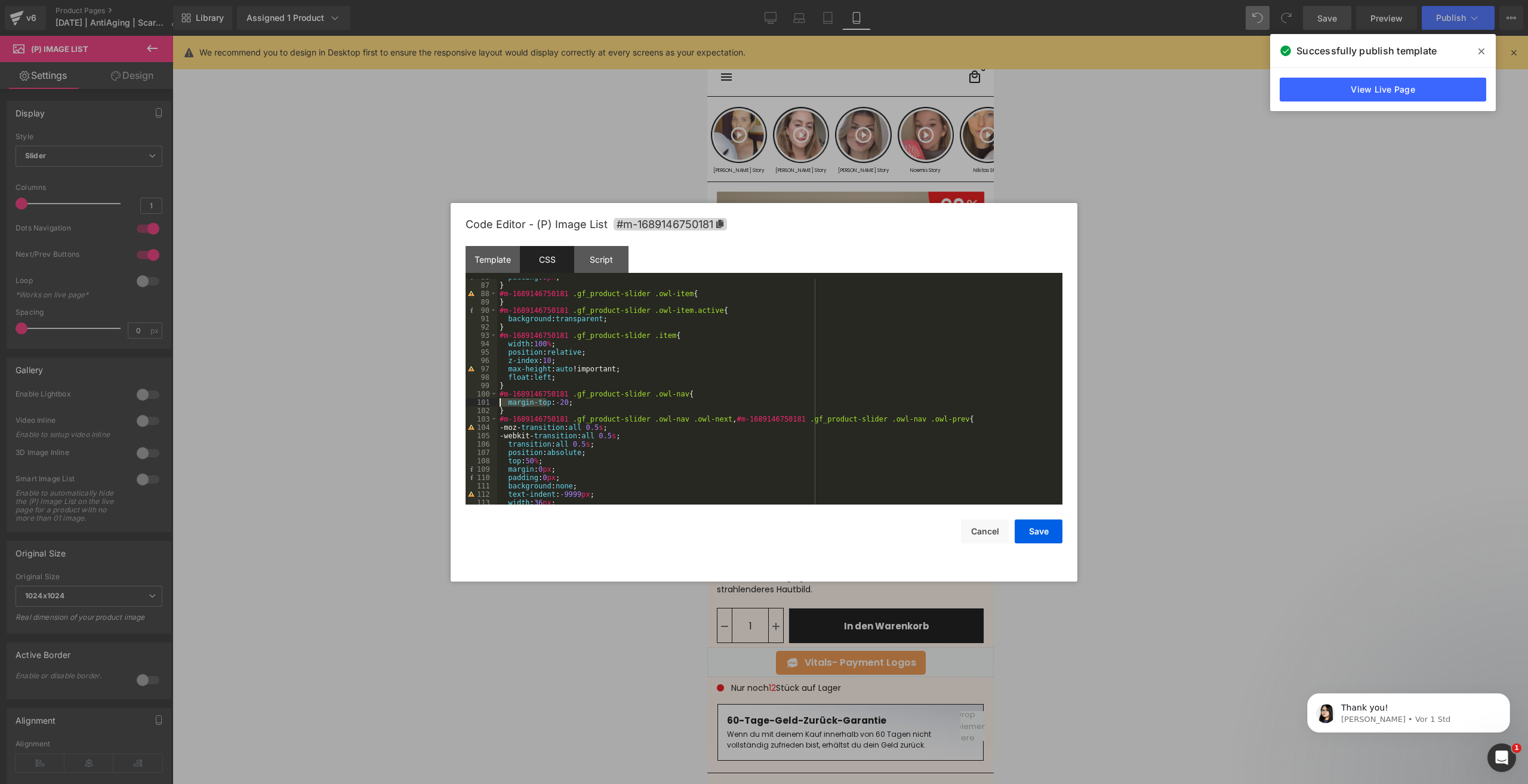
drag, startPoint x: 548, startPoint y: 404, endPoint x: 505, endPoint y: 402, distance: 43.0
click at [505, 402] on div "padding : 0 px ; } #m-1689146750181 .gf_product-slider .owl-item { } #m-1689146…" at bounding box center [777, 394] width 561 height 242
click at [547, 403] on div "padding : 0 px ; } #m-1689146750181 .gf_product-slider .owl-item { } #m-1689146…" at bounding box center [777, 392] width 561 height 226
click at [572, 400] on div "padding : 0 px ; } #m-1689146750181 .gf_product-slider .owl-item { } #m-1689146…" at bounding box center [777, 394] width 561 height 242
click at [1052, 529] on button "Save" at bounding box center [1039, 531] width 48 height 24
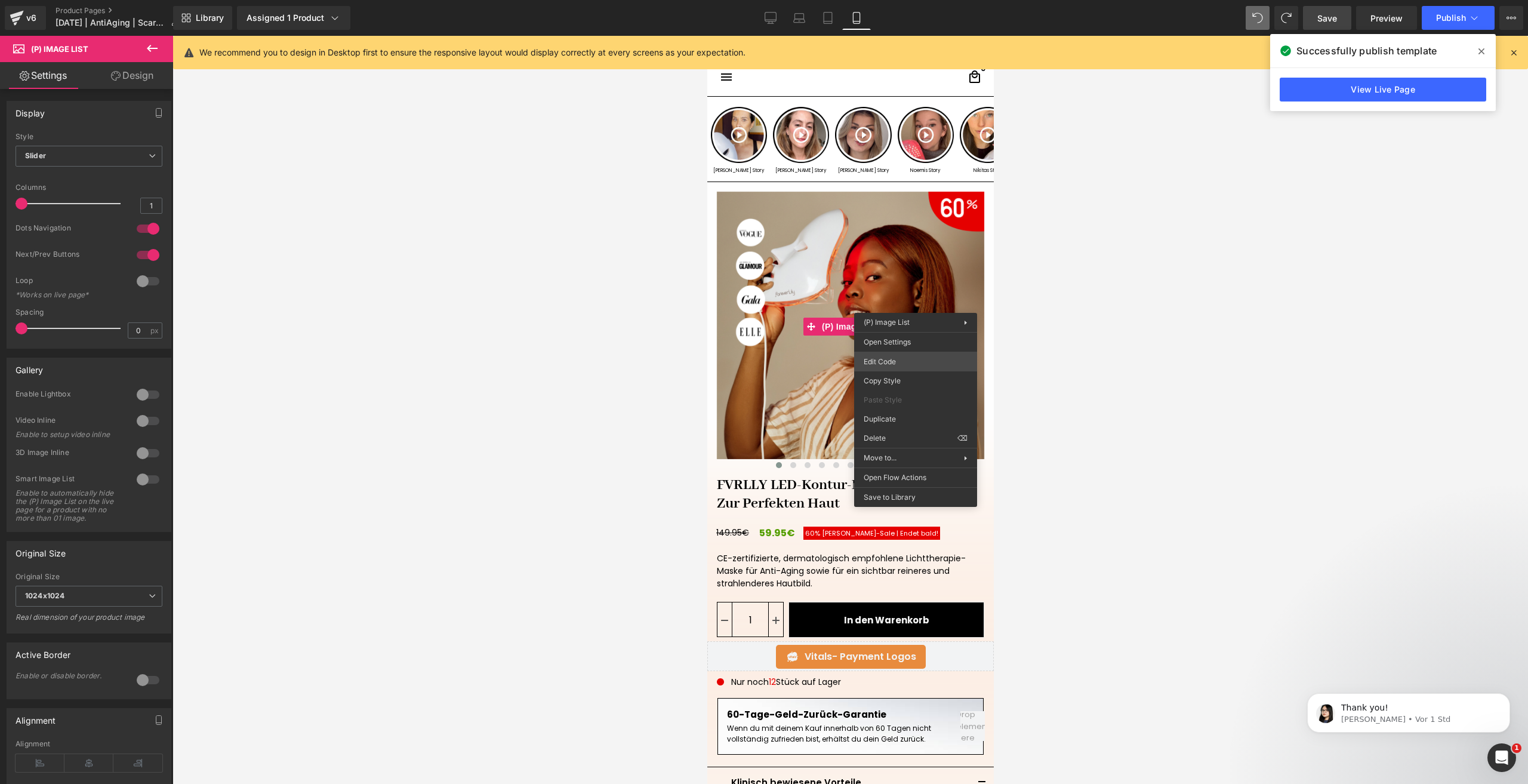
click at [892, 0] on div "(P) Image List You are previewing how the will restyle your page. You can not e…" at bounding box center [764, 0] width 1528 height 0
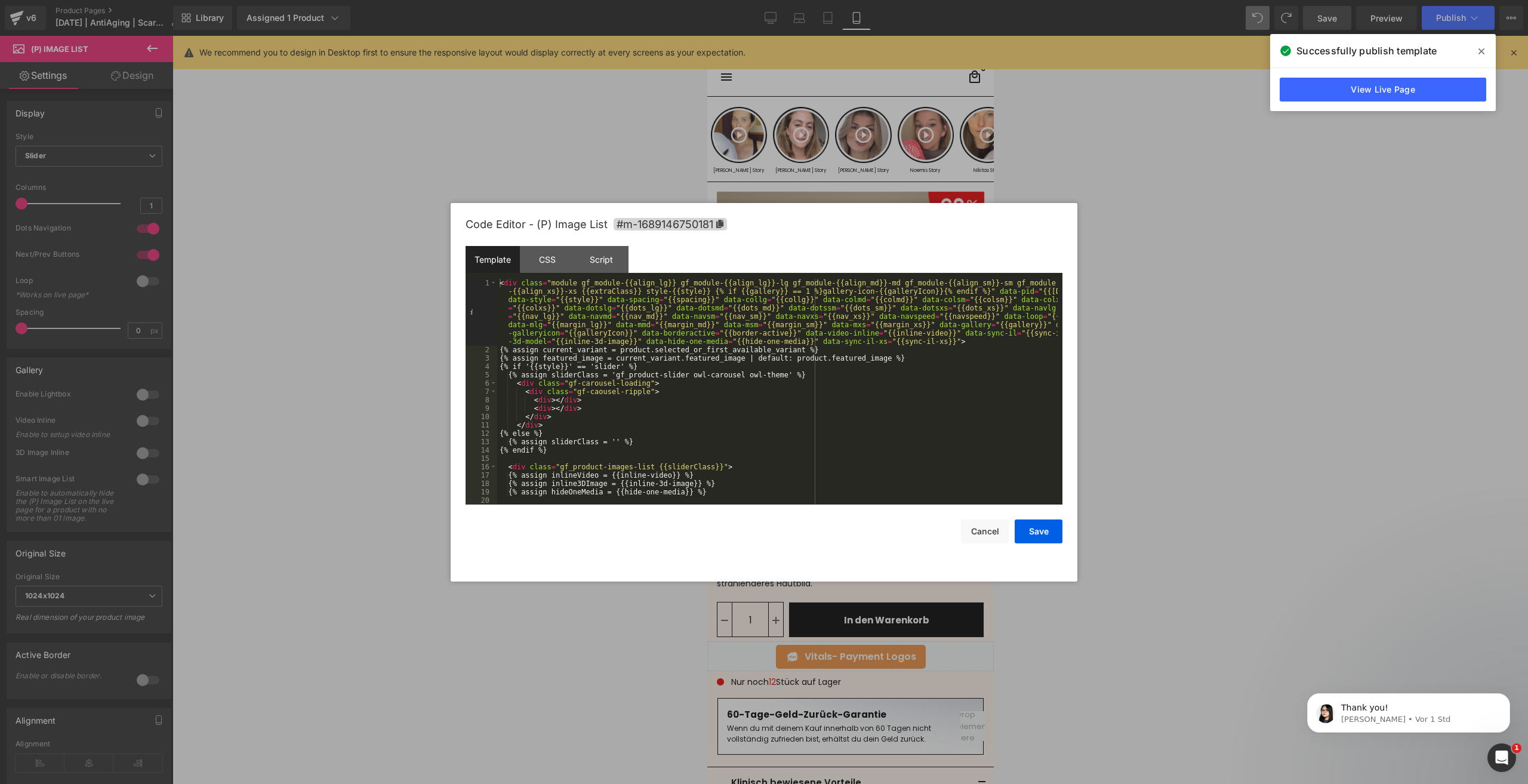
click at [564, 273] on div "Template CSS Script Data" at bounding box center [764, 263] width 597 height 33
click at [553, 263] on div "CSS" at bounding box center [547, 260] width 54 height 27
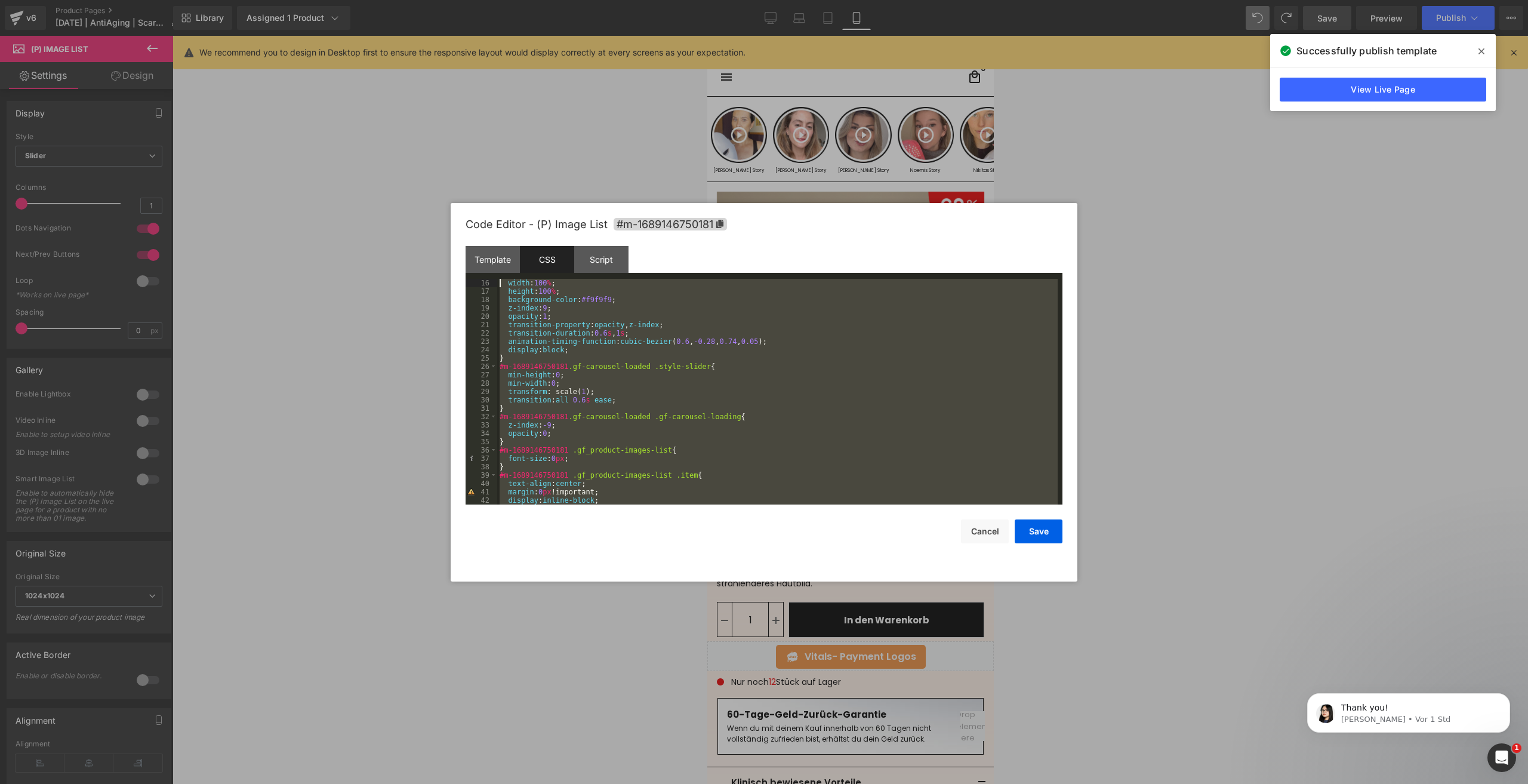
scroll to position [0, 0]
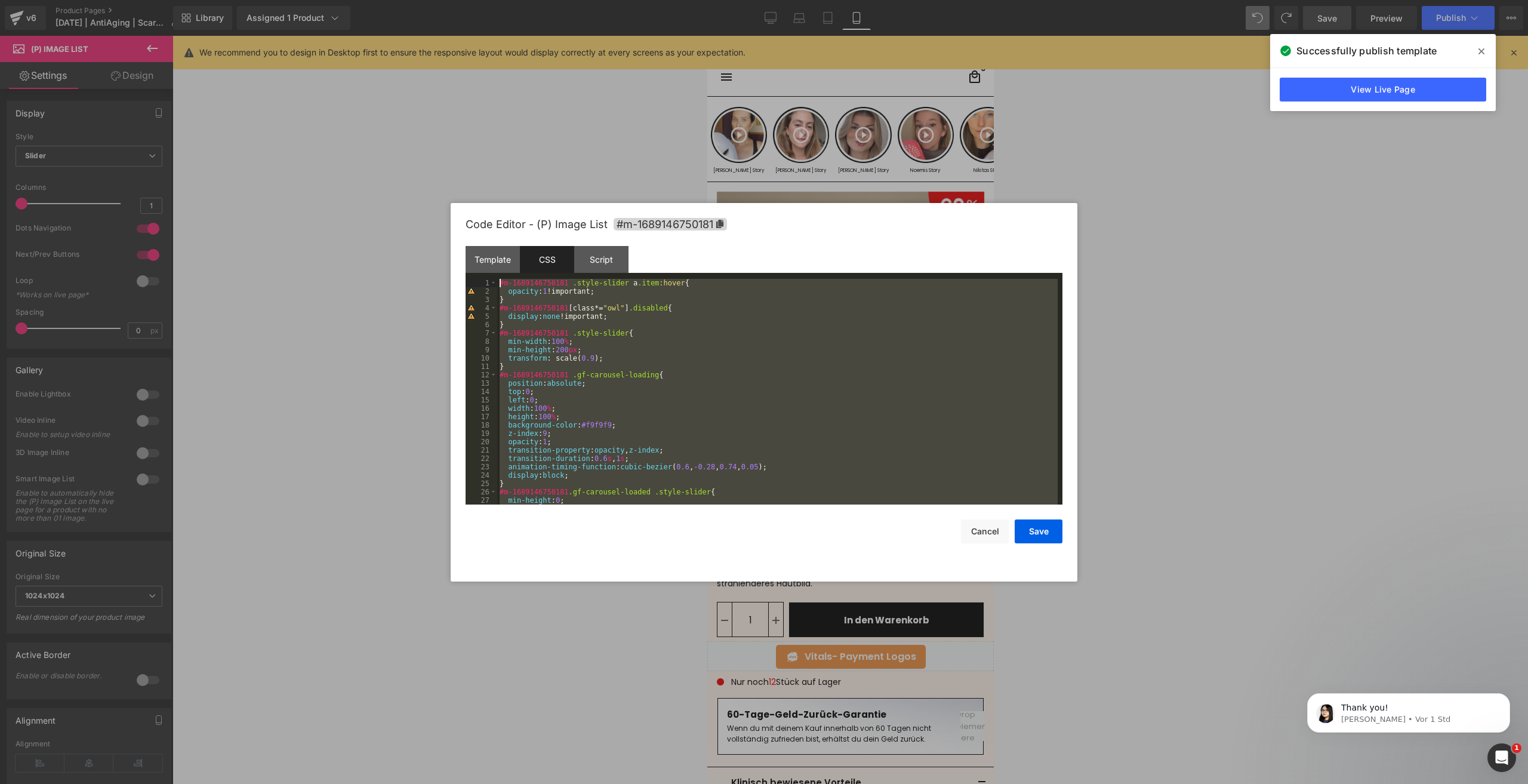
drag, startPoint x: 509, startPoint y: 496, endPoint x: 436, endPoint y: -52, distance: 552.8
click at [436, 0] on html "(P) Image List You are previewing how the will restyle your page. You can not e…" at bounding box center [764, 392] width 1528 height 784
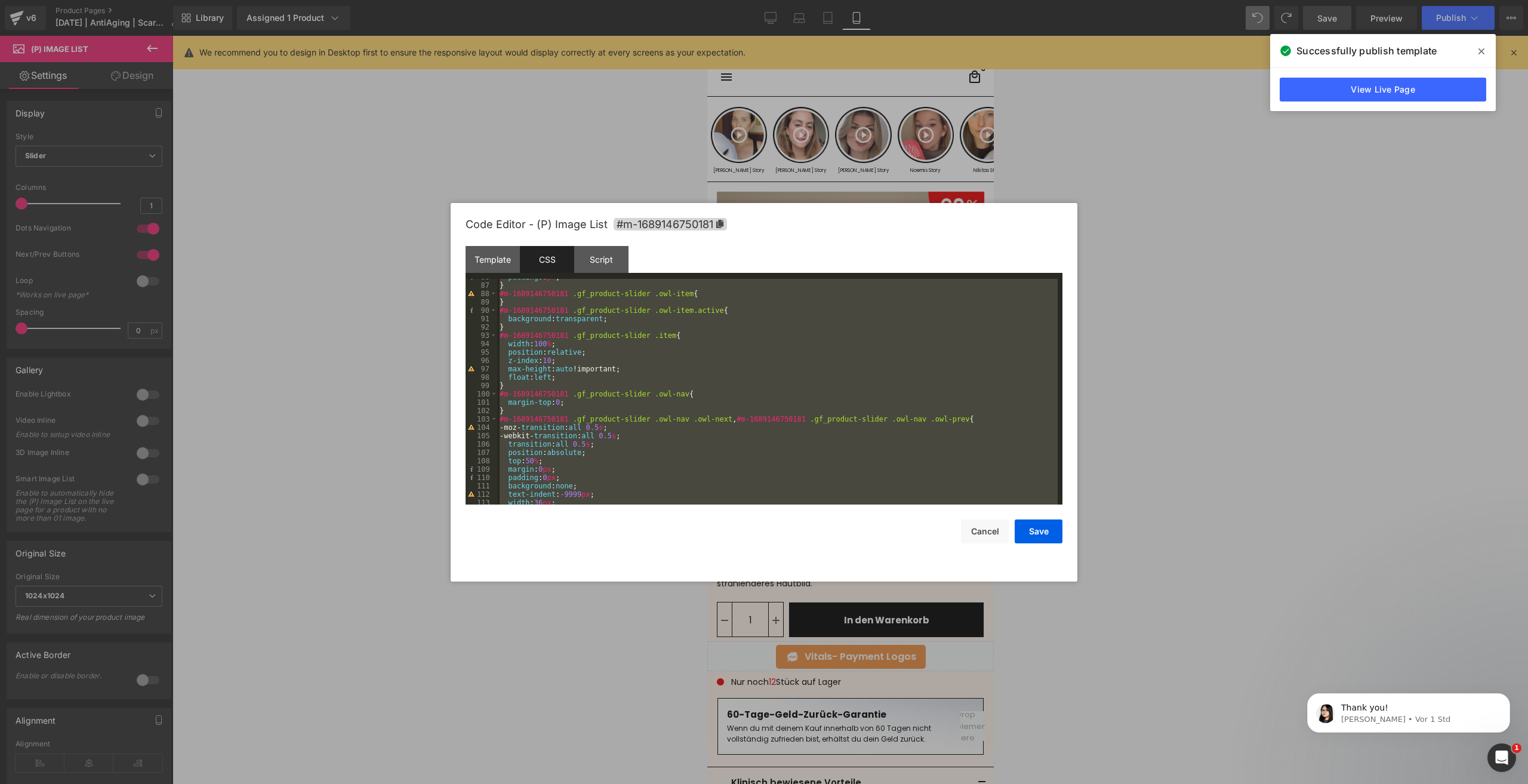
scroll to position [1253, 0]
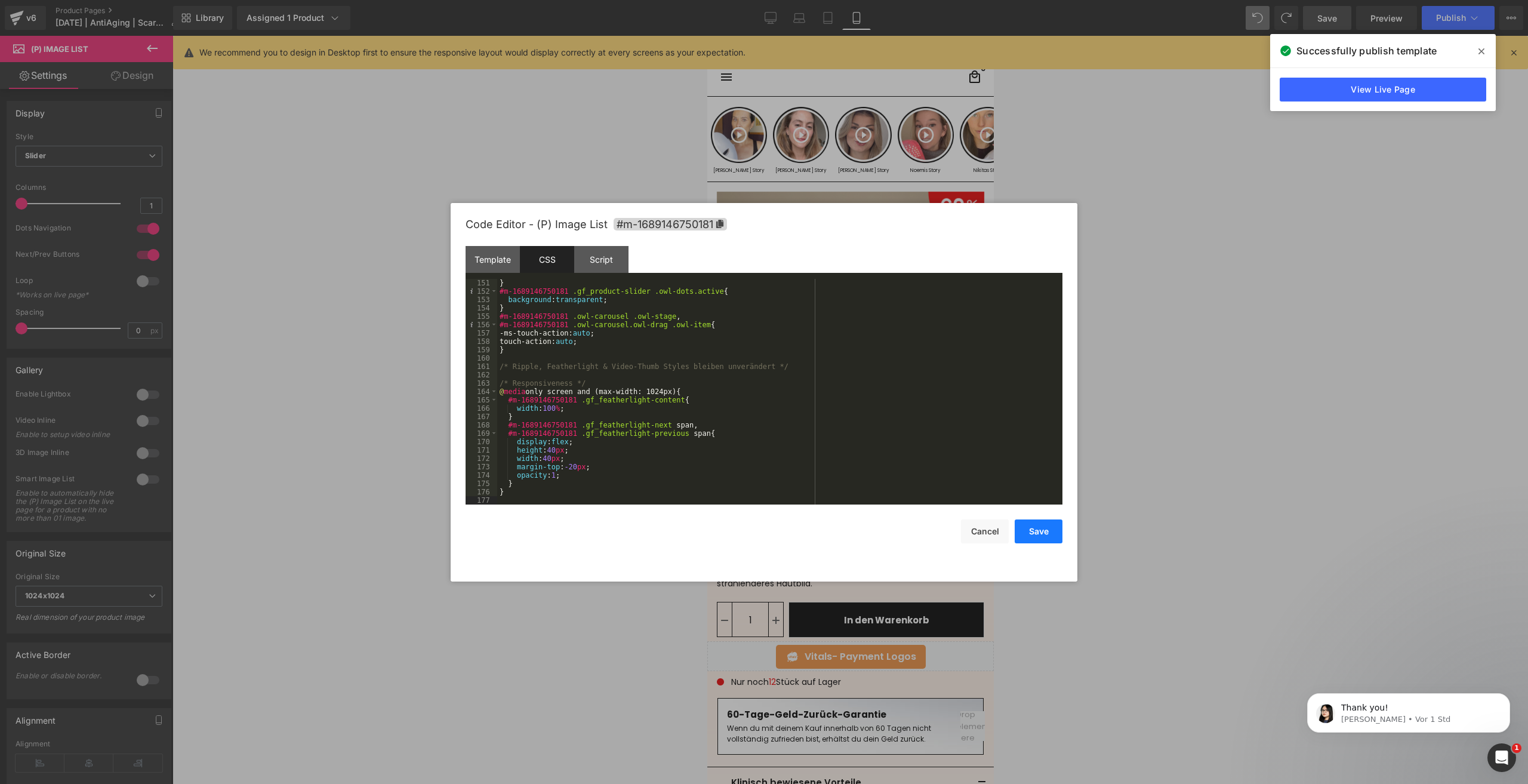
click at [1028, 527] on button "Save" at bounding box center [1039, 531] width 48 height 24
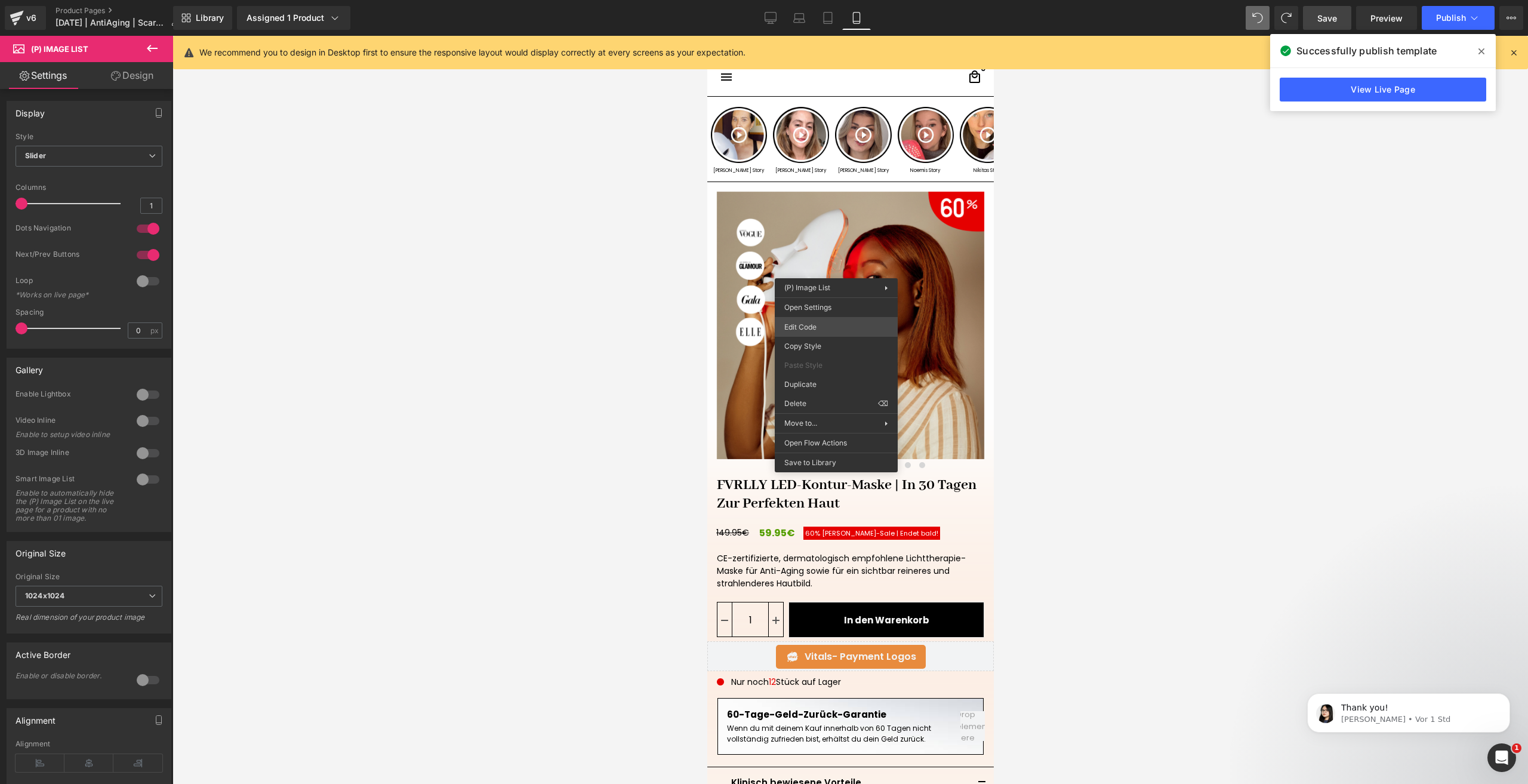
click at [812, 0] on div "(P) Image List You are previewing how the will restyle your page. You can not e…" at bounding box center [764, 0] width 1528 height 0
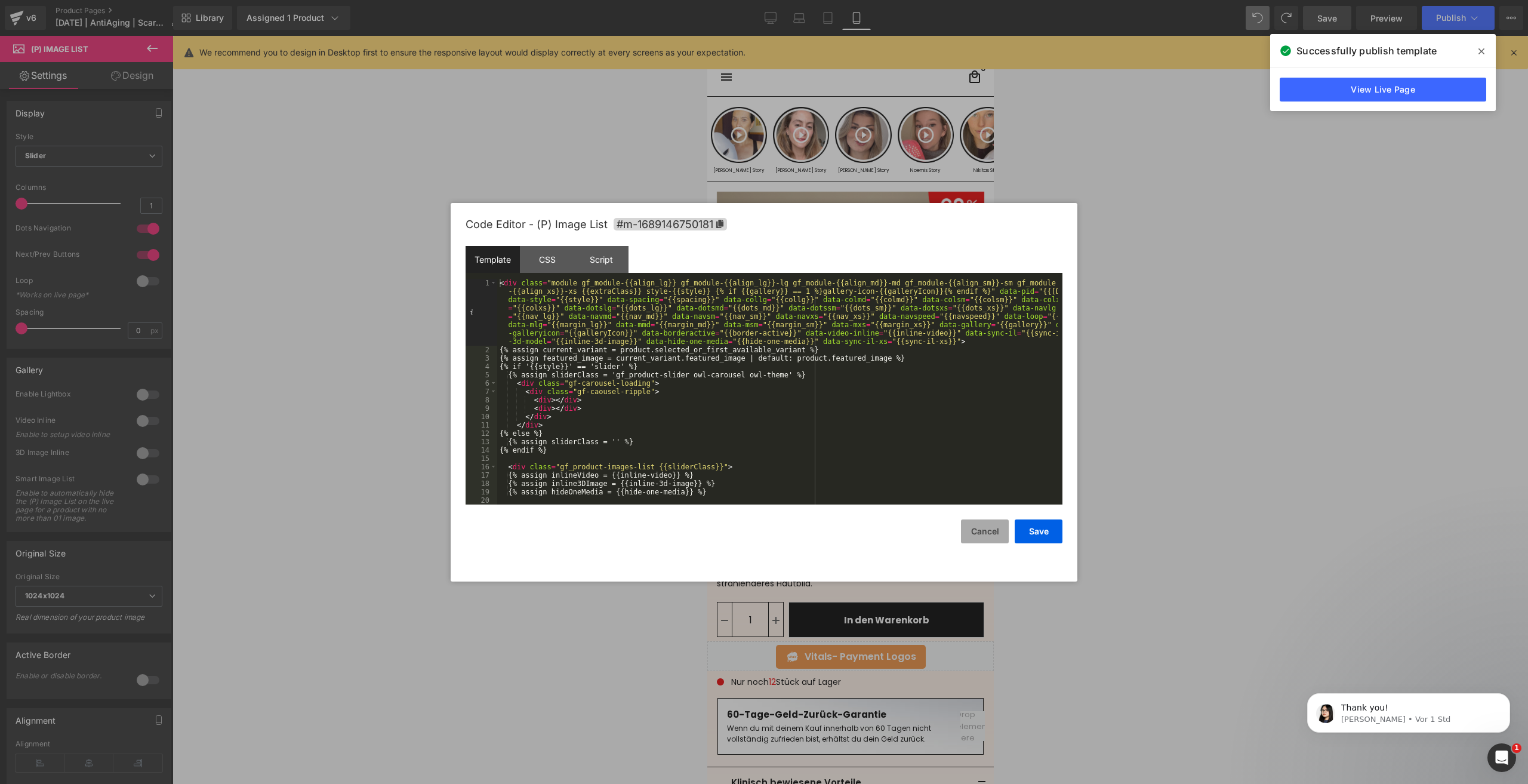
click at [979, 531] on button "Cancel" at bounding box center [985, 531] width 48 height 24
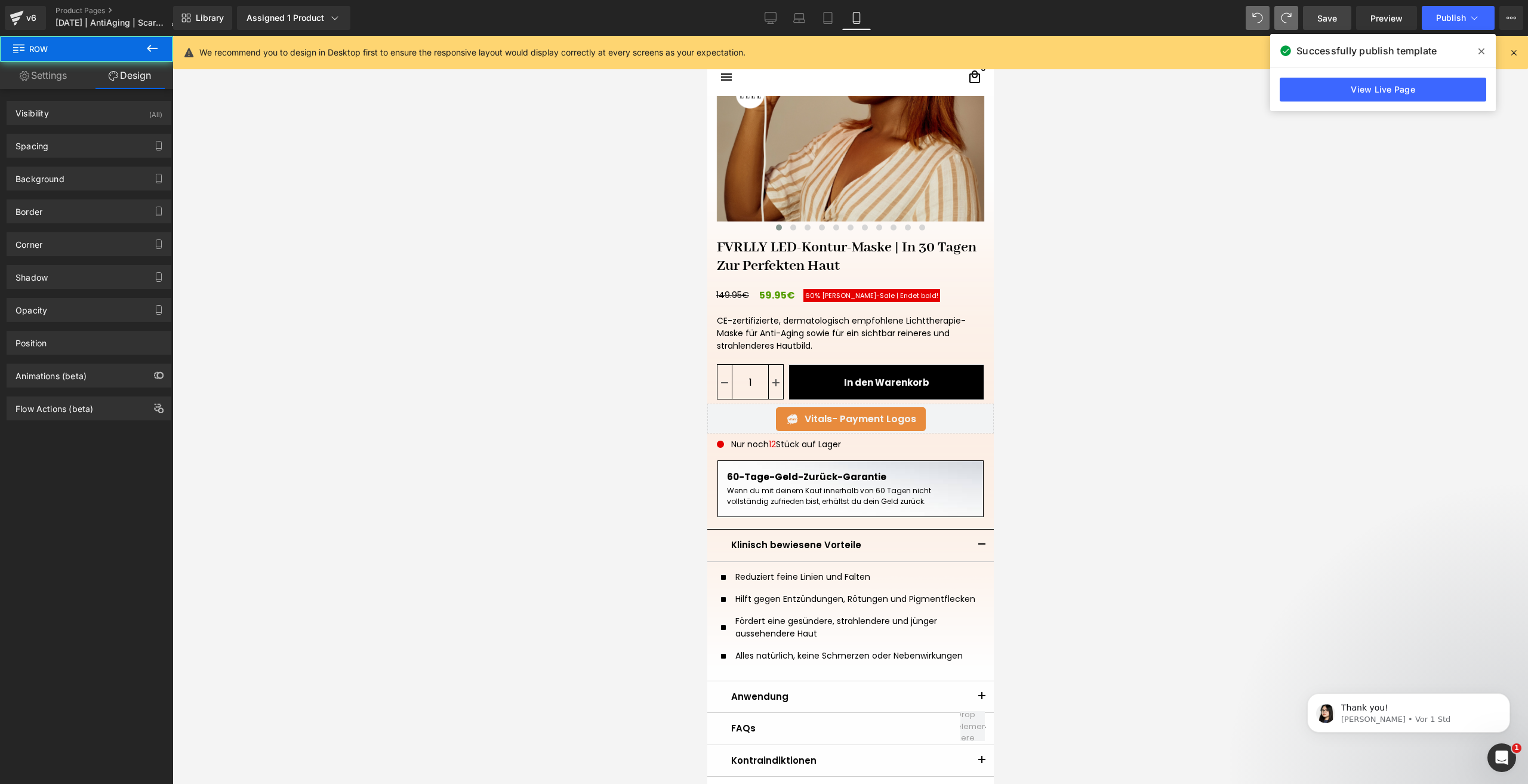
scroll to position [0, 0]
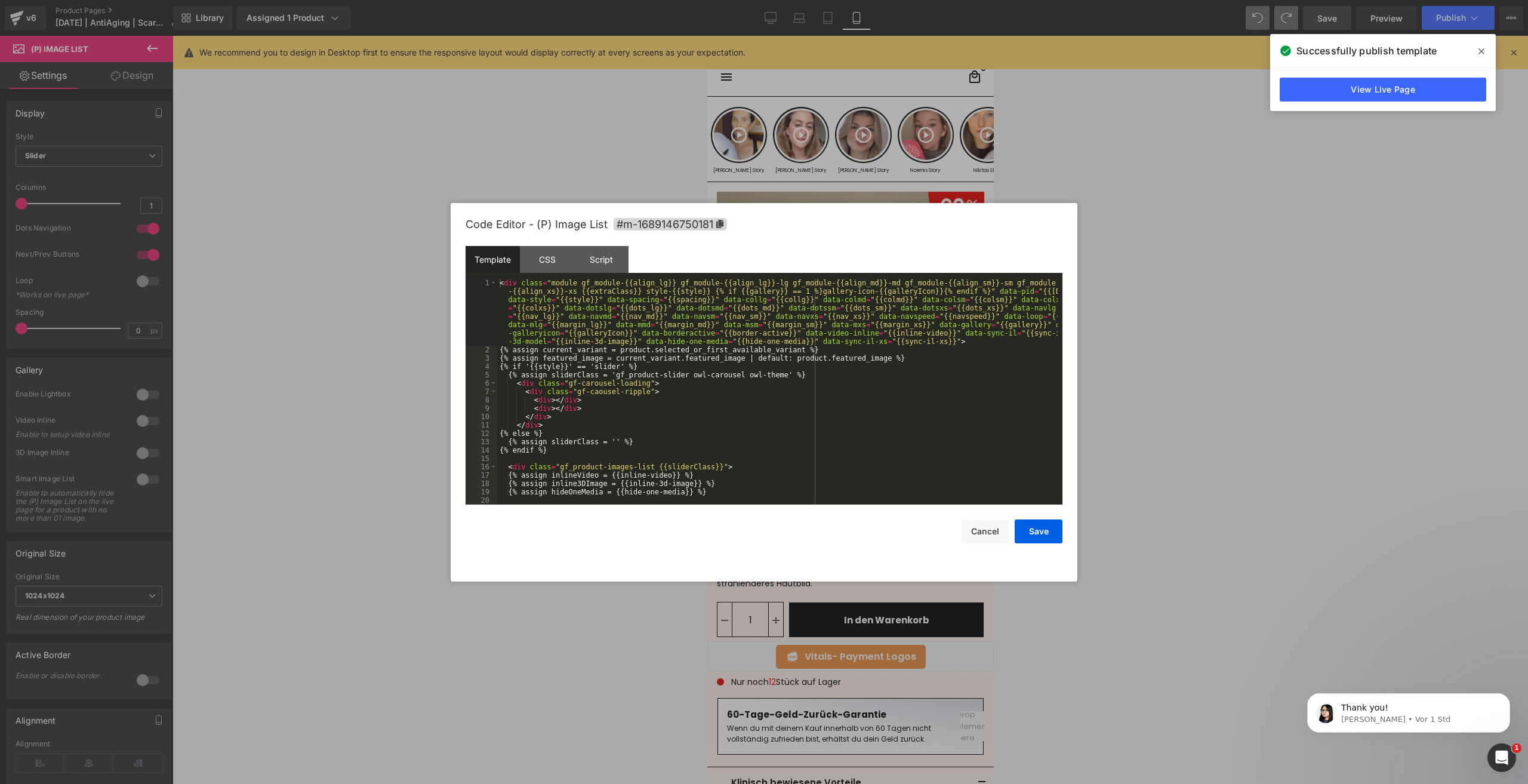
click at [802, 0] on div "(P) Image List You are previewing how the will restyle your page. You can not e…" at bounding box center [764, 0] width 1528 height 0
click at [537, 251] on div "CSS" at bounding box center [547, 260] width 54 height 27
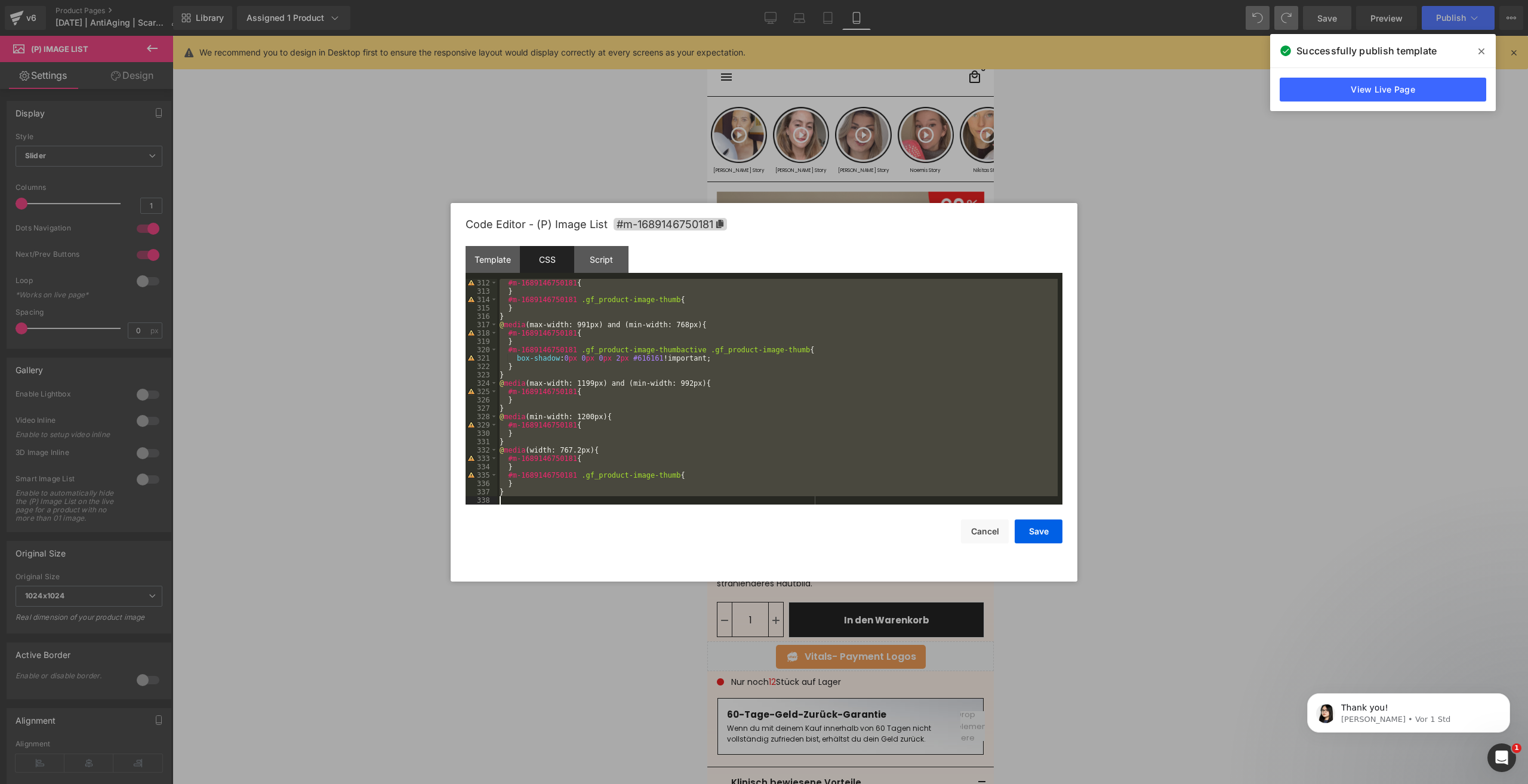
drag, startPoint x: 500, startPoint y: 281, endPoint x: 624, endPoint y: 774, distance: 508.4
click at [624, 774] on body "(P) Image List You are previewing how the will restyle your page. You can not e…" at bounding box center [764, 392] width 1528 height 784
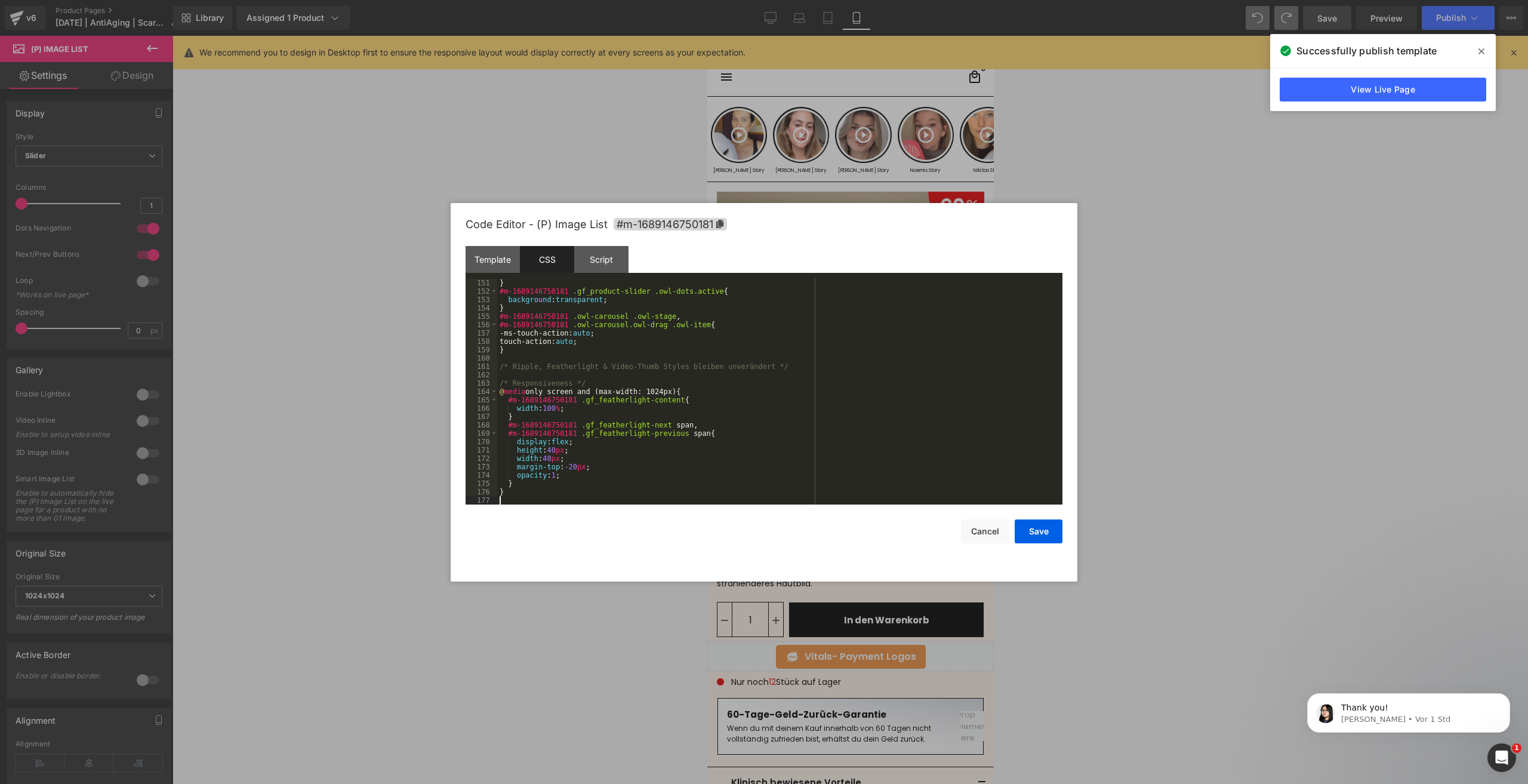
scroll to position [1253, 0]
click at [1057, 526] on button "Save" at bounding box center [1039, 531] width 48 height 24
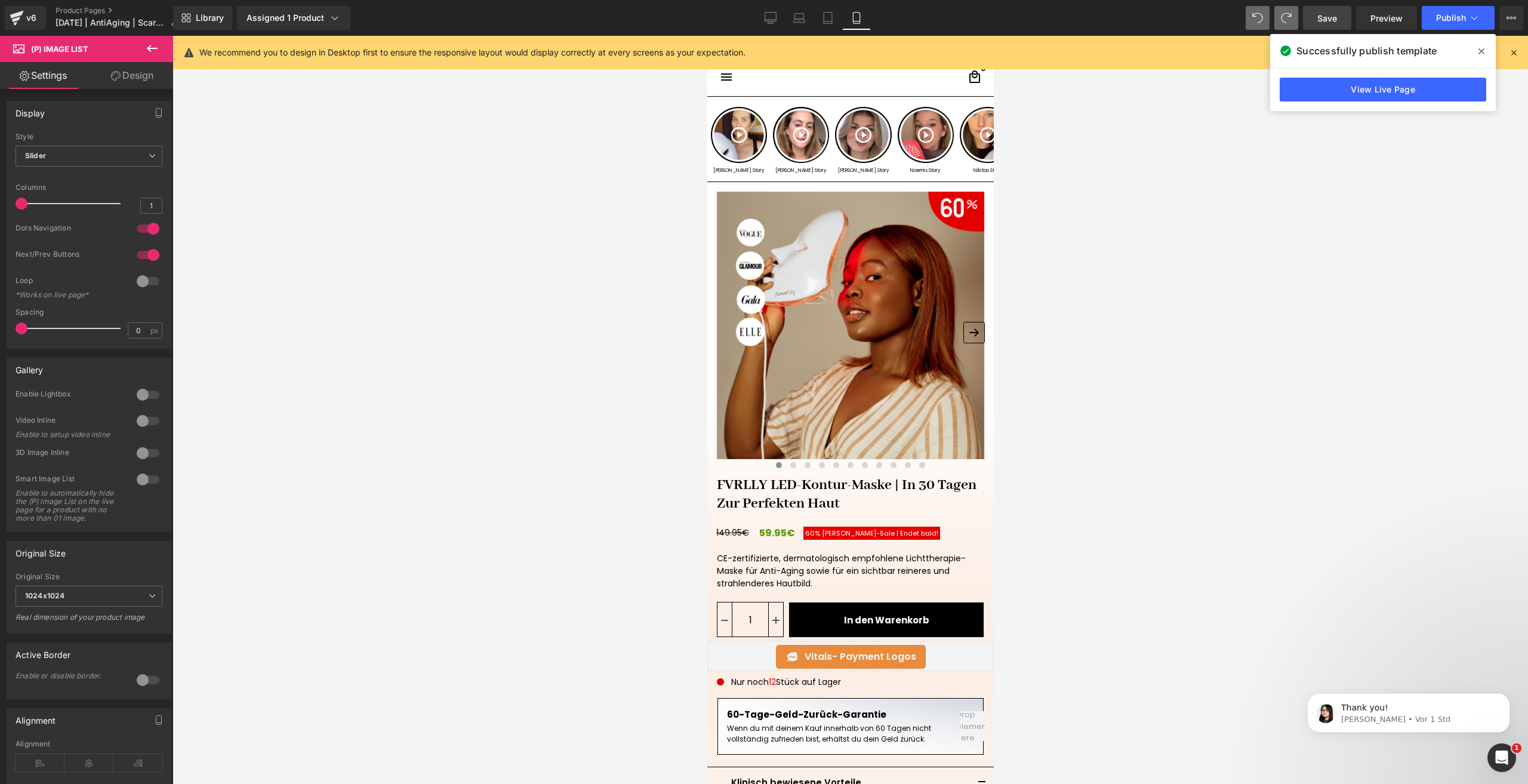
click at [1325, 16] on span "Save" at bounding box center [1327, 17] width 19 height 13
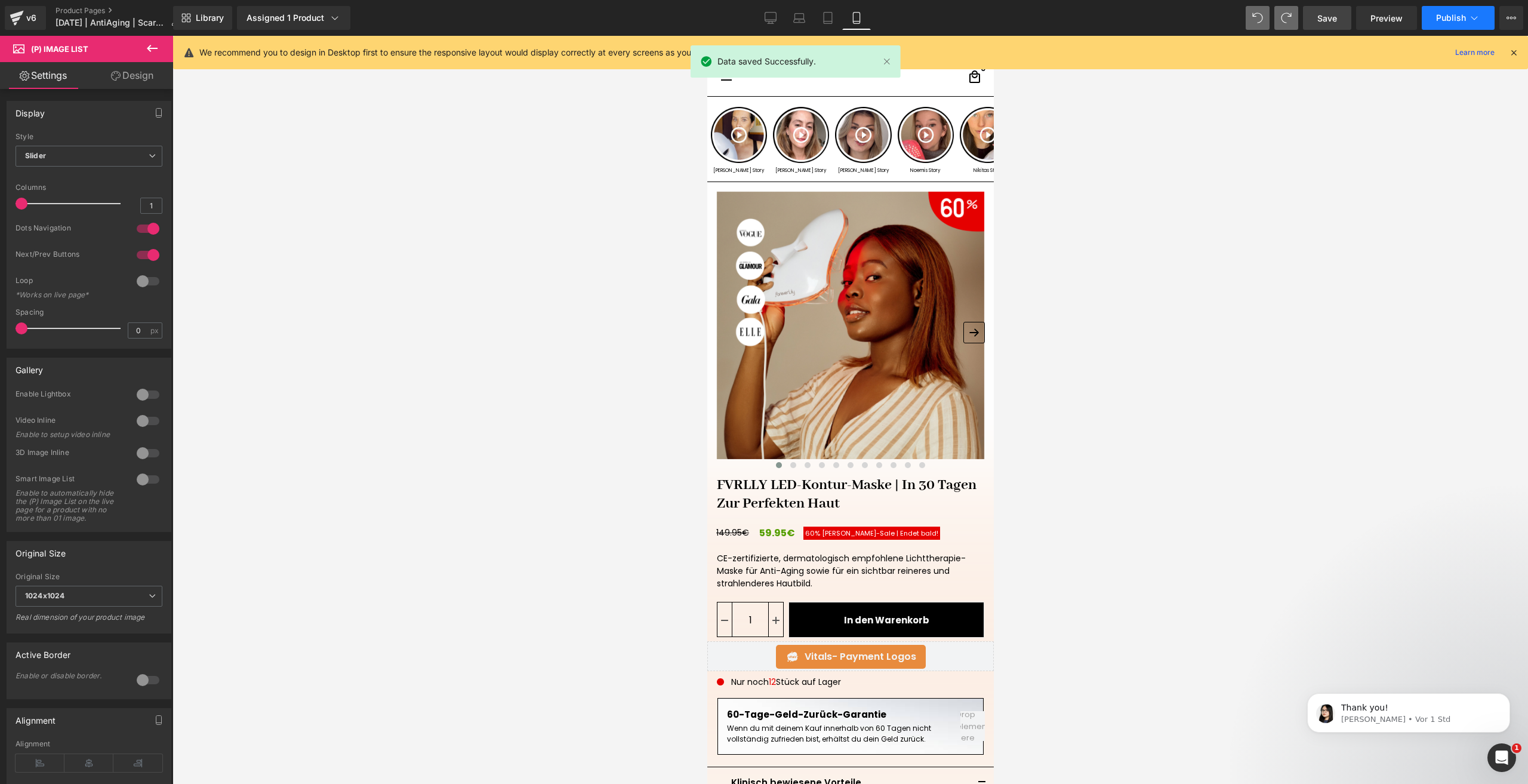
click at [1446, 17] on span "Publish" at bounding box center [1451, 18] width 30 height 10
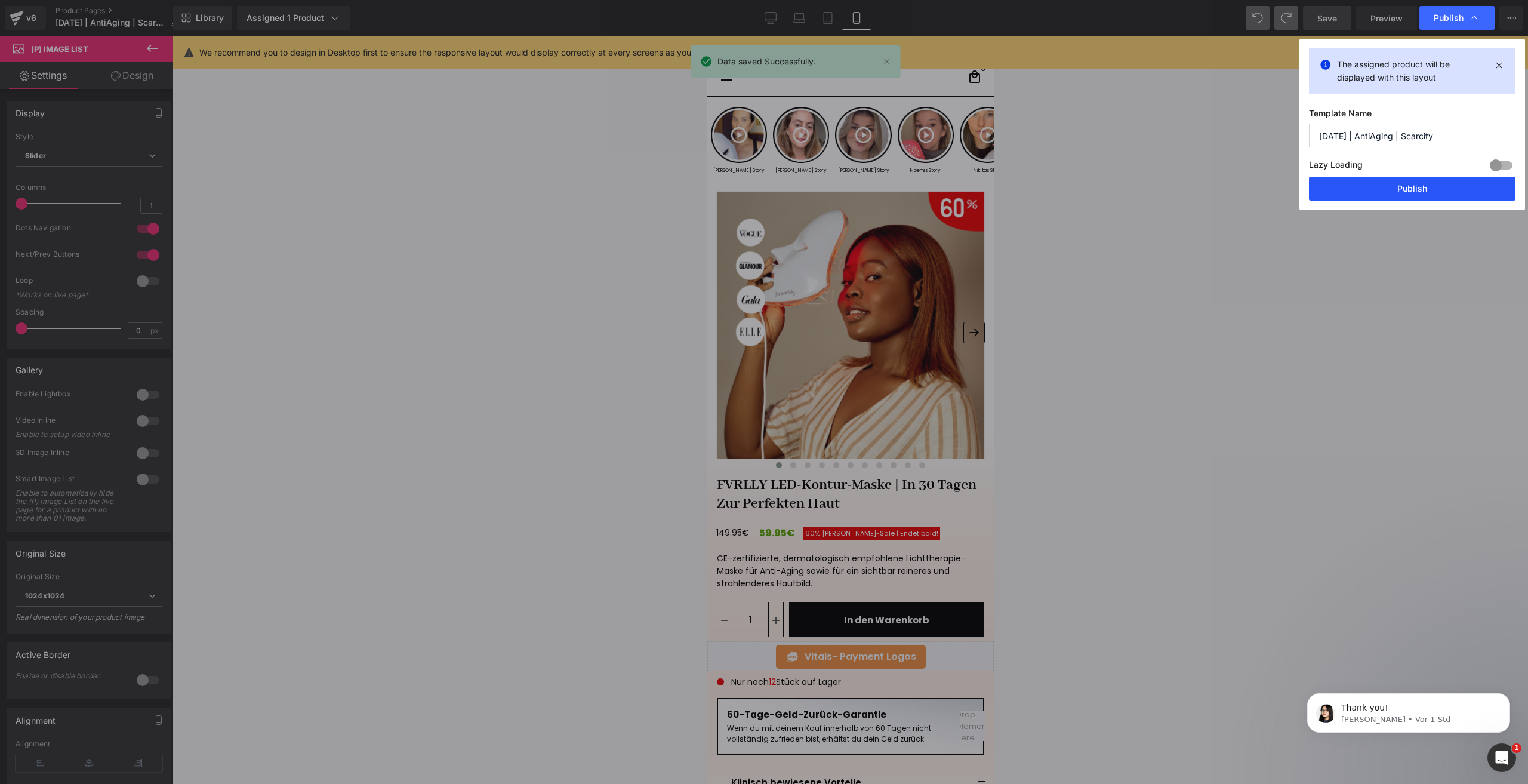
click at [1377, 188] on button "Publish" at bounding box center [1413, 189] width 207 height 24
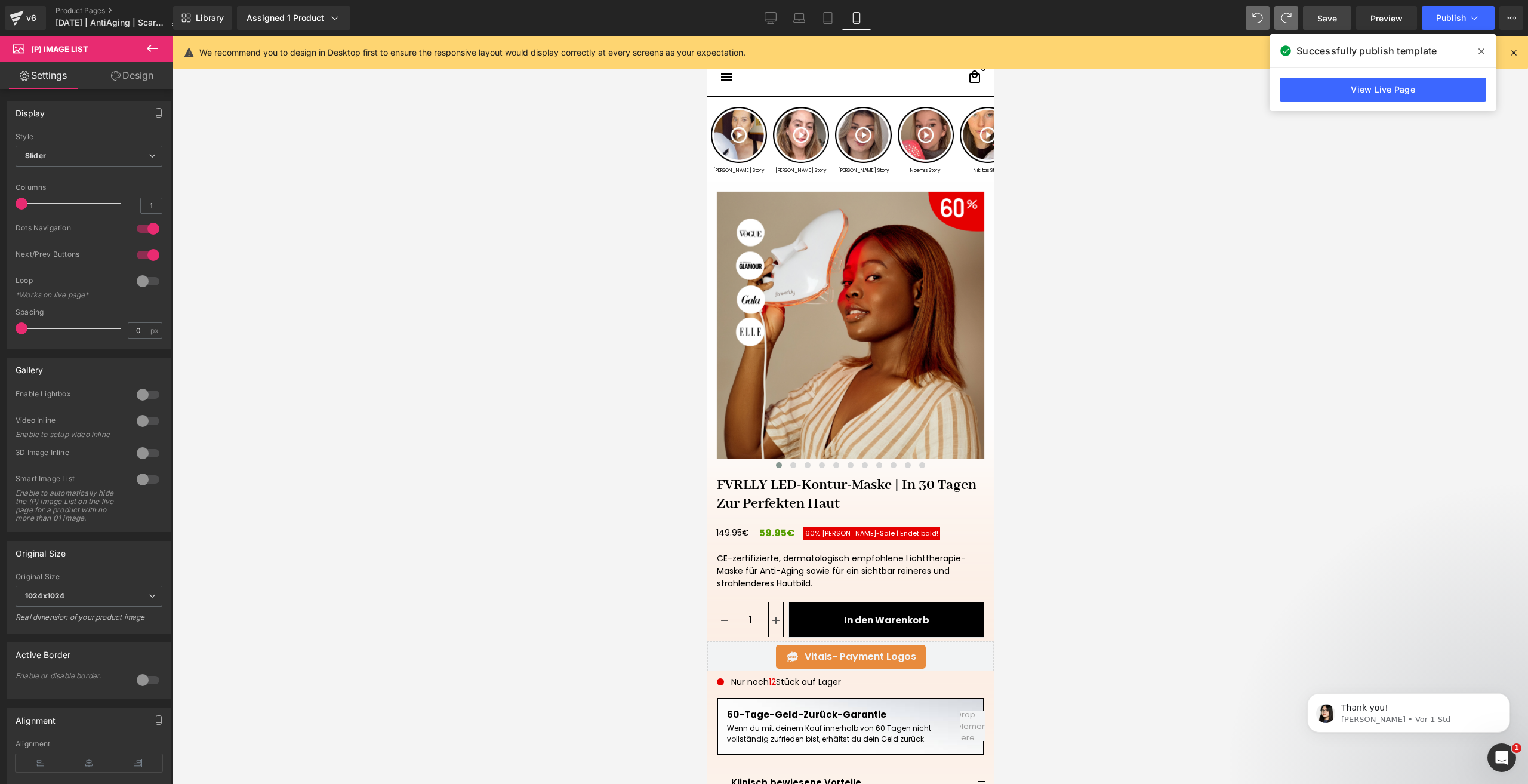
click at [1320, 24] on link "Save" at bounding box center [1327, 17] width 48 height 24
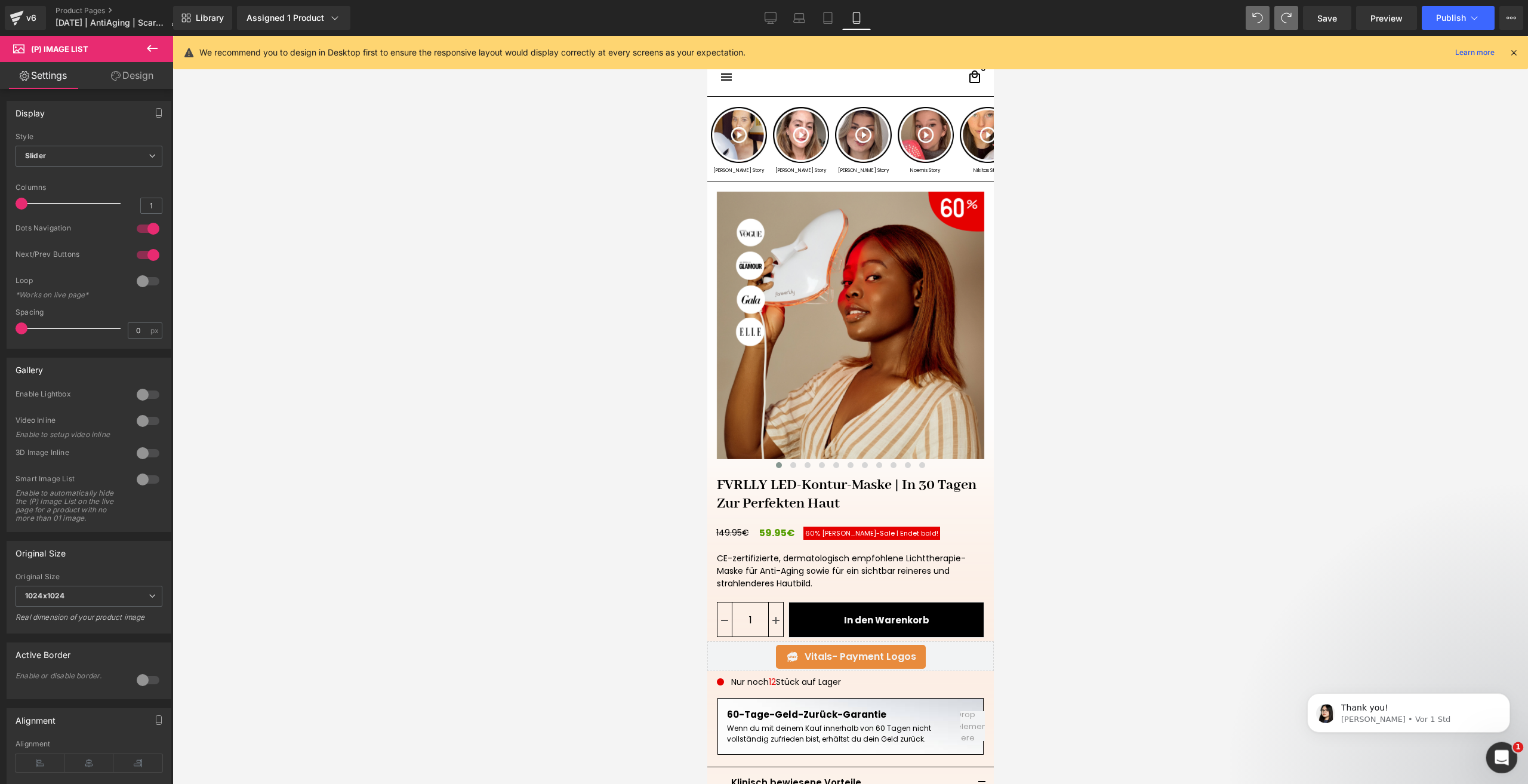
click at [1502, 757] on icon "Intercom-Nachrichtendienst öffnen" at bounding box center [1500, 756] width 19 height 19
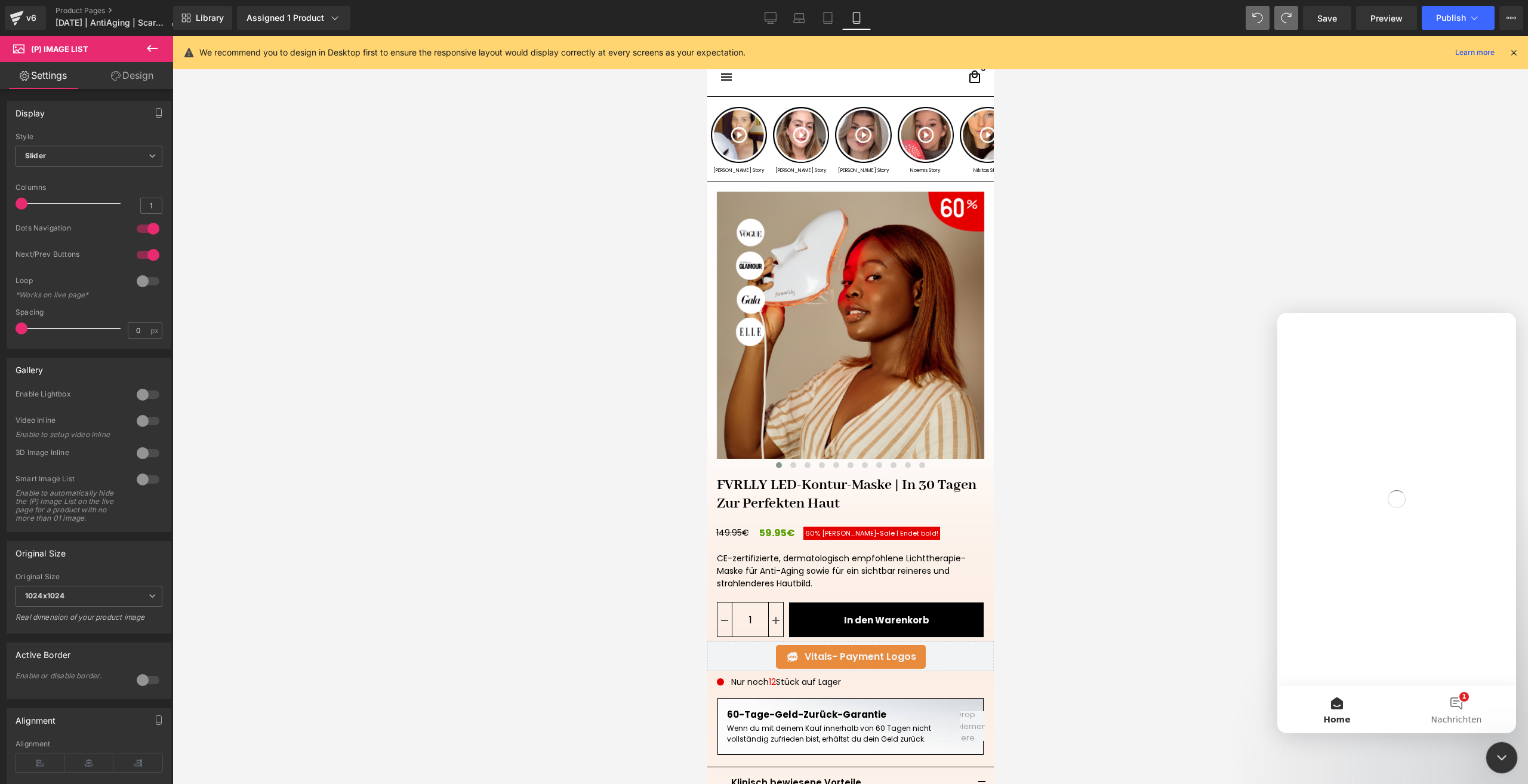
scroll to position [0, 0]
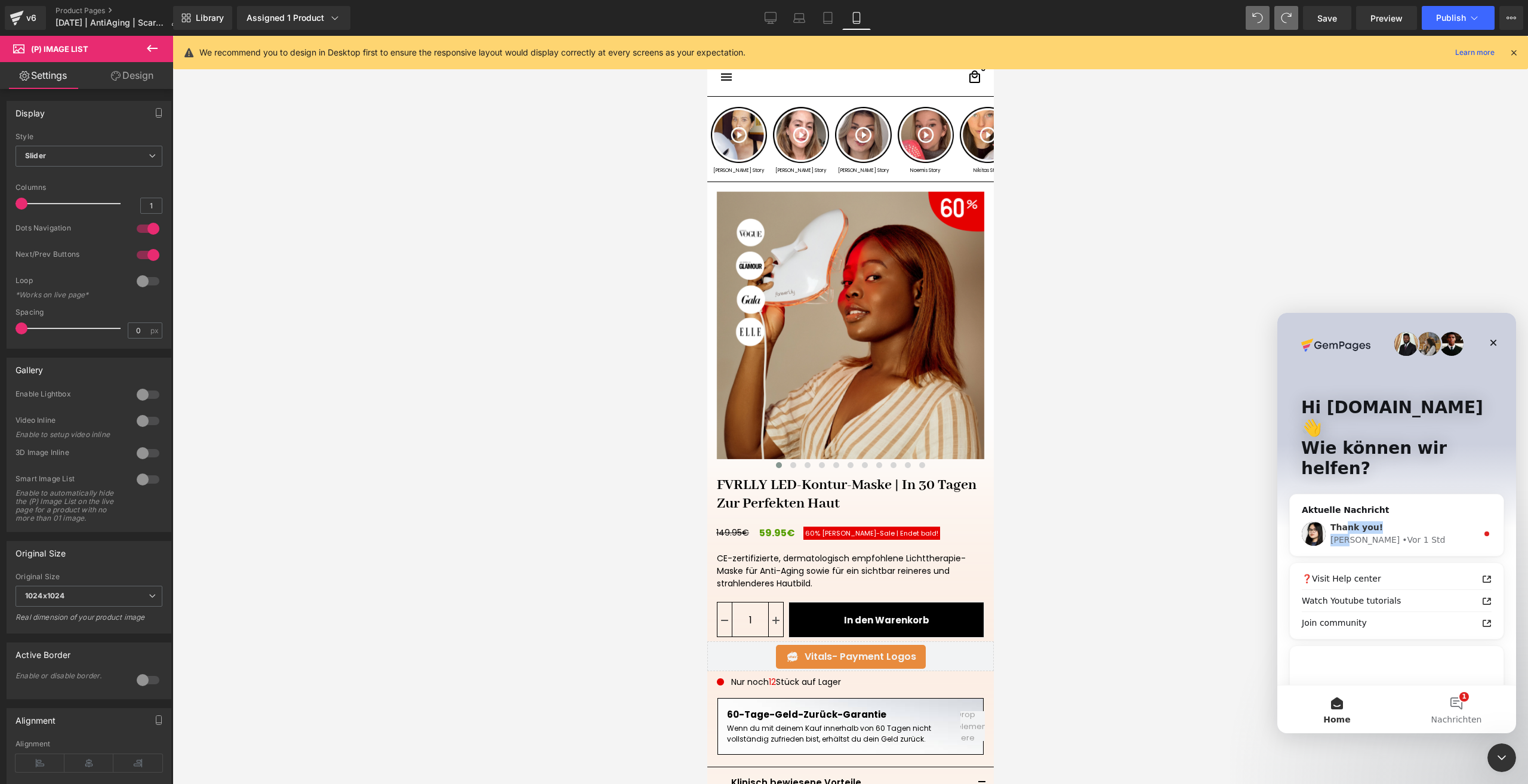
click at [1347, 521] on div "Thank you! Pauline • Vor 1 Std" at bounding box center [1404, 534] width 147 height 25
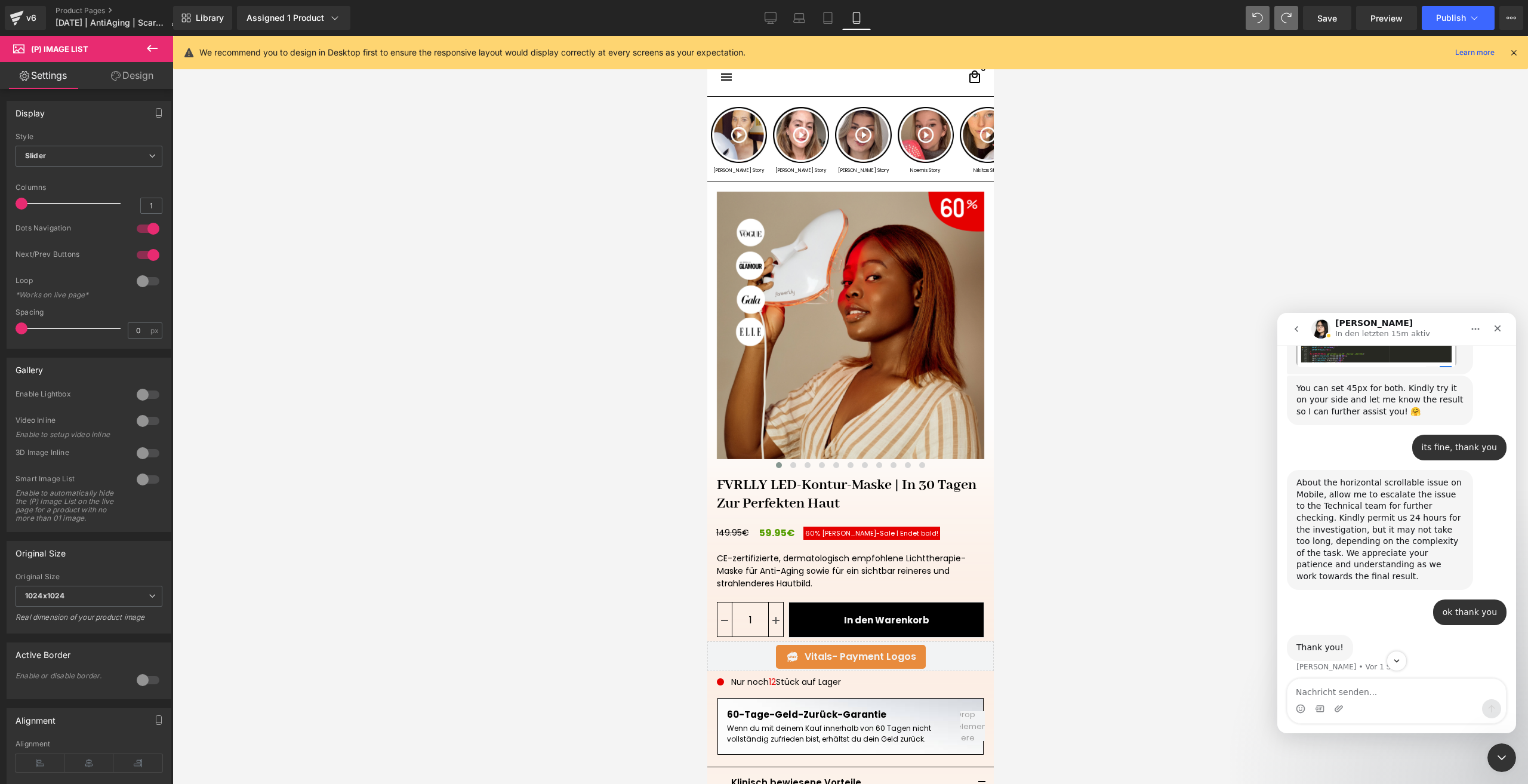
scroll to position [3404, 0]
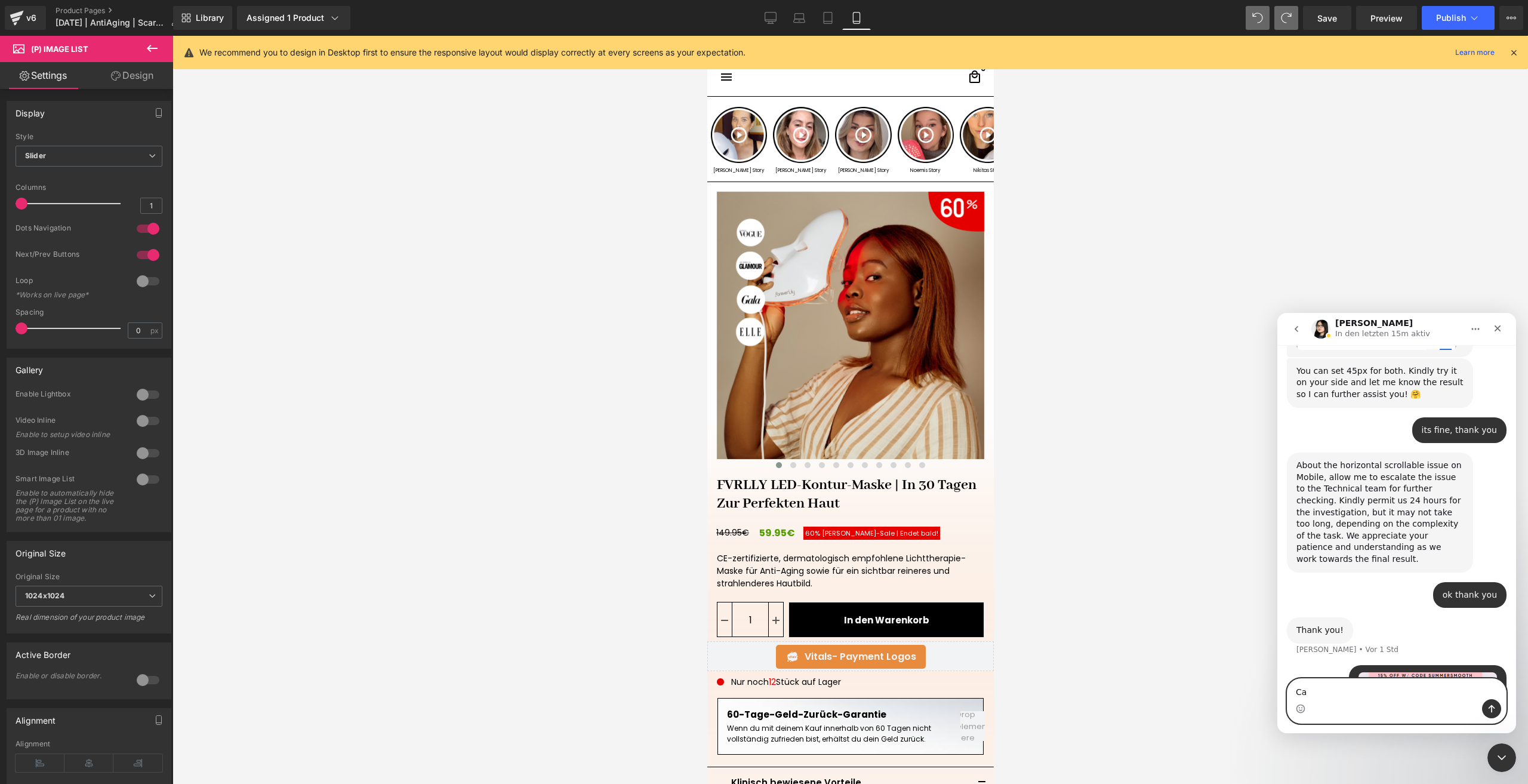
type textarea "C"
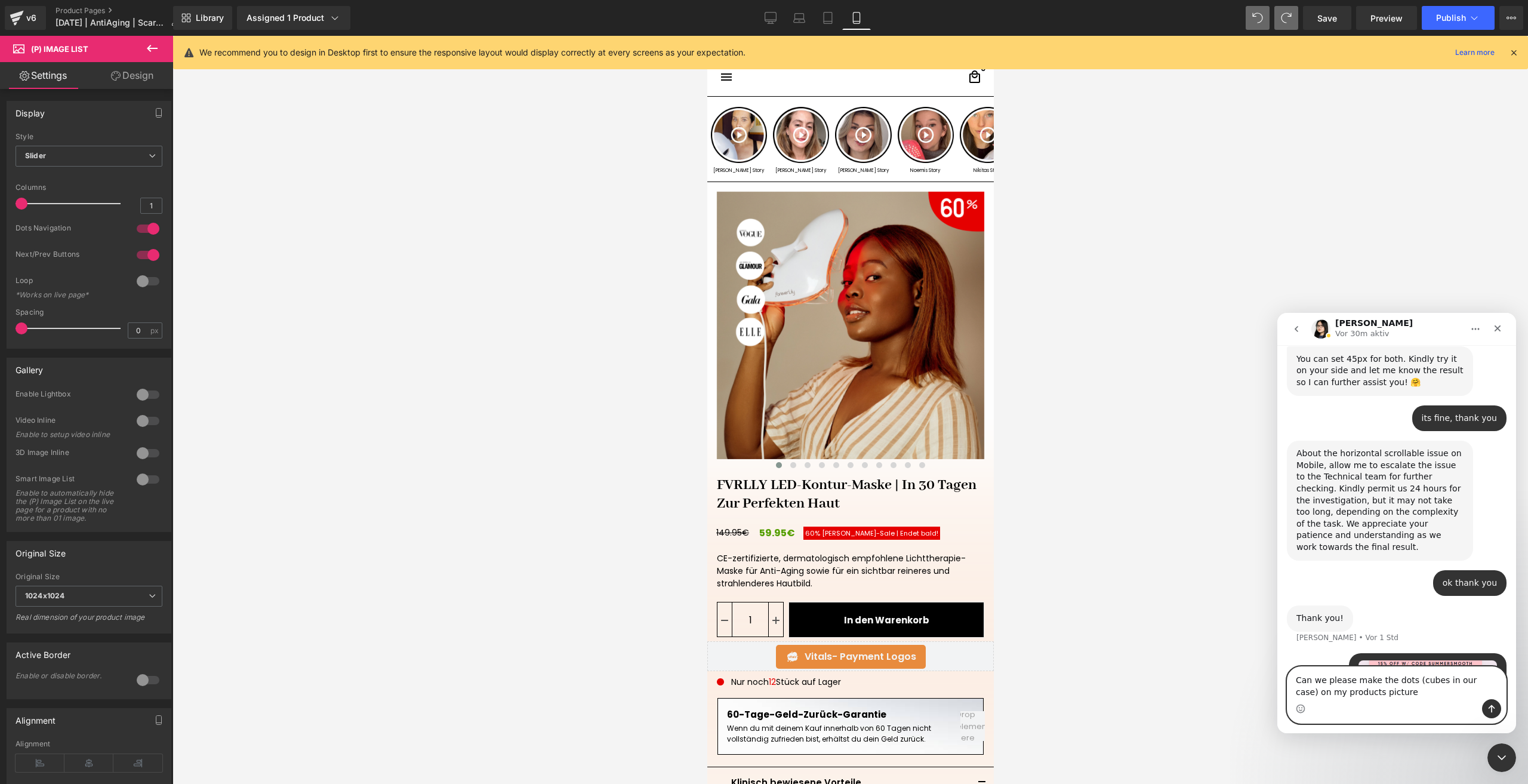
type textarea "Can we please make the dots (cubes in our case) on my products picture?"
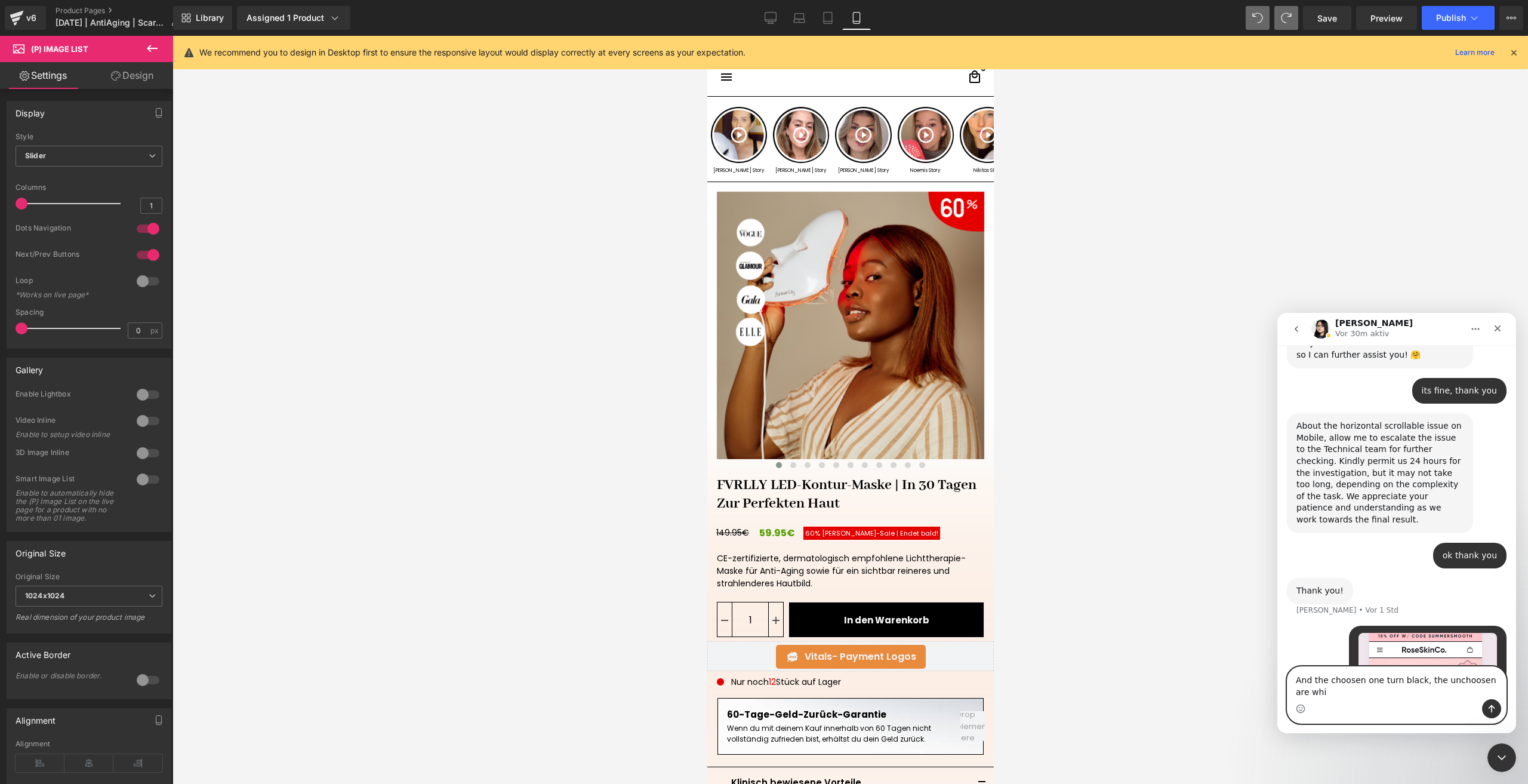
scroll to position [3455, 0]
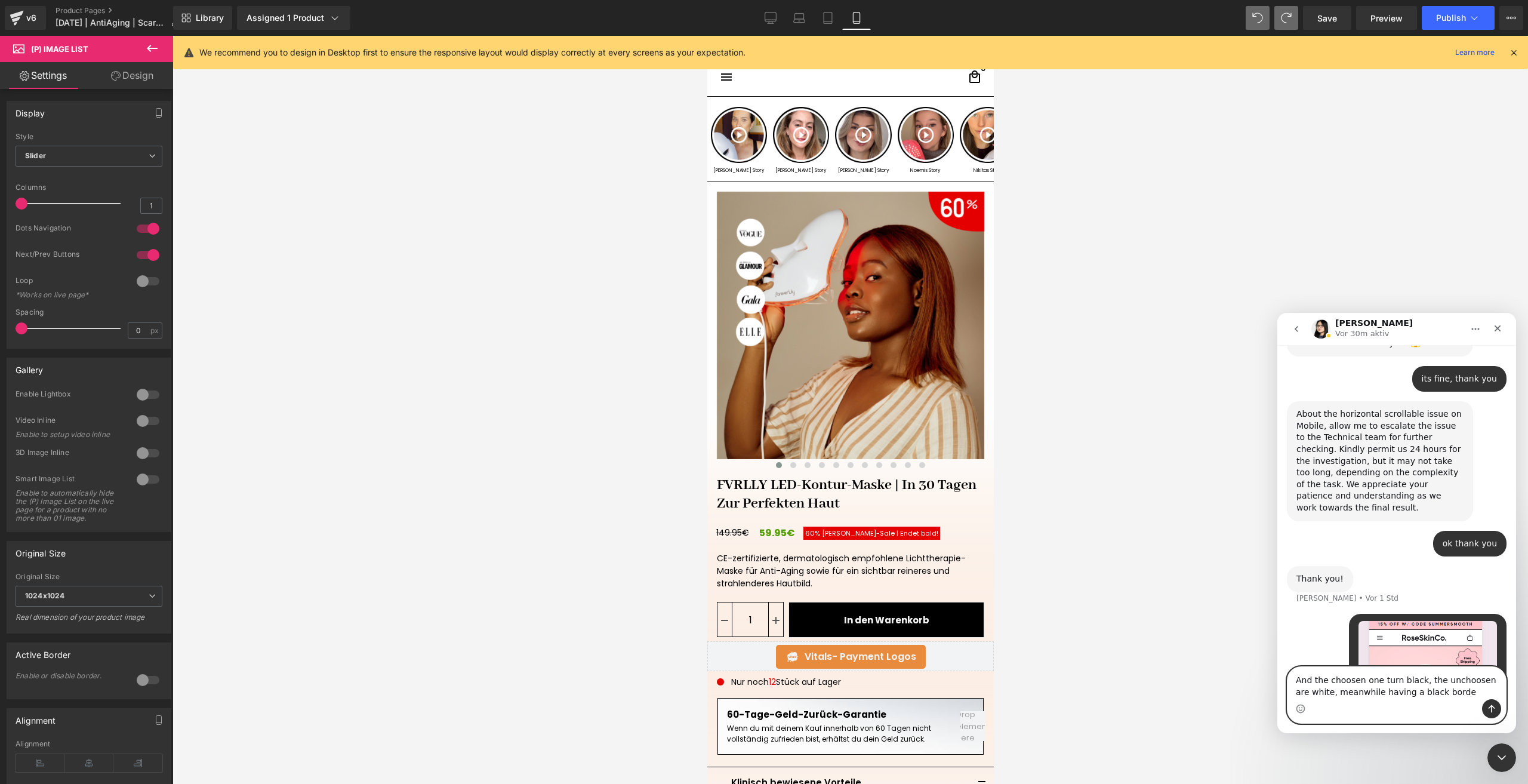
type textarea "And the choosen one turn black, the unchoosen are white, meanwhile having a bla…"
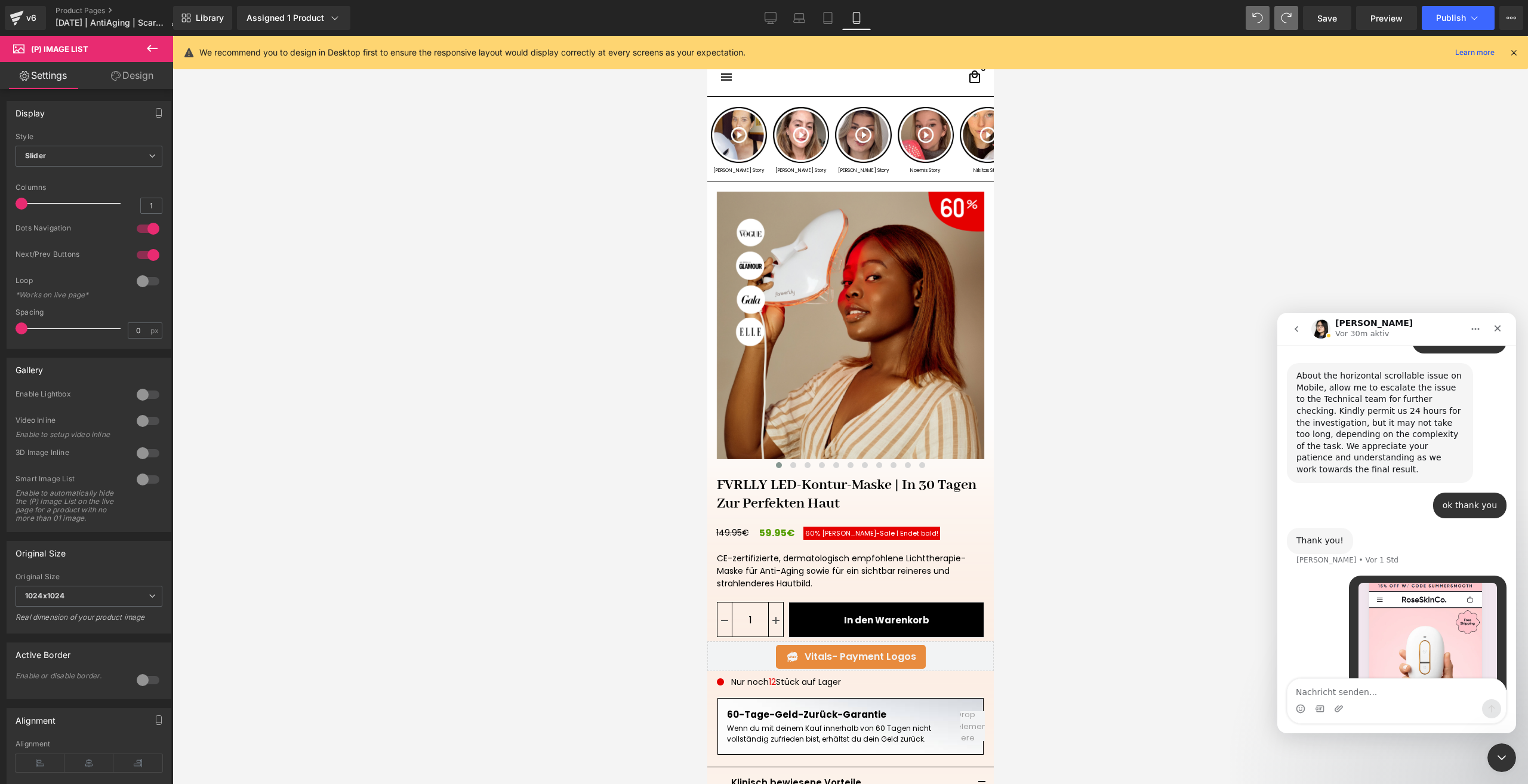
click at [1446, 10] on div at bounding box center [764, 373] width 1528 height 747
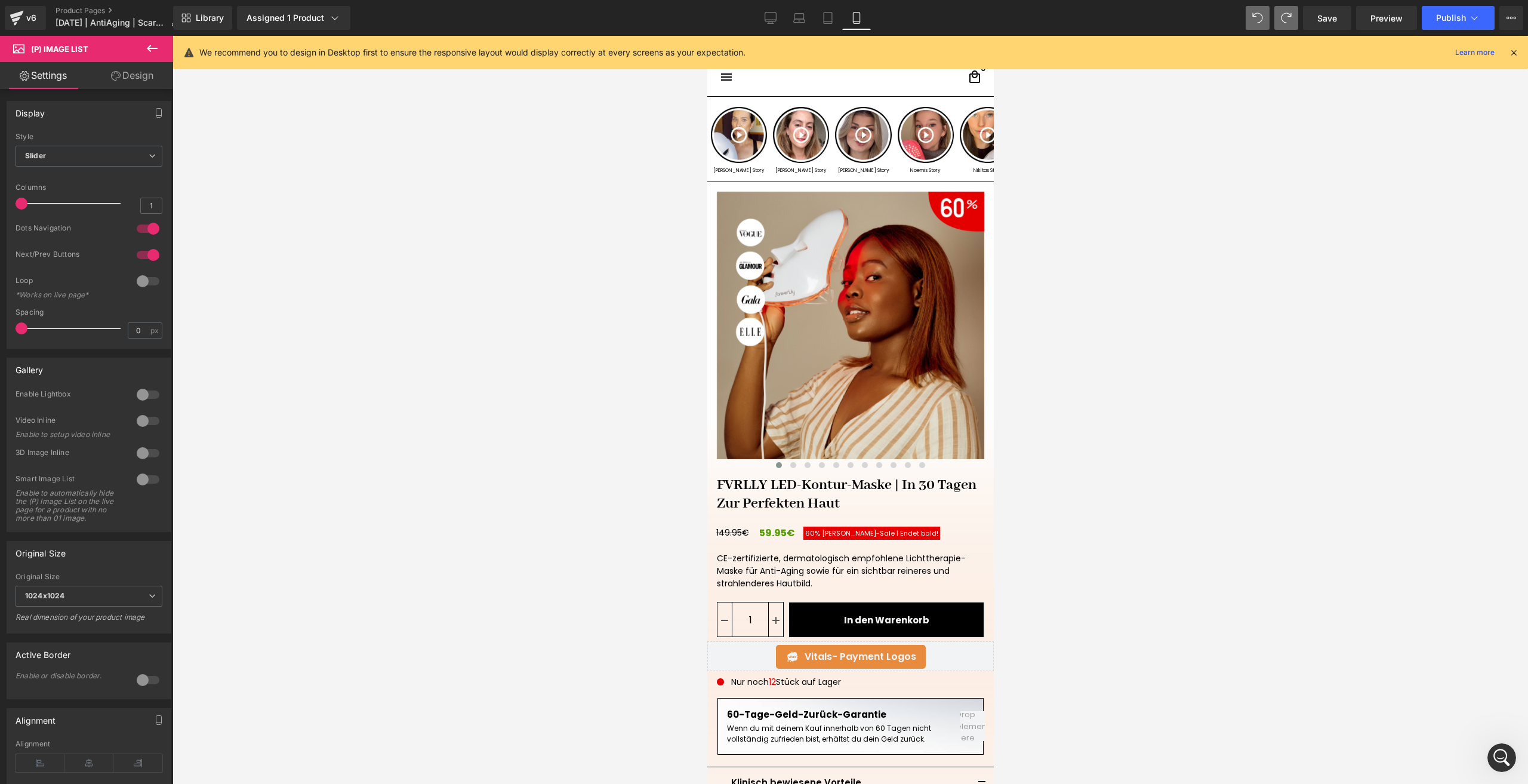
scroll to position [0, 0]
click at [1446, 10] on button "Publish" at bounding box center [1459, 17] width 73 height 24
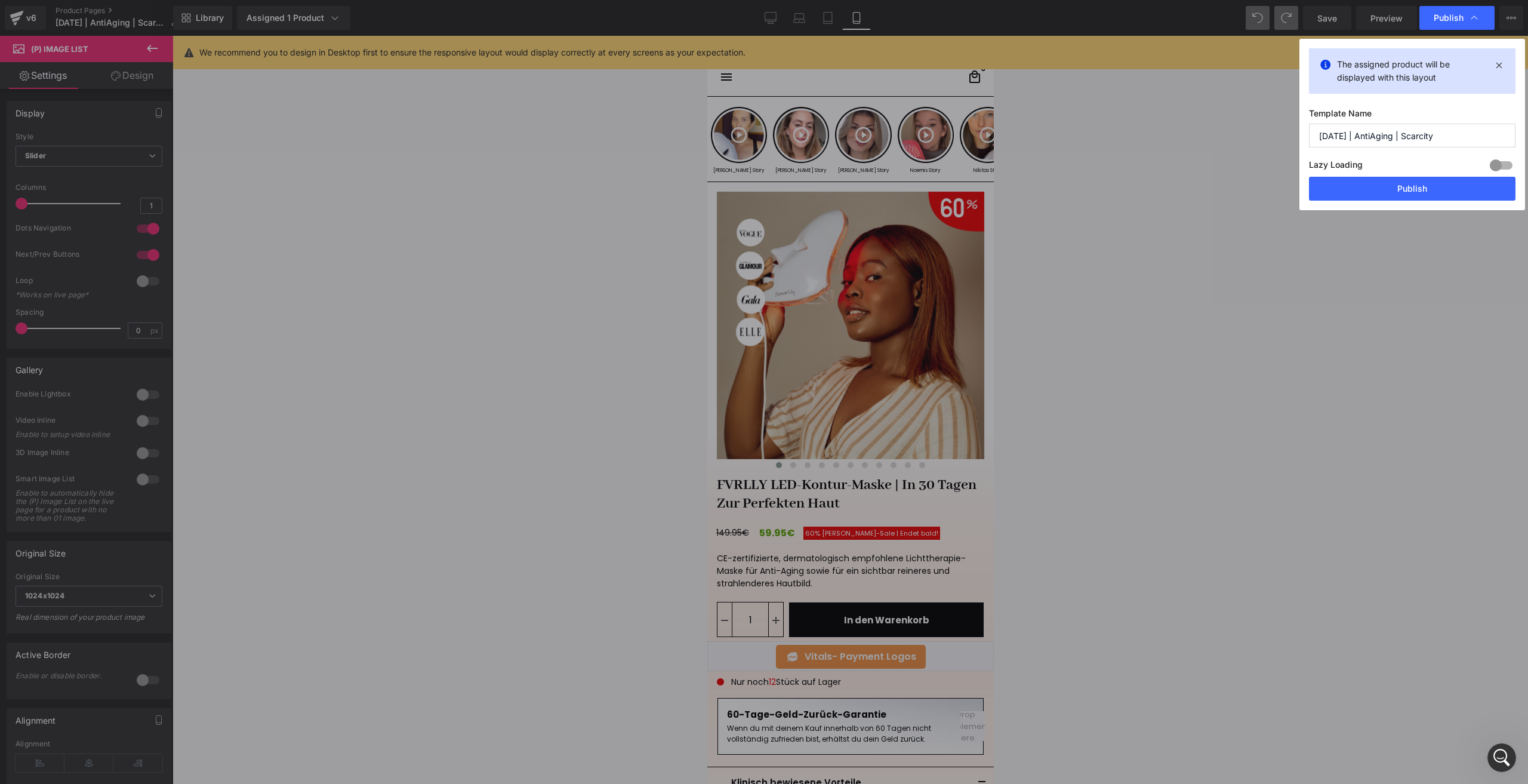
scroll to position [3494, 0]
click at [1385, 184] on button "Publish" at bounding box center [1413, 189] width 207 height 24
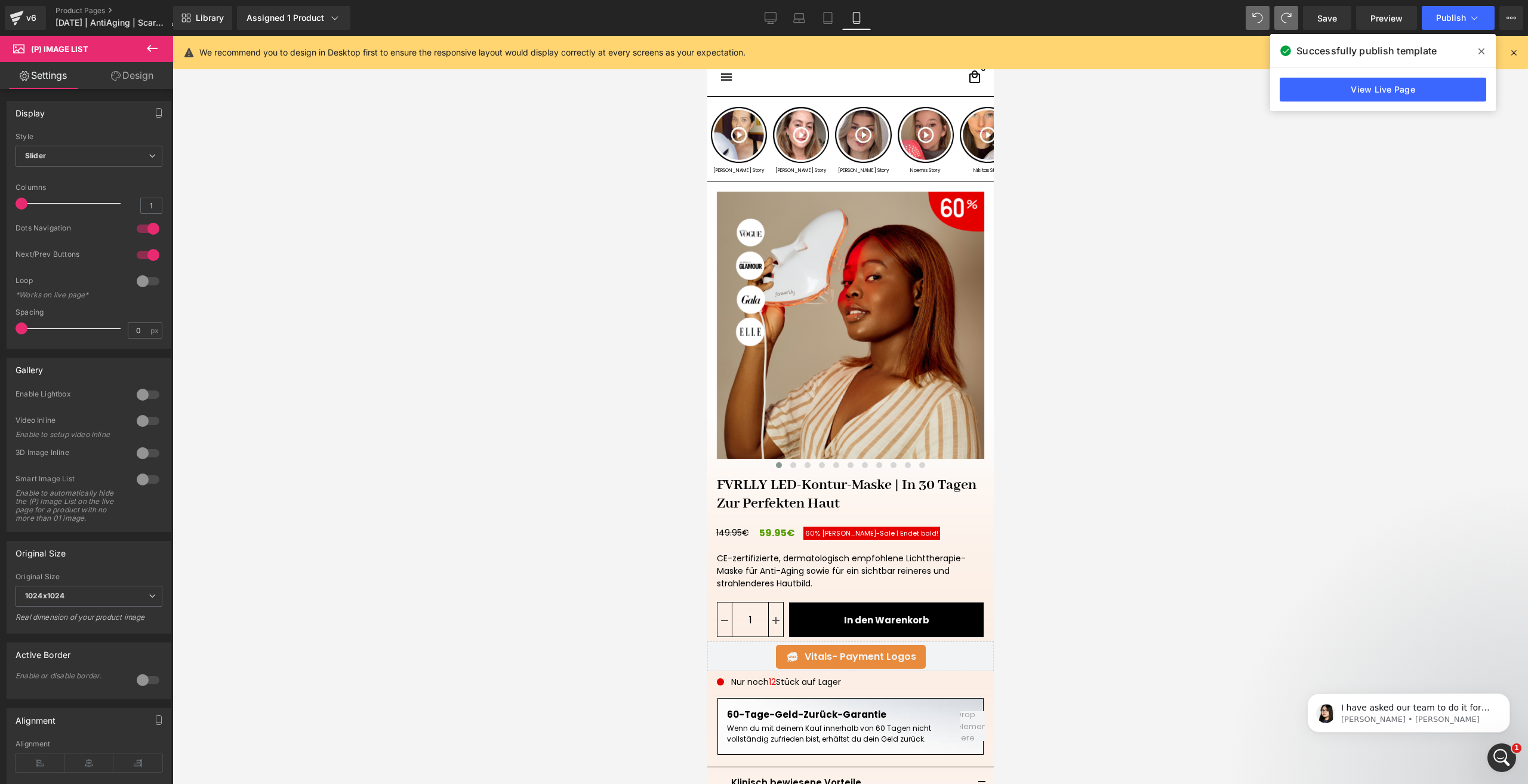
scroll to position [3776, 0]
click at [1380, 708] on p "I have asked our team to do it for you. We will keep updated within 24 hours al…" at bounding box center [1418, 708] width 154 height 12
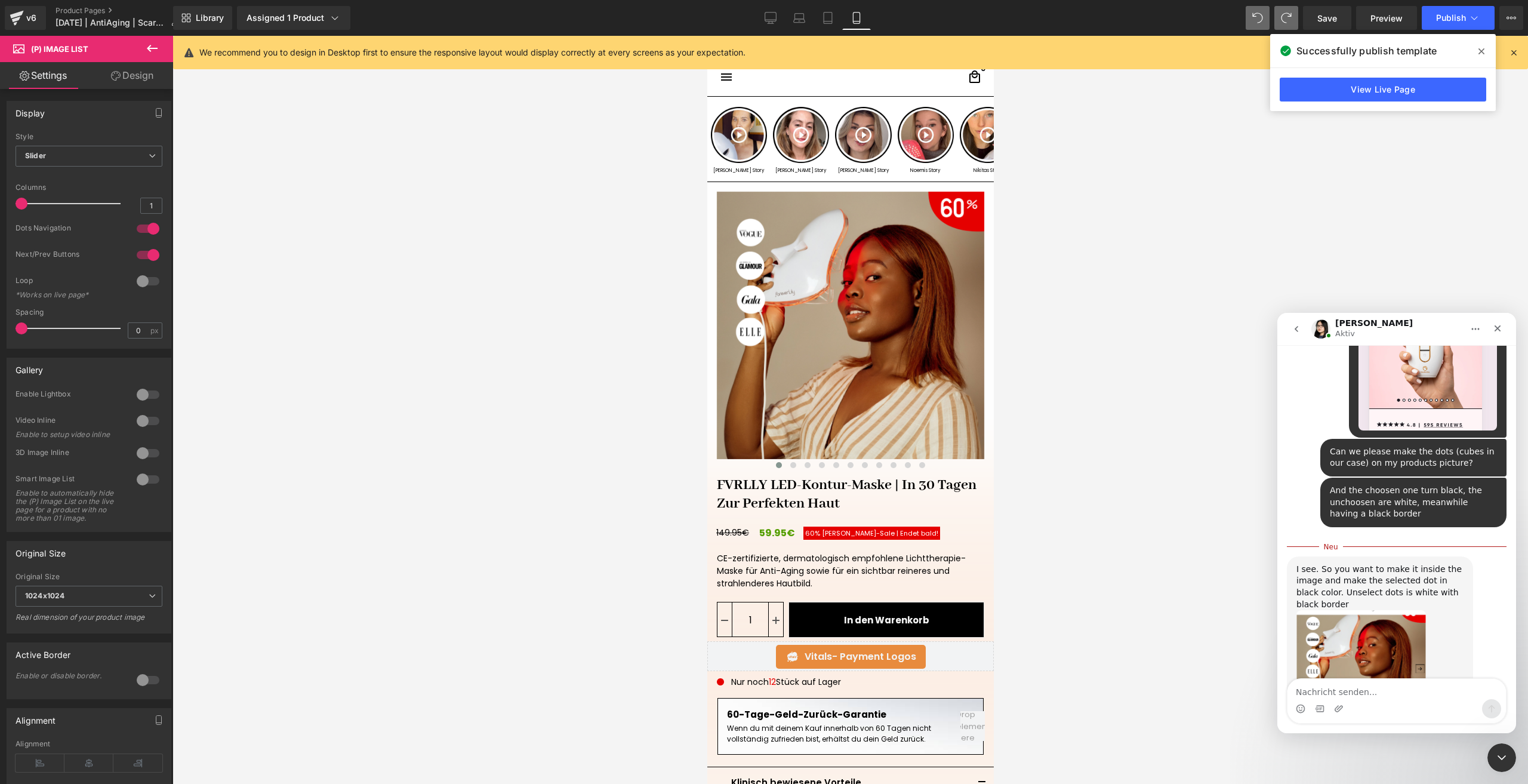
scroll to position [3796, 0]
click at [1376, 692] on textarea "Nachricht senden..." at bounding box center [1396, 688] width 218 height 20
type textarea "thank you ;D"
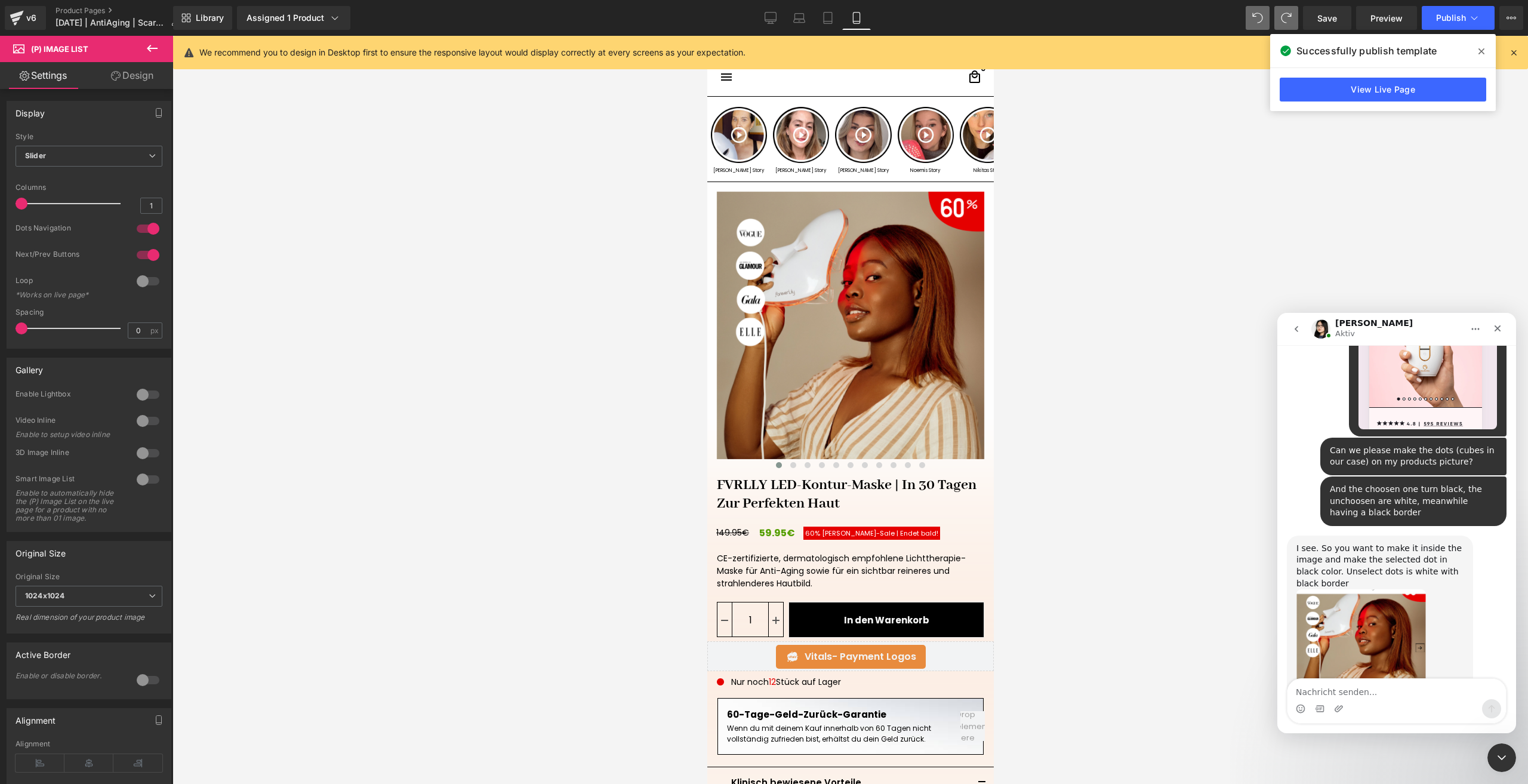
scroll to position [3811, 0]
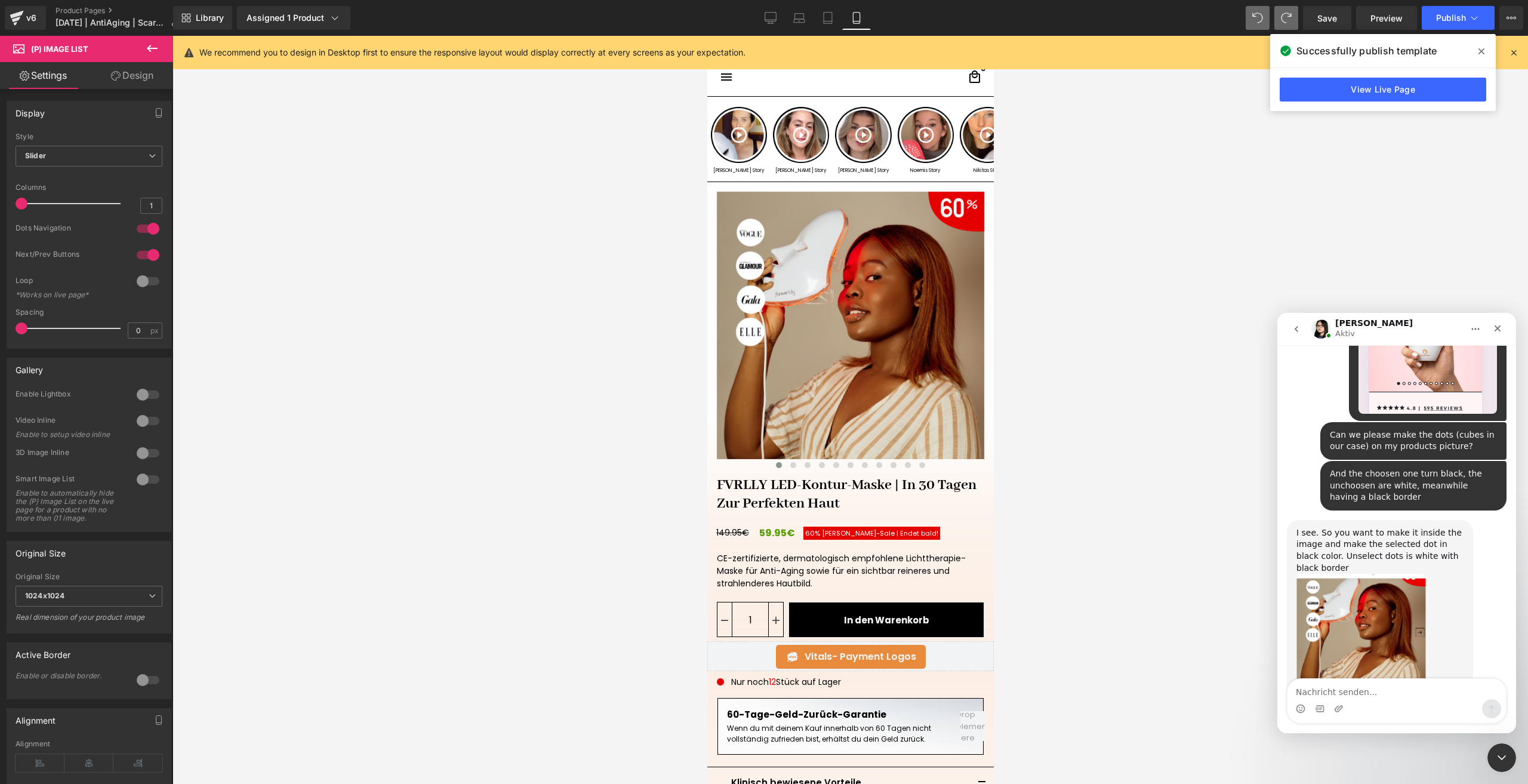
click at [37, 13] on div at bounding box center [764, 373] width 1528 height 747
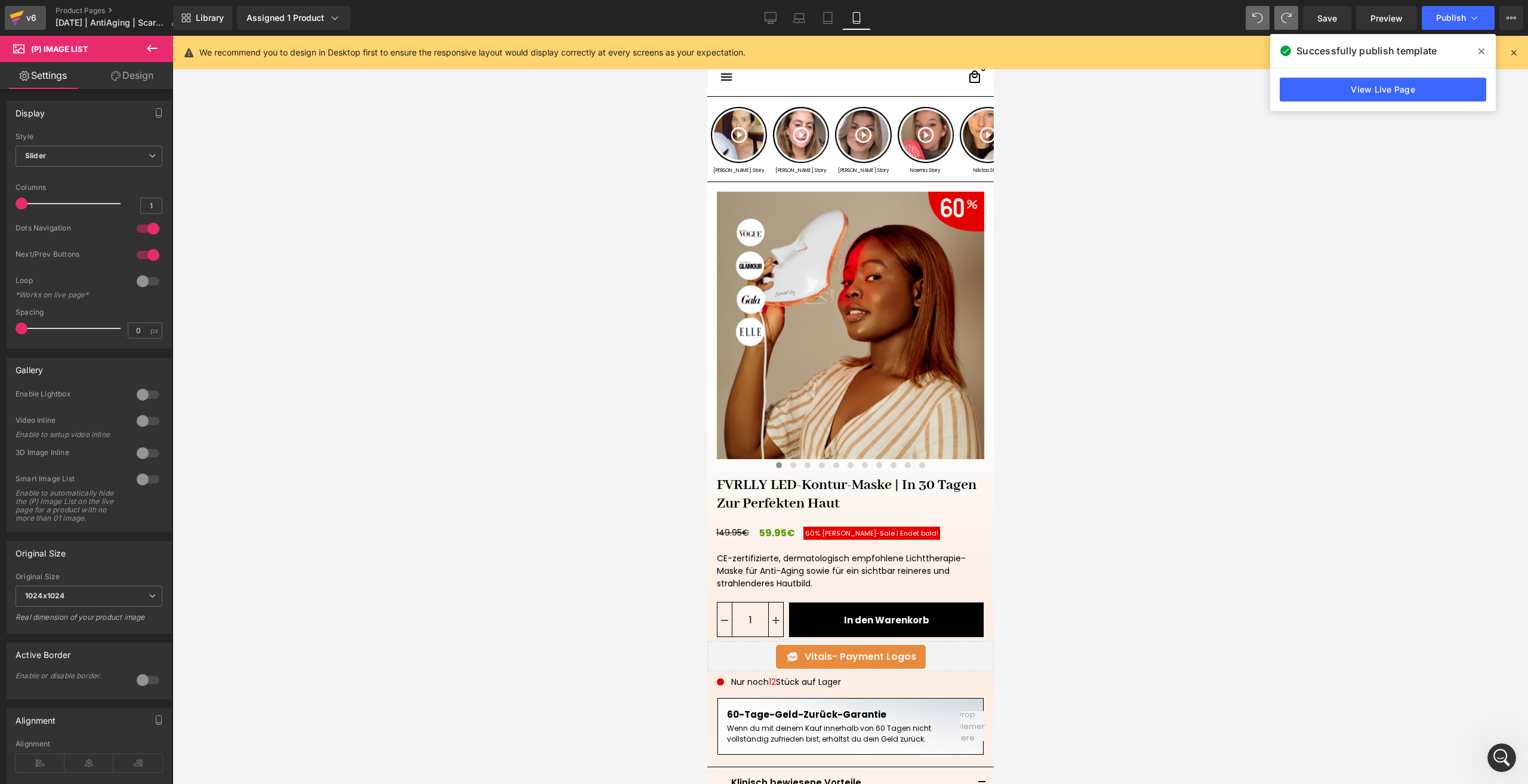
click at [31, 15] on div "v6" at bounding box center [32, 18] width 15 height 15
